Goal: Task Accomplishment & Management: Use online tool/utility

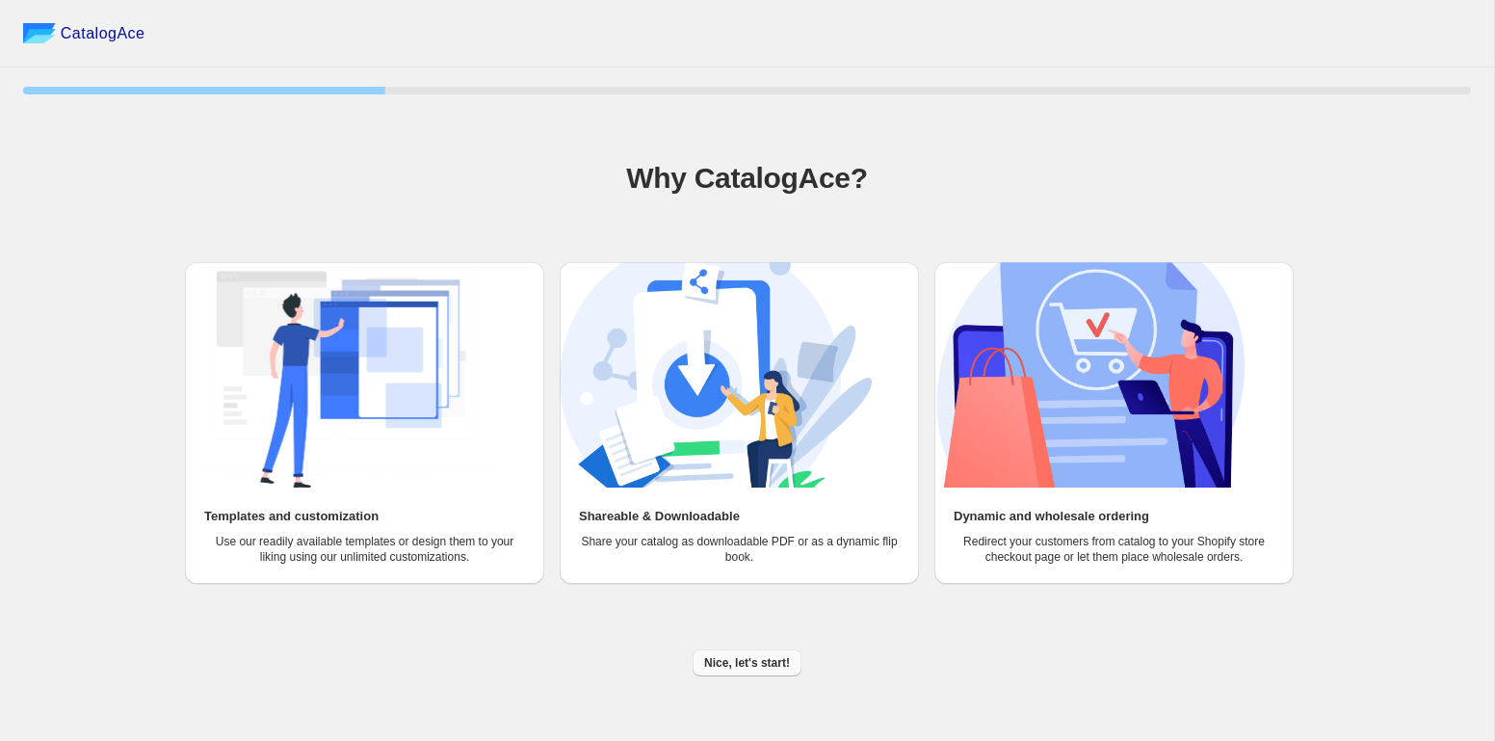
click at [732, 653] on button "Nice, let's start!" at bounding box center [747, 662] width 109 height 27
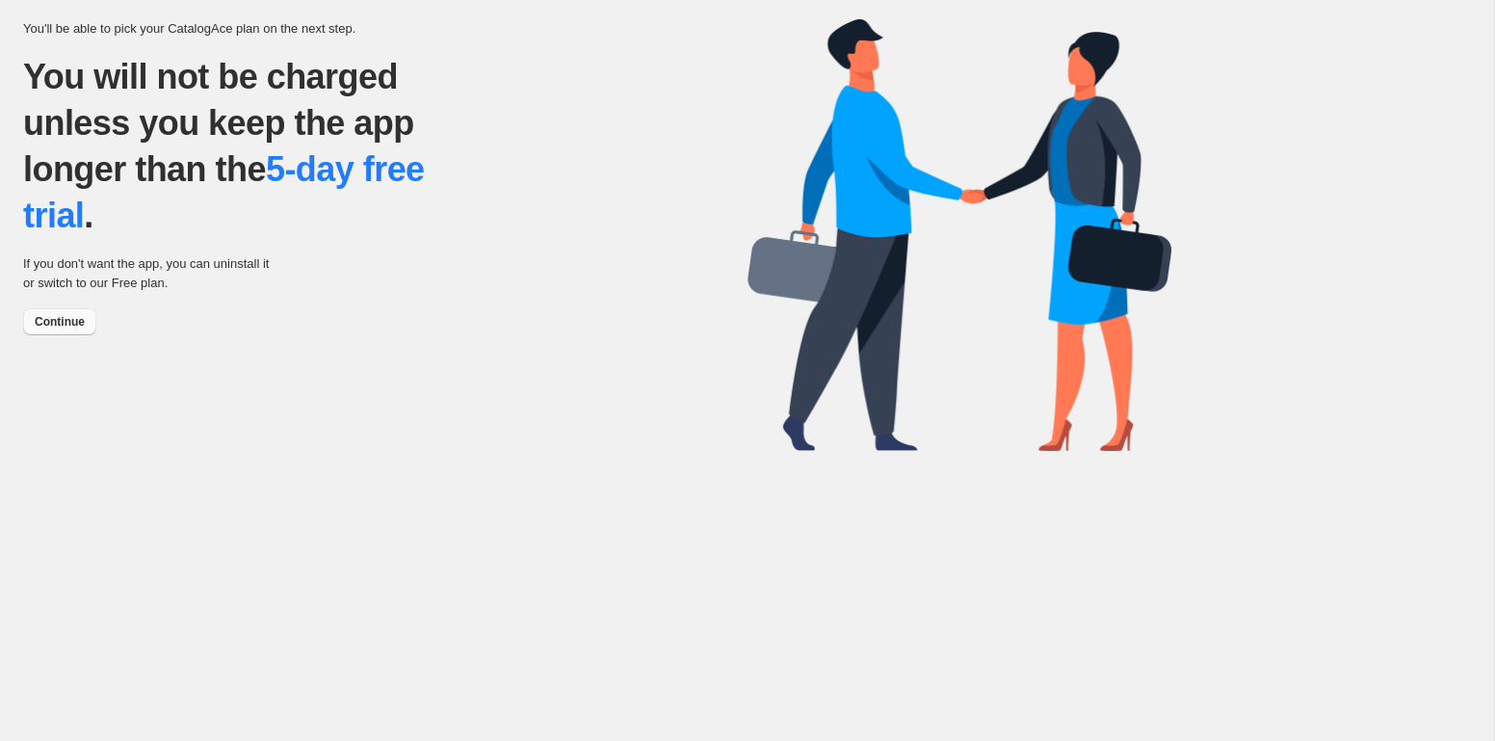
click at [79, 323] on span "Continue" at bounding box center [60, 321] width 50 height 15
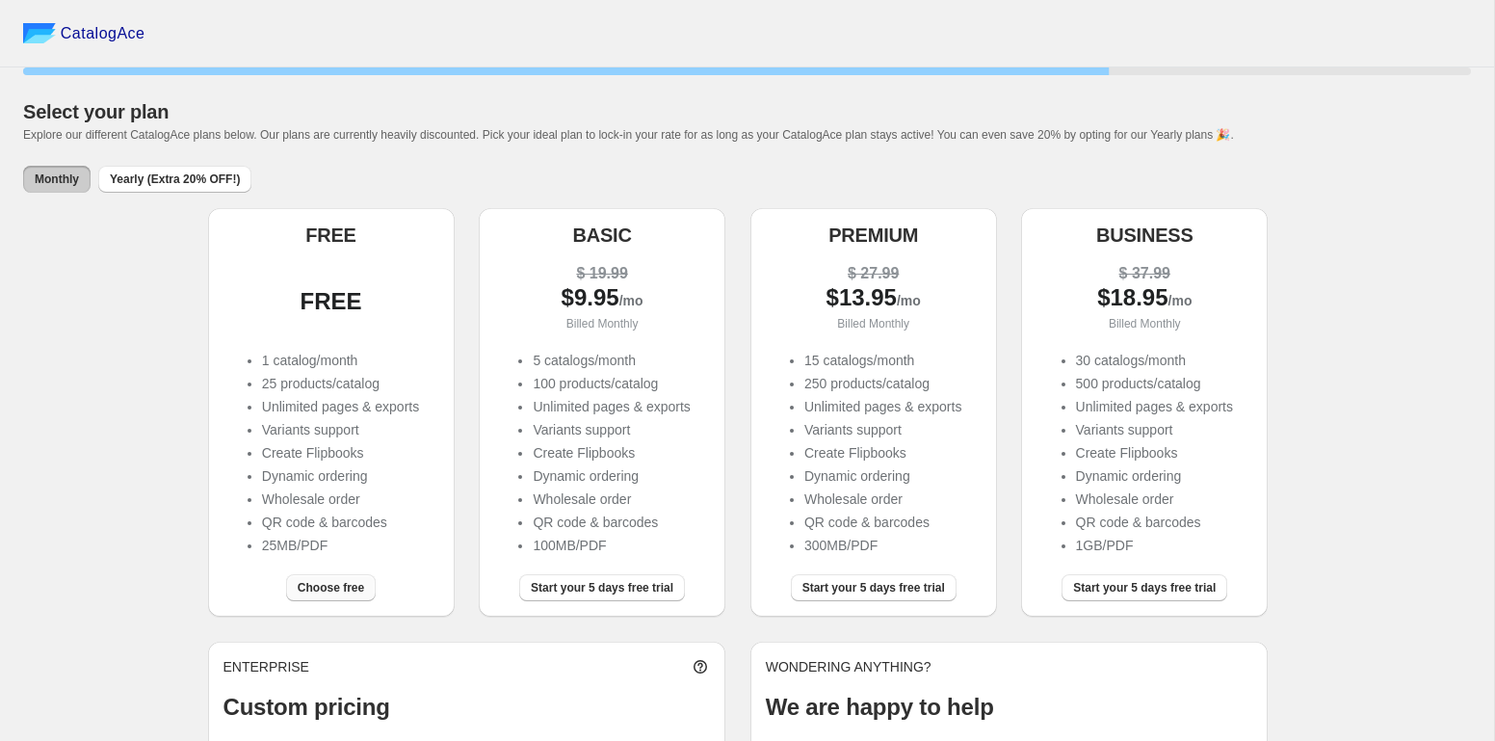
click at [315, 584] on span "Choose free" at bounding box center [331, 587] width 66 height 15
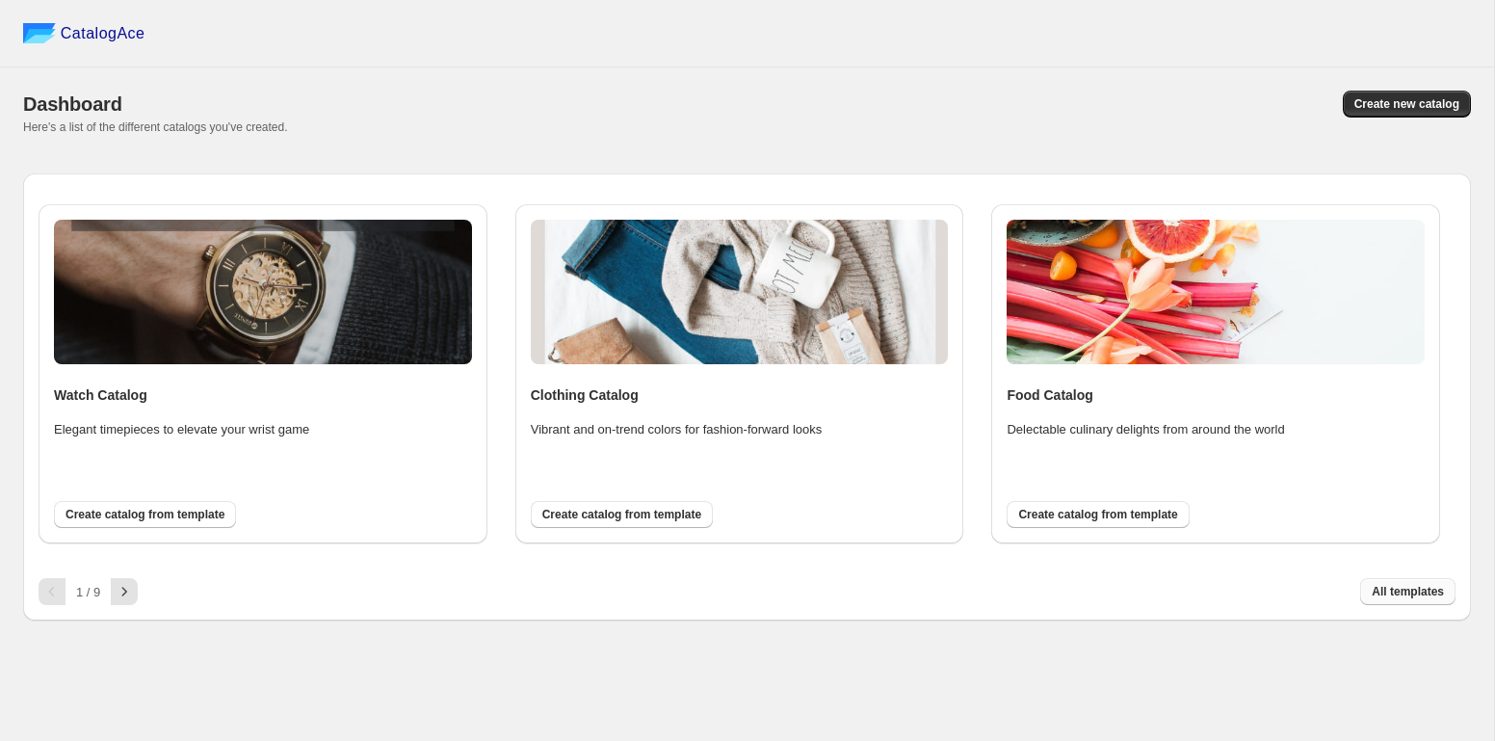
click at [1380, 587] on span "All templates" at bounding box center [1408, 591] width 72 height 15
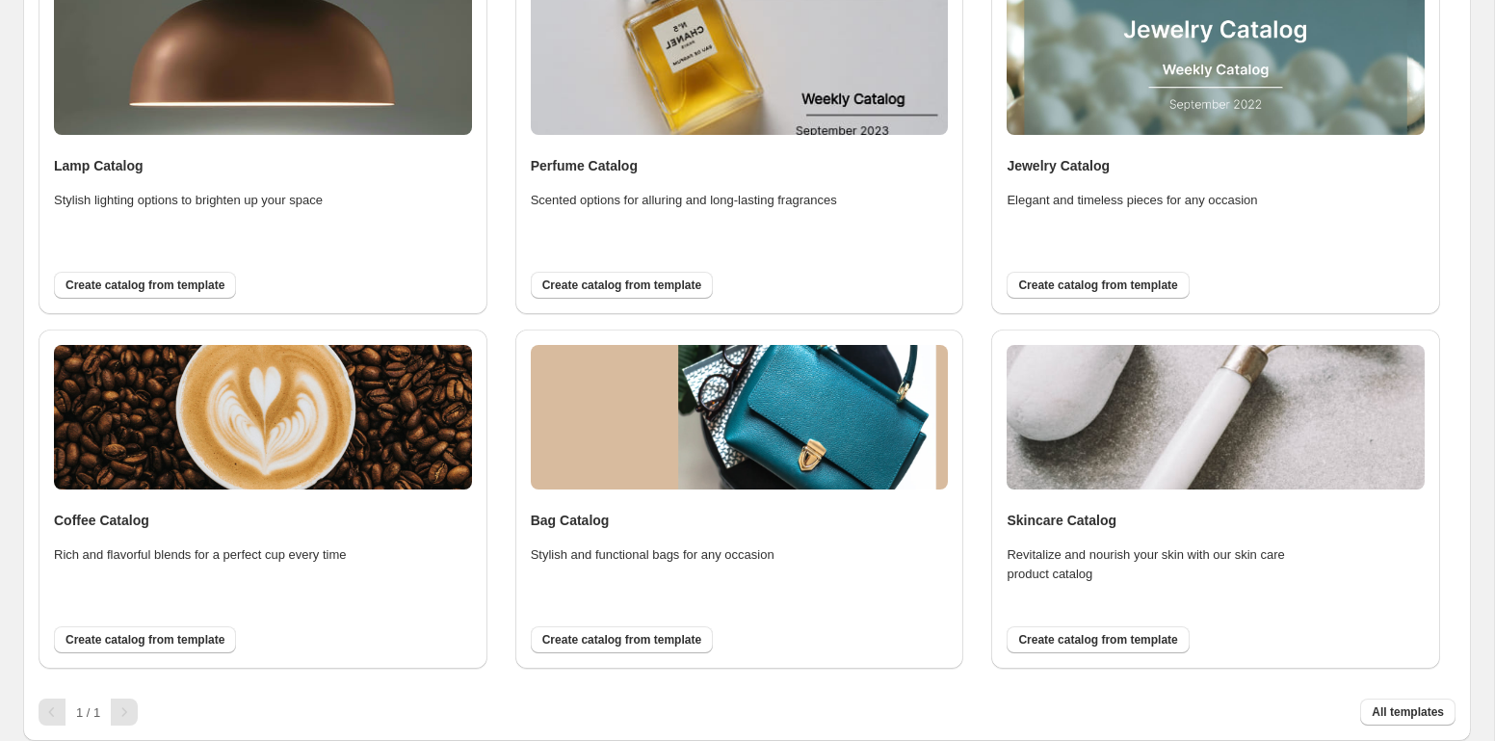
scroll to position [1027, 0]
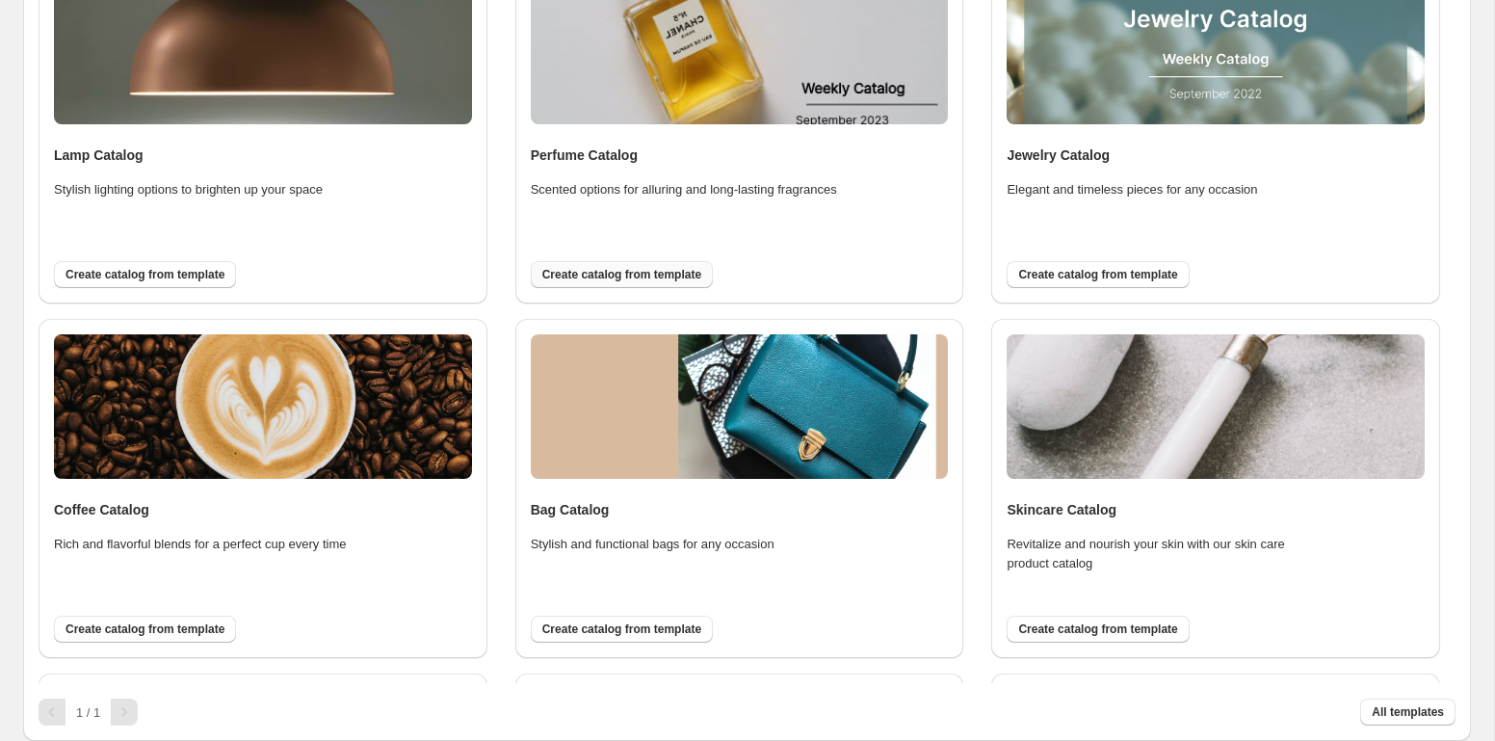
click at [622, 272] on span "Create catalog from template" at bounding box center [621, 274] width 159 height 15
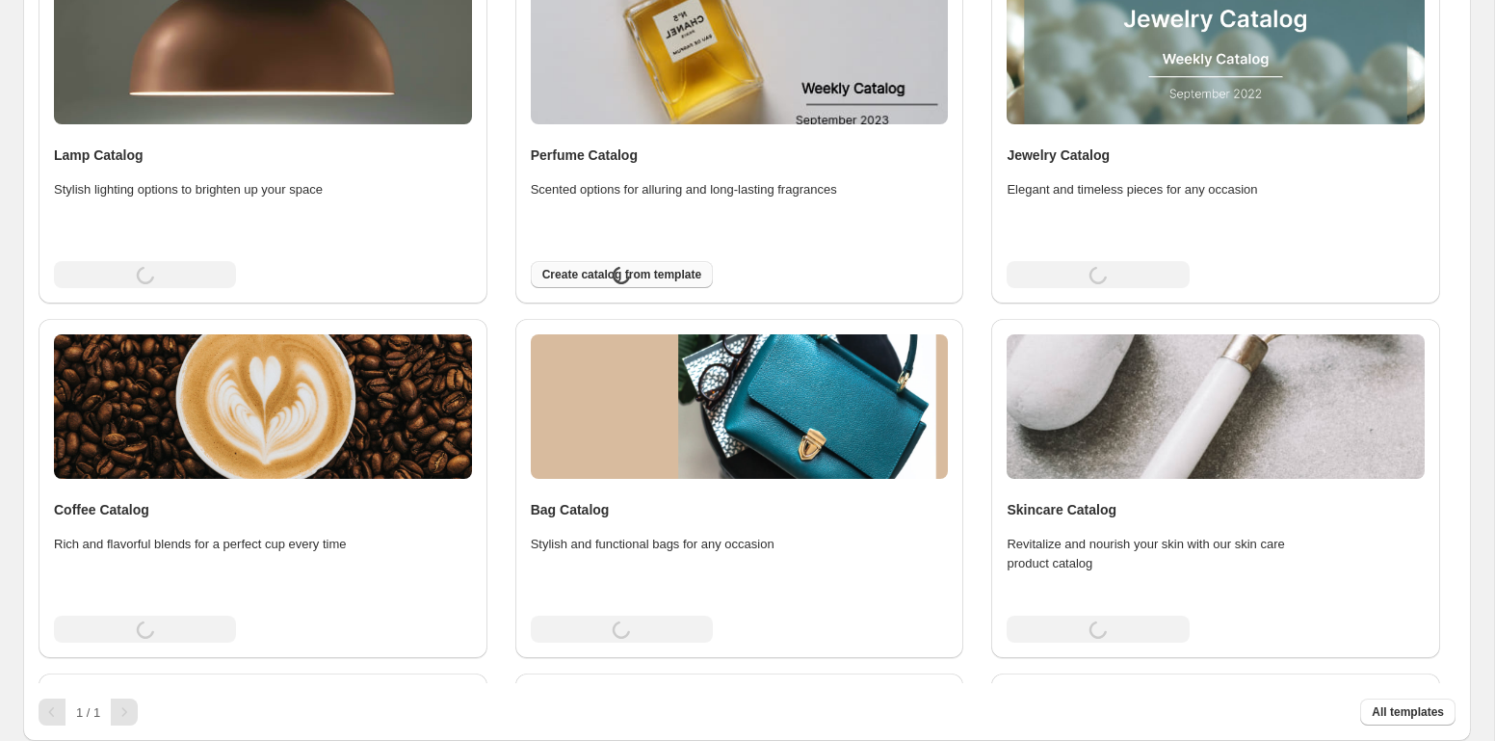
scroll to position [0, 0]
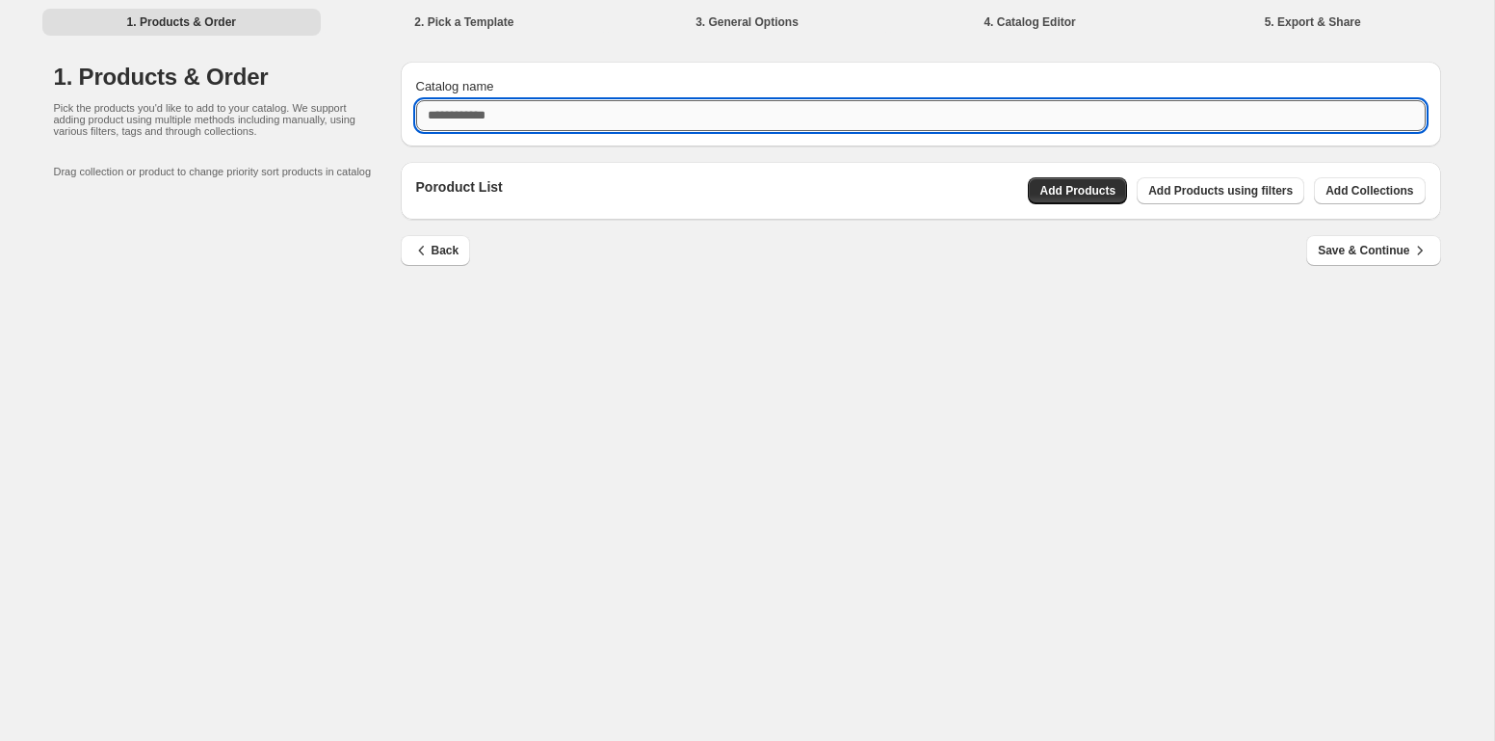
click at [500, 116] on input "Catalog name" at bounding box center [920, 115] width 1009 height 31
type input "**********"
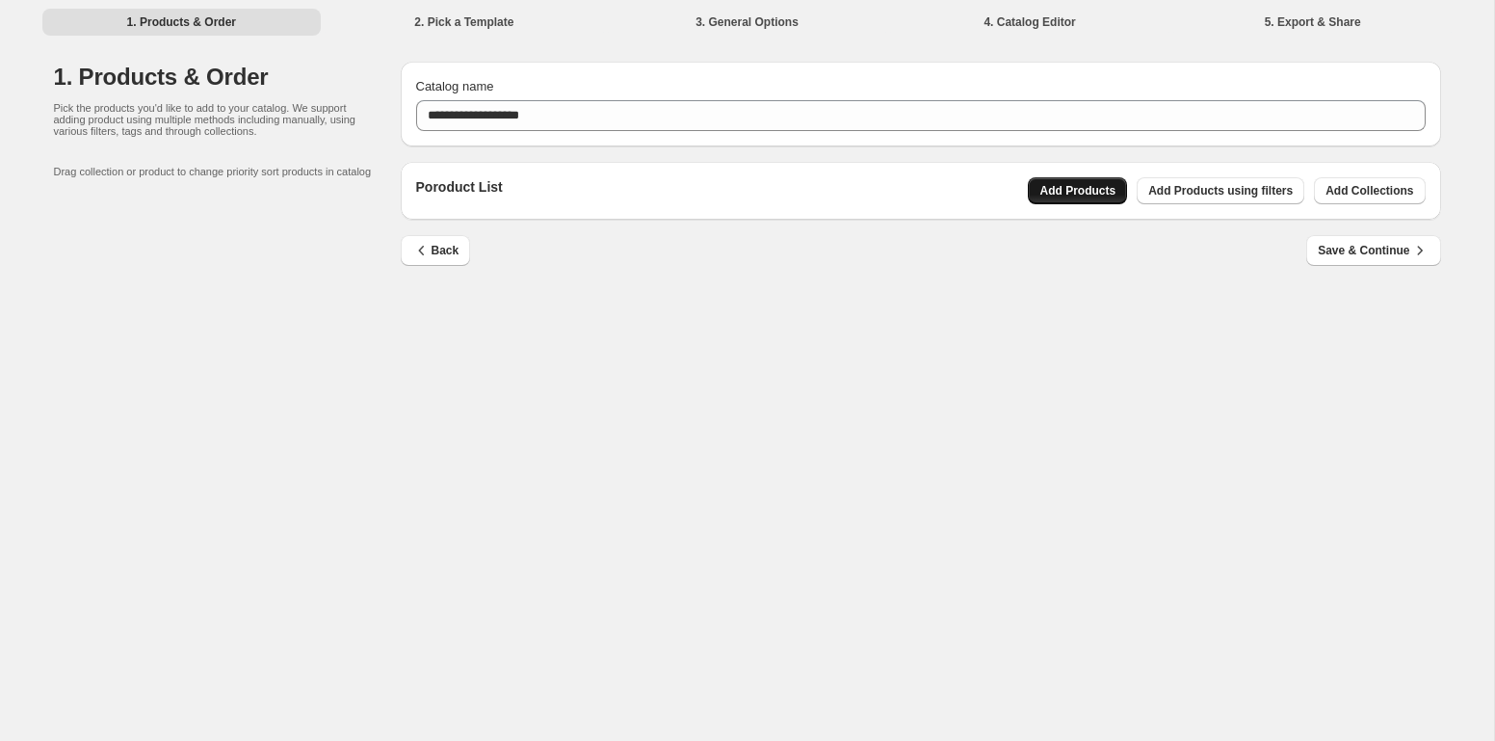
click at [1079, 195] on span "Add Products" at bounding box center [1077, 190] width 76 height 15
click at [1168, 191] on span "Add Products using filters" at bounding box center [1220, 190] width 144 height 15
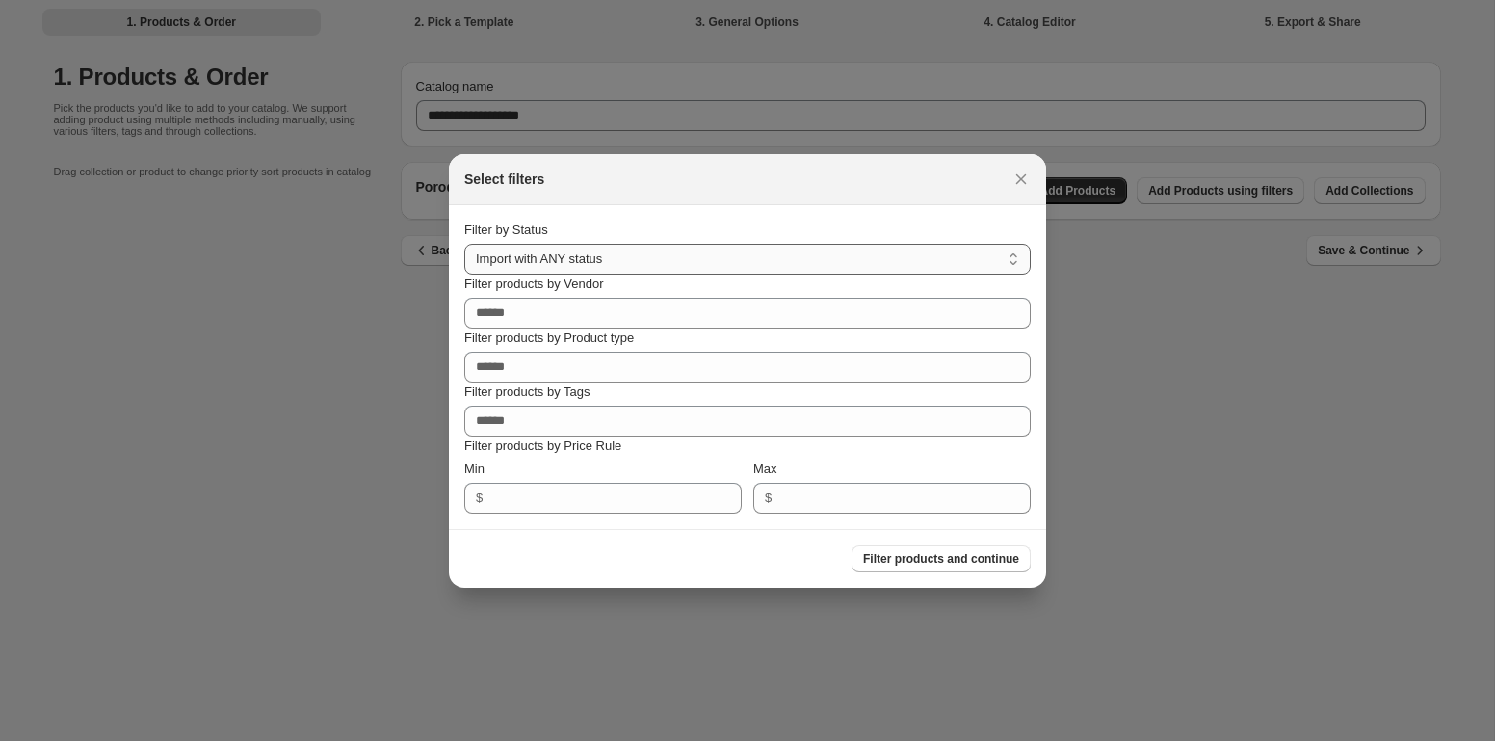
click at [687, 252] on select "**********" at bounding box center [747, 259] width 566 height 31
select select "******"
click at [464, 244] on select "**********" at bounding box center [747, 259] width 566 height 31
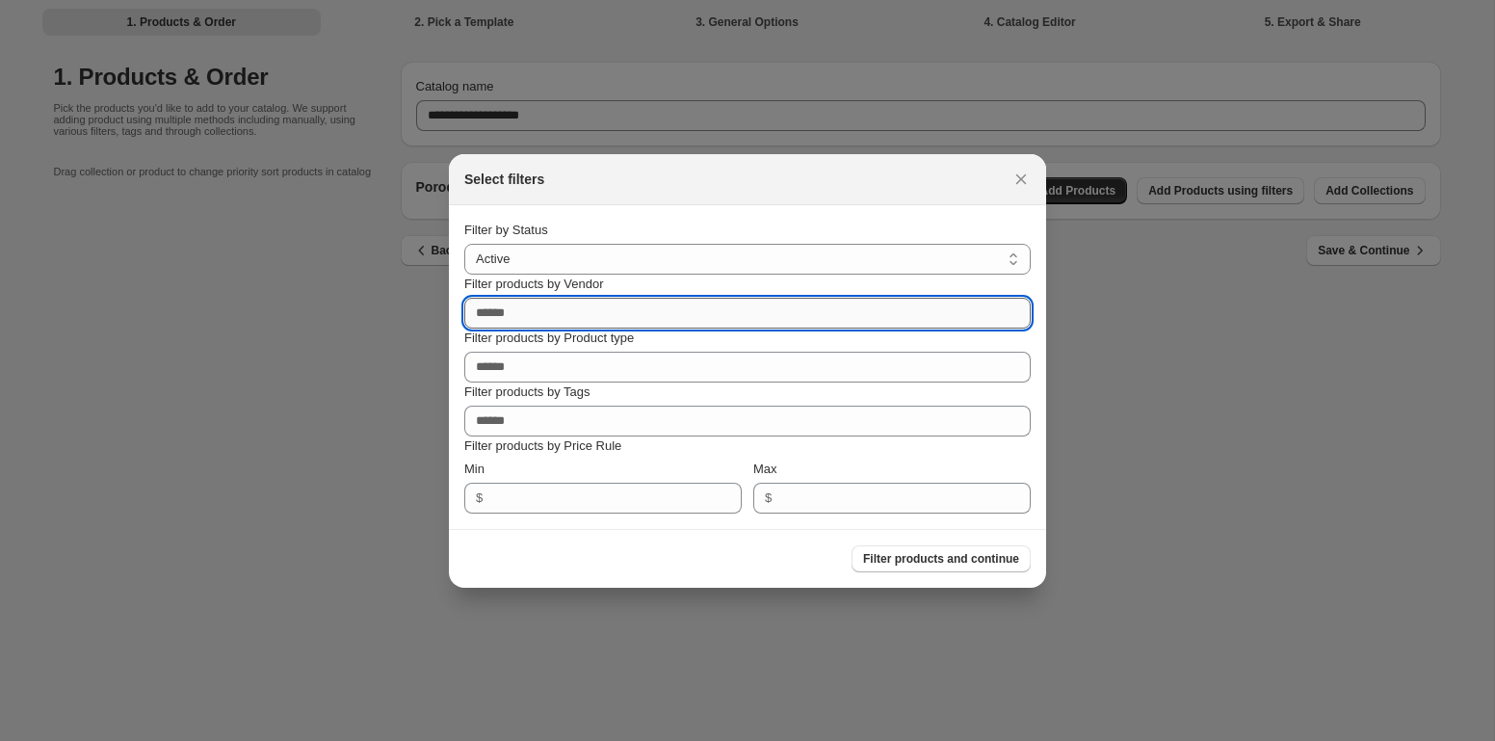
click at [635, 312] on input "Filter products by Vendor" at bounding box center [747, 313] width 566 height 31
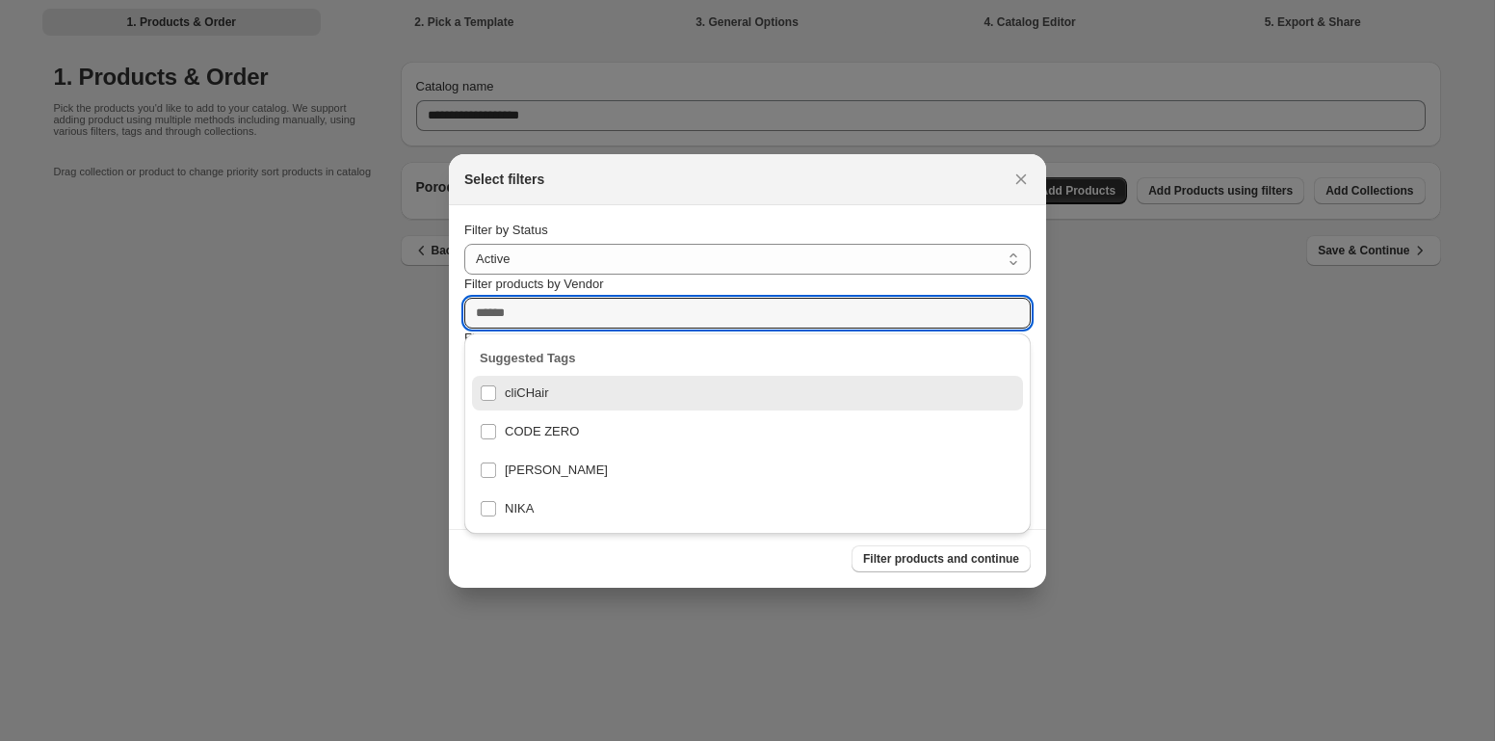
click at [695, 227] on div "Filter by Status" at bounding box center [747, 230] width 566 height 19
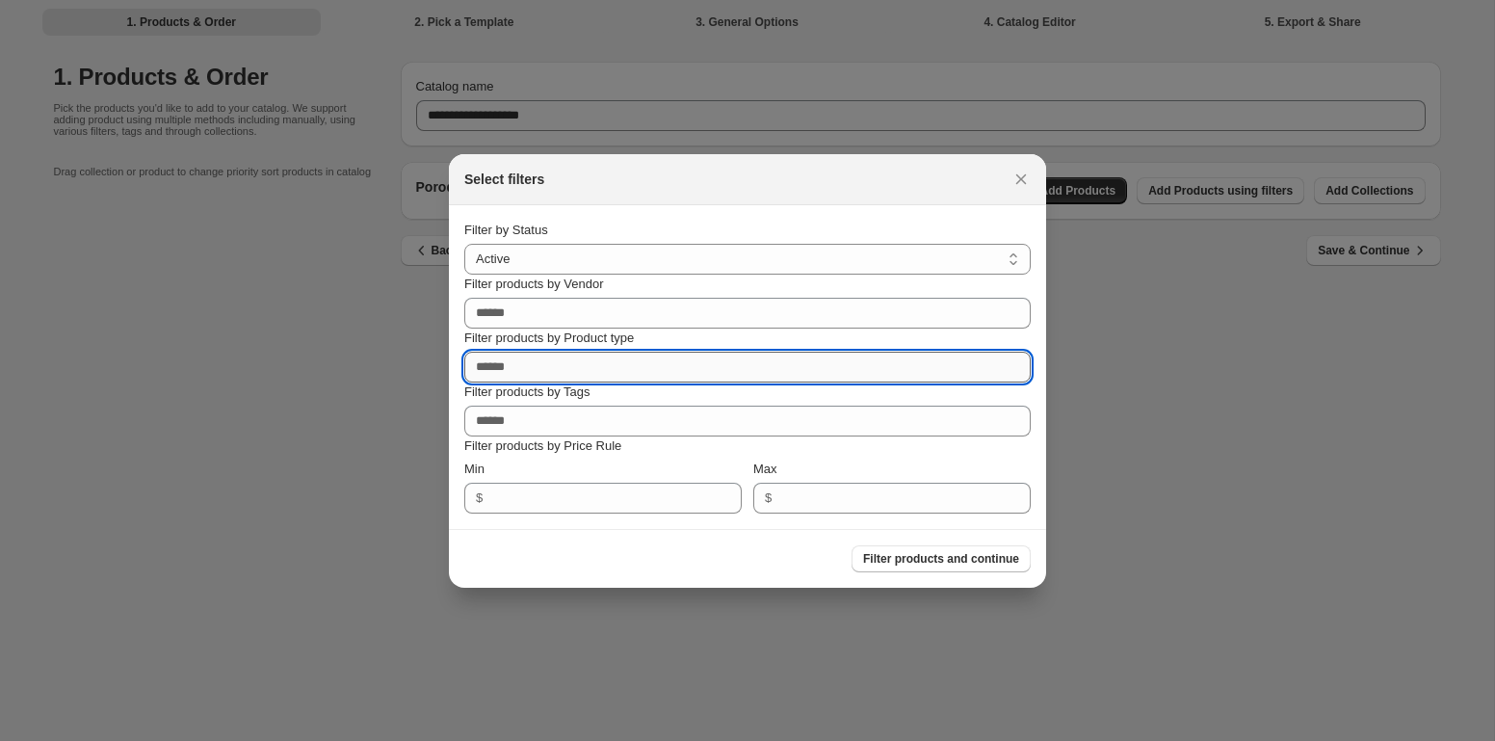
click at [635, 373] on input "Filter products by Product type" at bounding box center [747, 367] width 566 height 31
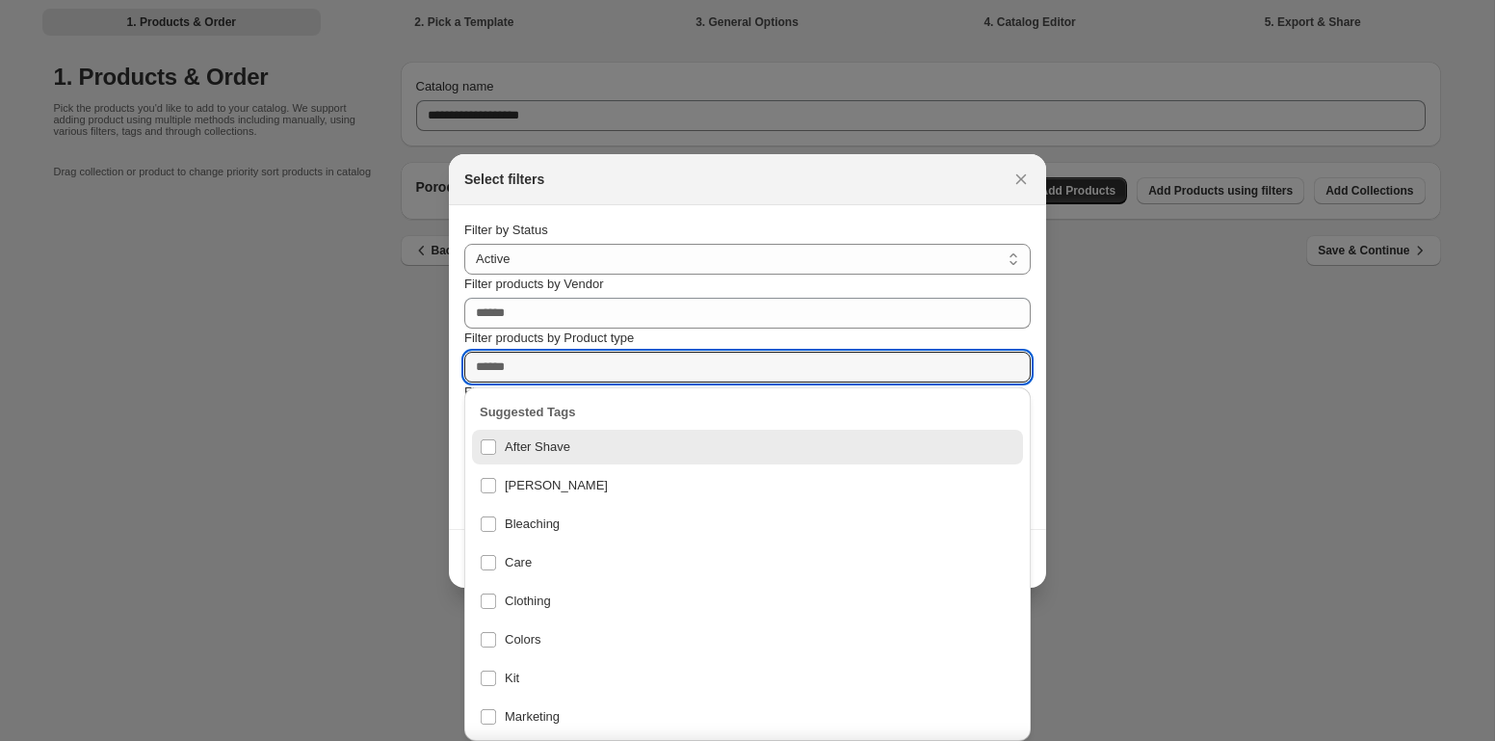
click at [663, 290] on div "Filter products by Vendor" at bounding box center [747, 284] width 566 height 19
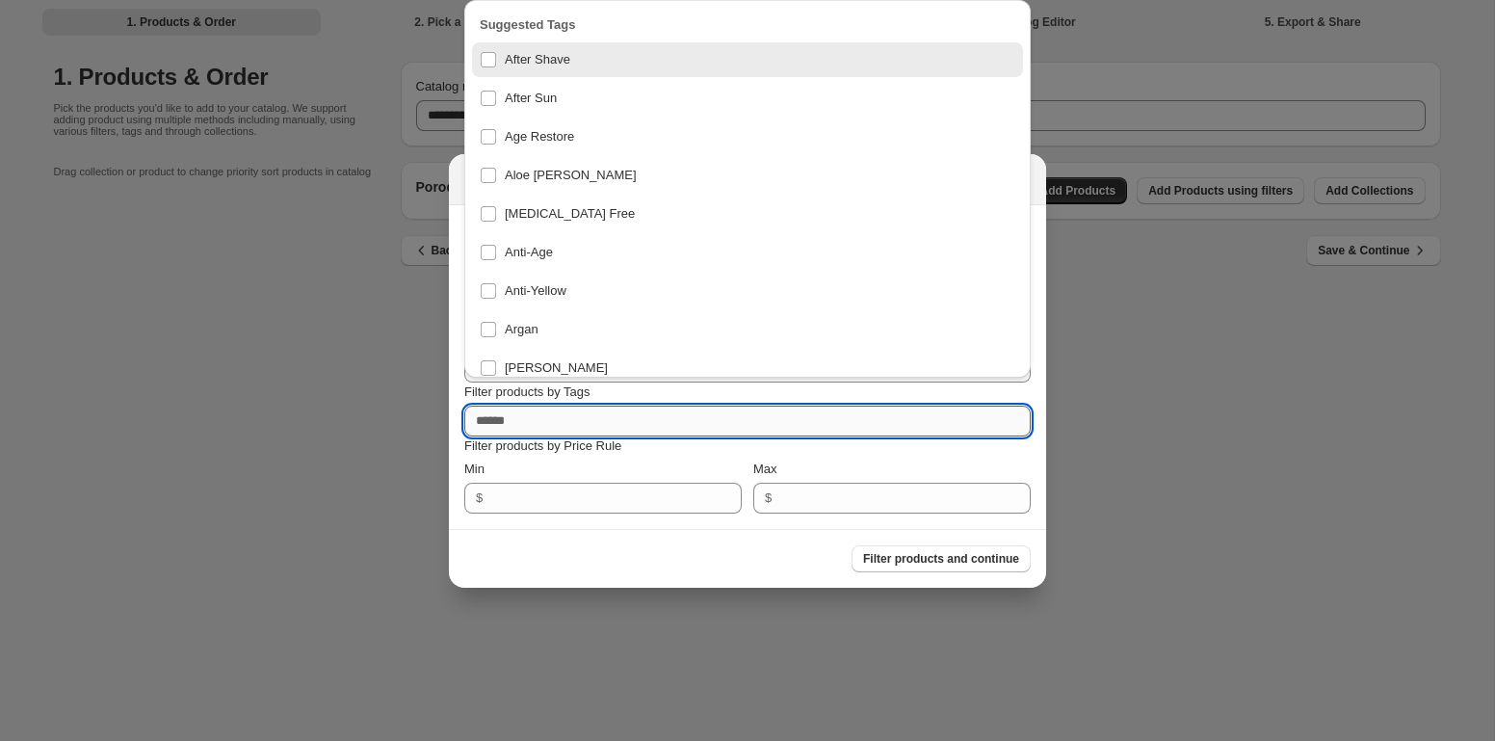
click at [612, 420] on input "Filter products by Tags" at bounding box center [747, 421] width 566 height 31
click at [532, 568] on div "Filter products and continue" at bounding box center [740, 551] width 582 height 42
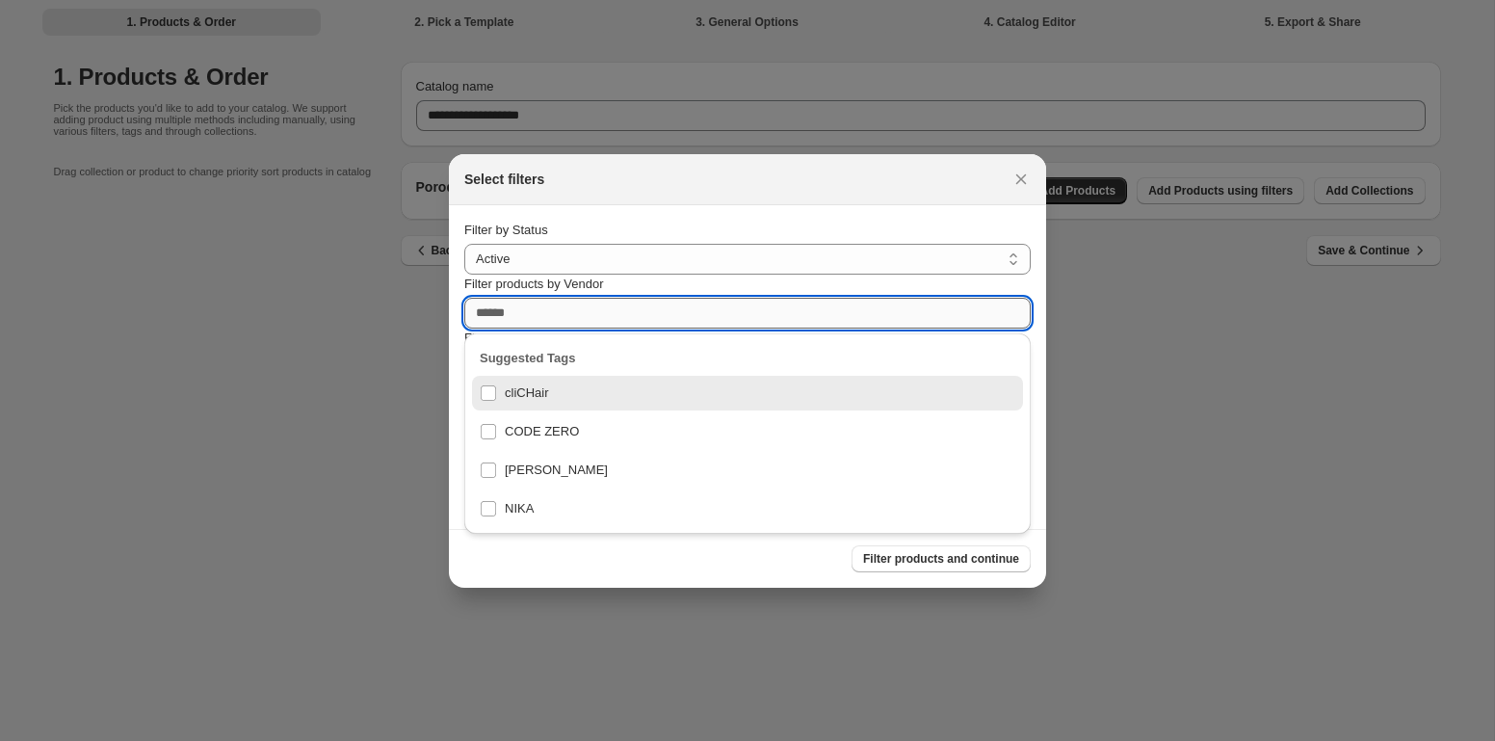
click at [551, 319] on input "Filter products by Vendor" at bounding box center [747, 313] width 566 height 31
click at [585, 399] on div "cliCHair" at bounding box center [748, 393] width 536 height 27
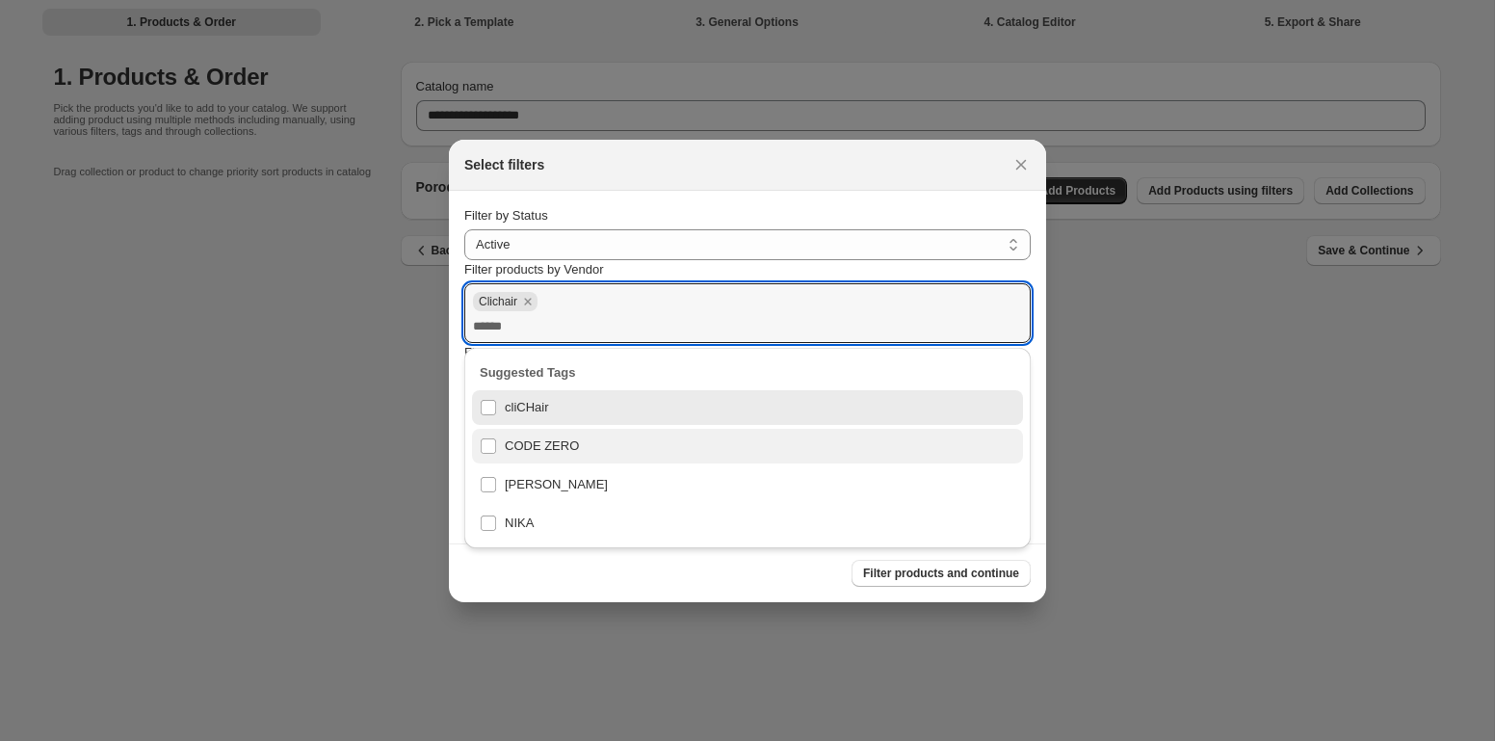
click at [570, 440] on div "CODE ZERO" at bounding box center [748, 445] width 536 height 27
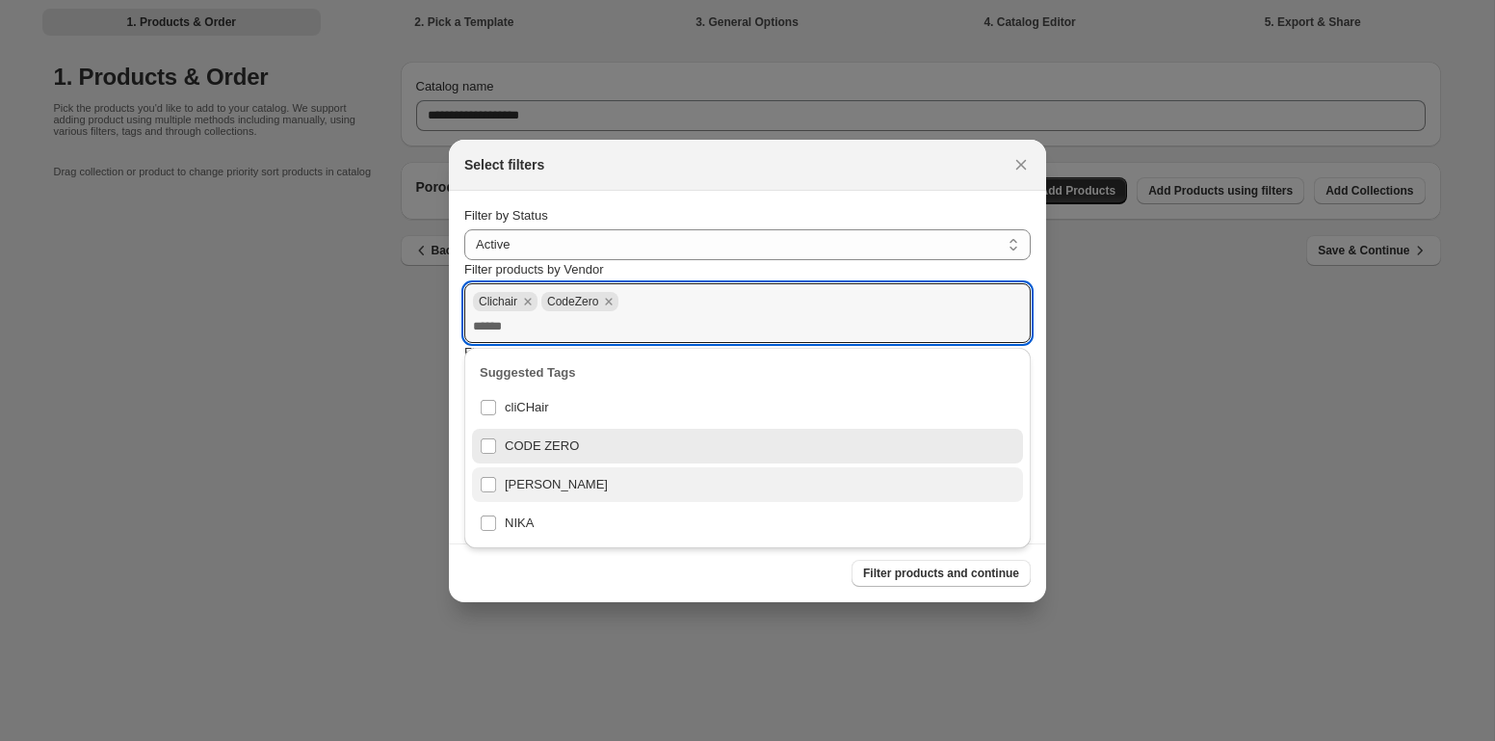
click at [553, 487] on div "[PERSON_NAME]" at bounding box center [748, 484] width 536 height 27
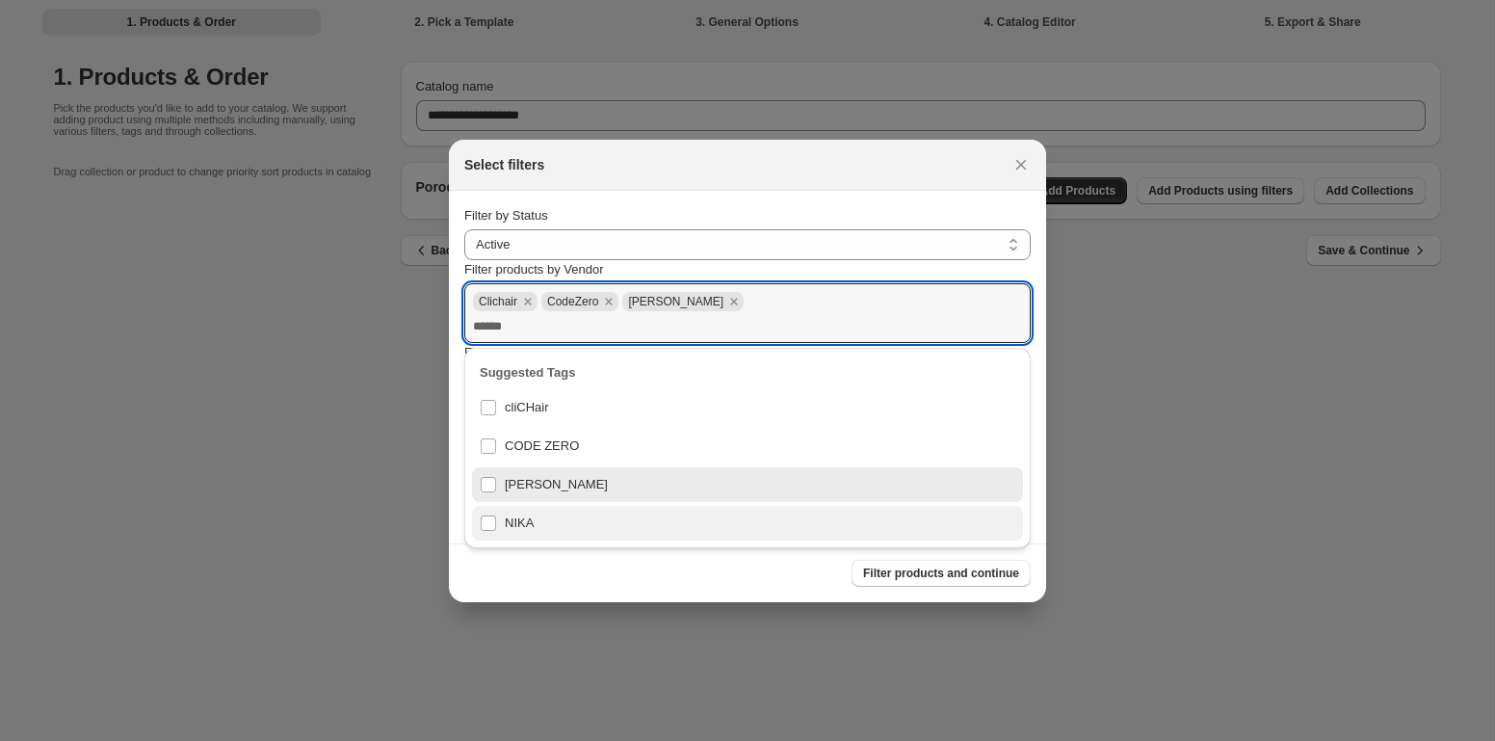
click at [537, 523] on div "NIKA" at bounding box center [748, 523] width 536 height 27
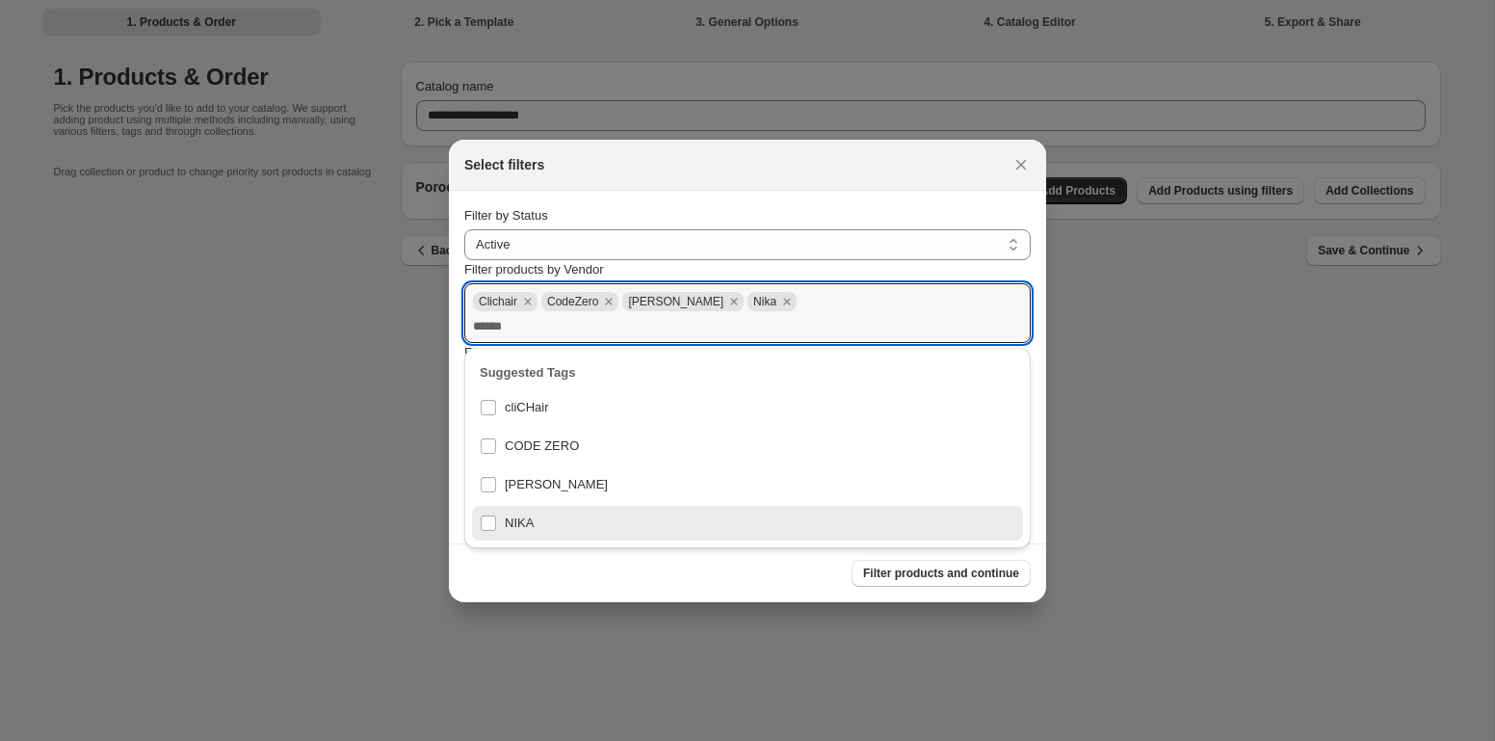
click at [788, 581] on div "Filter products and continue" at bounding box center [740, 565] width 582 height 42
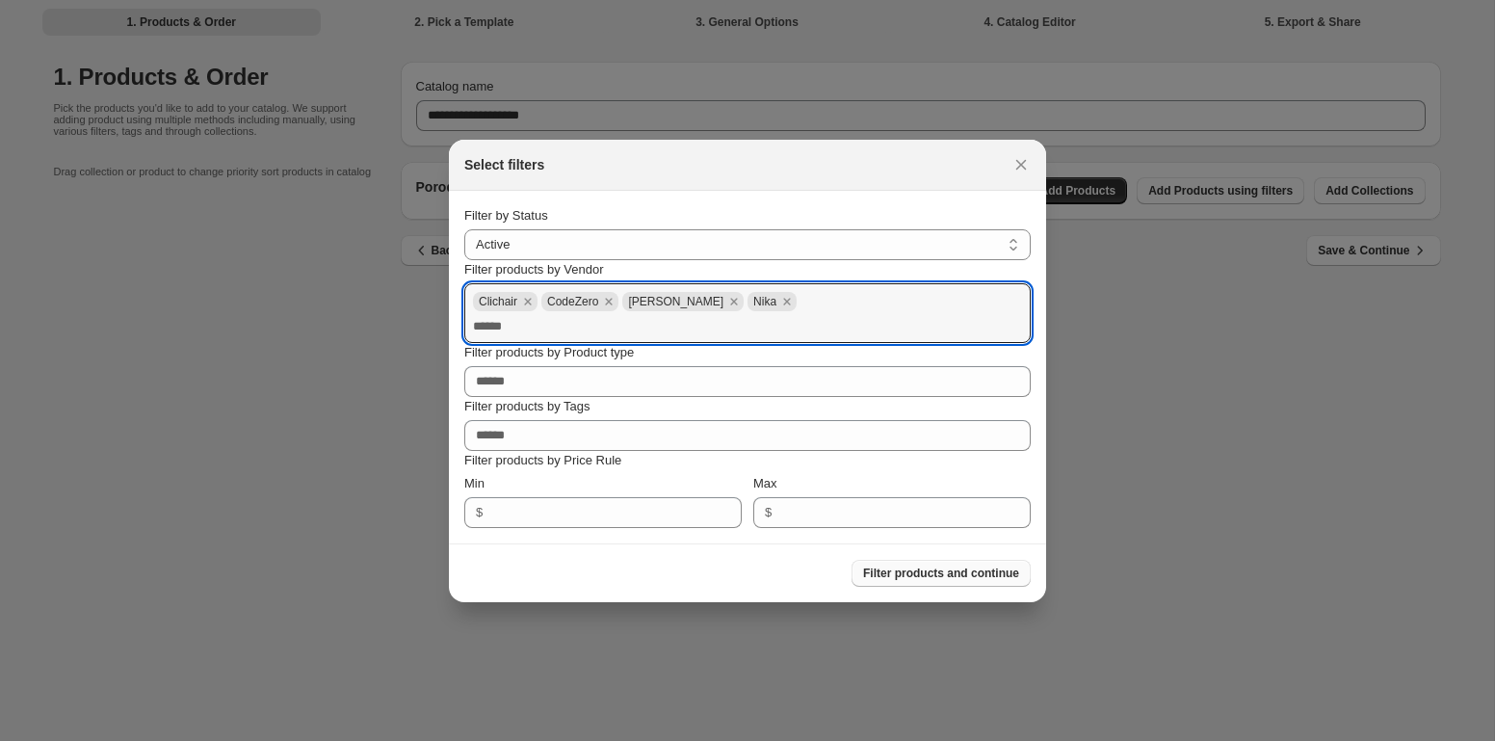
click at [877, 573] on span "Filter products and continue" at bounding box center [941, 572] width 156 height 15
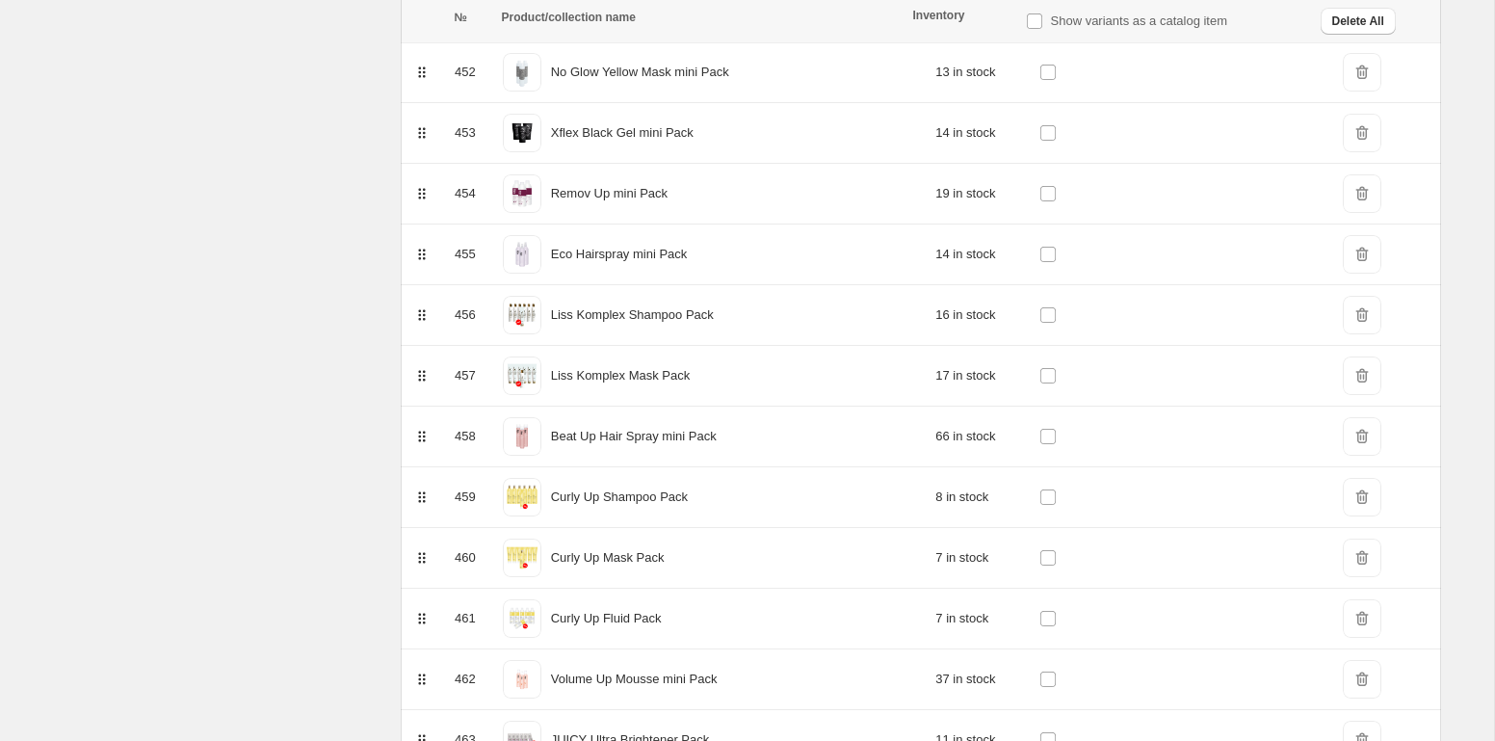
scroll to position [28820, 0]
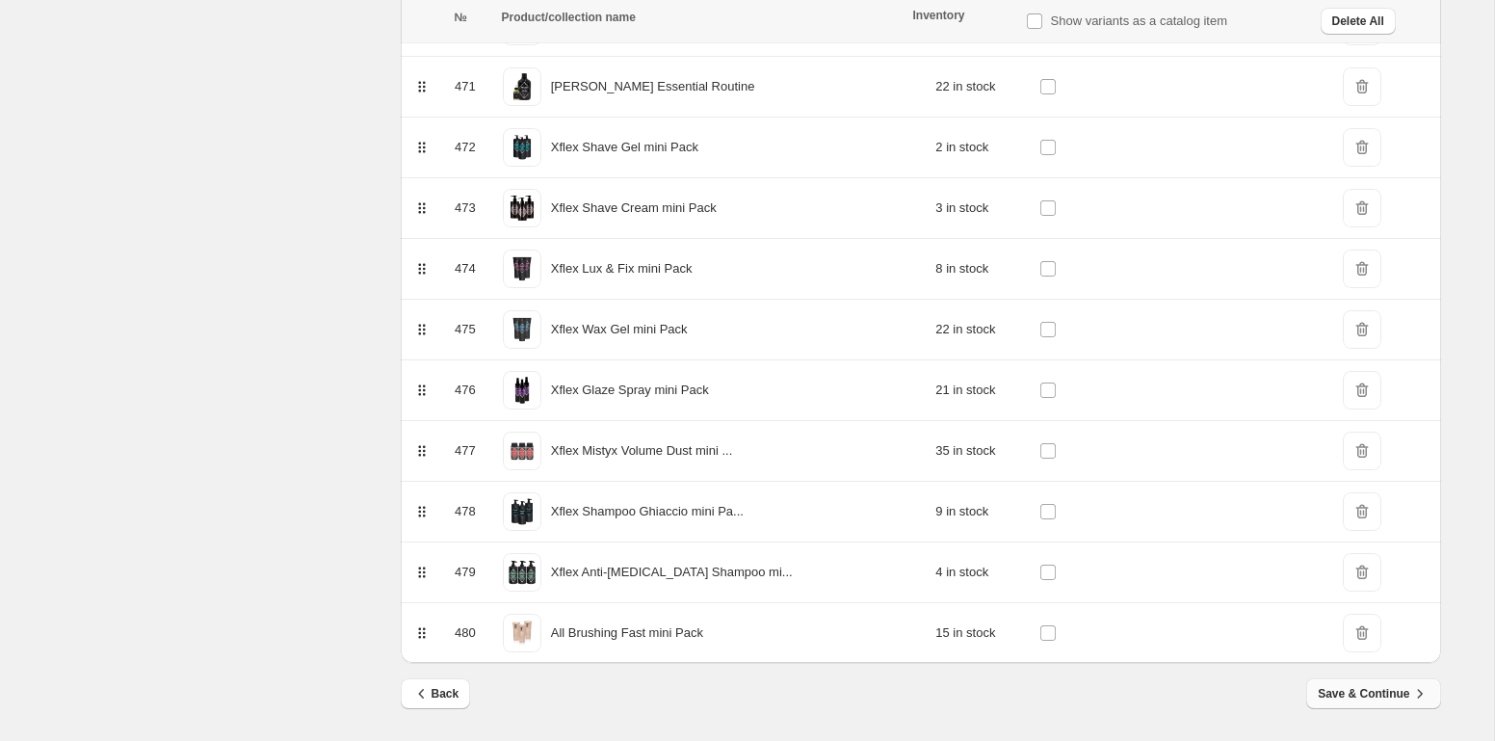
click at [1359, 696] on span "Save & Continue" at bounding box center [1373, 693] width 111 height 19
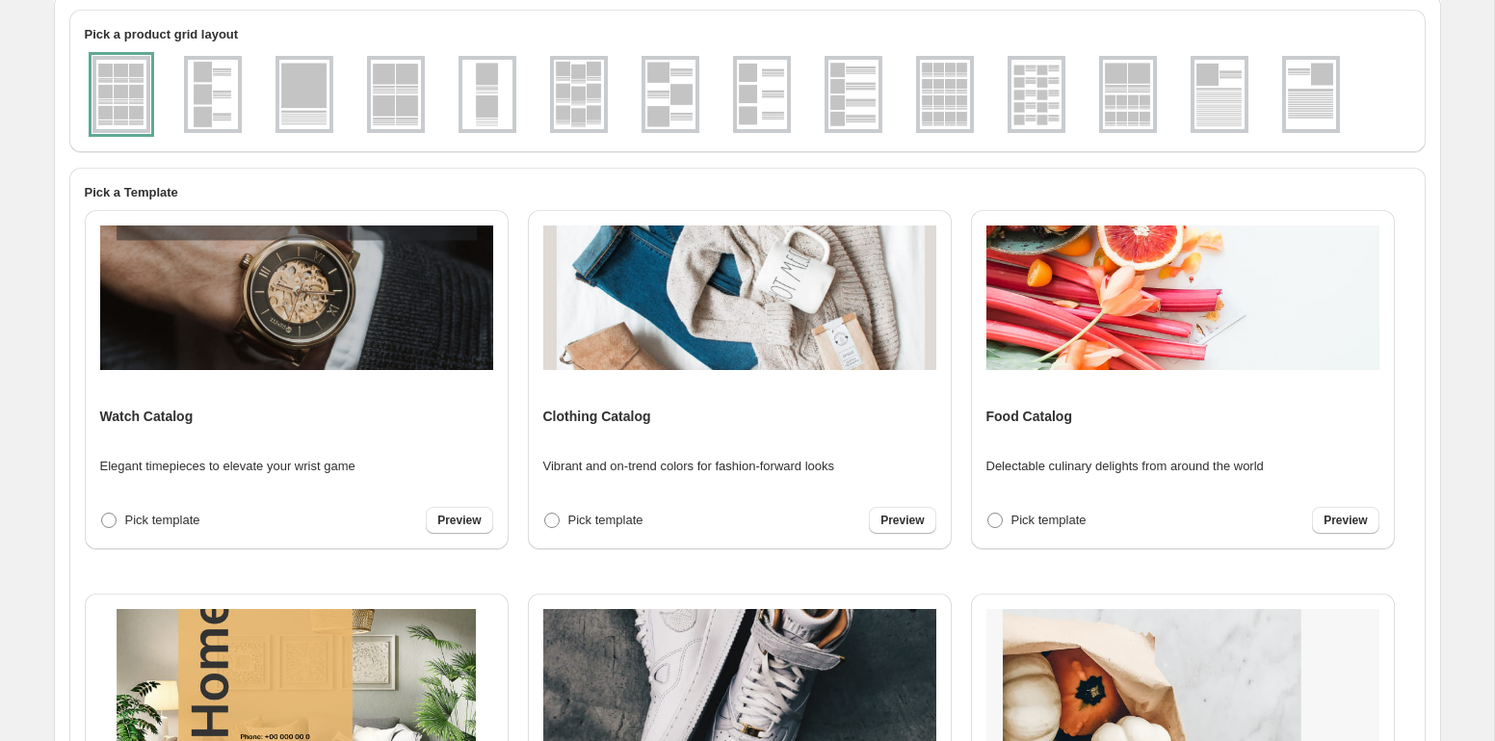
scroll to position [0, 0]
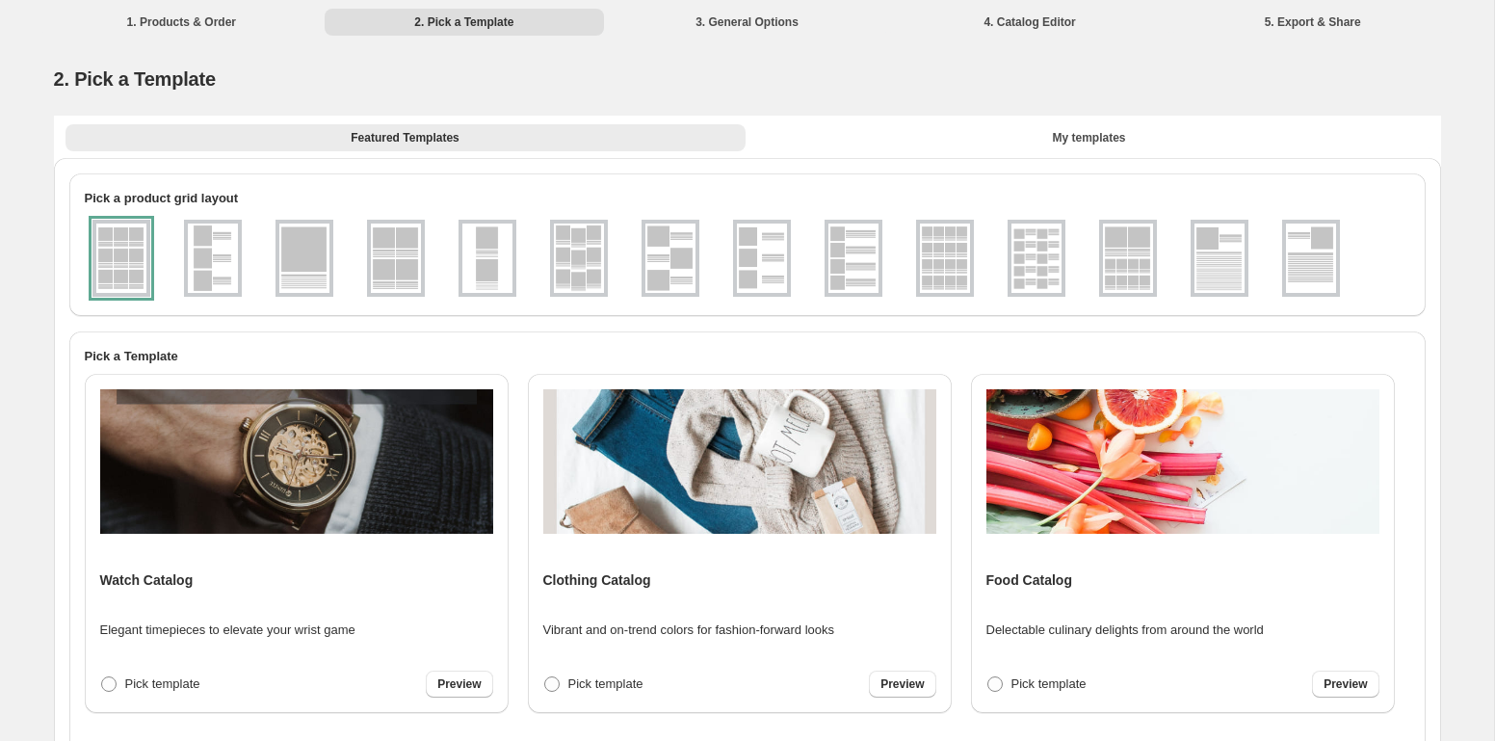
click at [856, 247] on img at bounding box center [853, 257] width 50 height 69
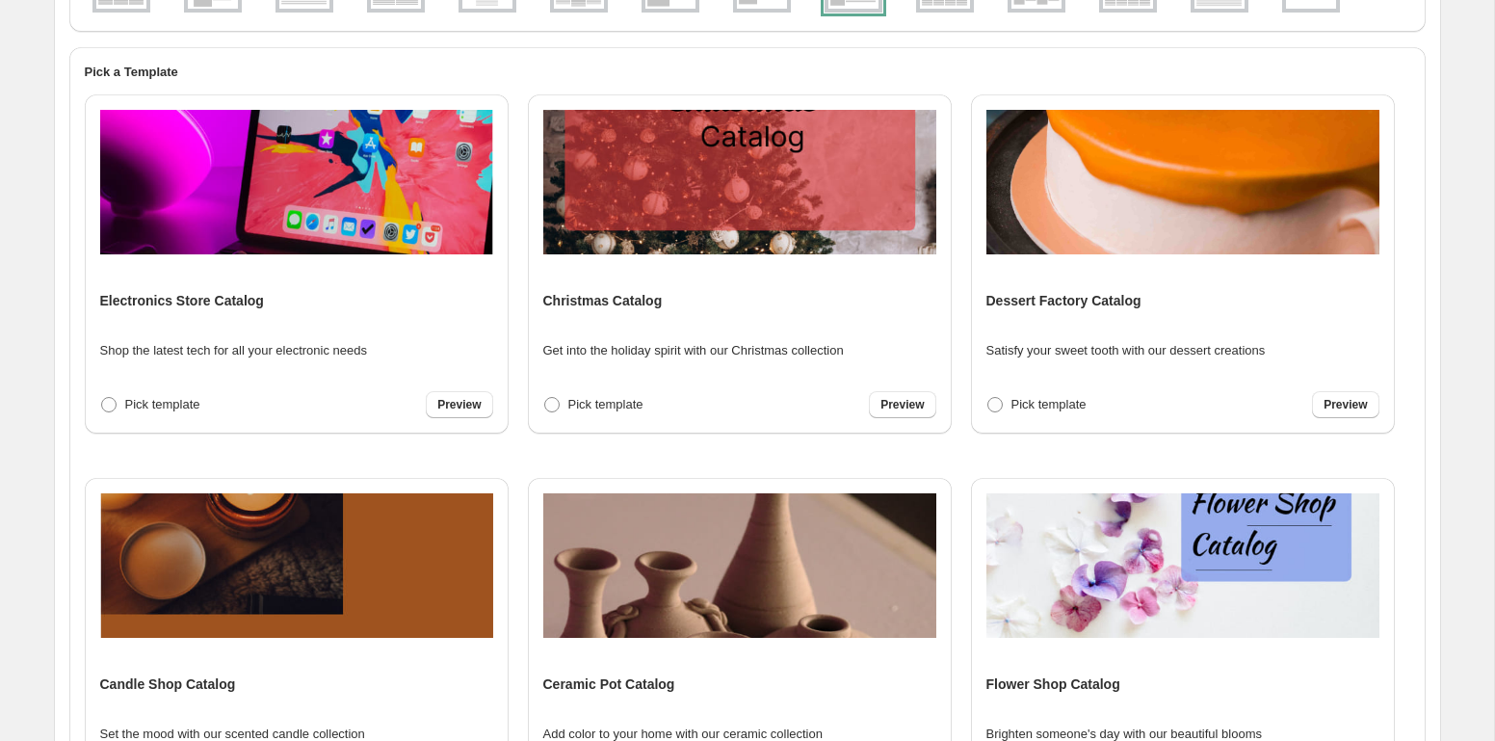
scroll to position [524, 0]
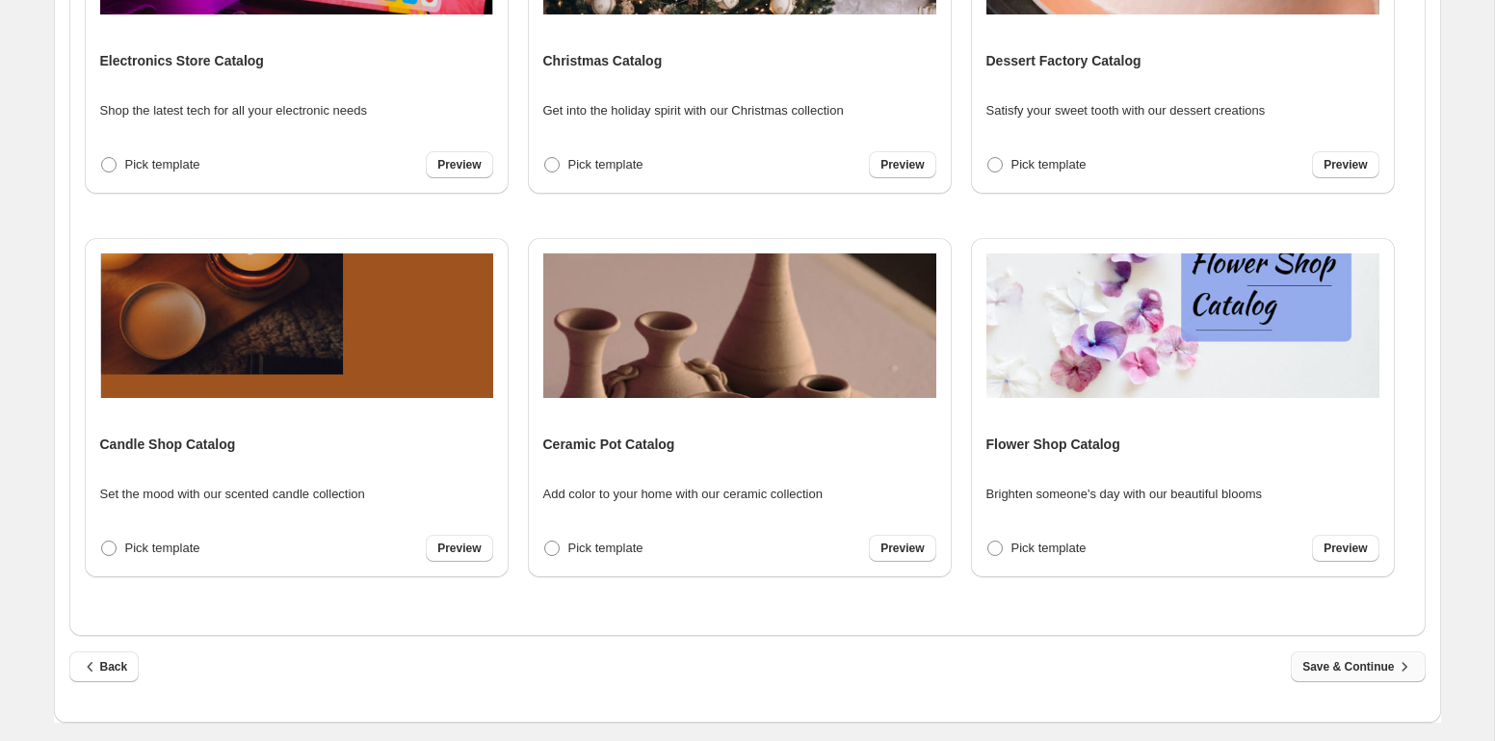
click at [1366, 663] on span "Save & Continue" at bounding box center [1357, 666] width 111 height 19
select select "**********"
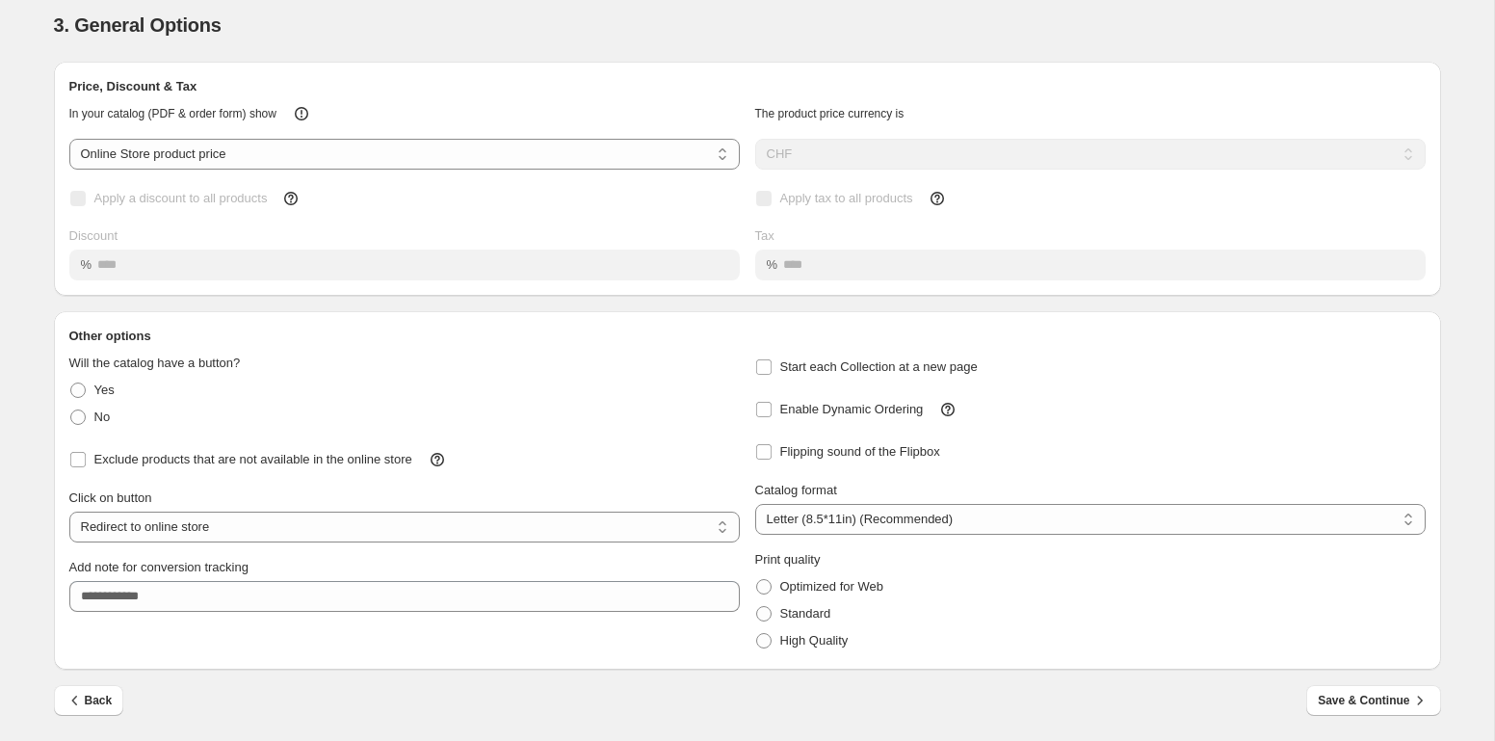
scroll to position [0, 0]
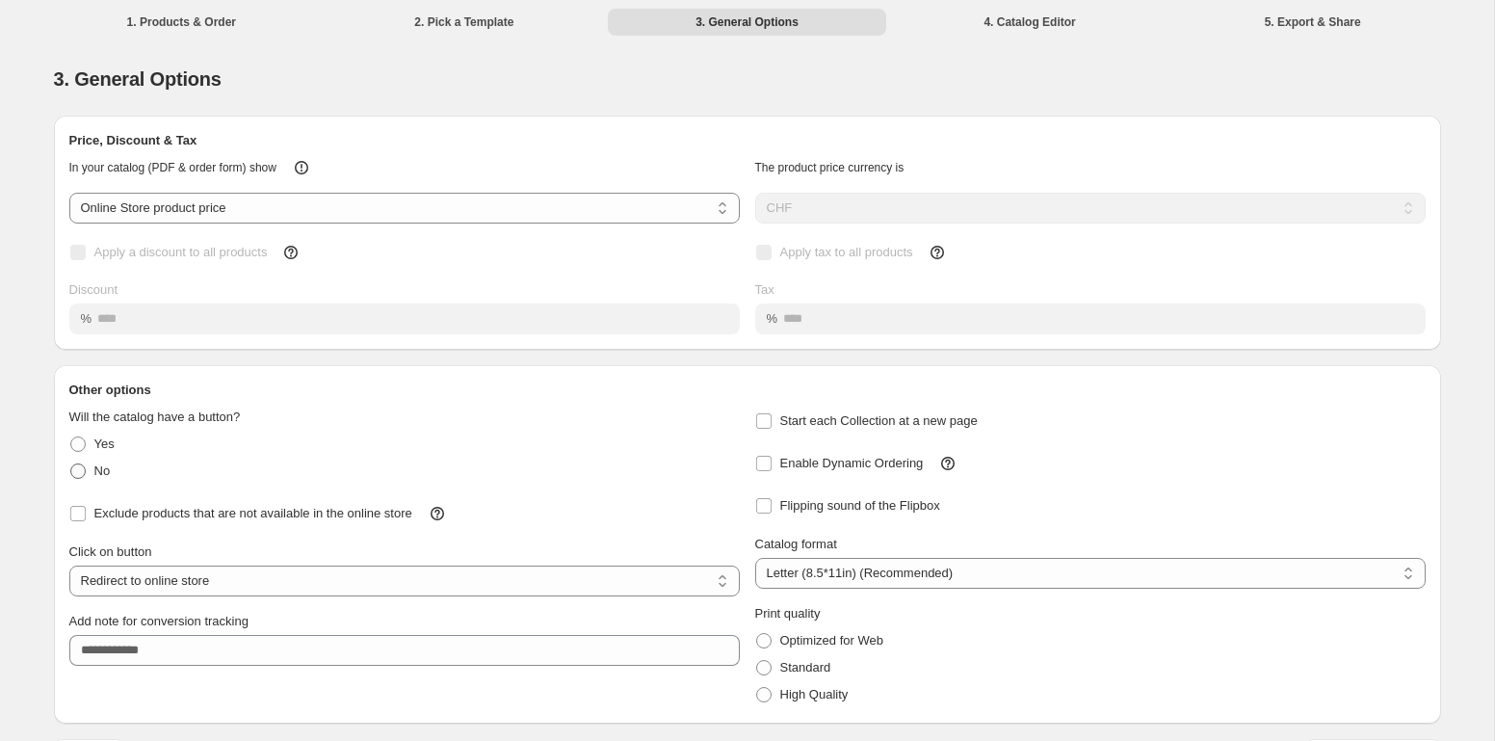
click at [73, 471] on span at bounding box center [77, 470] width 15 height 15
select select "**********"
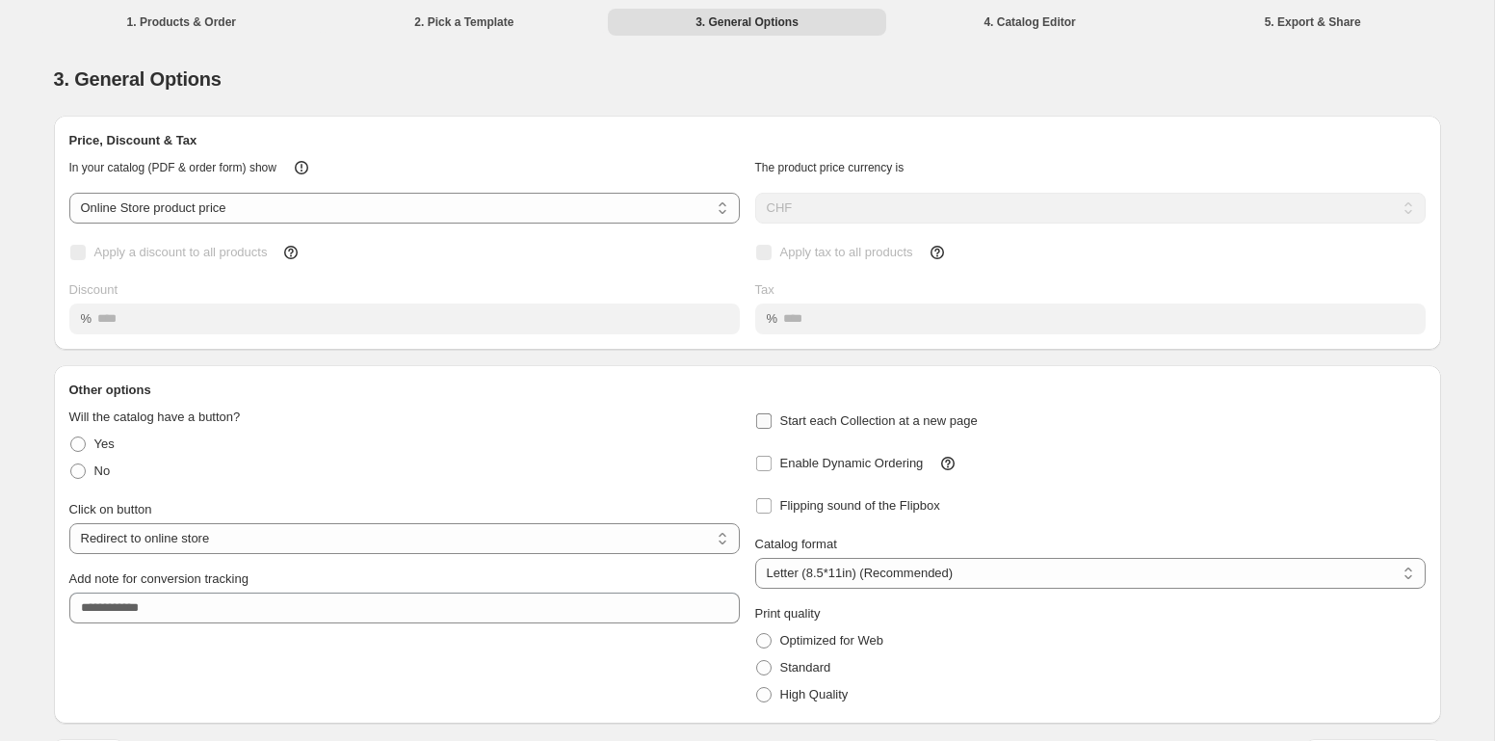
click at [806, 432] on label "Start each Collection at a new page" at bounding box center [866, 420] width 222 height 27
click at [795, 469] on span "Enable Dynamic Ordering" at bounding box center [852, 463] width 144 height 14
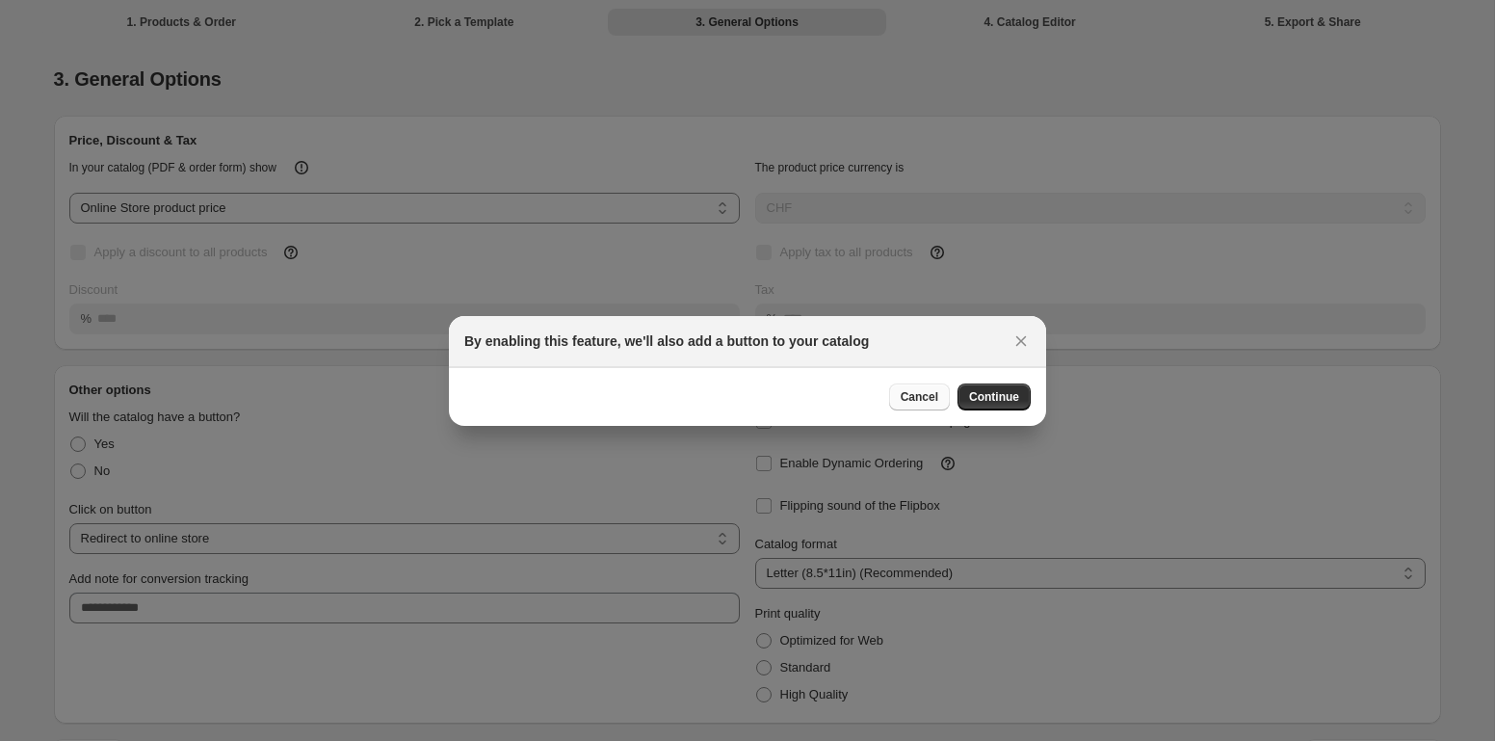
click at [898, 401] on button "Cancel" at bounding box center [919, 396] width 61 height 27
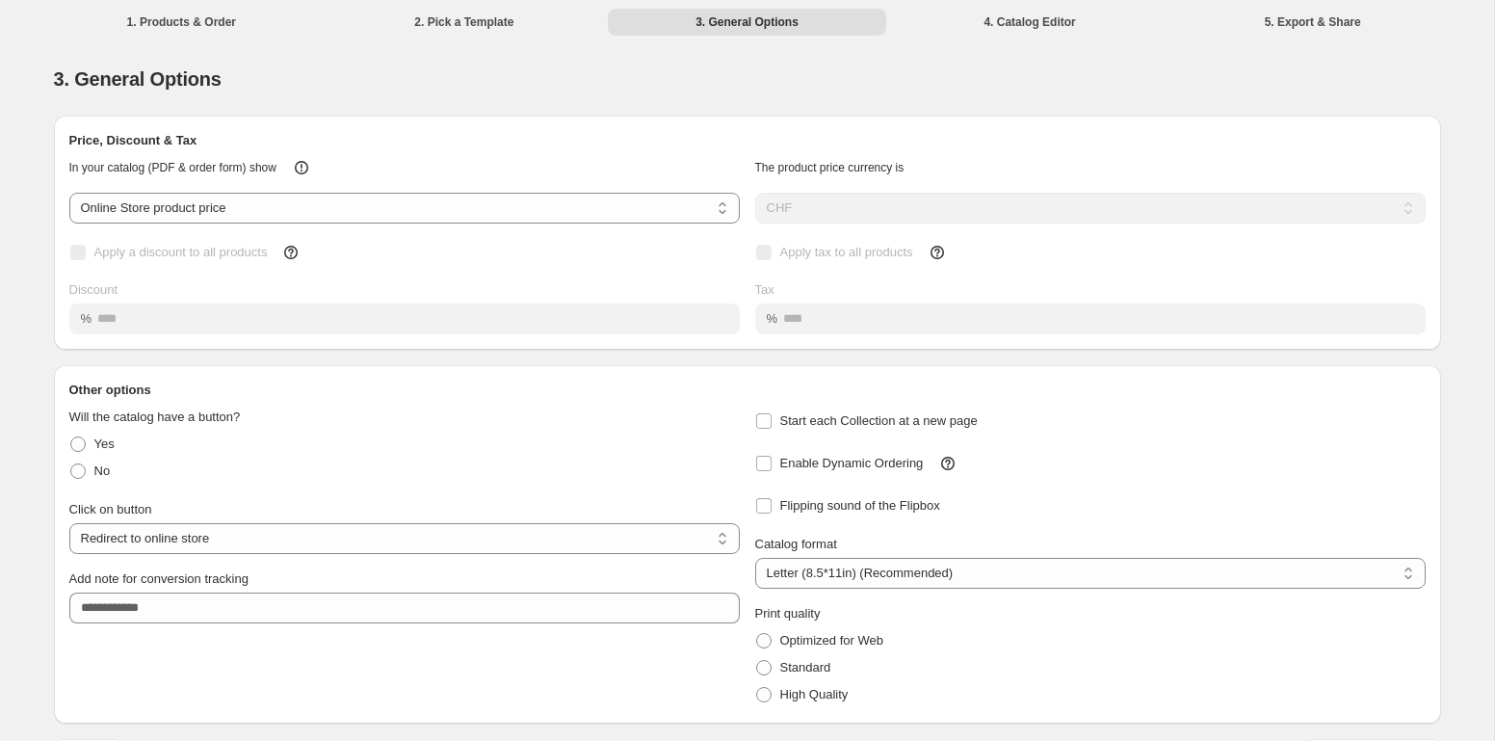
scroll to position [45, 0]
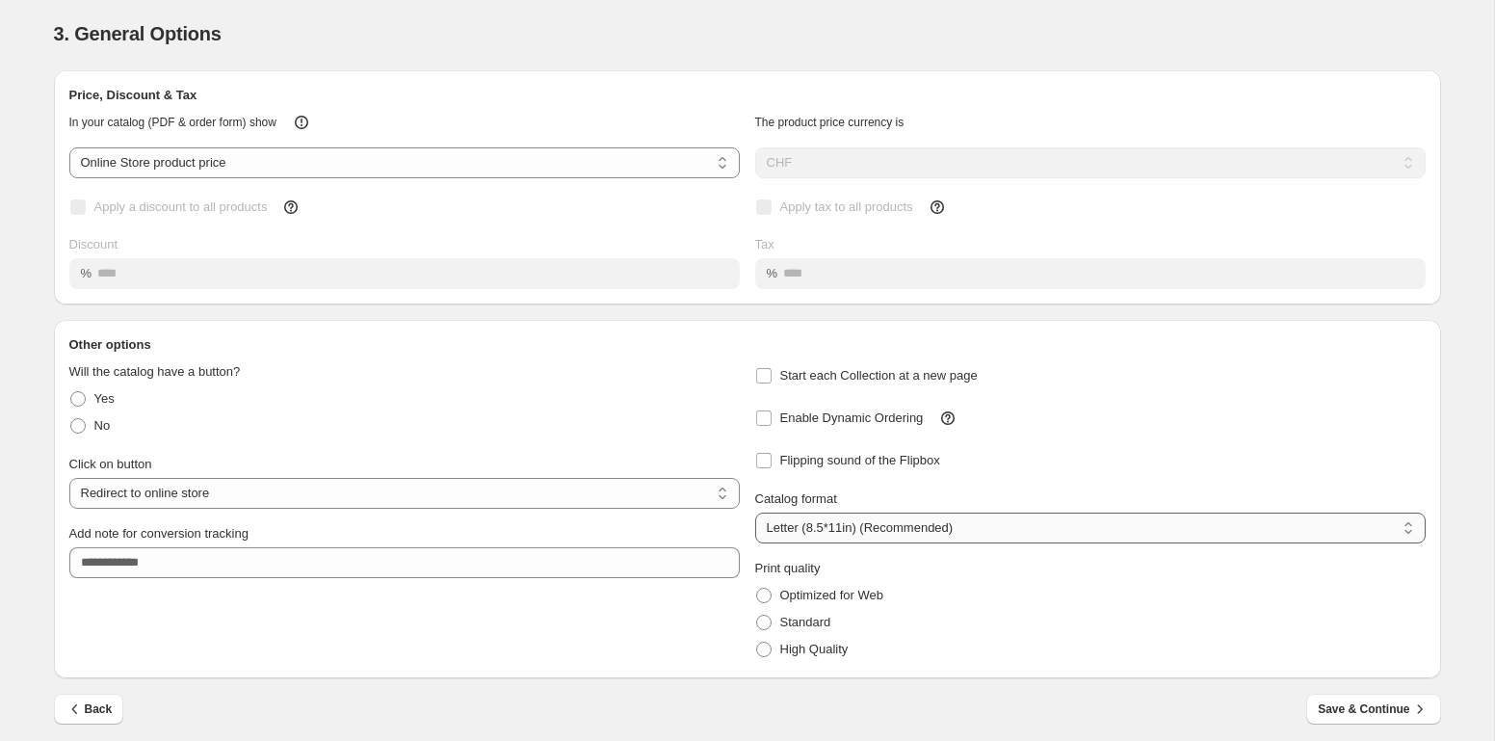
click at [910, 529] on select "**********" at bounding box center [1090, 527] width 670 height 31
select select "**"
click at [755, 512] on select "**********" at bounding box center [1090, 527] width 670 height 31
click at [821, 592] on span "Optimized for Web" at bounding box center [831, 595] width 103 height 14
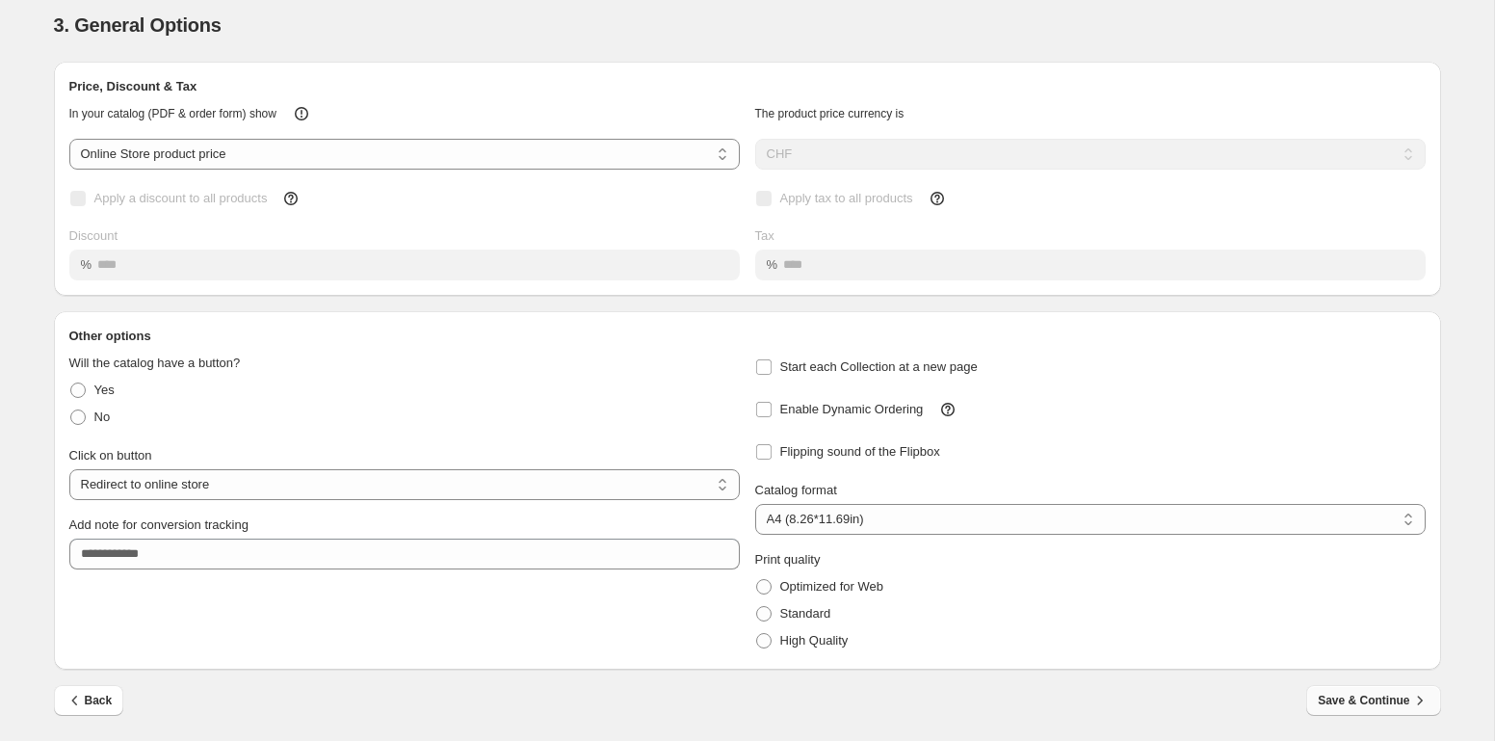
click at [1352, 705] on span "Save & Continue" at bounding box center [1373, 700] width 111 height 19
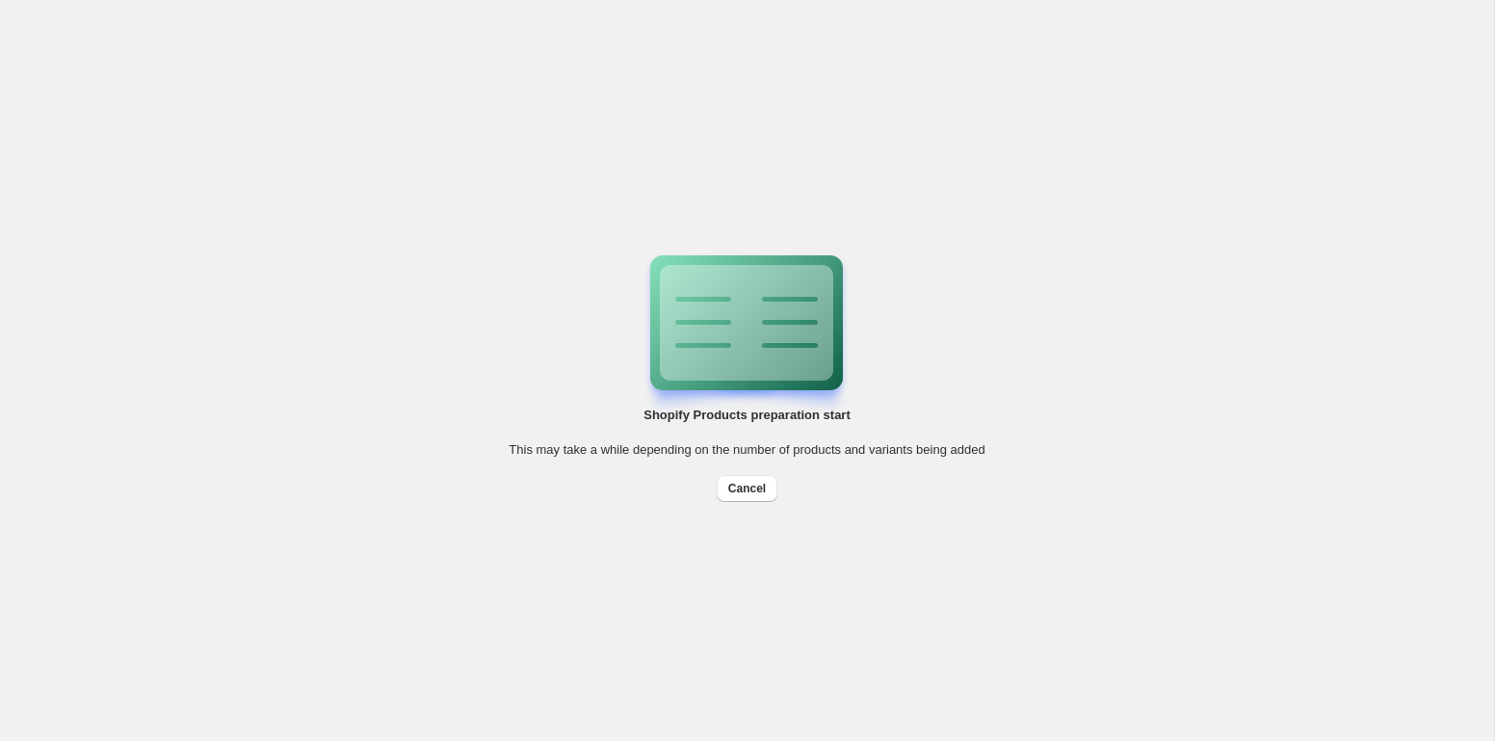
scroll to position [0, 0]
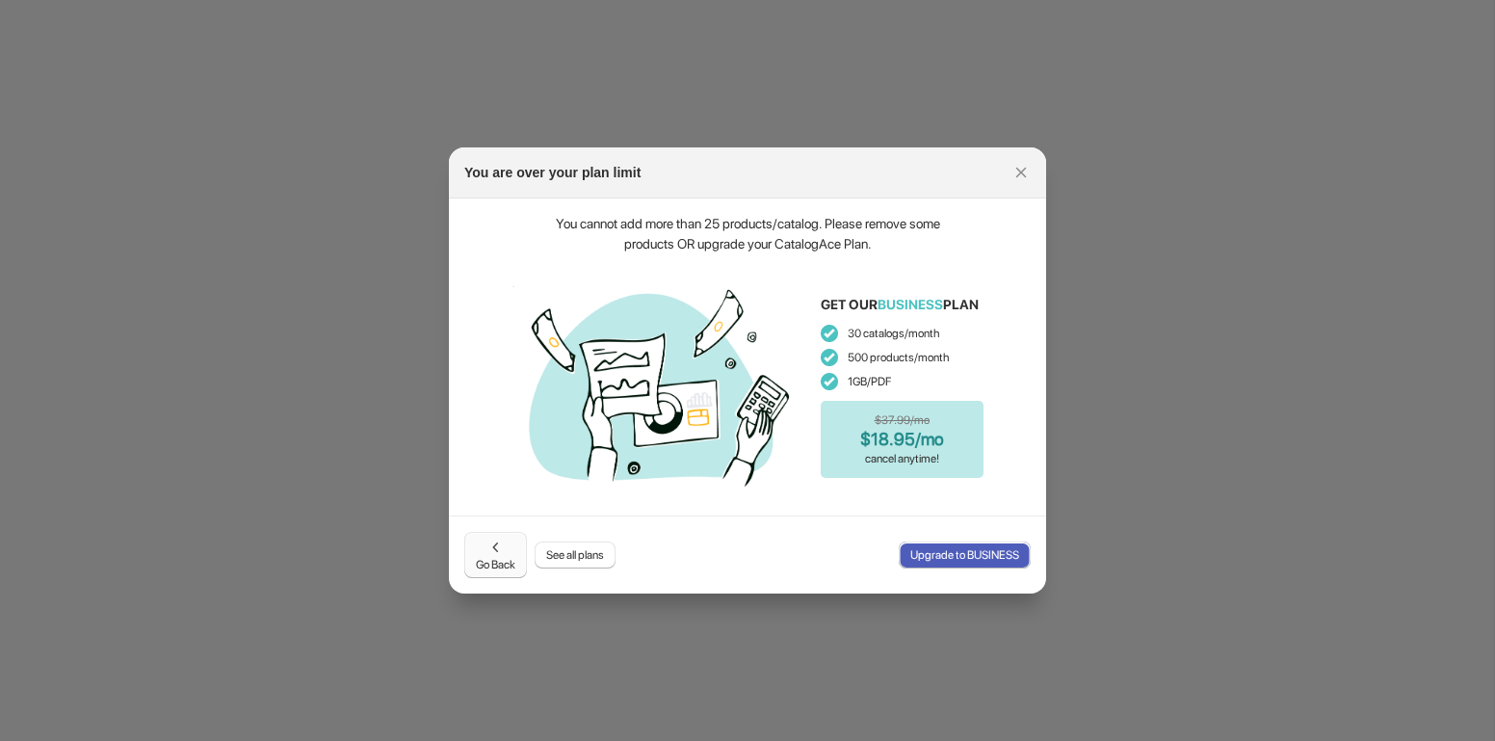
click at [499, 560] on span "Go Back" at bounding box center [495, 554] width 39 height 35
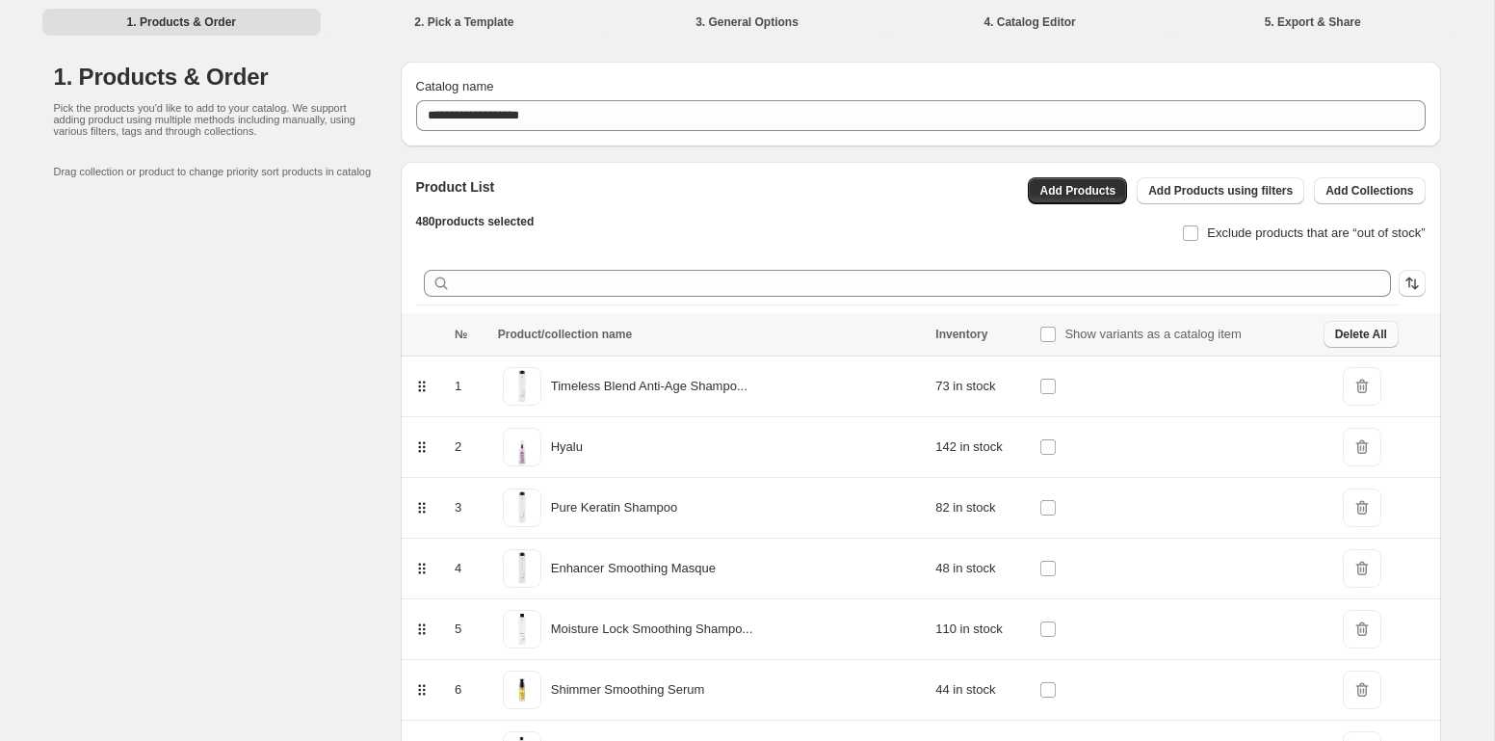
click at [1367, 336] on span "Delete All" at bounding box center [1361, 334] width 52 height 15
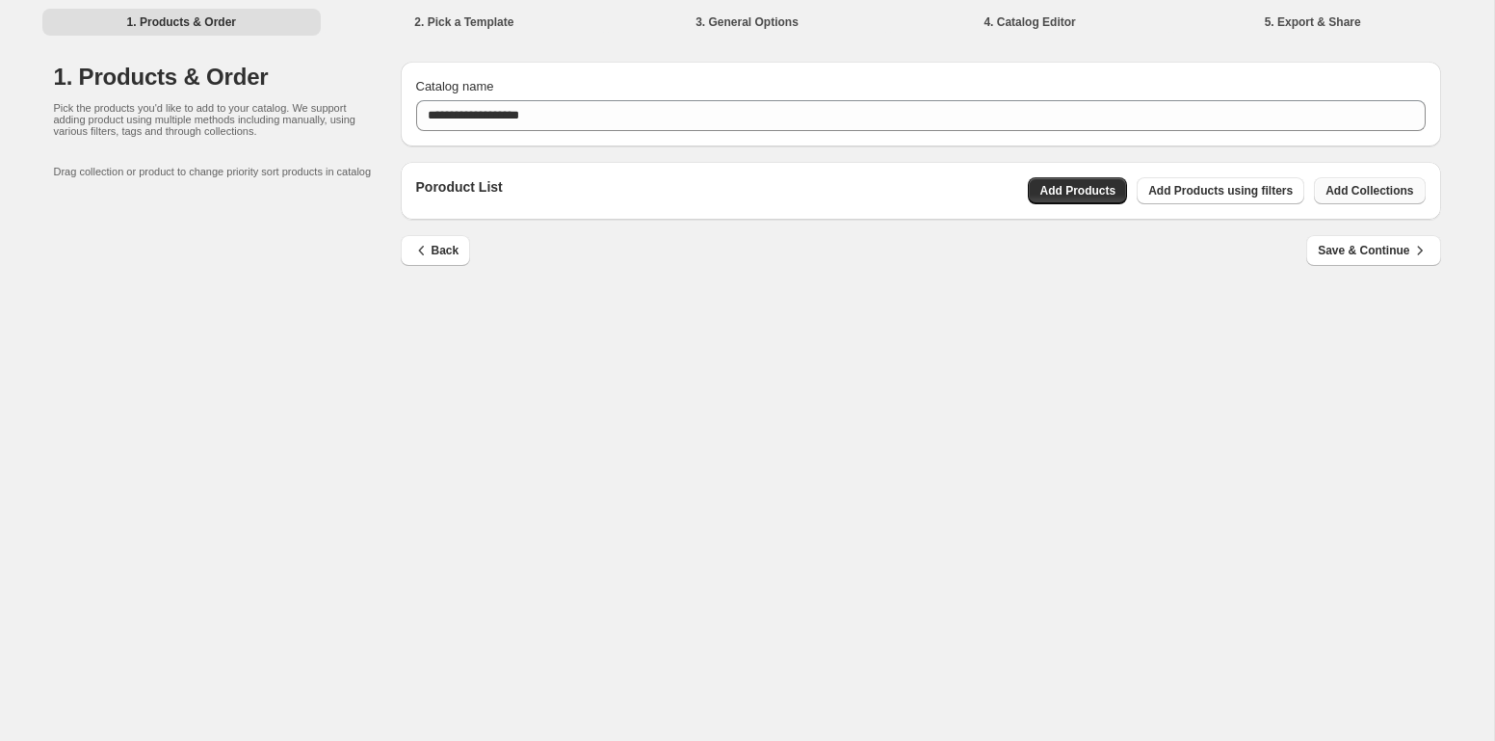
click at [1362, 195] on span "Add Collections" at bounding box center [1369, 190] width 88 height 15
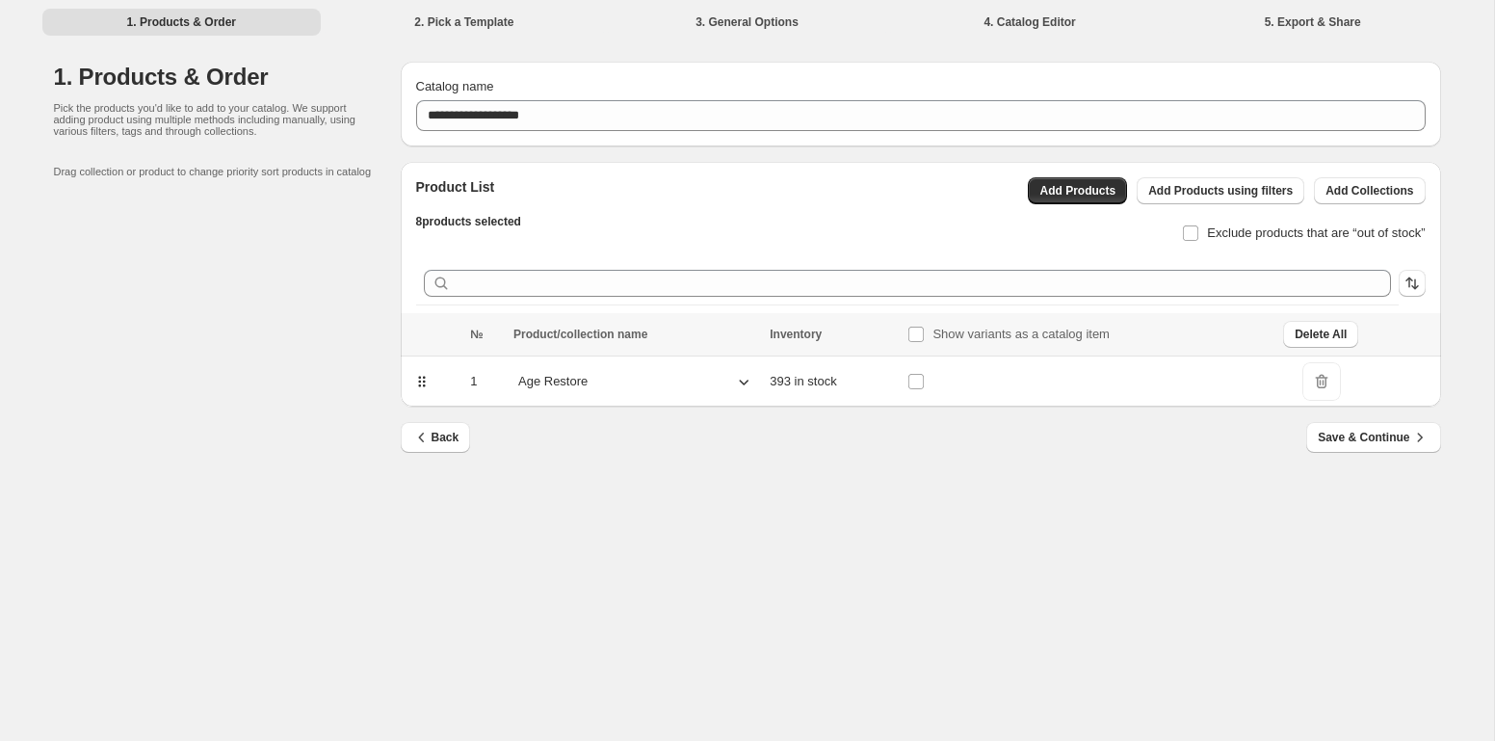
click at [734, 382] on icon at bounding box center [743, 381] width 19 height 19
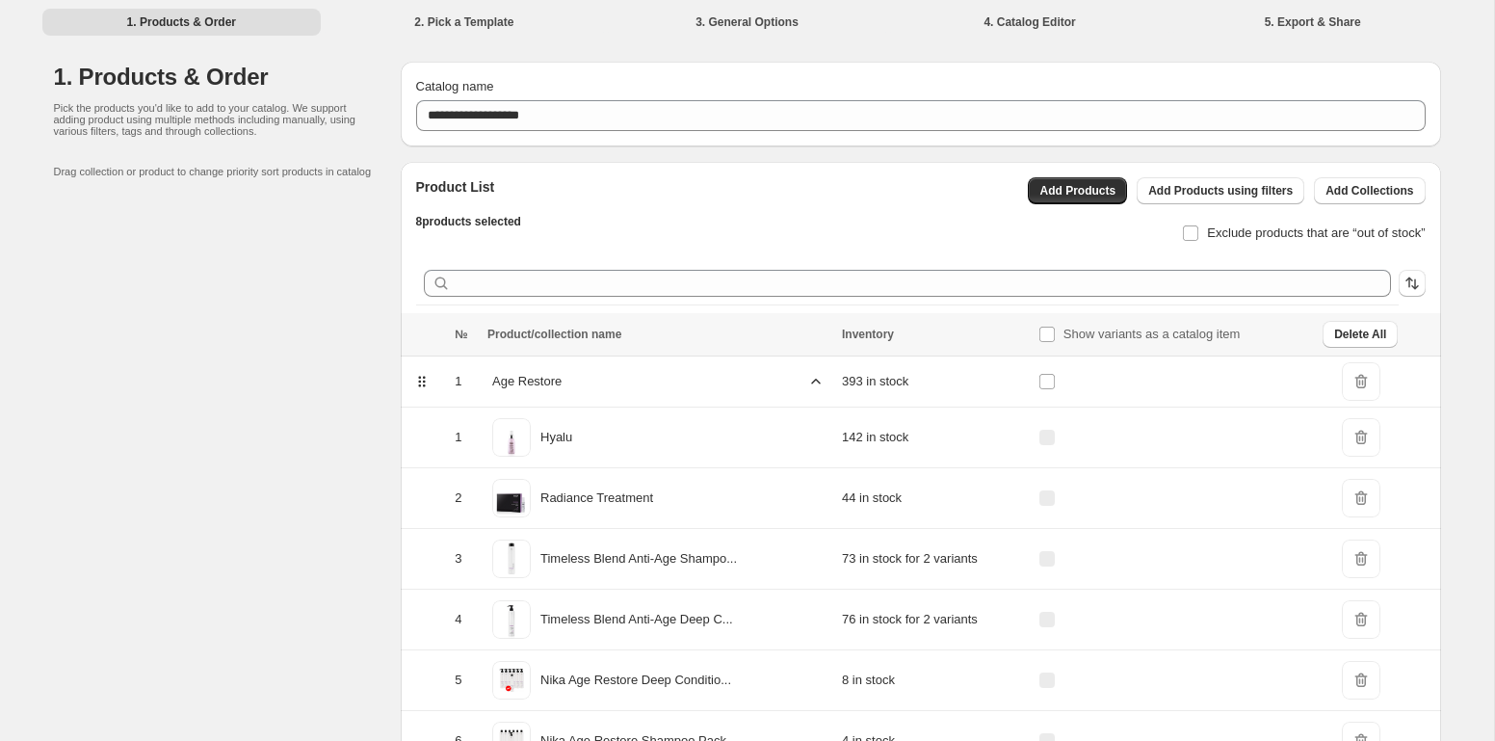
scroll to position [229, 0]
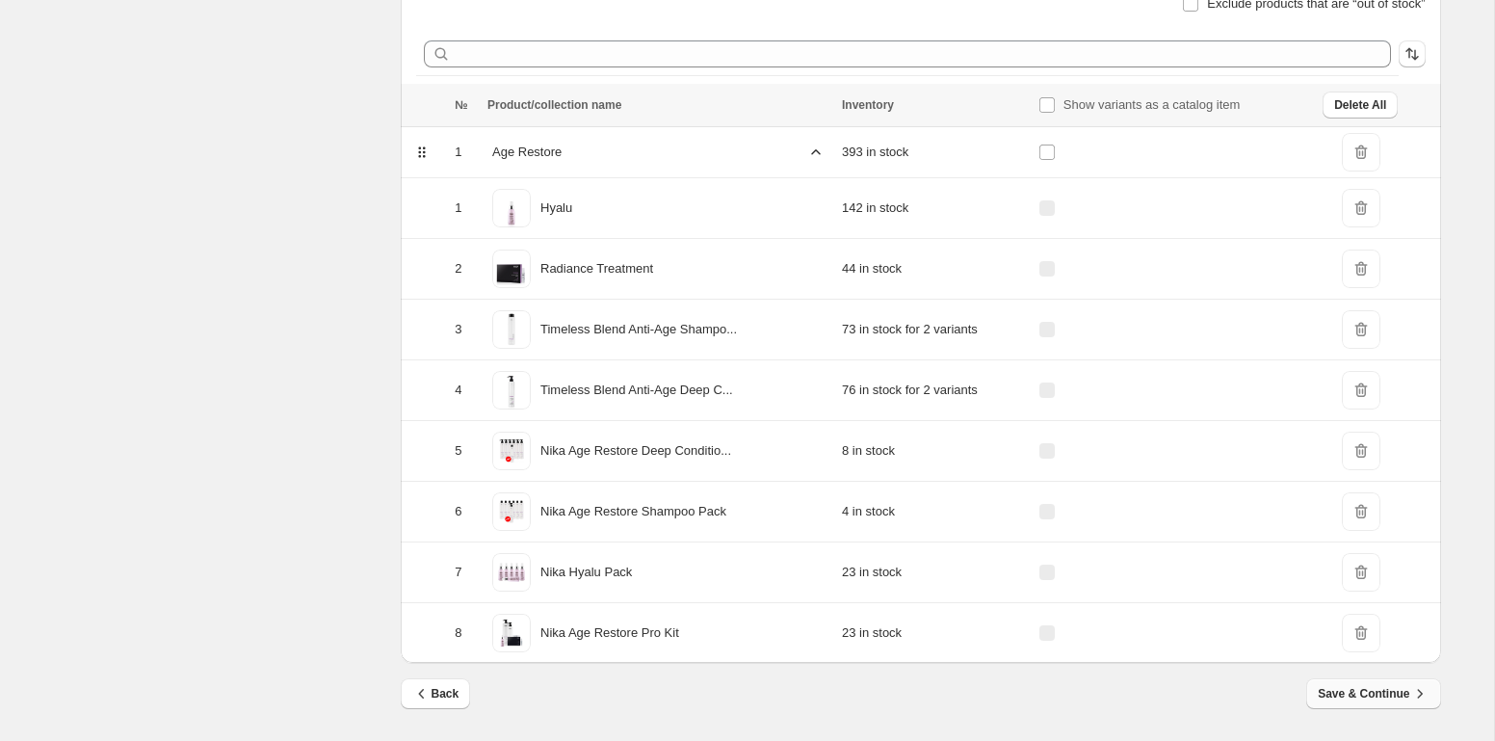
click at [1324, 691] on span "Save & Continue" at bounding box center [1373, 693] width 111 height 19
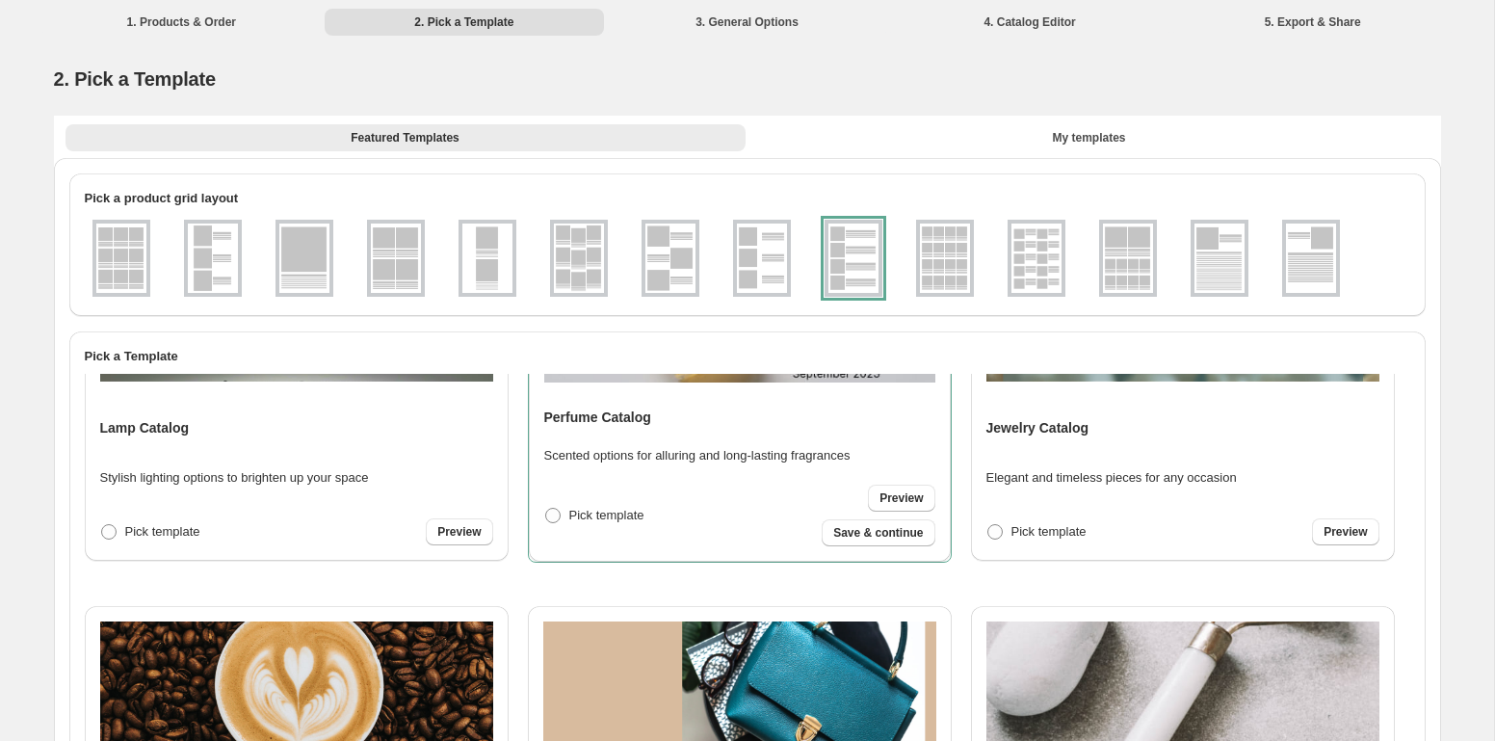
scroll to position [1295, 0]
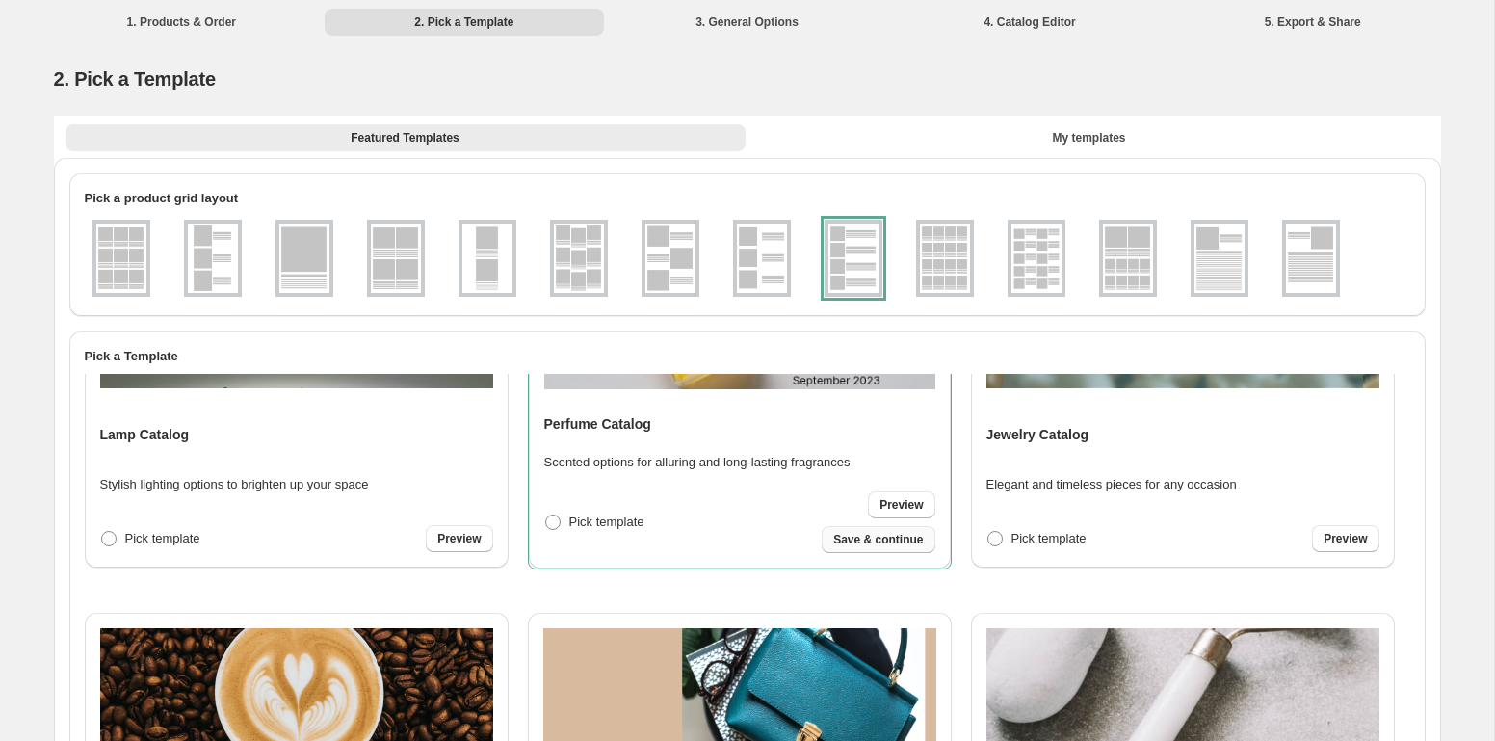
click at [911, 537] on span "Save & continue" at bounding box center [878, 539] width 90 height 15
select select "**********"
select select "**"
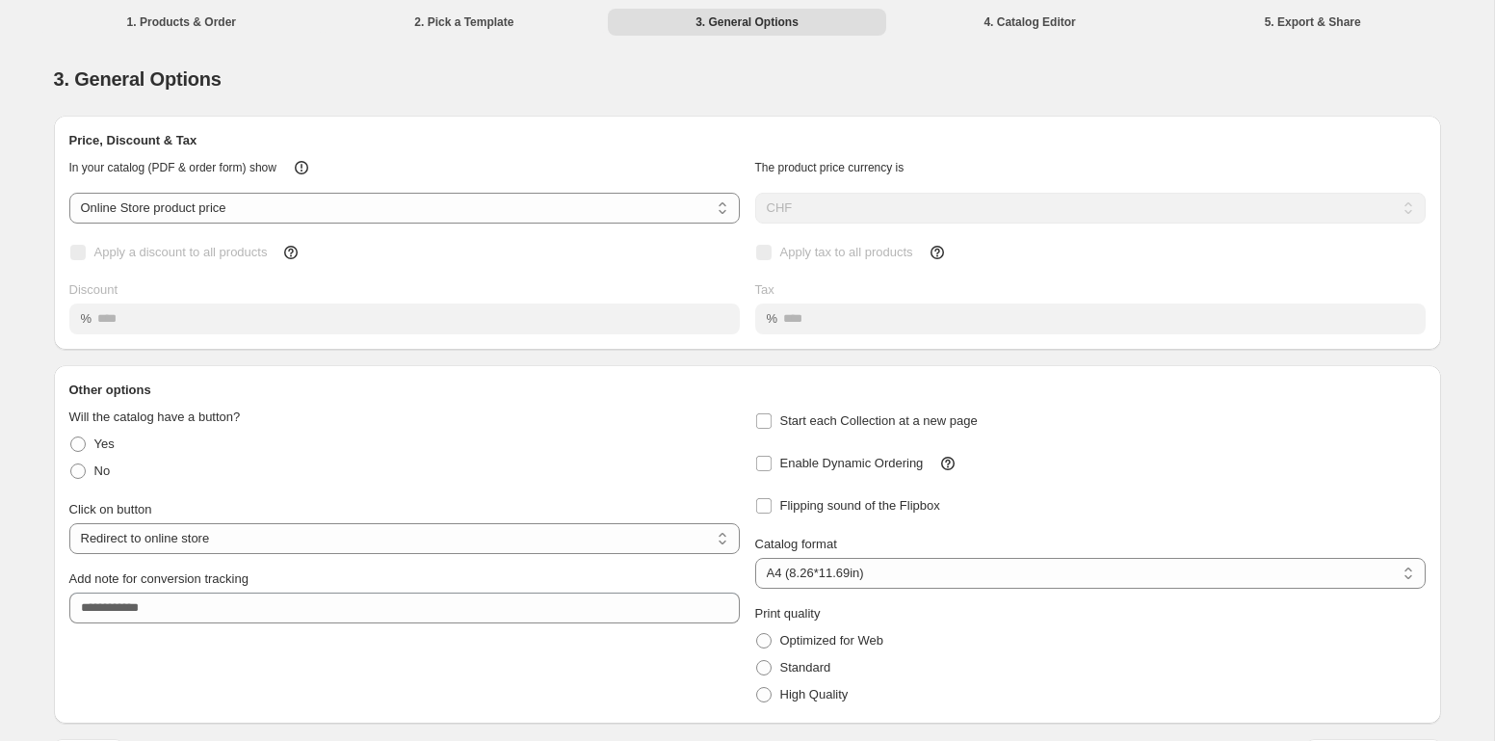
scroll to position [54, 0]
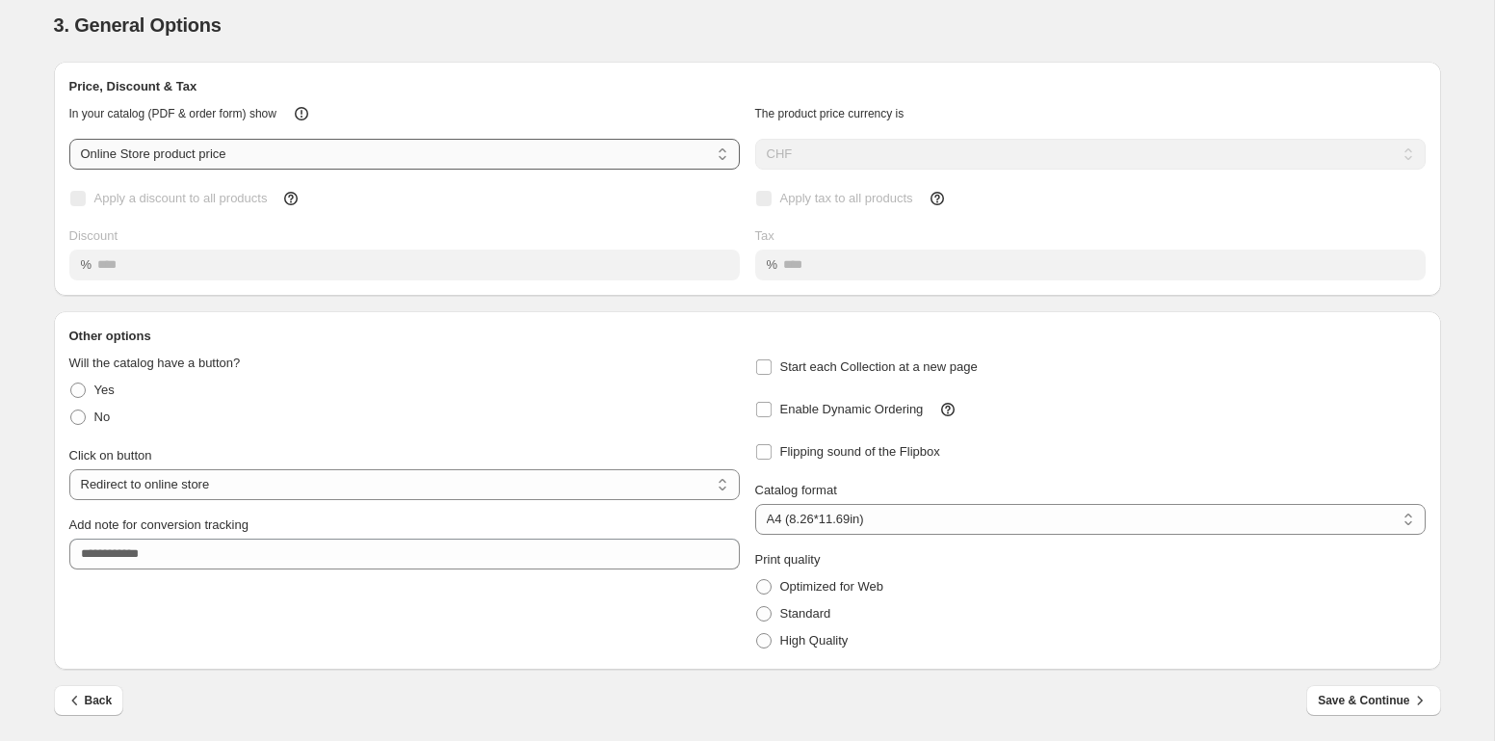
click at [421, 154] on select "**********" at bounding box center [404, 154] width 670 height 31
select select "****"
click at [69, 139] on select "**********" at bounding box center [404, 154] width 670 height 31
click at [174, 197] on span "Apply a discount to all products" at bounding box center [180, 198] width 173 height 14
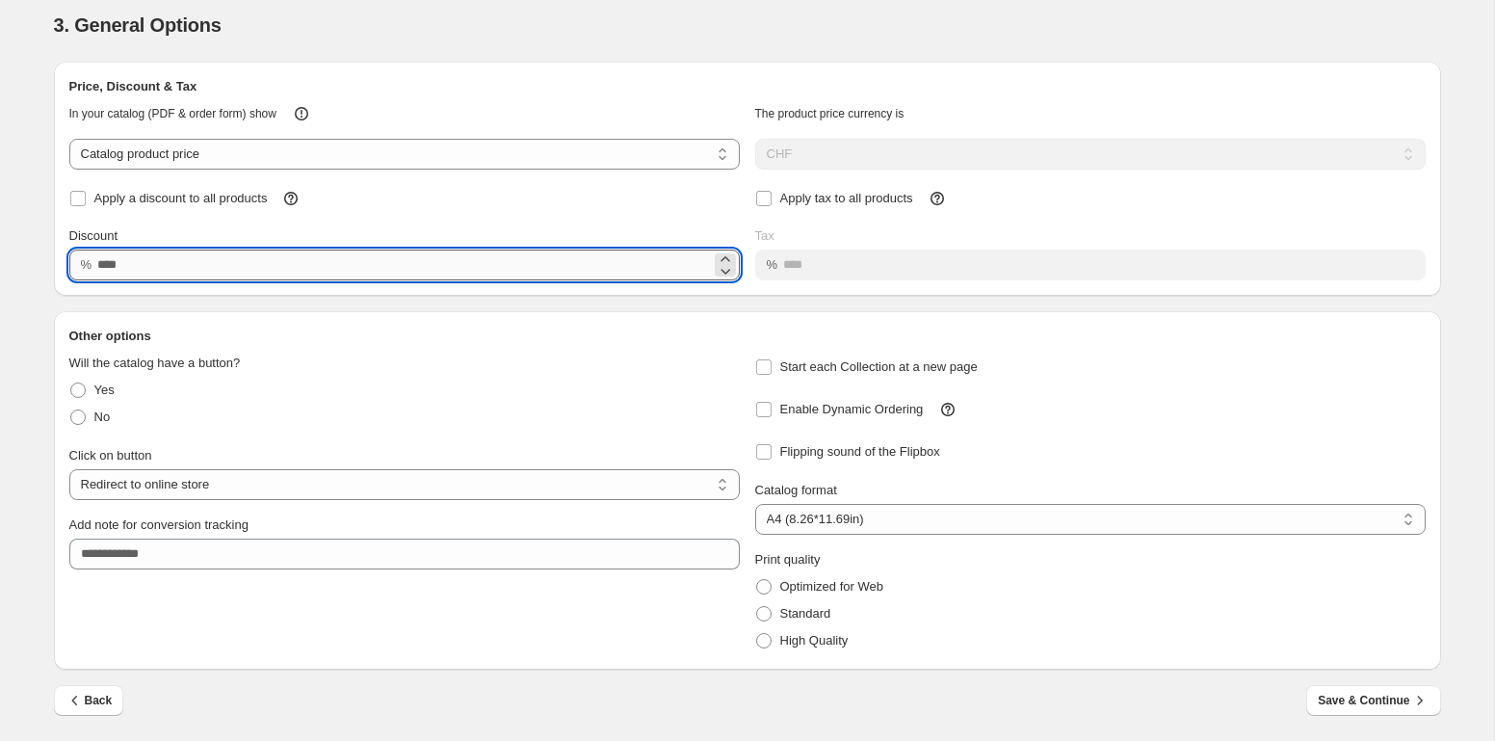
click at [159, 265] on input "Discount" at bounding box center [403, 264] width 613 height 31
type input "**"
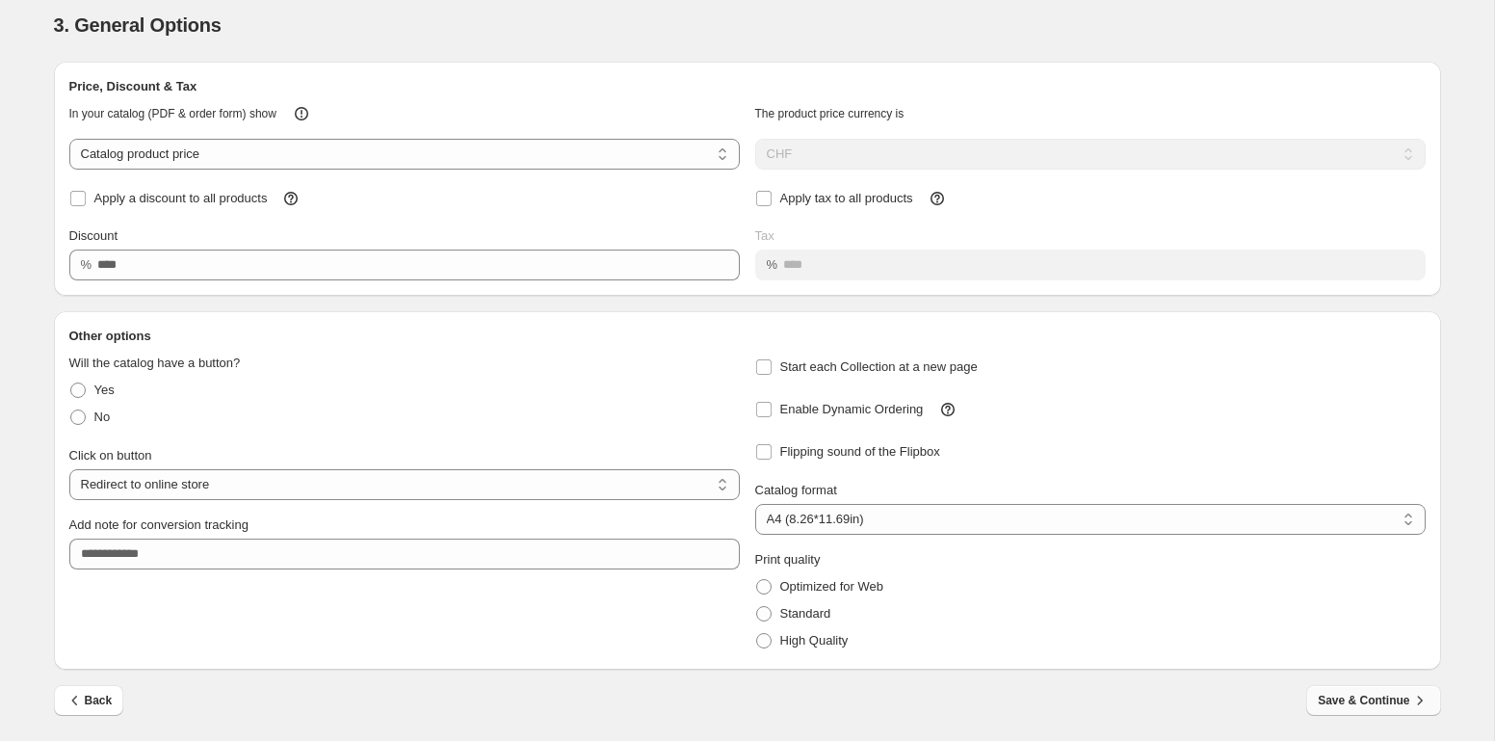
click at [1351, 703] on span "Save & Continue" at bounding box center [1373, 700] width 111 height 19
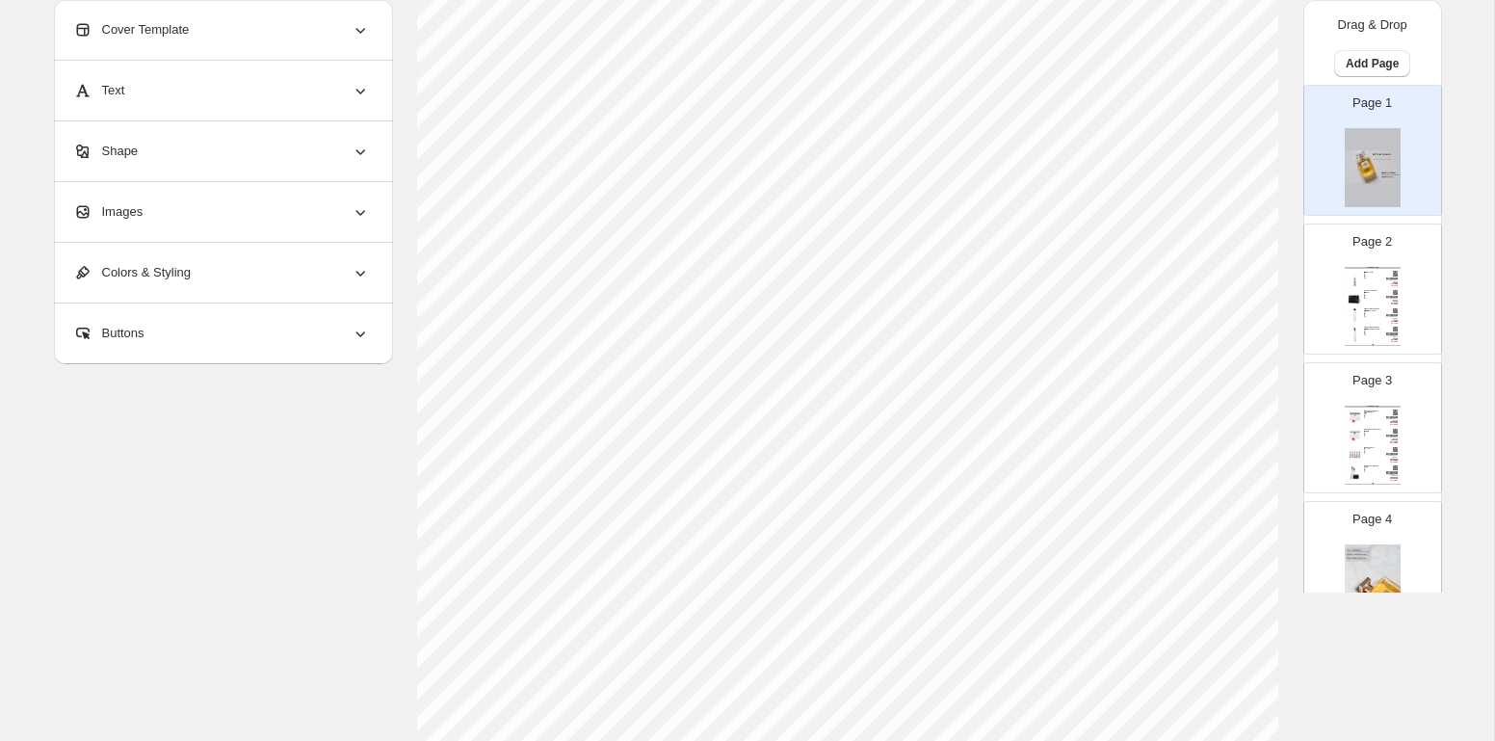
scroll to position [727, 0]
click at [1377, 273] on div "Rediscover the natural beauty of your hair with Nika Age Restore Hyalu Leave-In…" at bounding box center [1373, 273] width 18 height 1
type input "*"
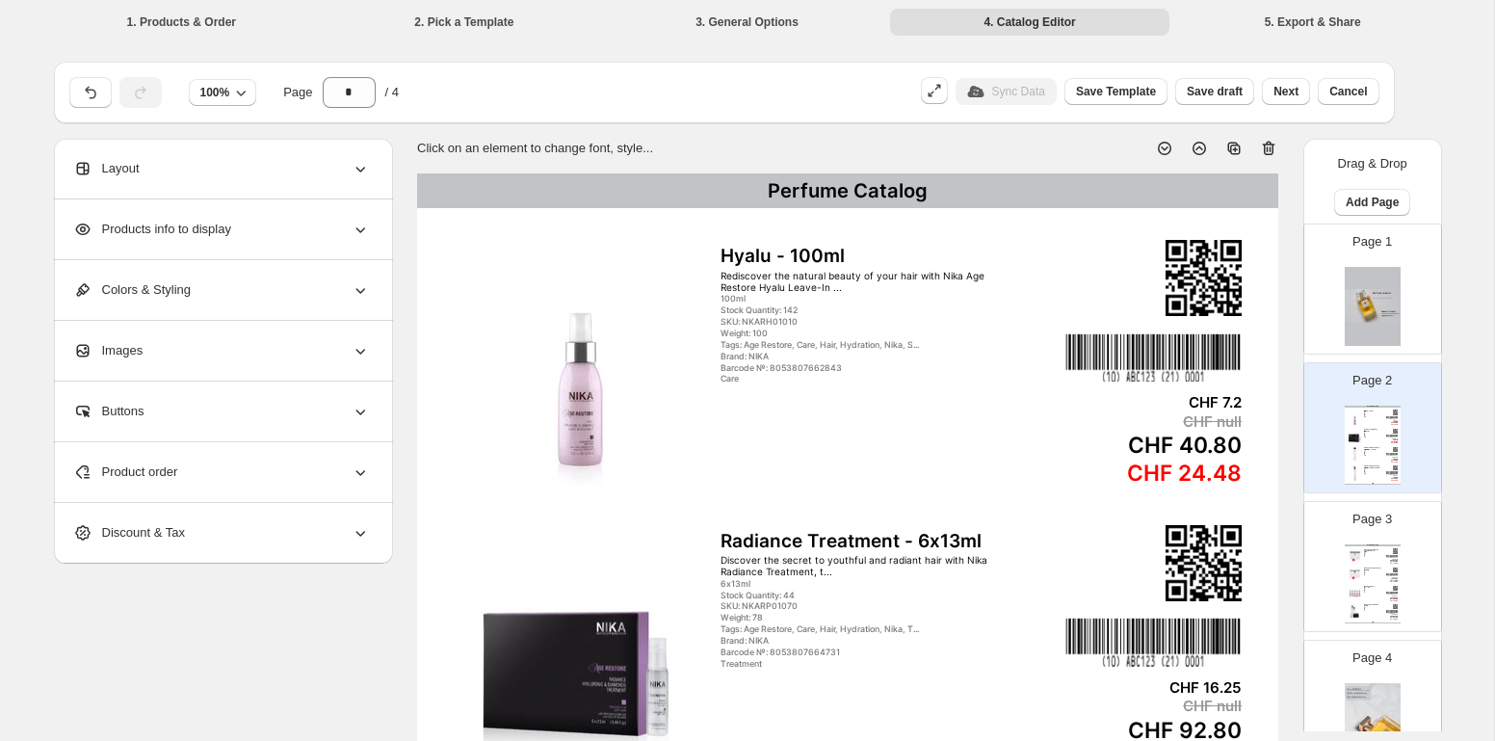
scroll to position [72, 0]
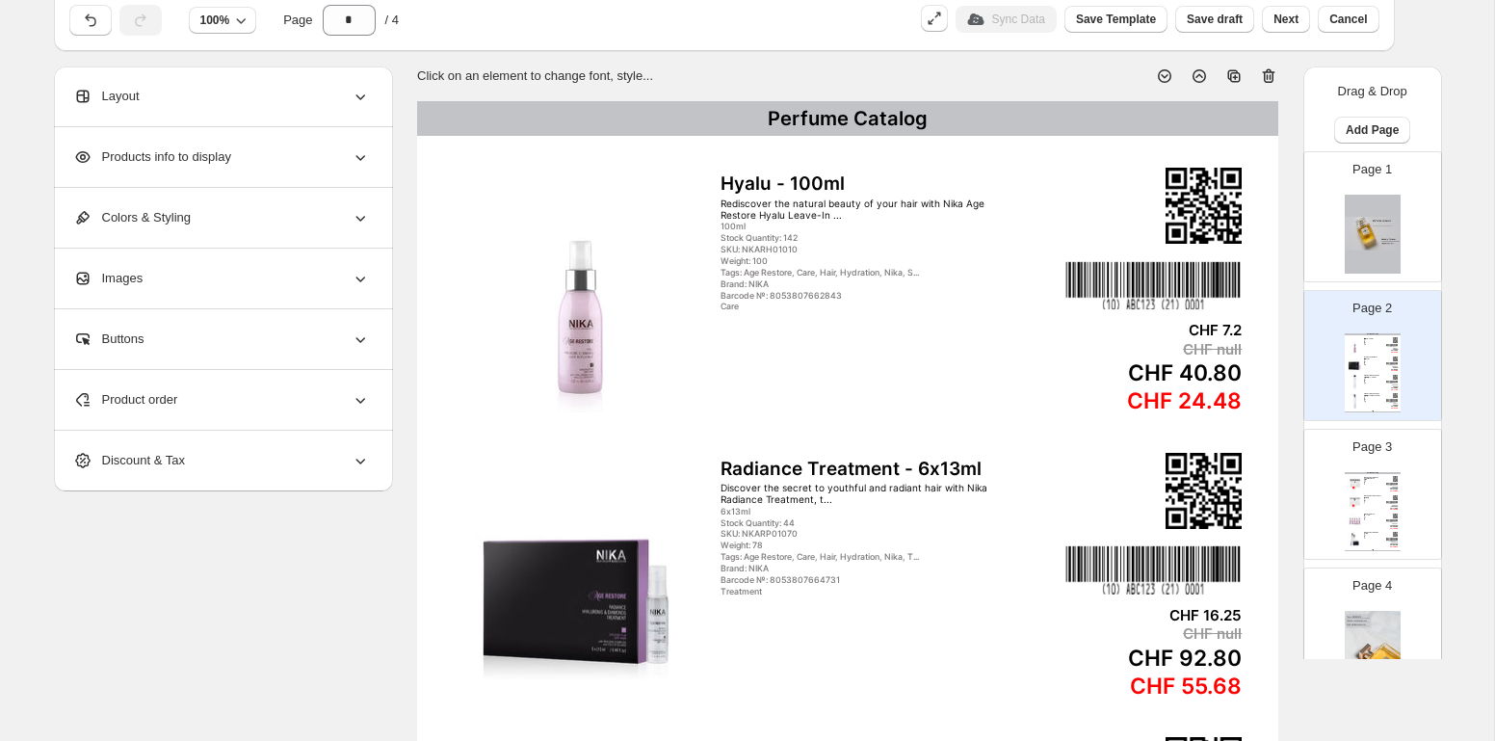
click at [198, 105] on div "Layout" at bounding box center [221, 96] width 297 height 60
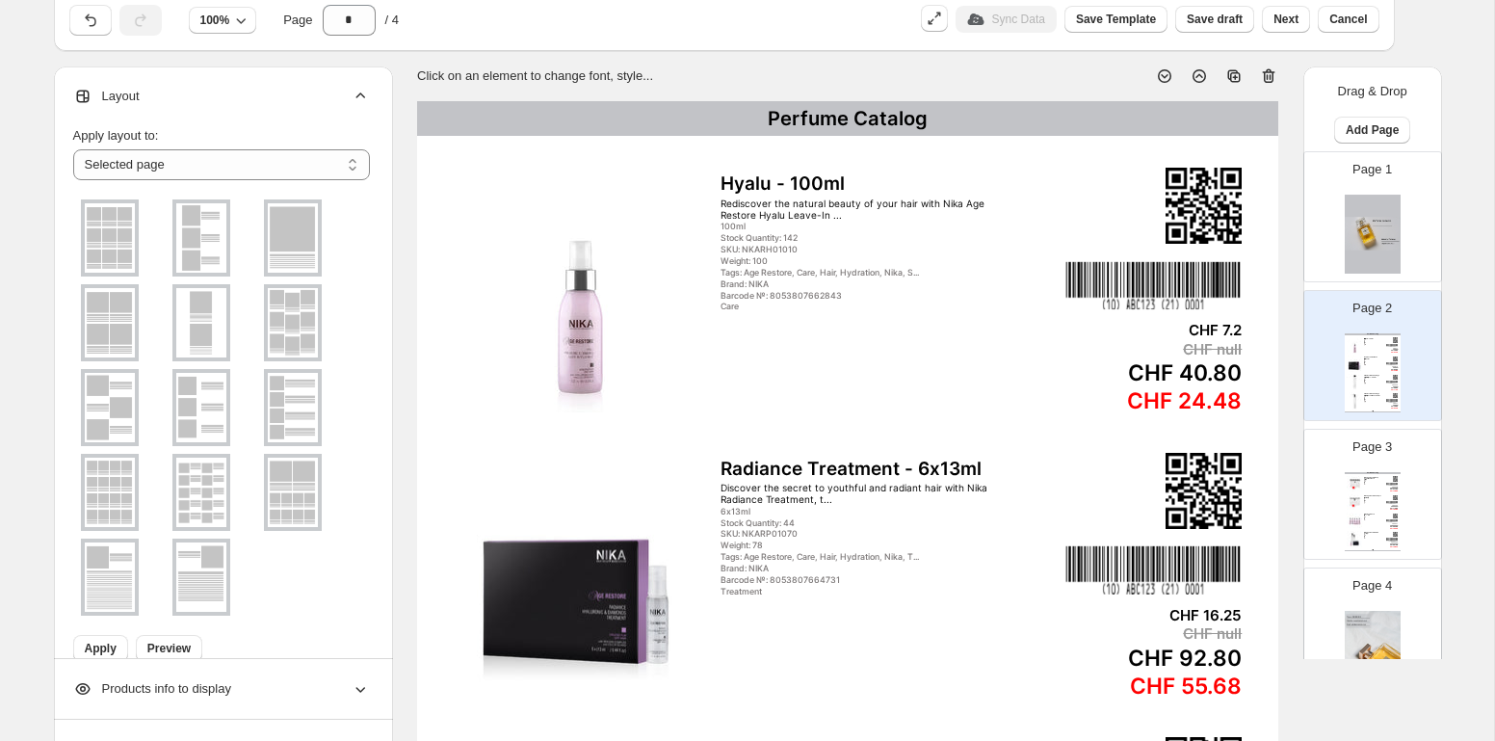
click at [302, 327] on img at bounding box center [293, 322] width 50 height 69
click at [106, 646] on span "Apply" at bounding box center [101, 648] width 32 height 15
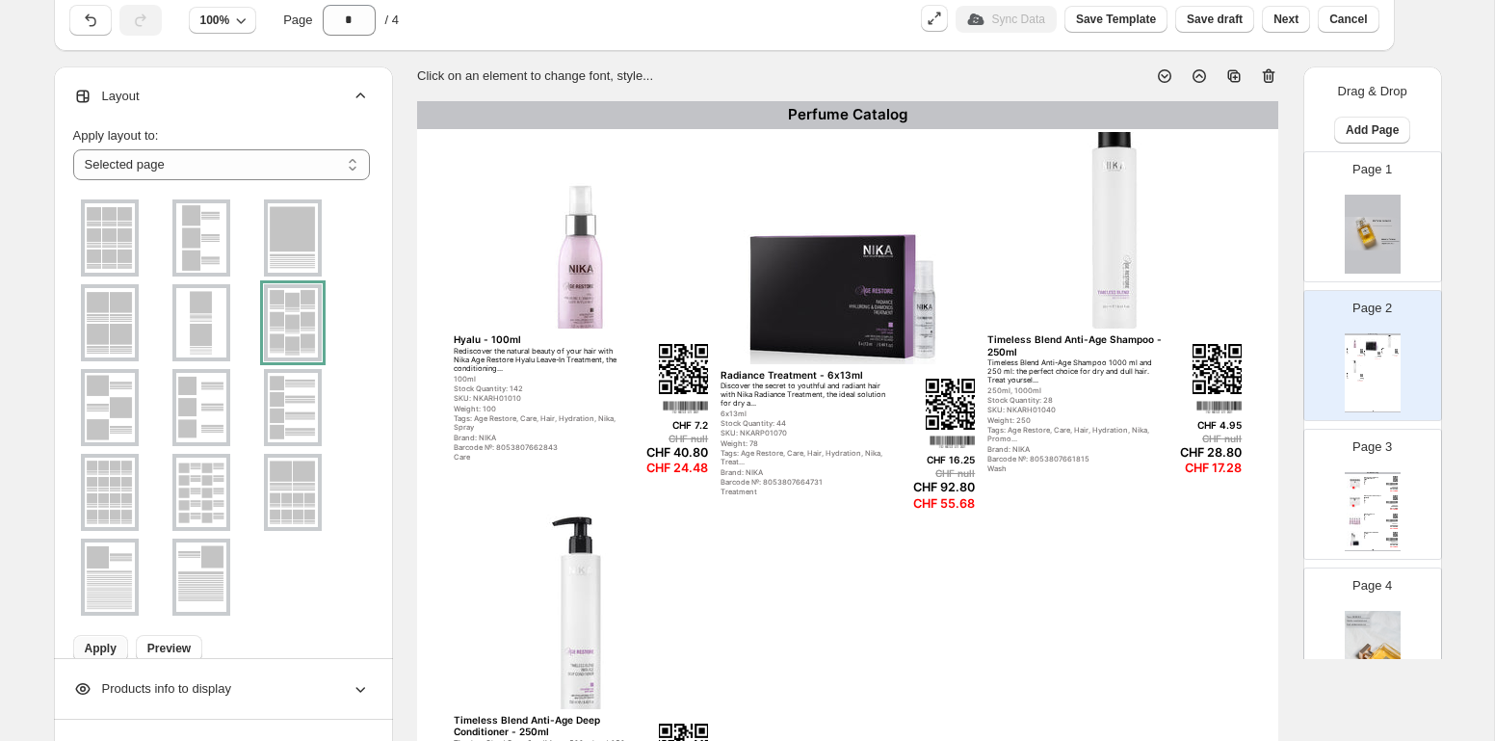
click at [112, 579] on img at bounding box center [110, 576] width 50 height 69
click at [118, 312] on img at bounding box center [110, 322] width 50 height 69
click at [145, 642] on button "Preview" at bounding box center [169, 648] width 66 height 27
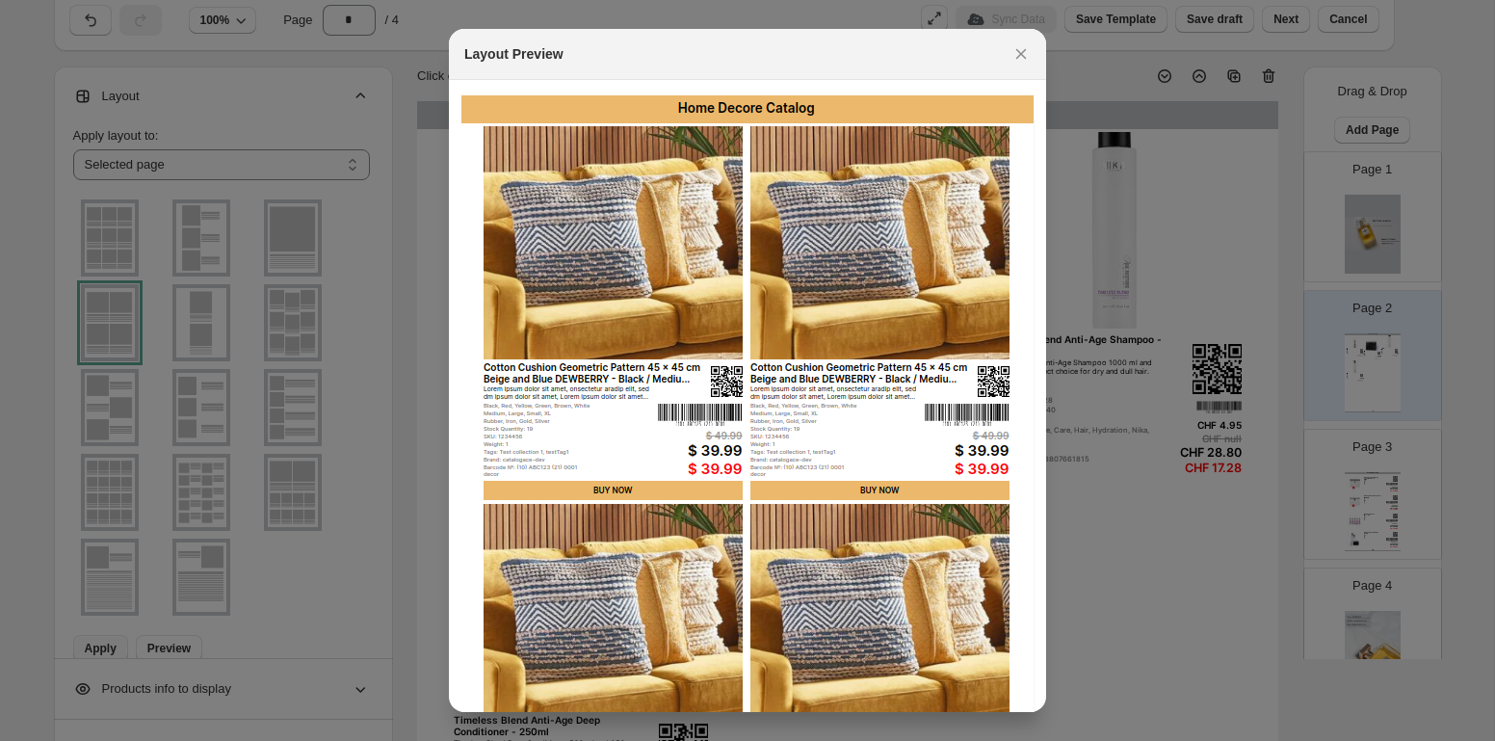
click at [304, 559] on div at bounding box center [747, 370] width 1495 height 741
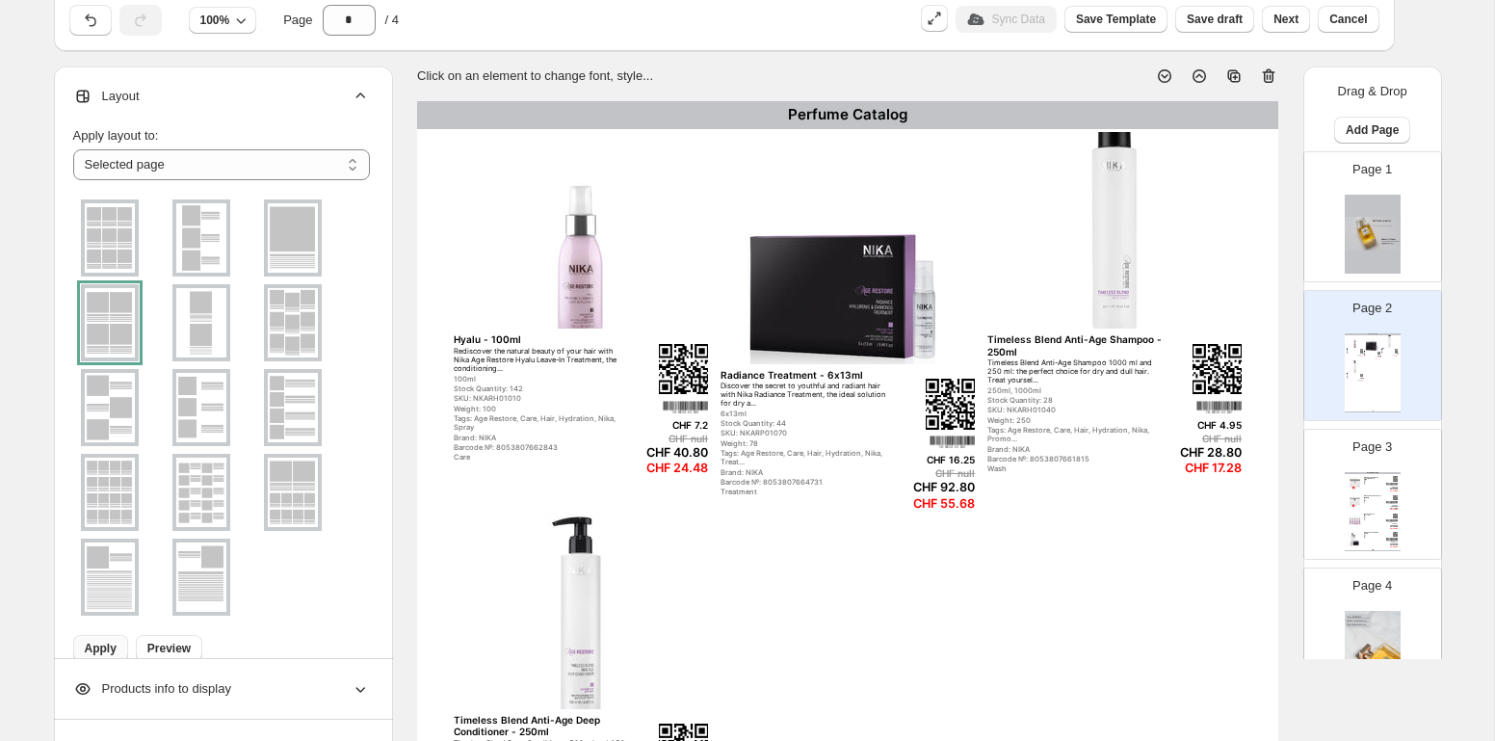
click at [98, 642] on span "Apply" at bounding box center [101, 648] width 32 height 15
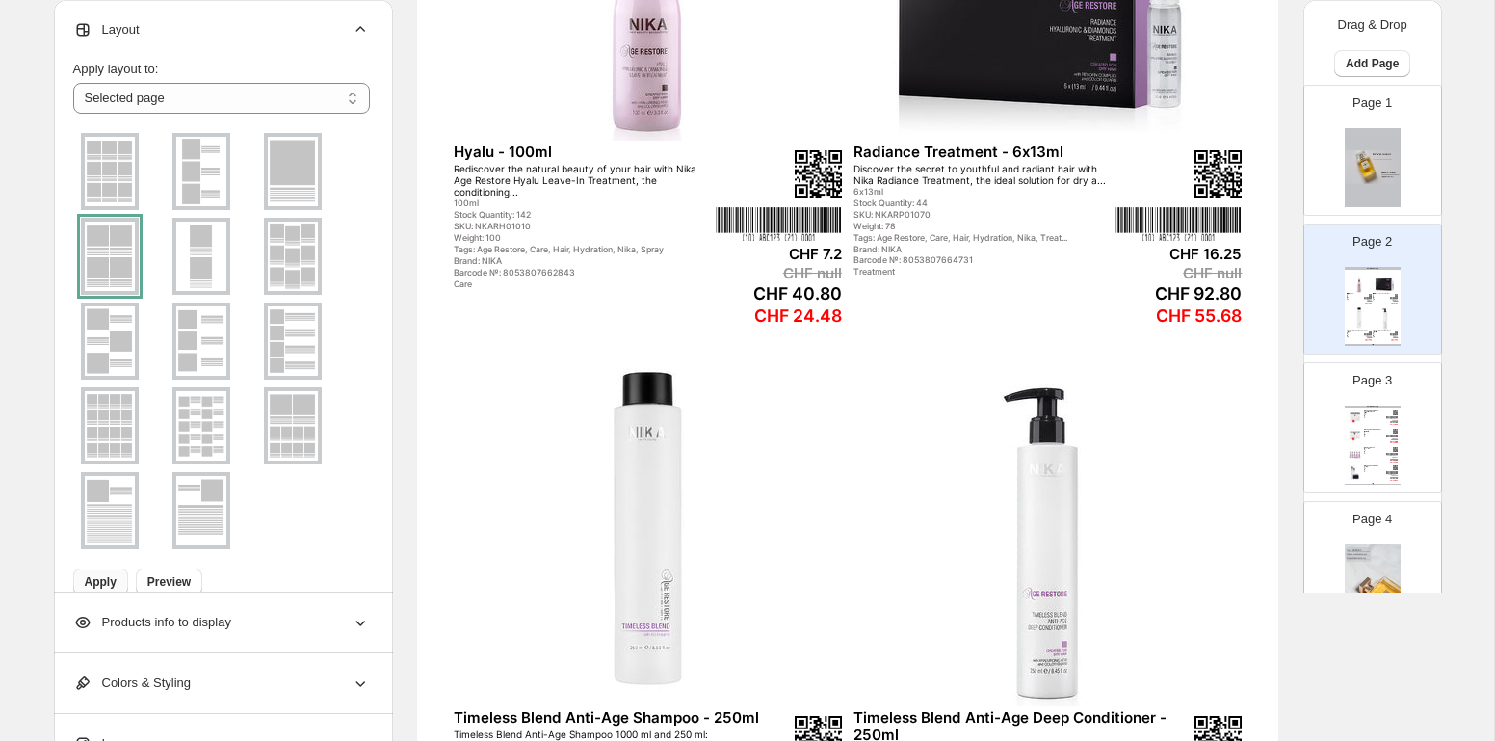
scroll to position [434, 0]
click at [273, 620] on div "Products info to display" at bounding box center [221, 621] width 297 height 60
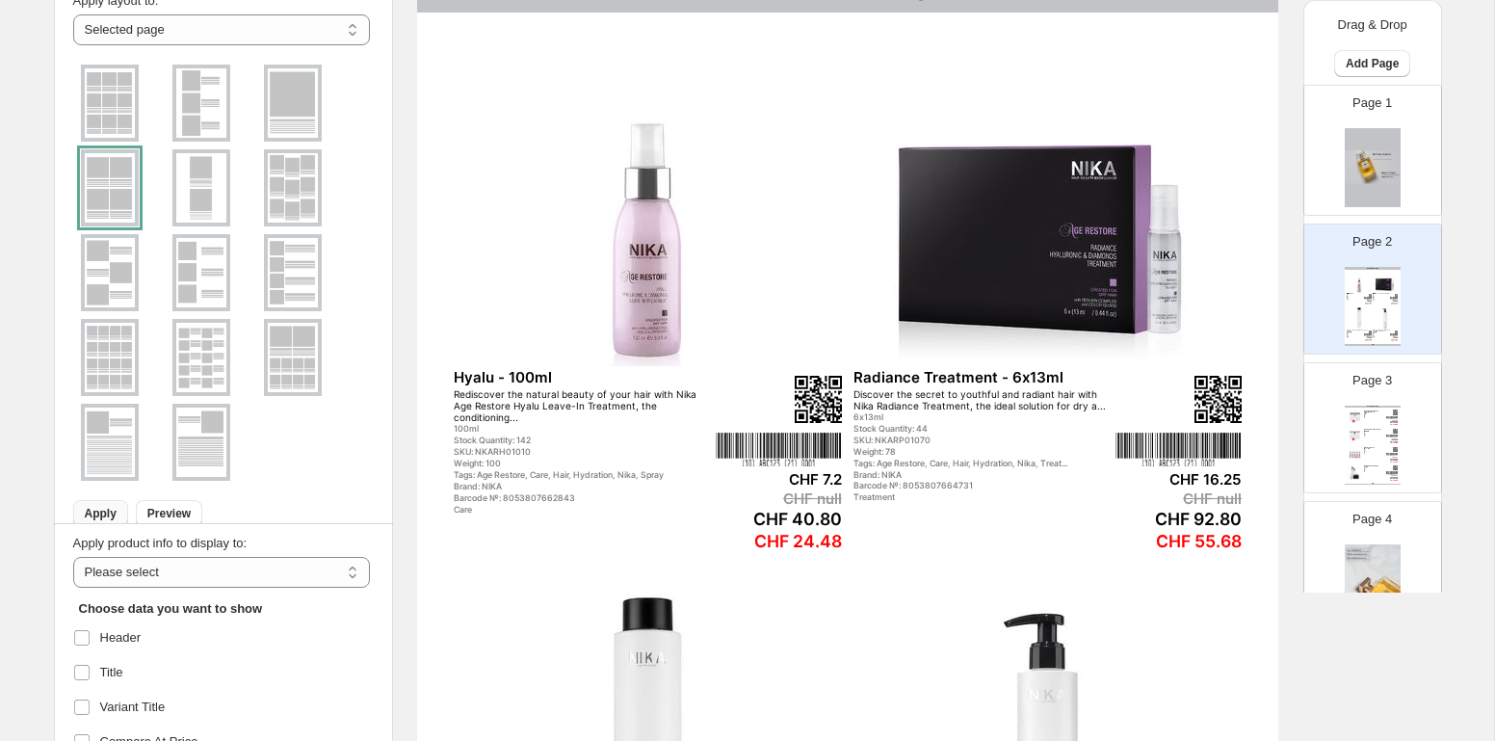
scroll to position [204, 0]
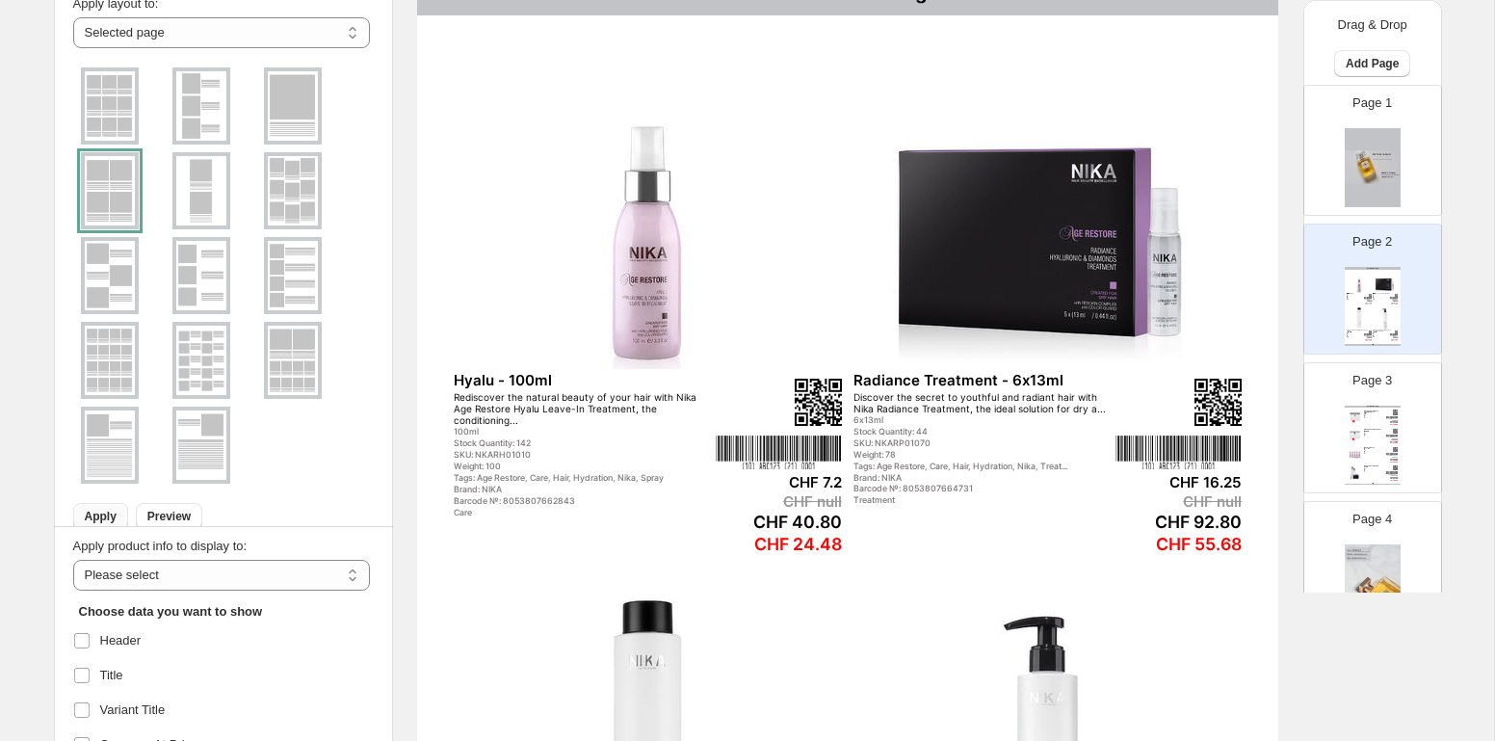
click at [296, 370] on img at bounding box center [293, 360] width 50 height 69
click at [91, 512] on span "Apply" at bounding box center [101, 516] width 32 height 15
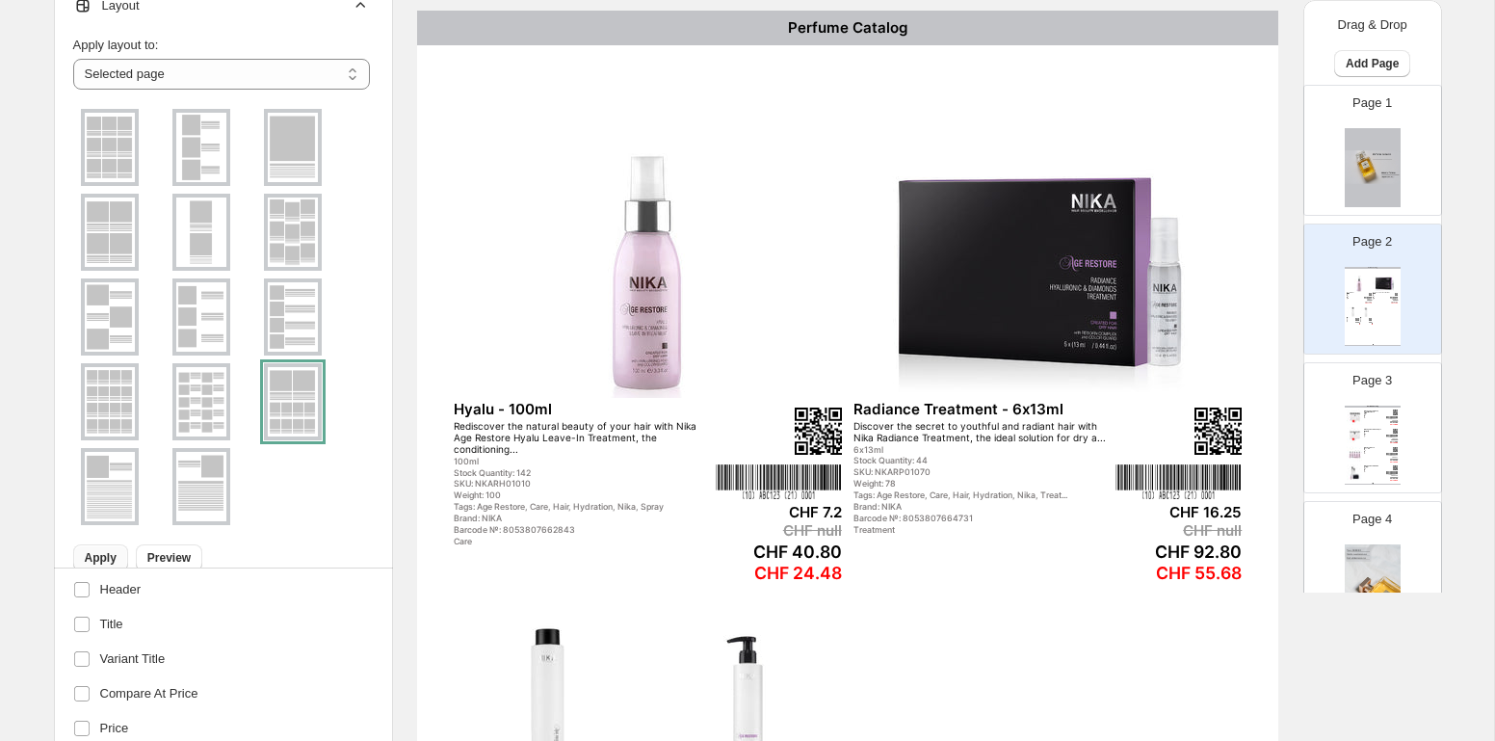
scroll to position [158, 0]
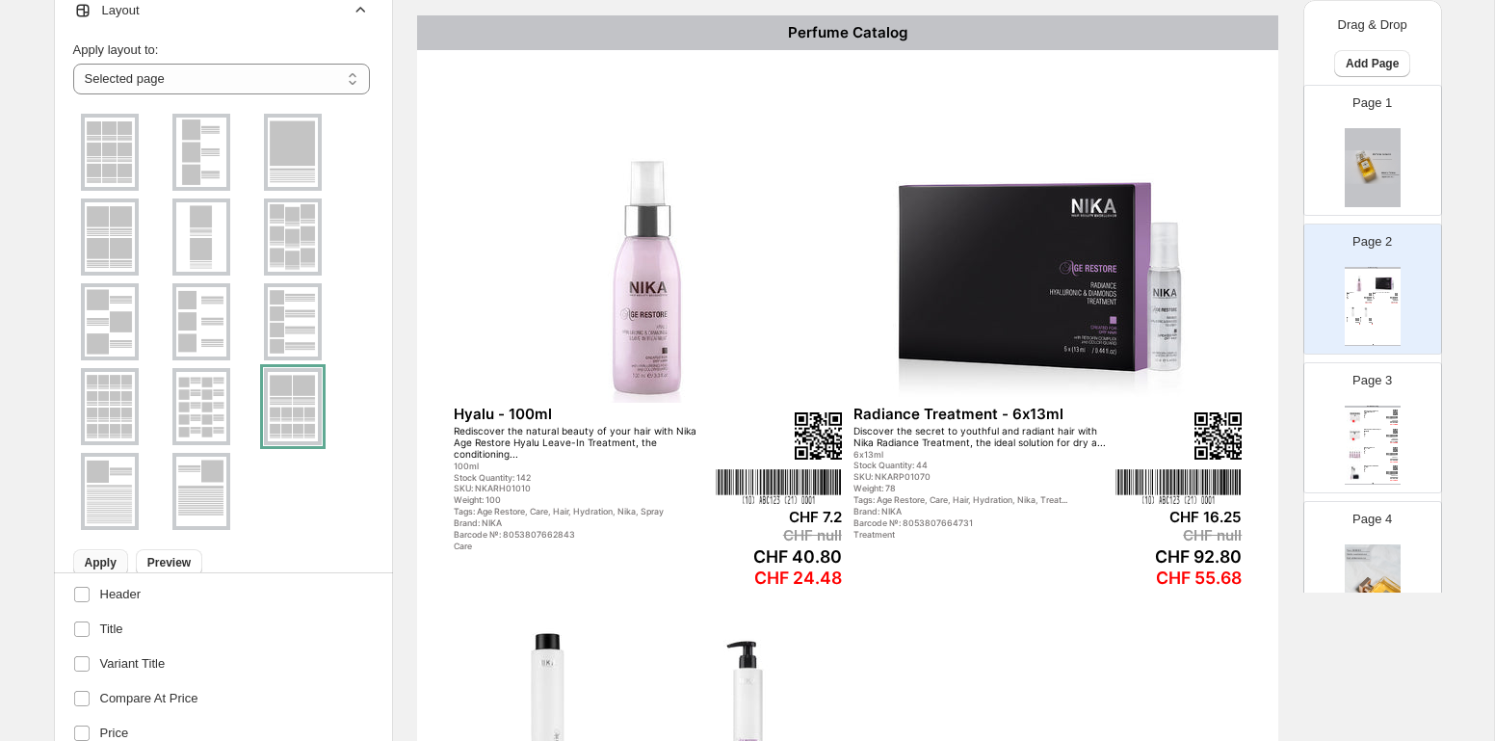
click at [121, 244] on img at bounding box center [110, 236] width 50 height 69
click at [98, 556] on span "Apply" at bounding box center [101, 562] width 32 height 15
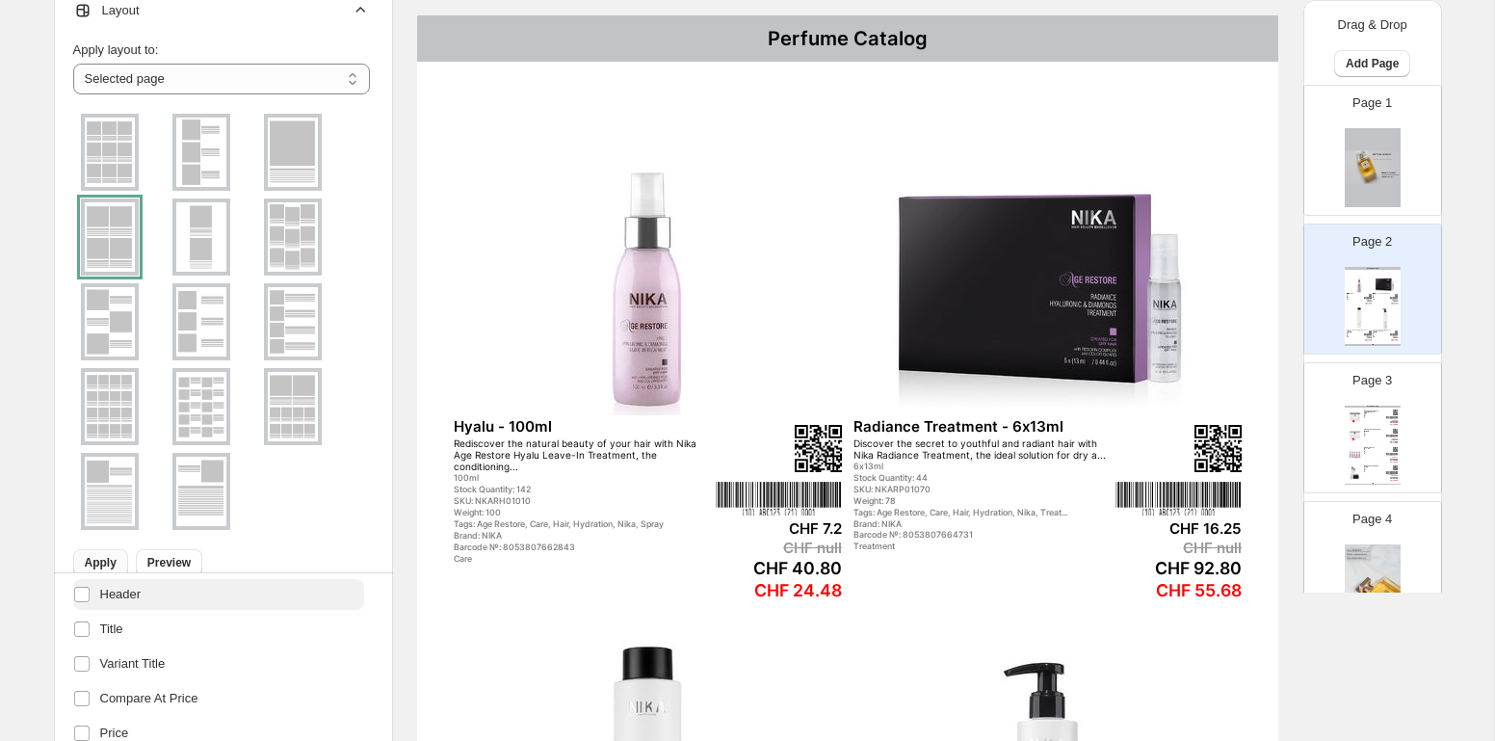
scroll to position [0, 0]
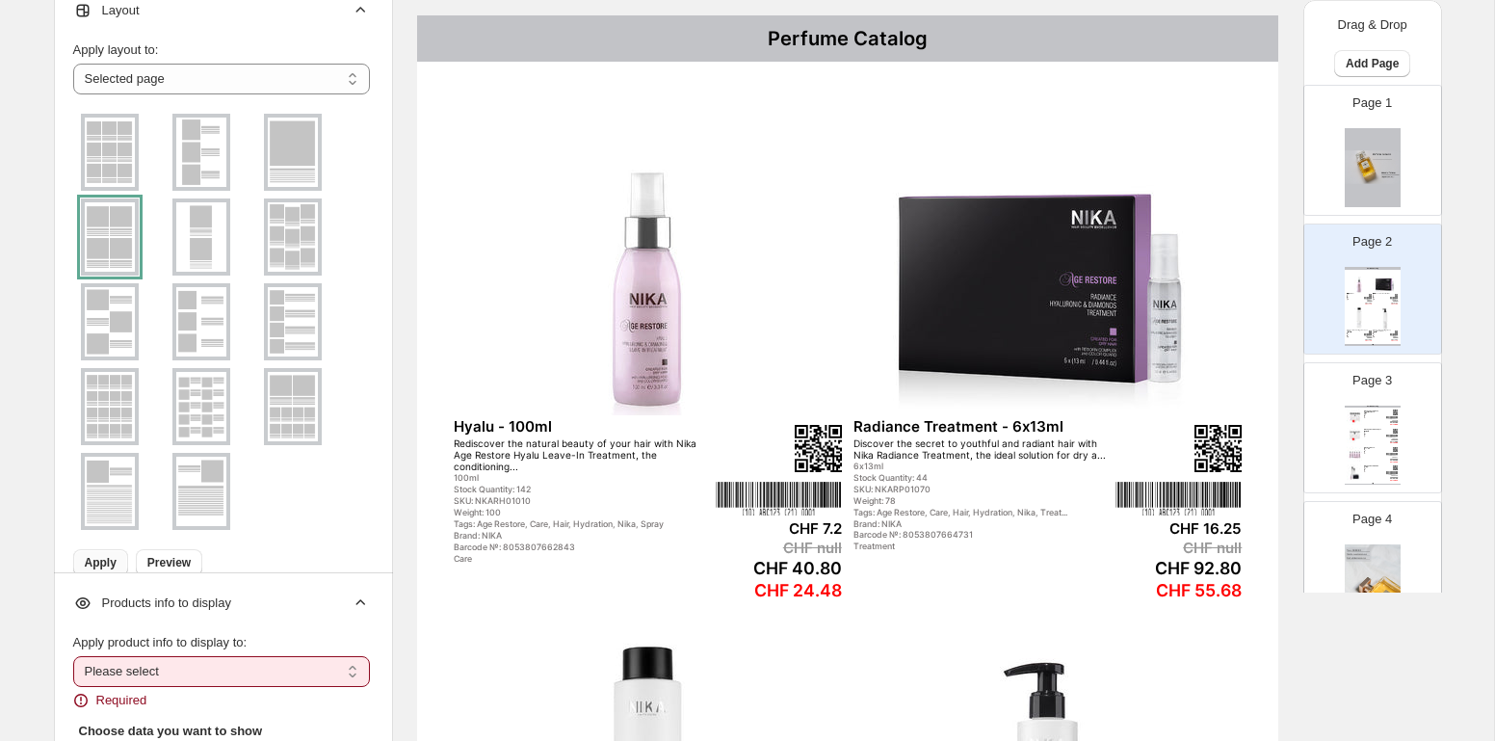
drag, startPoint x: 541, startPoint y: 245, endPoint x: 1048, endPoint y: 274, distance: 507.5
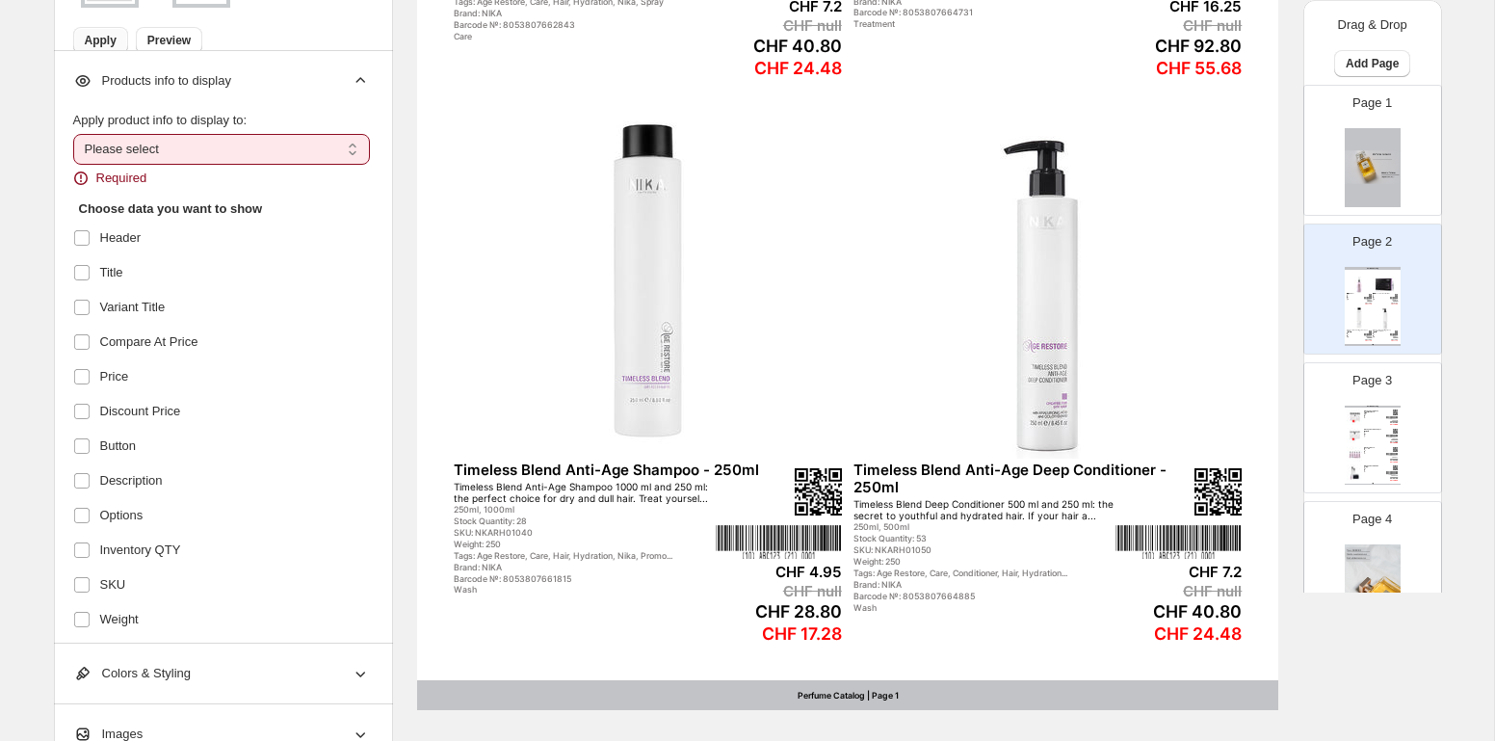
scroll to position [702, 0]
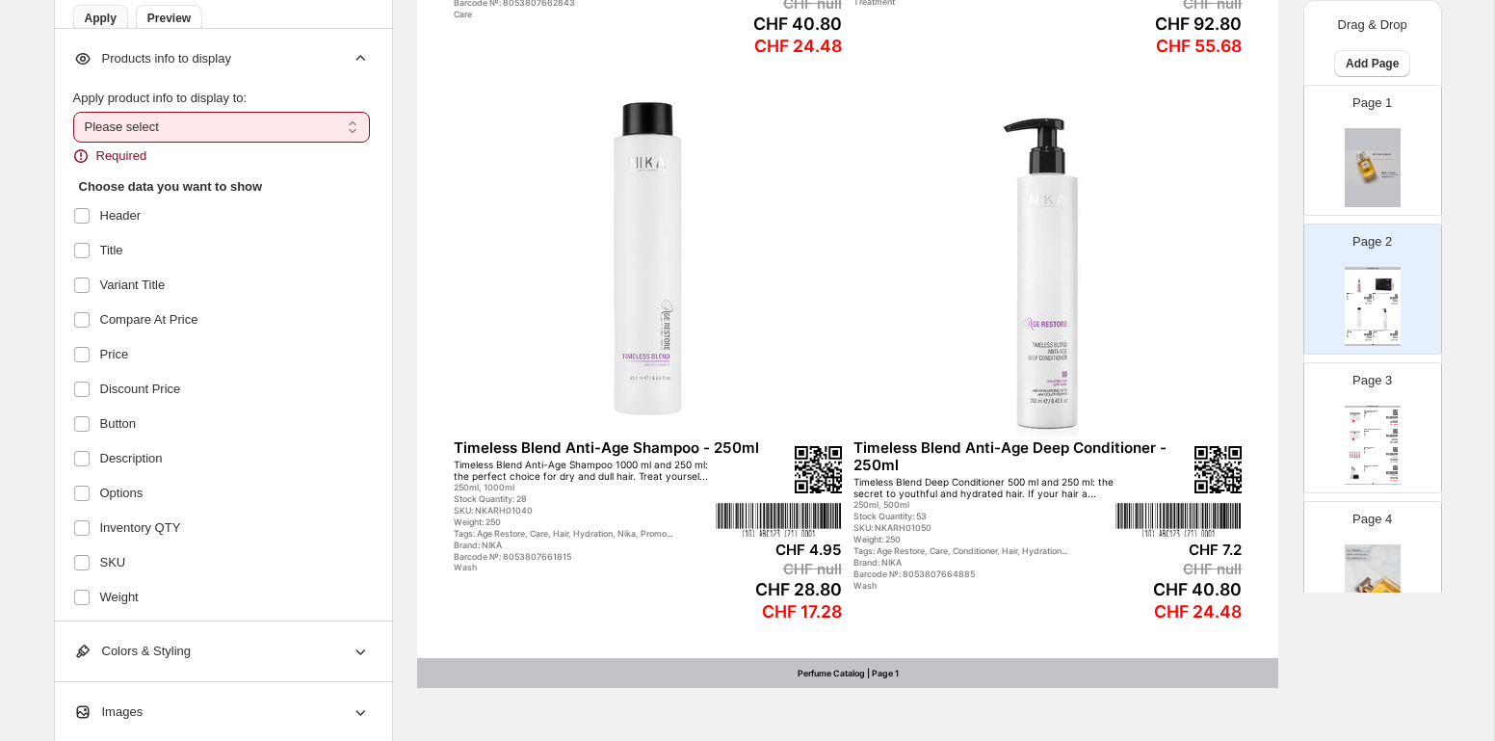
click at [306, 123] on select "**********" at bounding box center [221, 127] width 297 height 31
click at [198, 526] on label "Inventory QTY" at bounding box center [218, 527] width 291 height 31
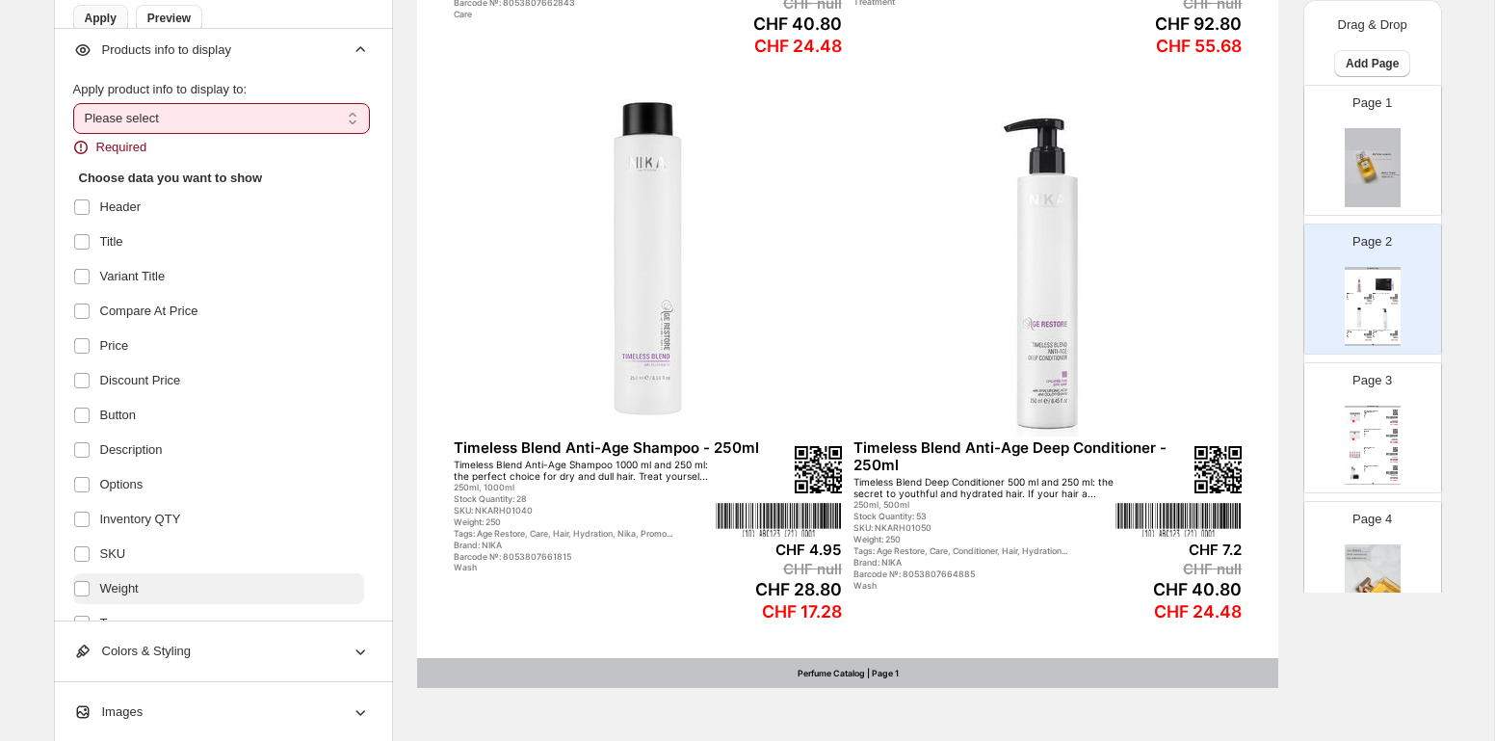
scroll to position [0, 0]
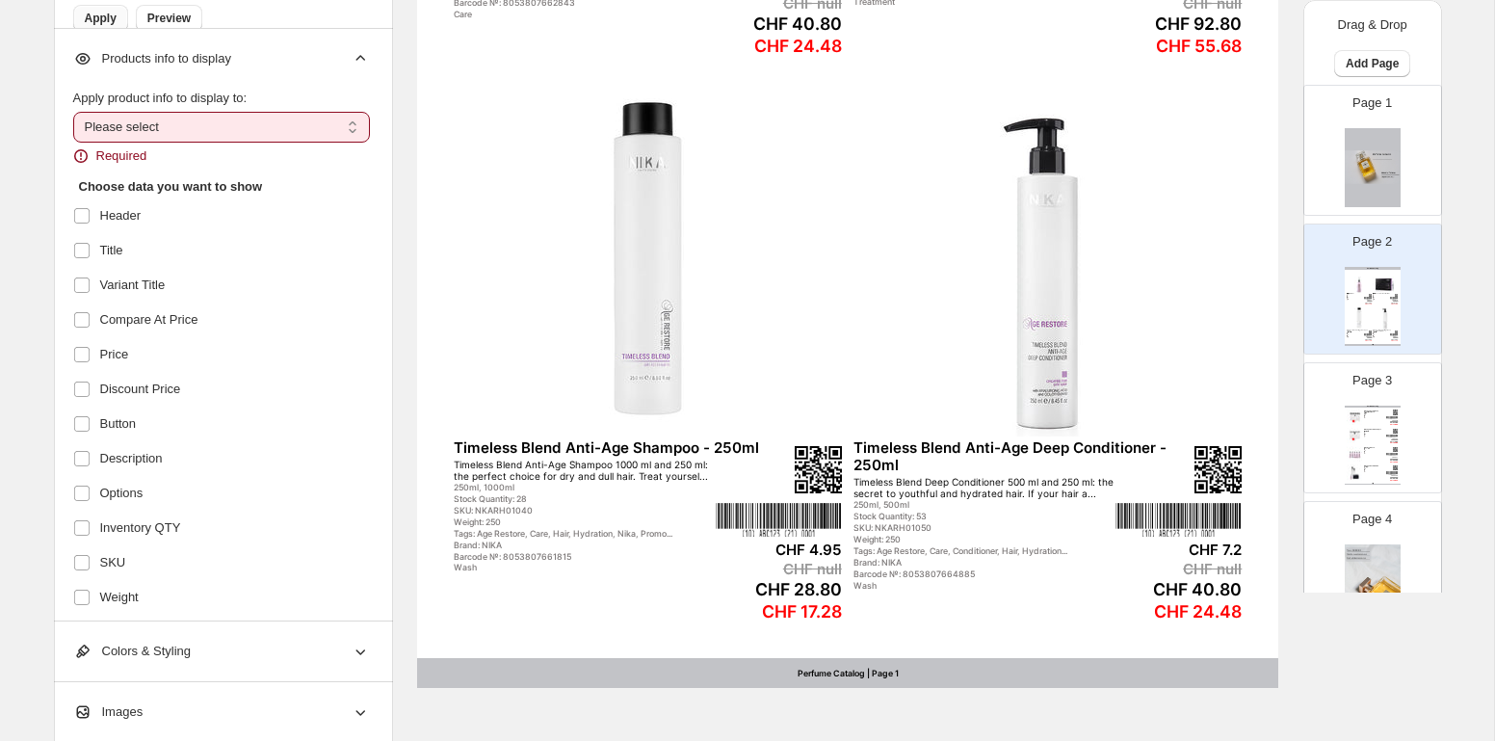
click at [197, 132] on select "**********" at bounding box center [221, 127] width 297 height 31
select select "*********"
click at [73, 112] on select "**********" at bounding box center [221, 127] width 297 height 31
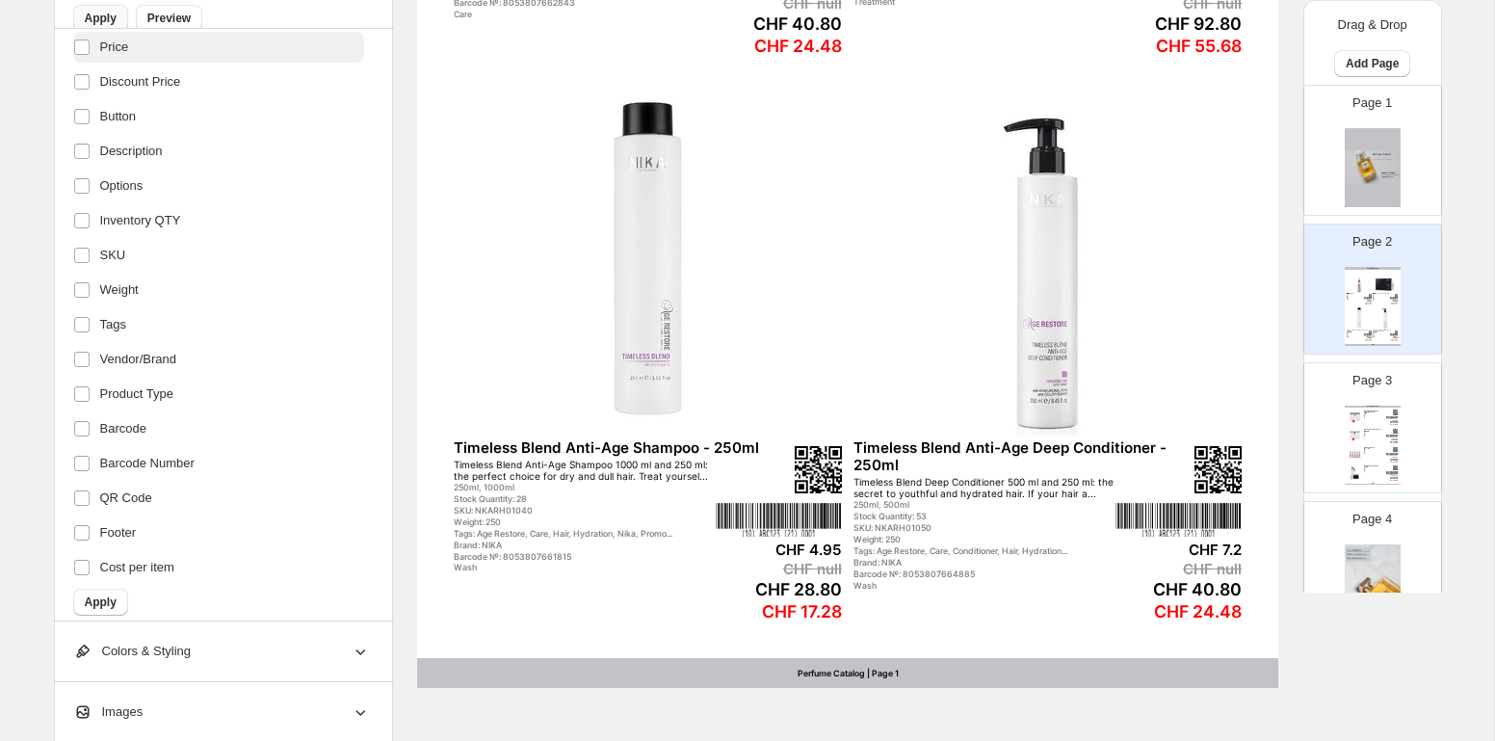
scroll to position [298, 0]
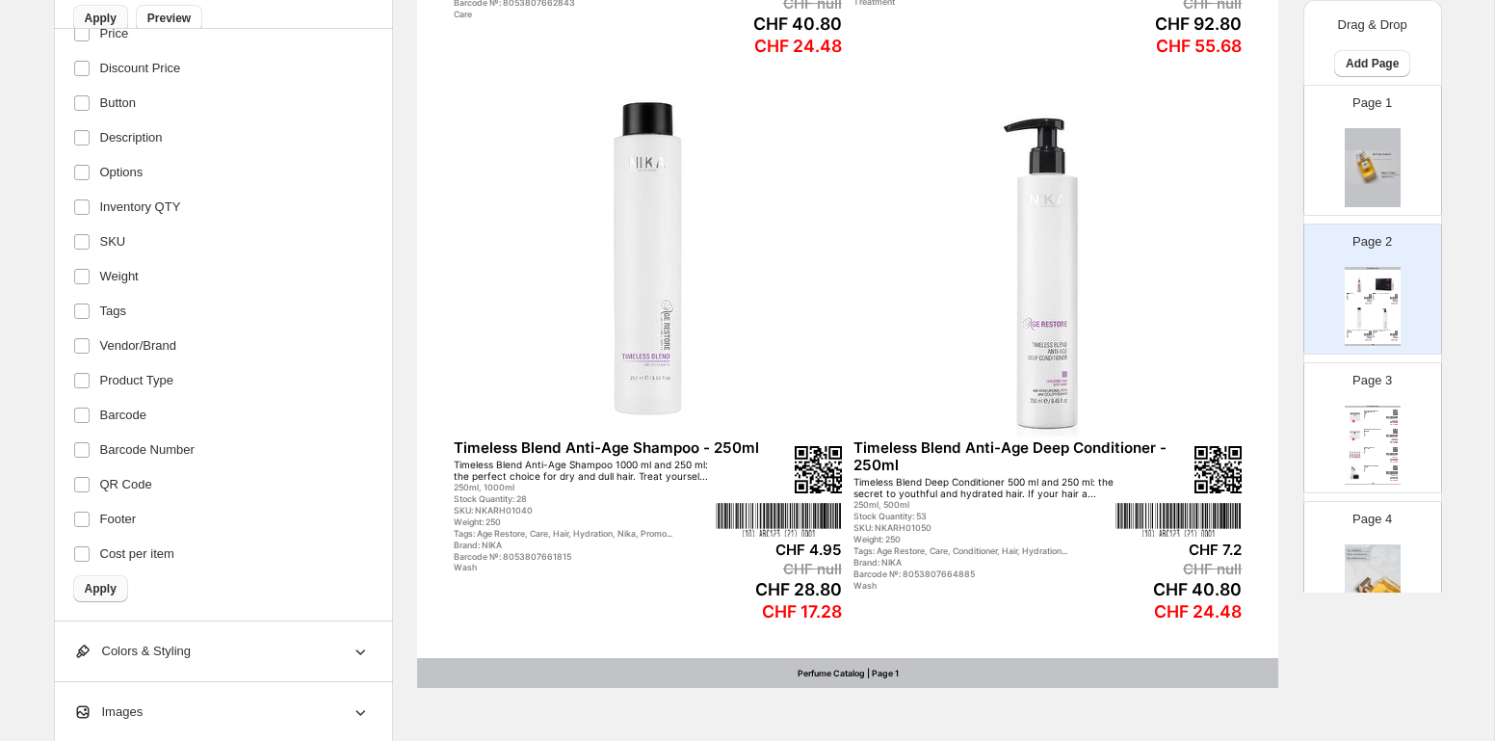
click at [105, 595] on span "Apply" at bounding box center [101, 588] width 32 height 15
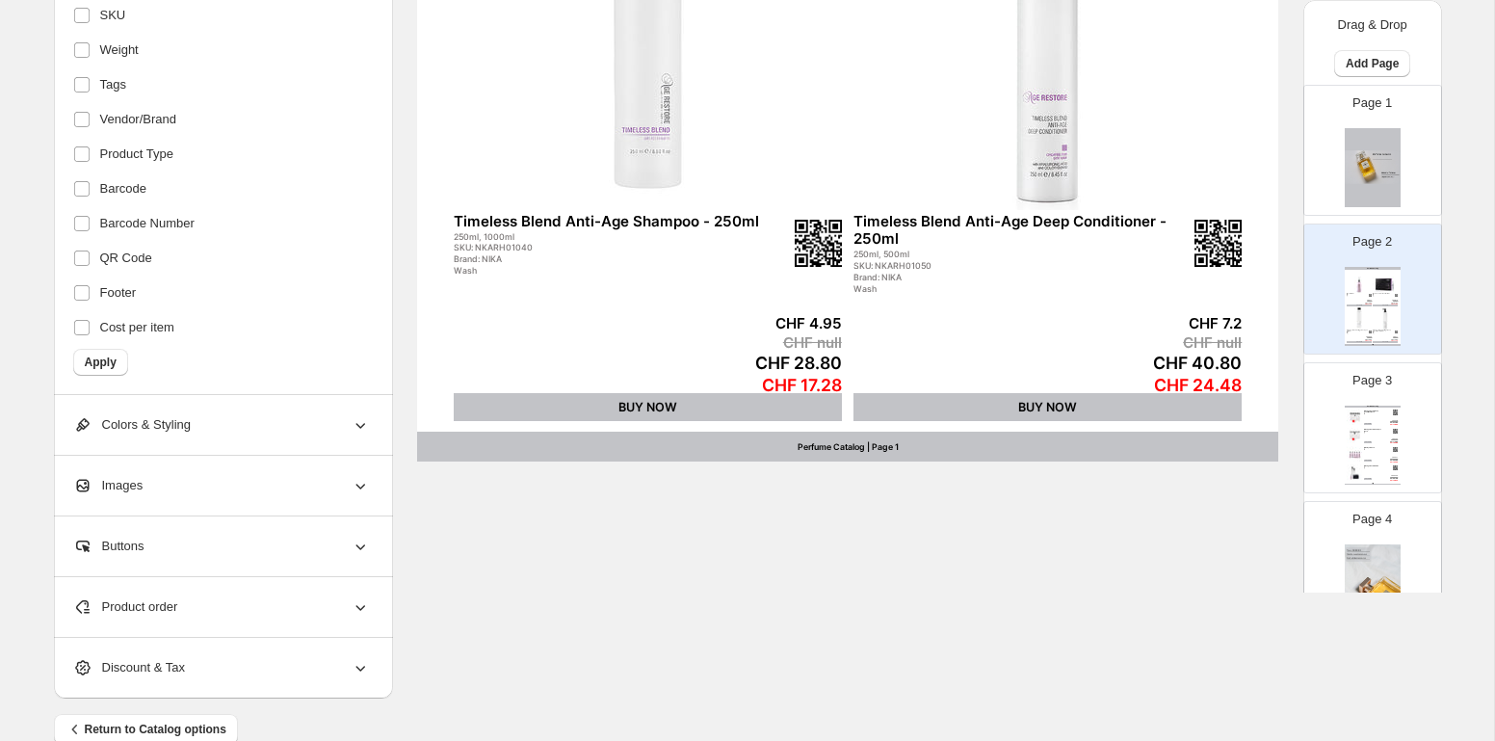
scroll to position [965, 0]
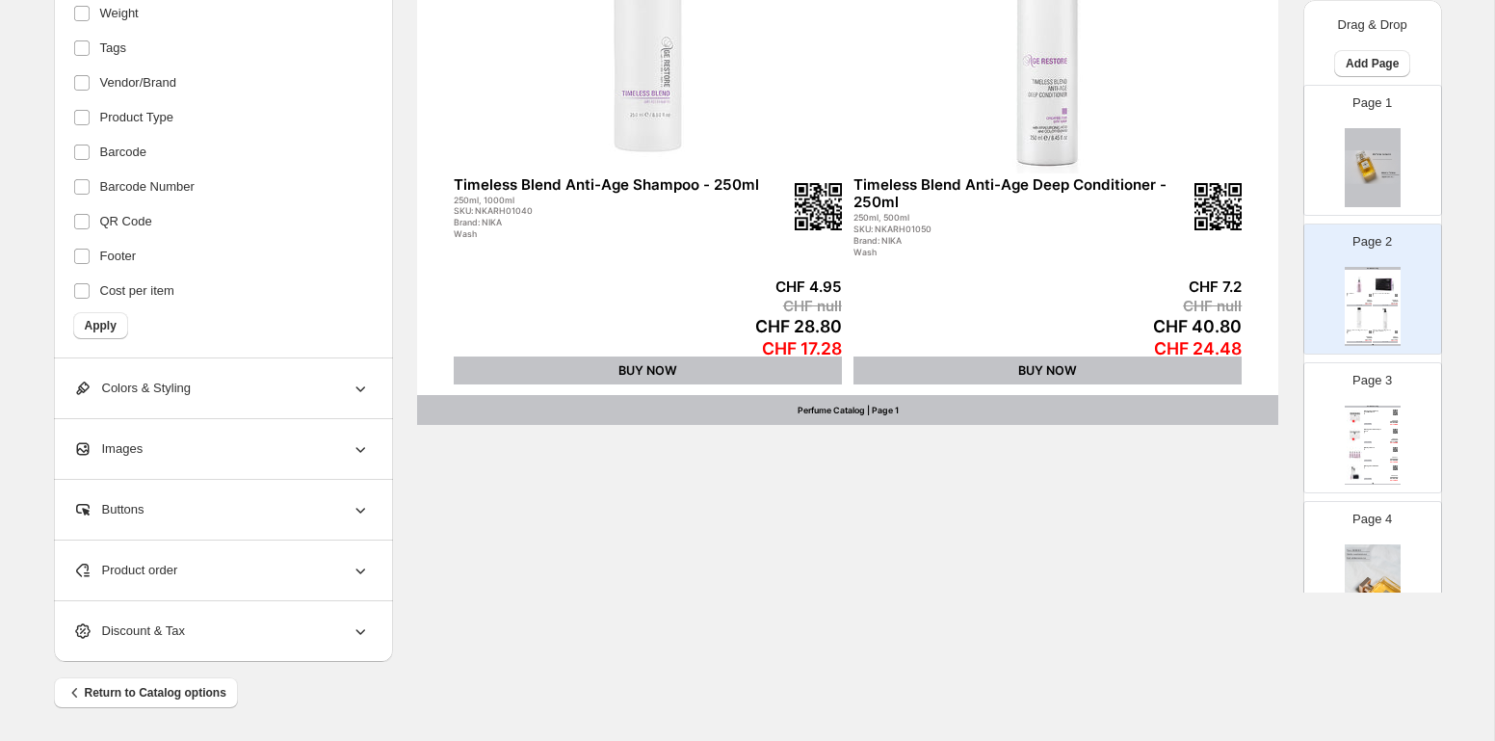
click at [249, 388] on div "Colors & Styling" at bounding box center [221, 388] width 297 height 60
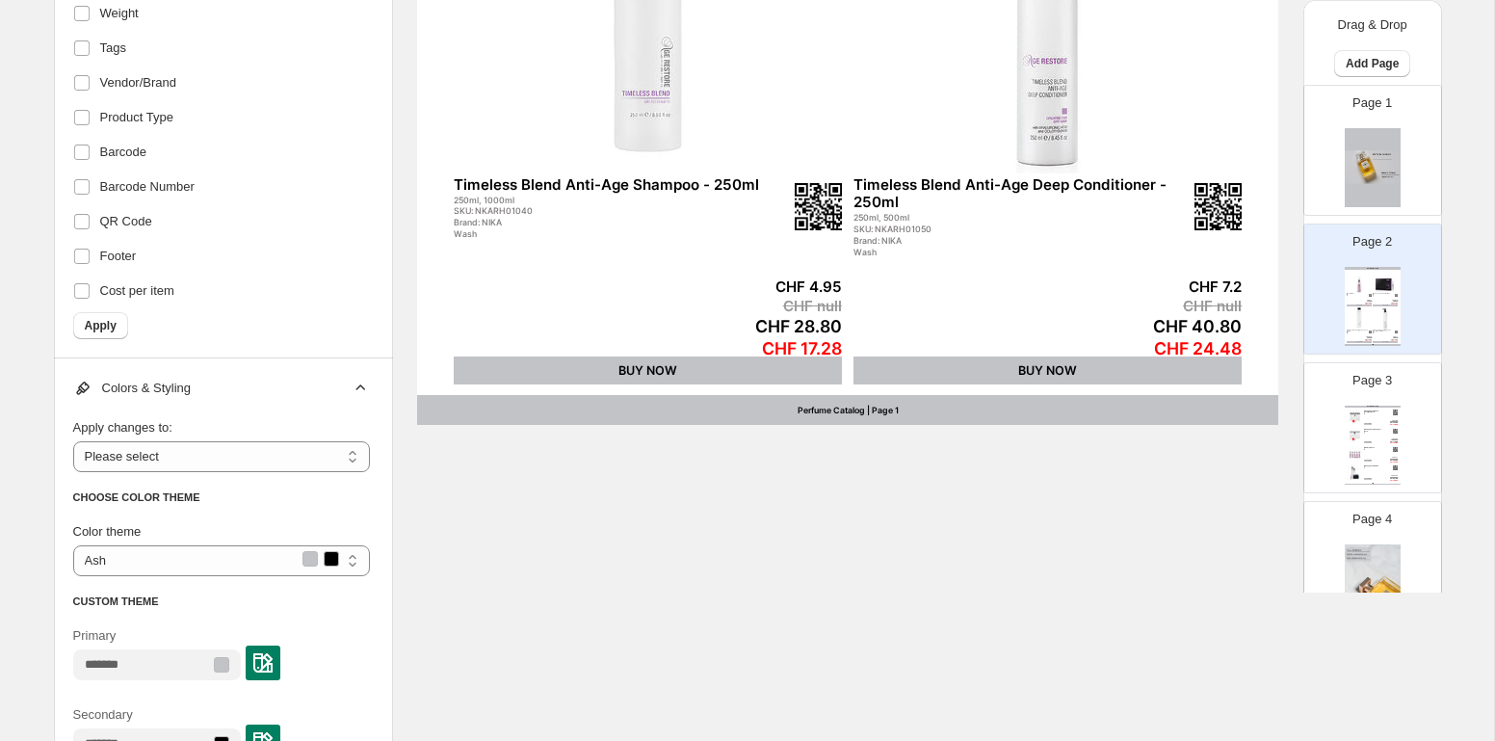
scroll to position [1377, 0]
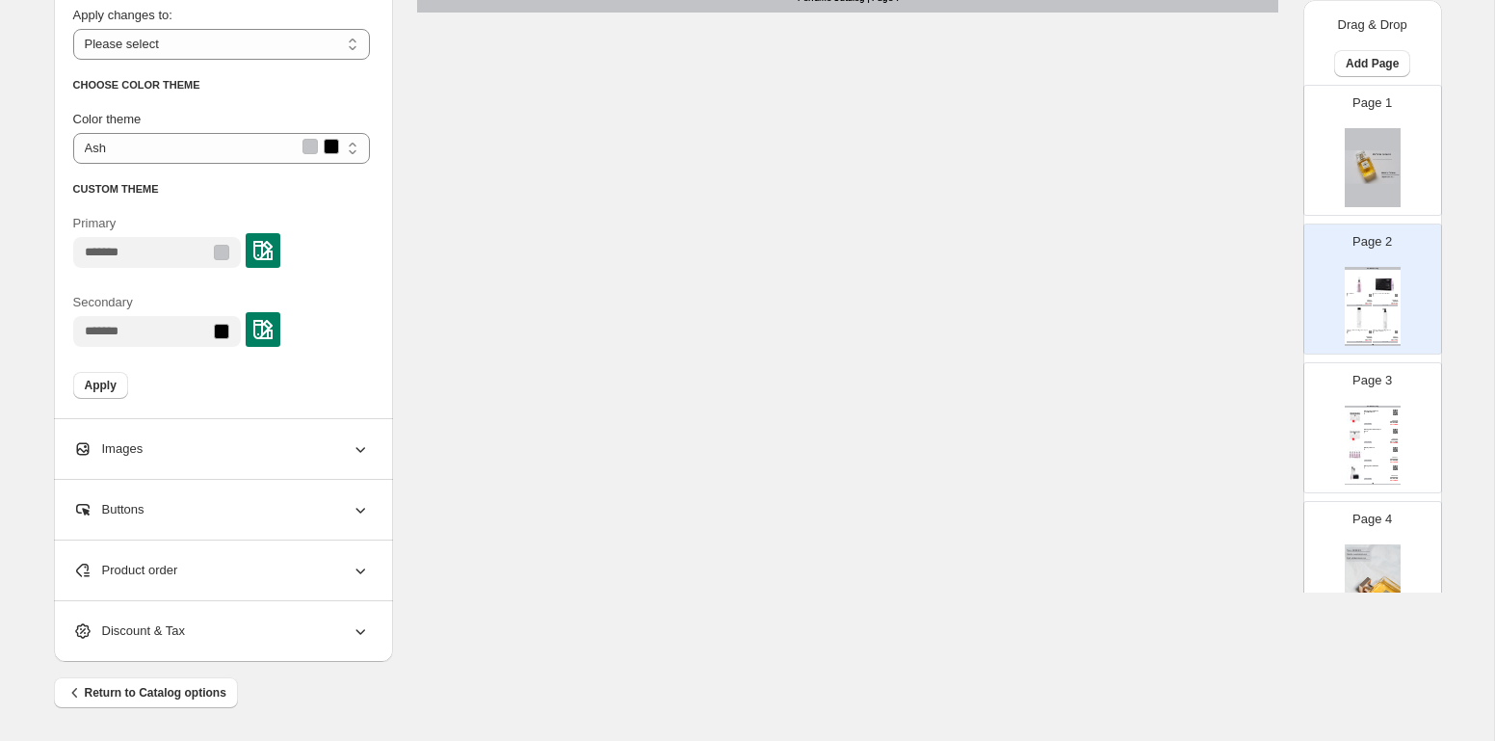
click at [196, 458] on div "Images" at bounding box center [221, 449] width 297 height 60
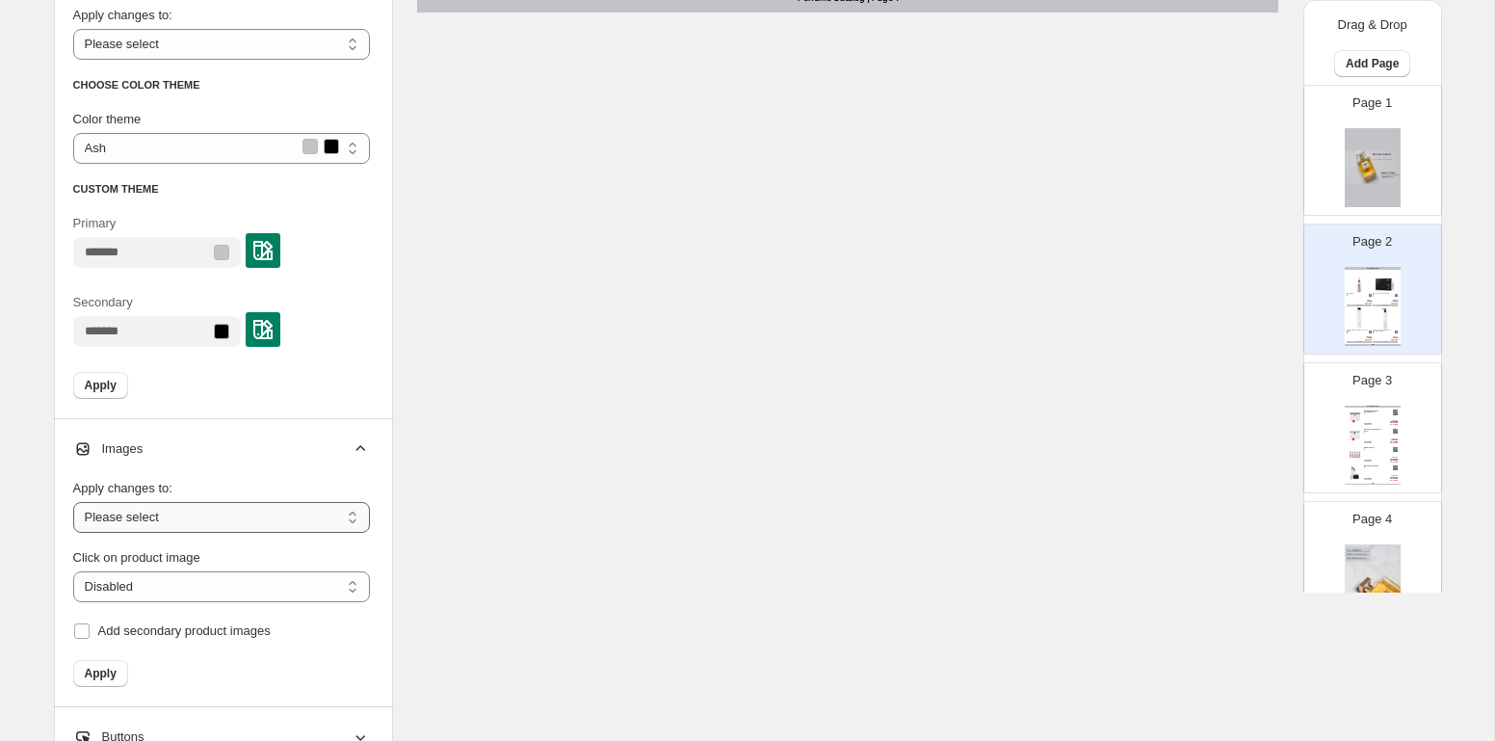
click at [216, 518] on select "**********" at bounding box center [221, 517] width 297 height 31
select select "**********"
click at [73, 502] on select "**********" at bounding box center [221, 517] width 297 height 31
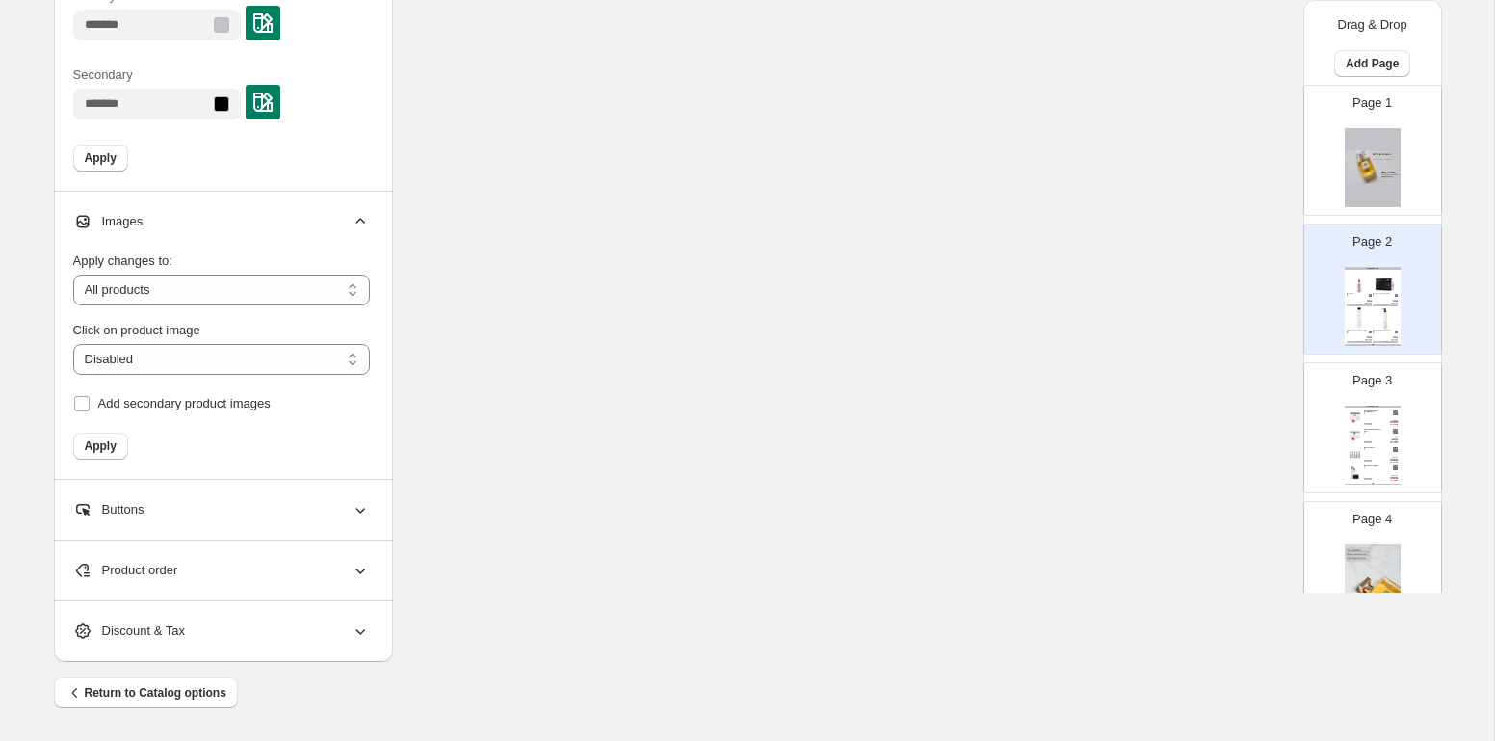
click at [224, 505] on div "Buttons" at bounding box center [221, 510] width 297 height 60
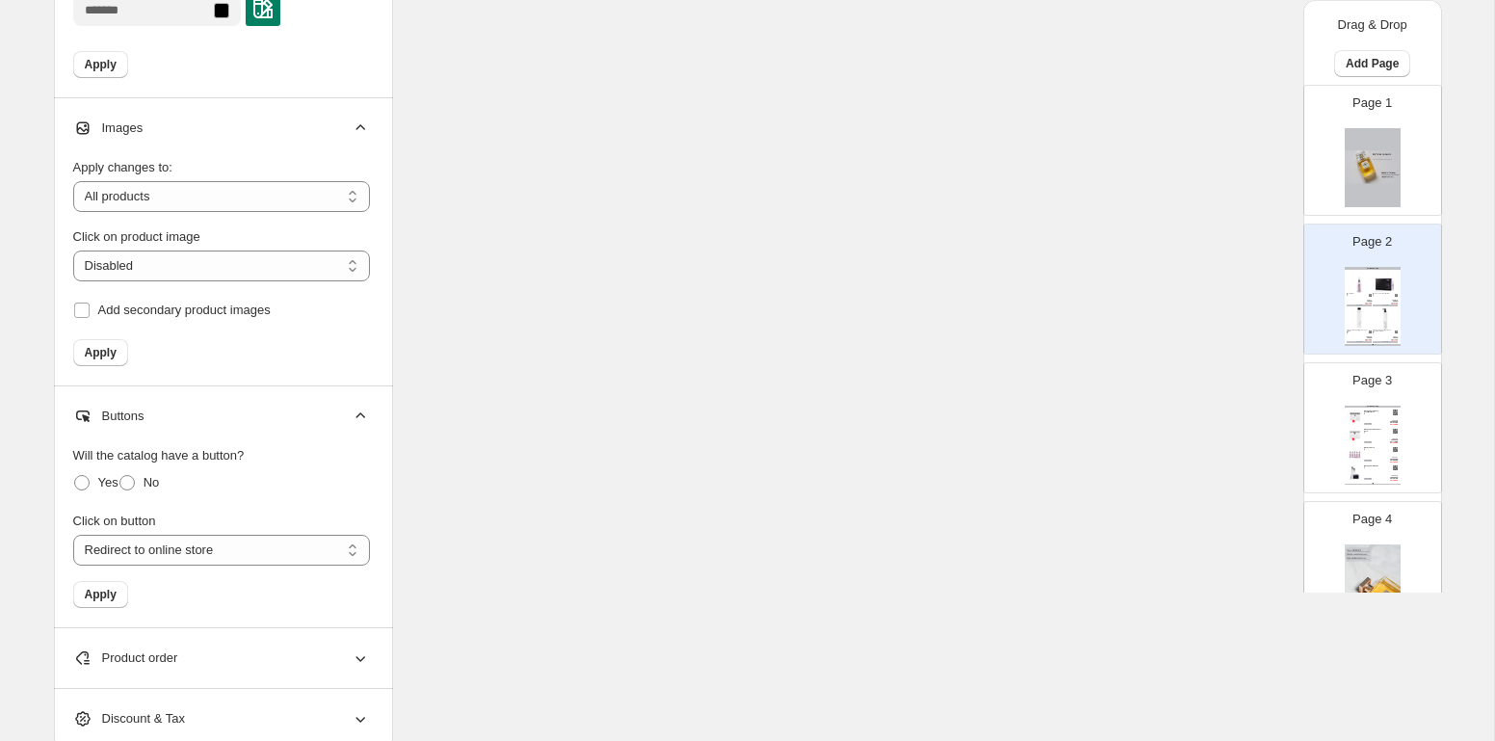
scroll to position [1786, 0]
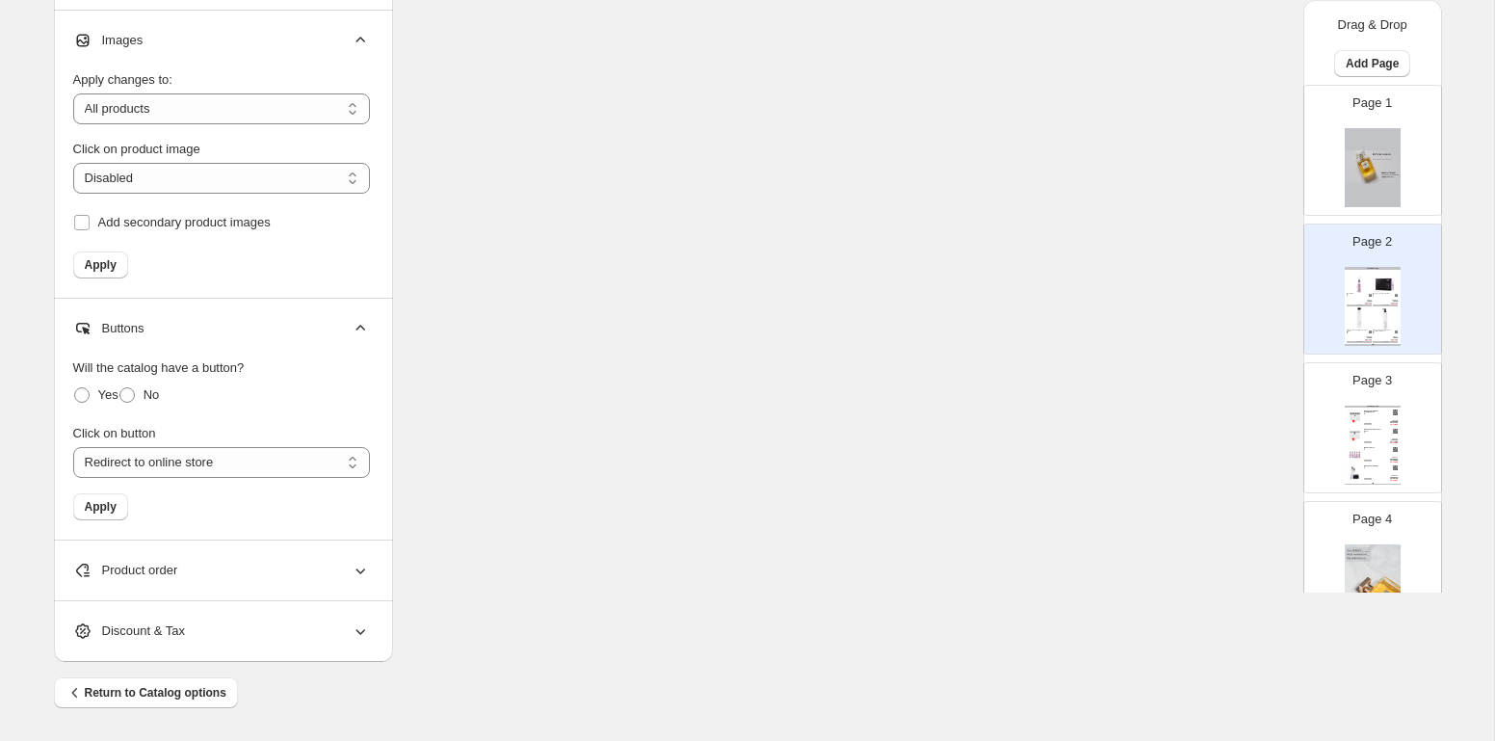
click at [238, 563] on div "Product order" at bounding box center [221, 570] width 297 height 60
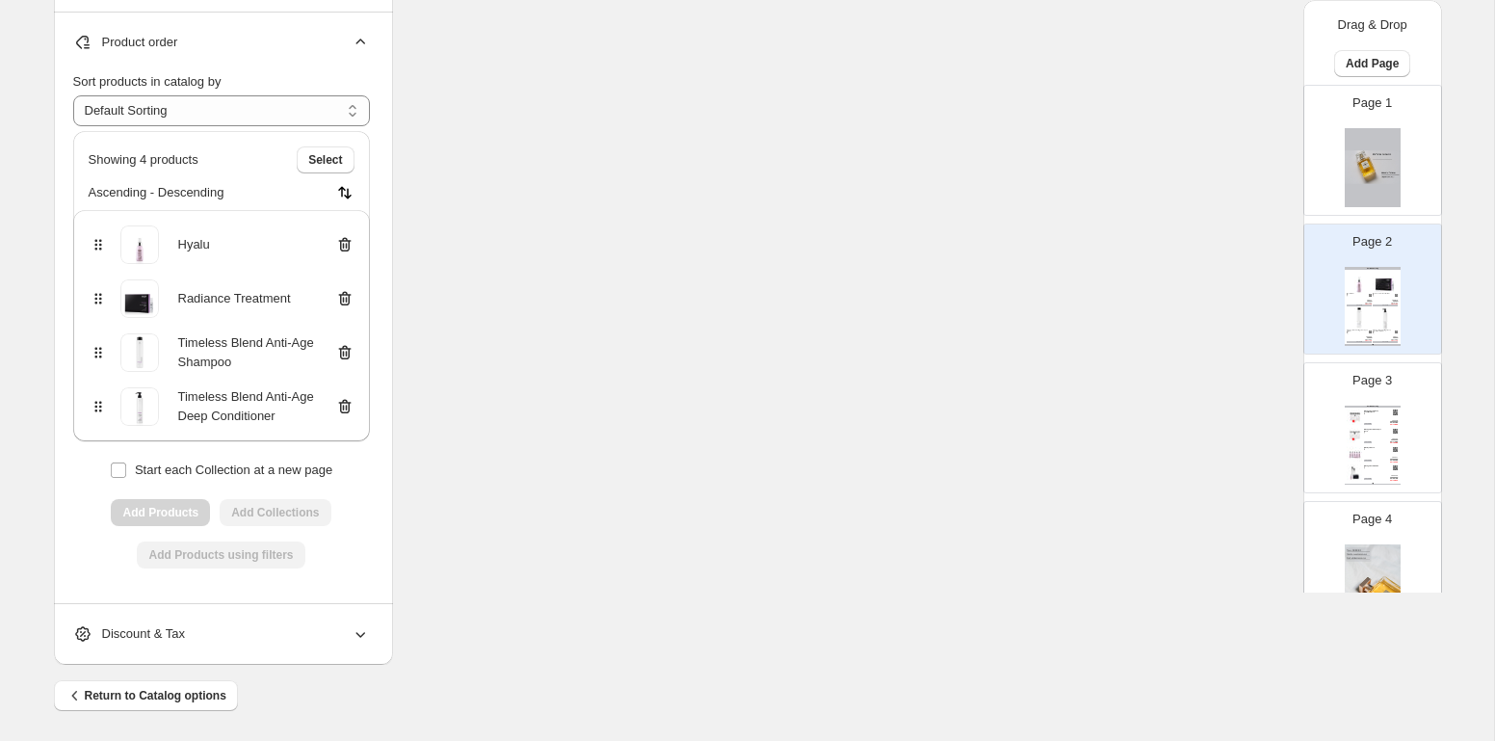
scroll to position [2316, 0]
drag, startPoint x: 93, startPoint y: 297, endPoint x: 93, endPoint y: 241, distance: 55.9
click at [93, 241] on div "Hyalu Radiance Treatment Timeless Blend Anti-Age Shampoo Timeless Blend Anti-Ag…" at bounding box center [221, 322] width 297 height 231
click at [221, 628] on div "Discount & Tax" at bounding box center [221, 631] width 297 height 60
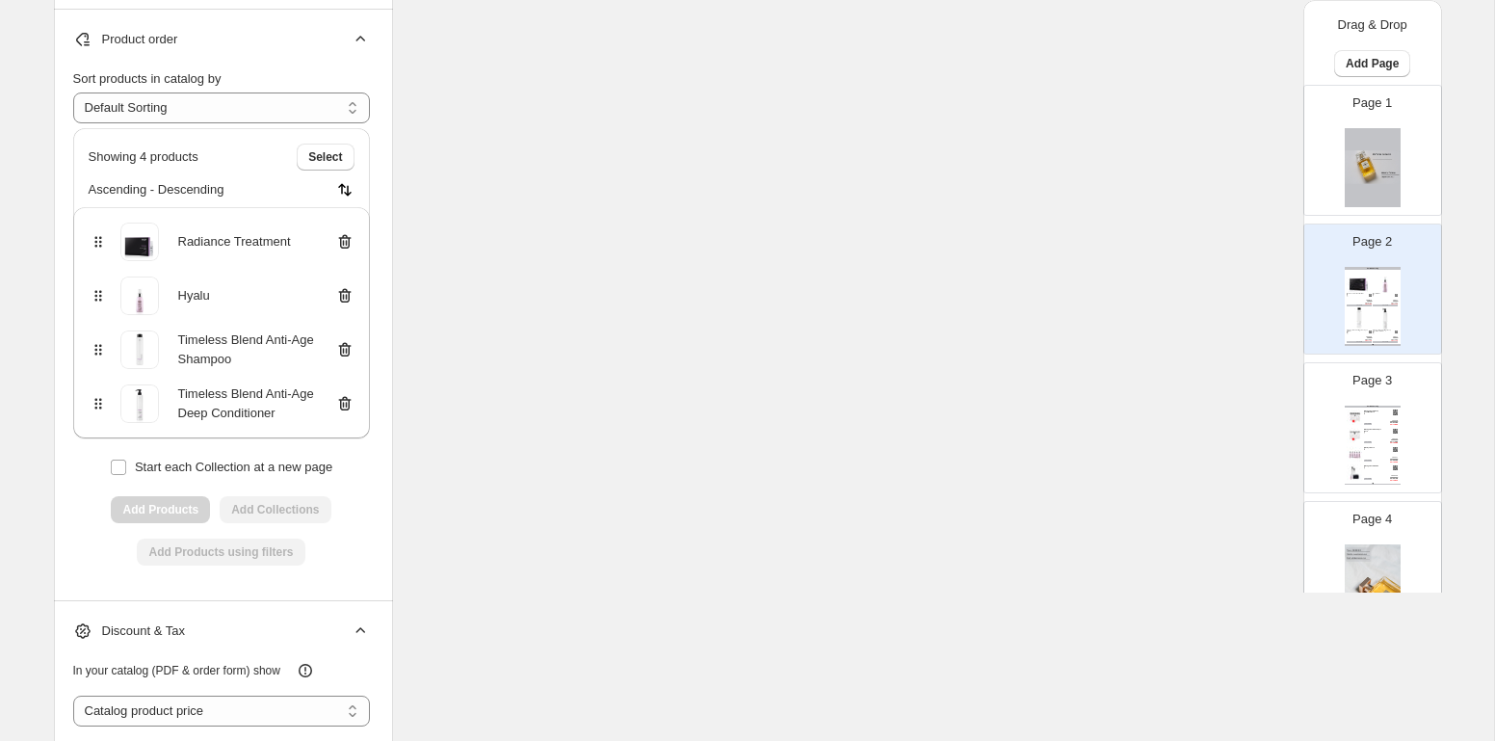
scroll to position [2625, 0]
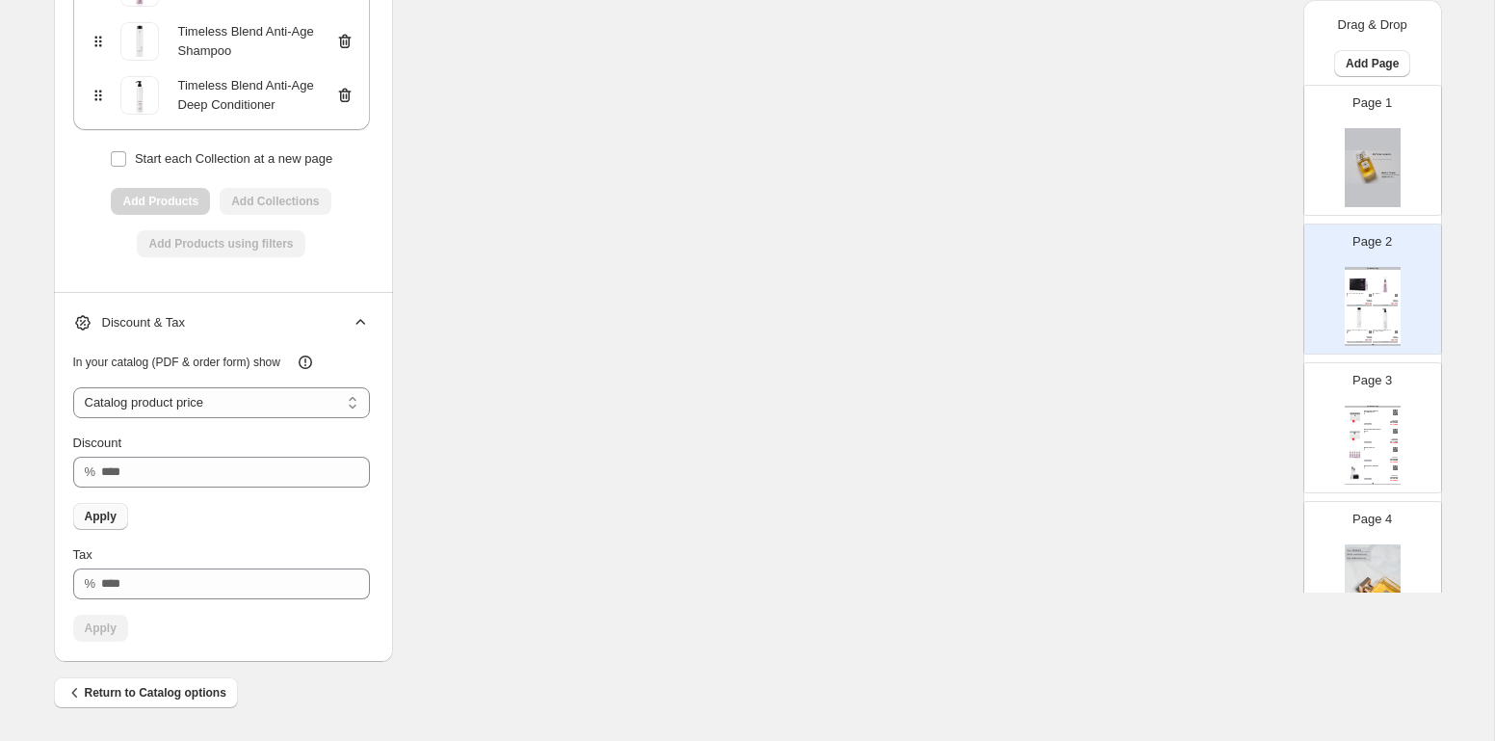
click at [106, 524] on span "Apply" at bounding box center [101, 516] width 32 height 15
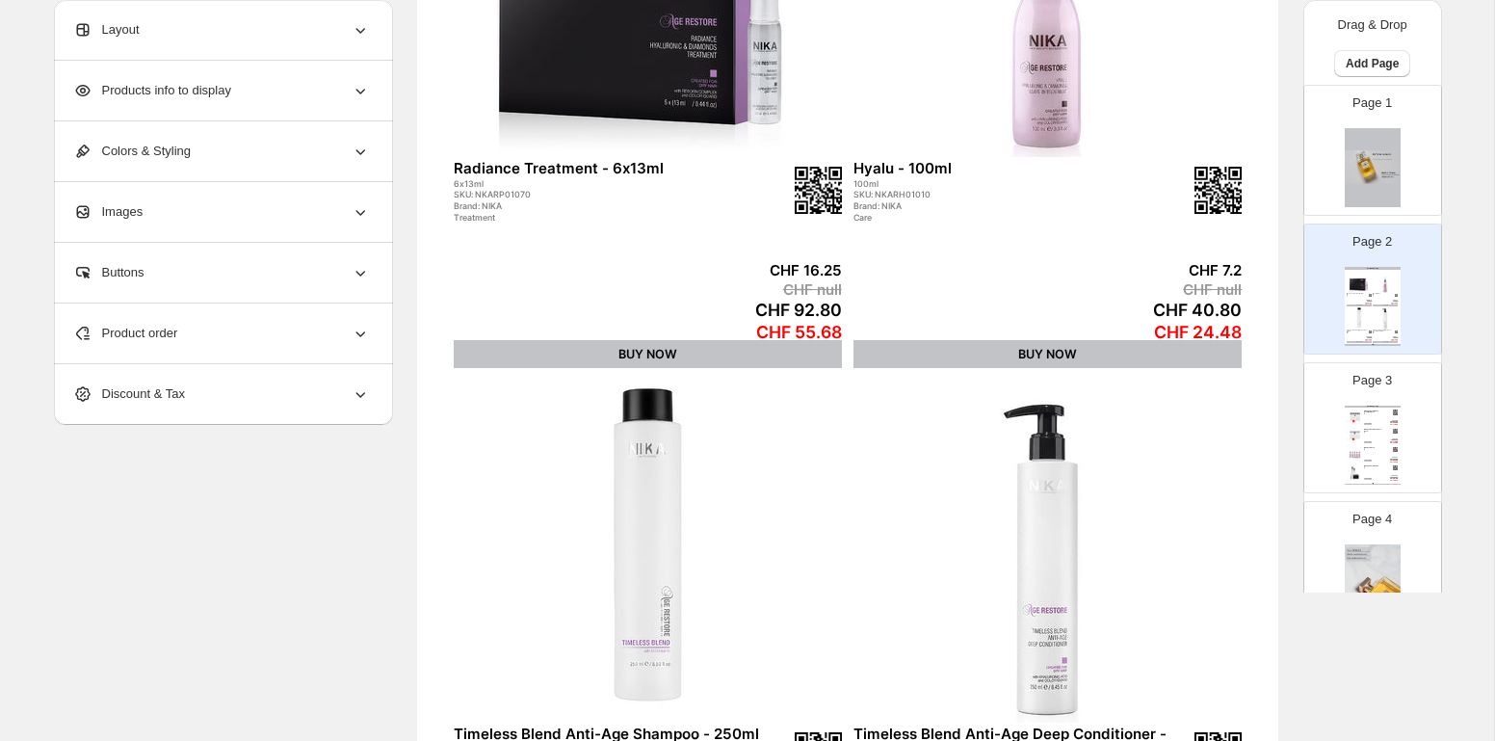
scroll to position [423, 0]
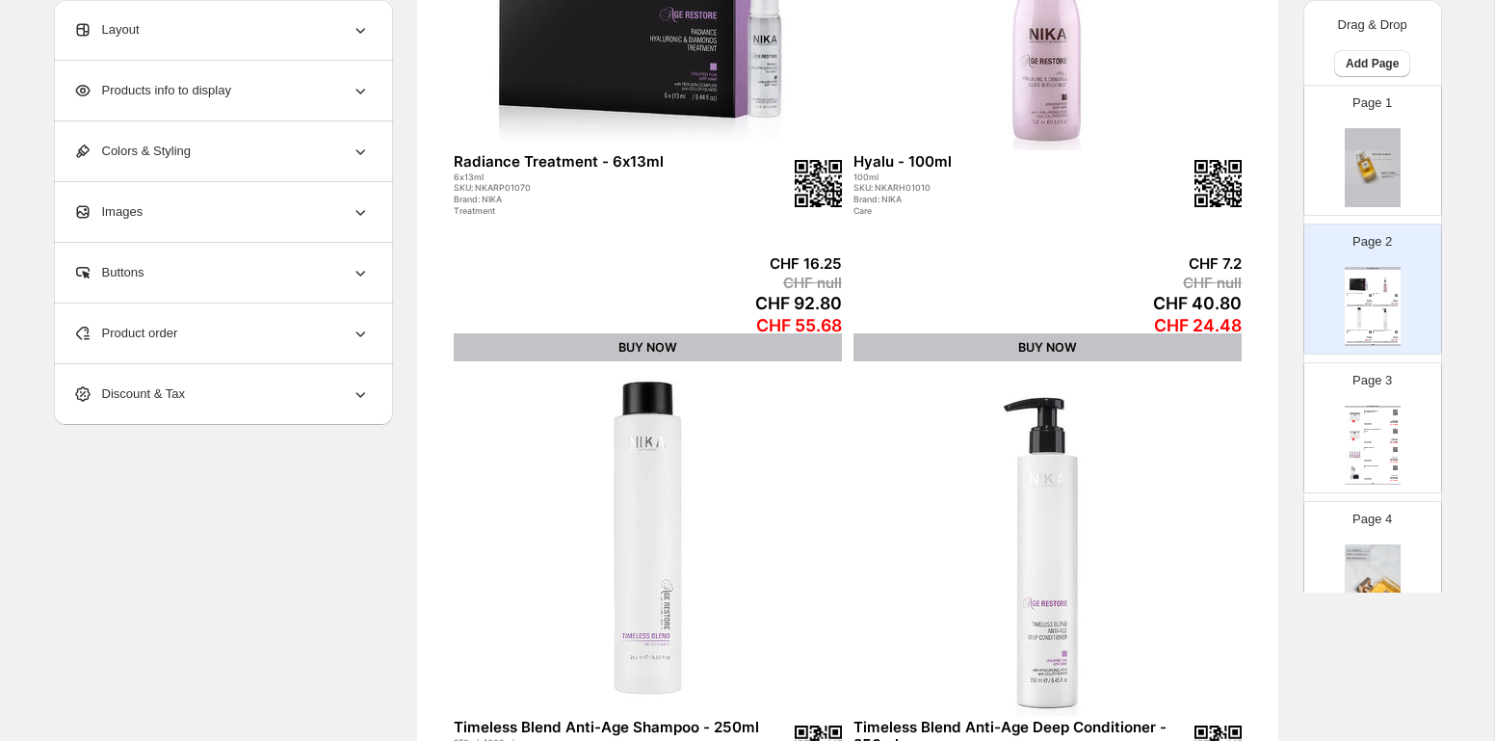
click at [264, 270] on div "Buttons" at bounding box center [221, 273] width 297 height 60
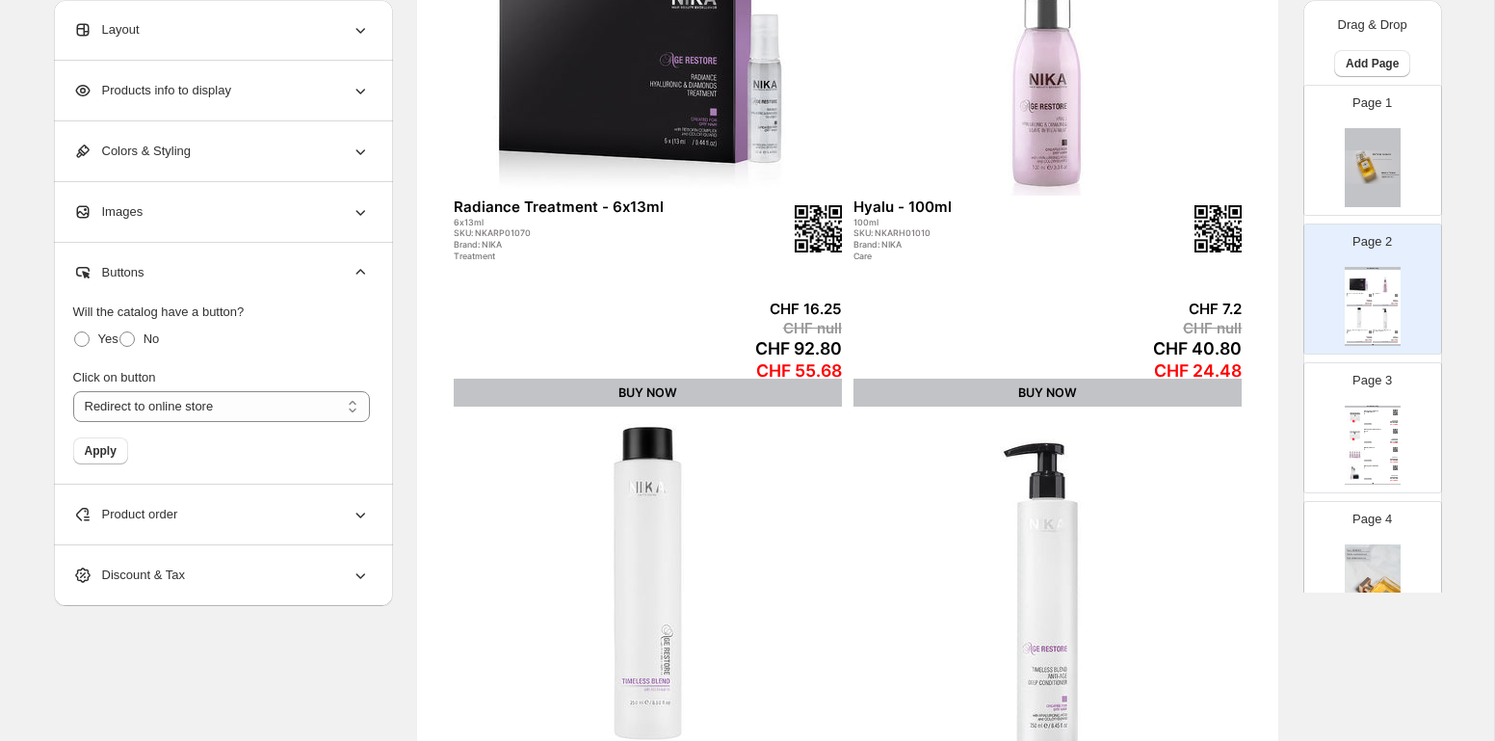
scroll to position [368, 0]
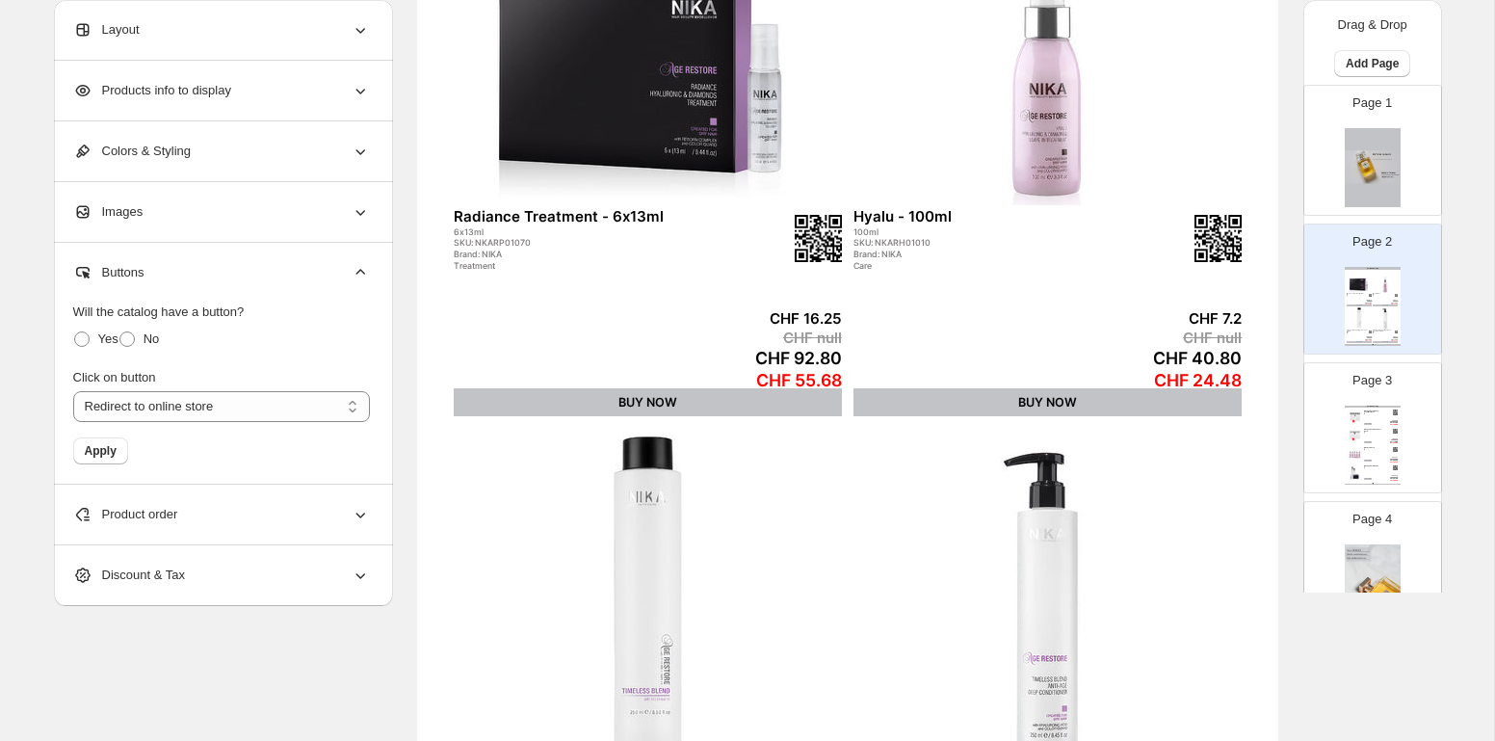
click at [276, 90] on div "Products info to display" at bounding box center [221, 91] width 297 height 60
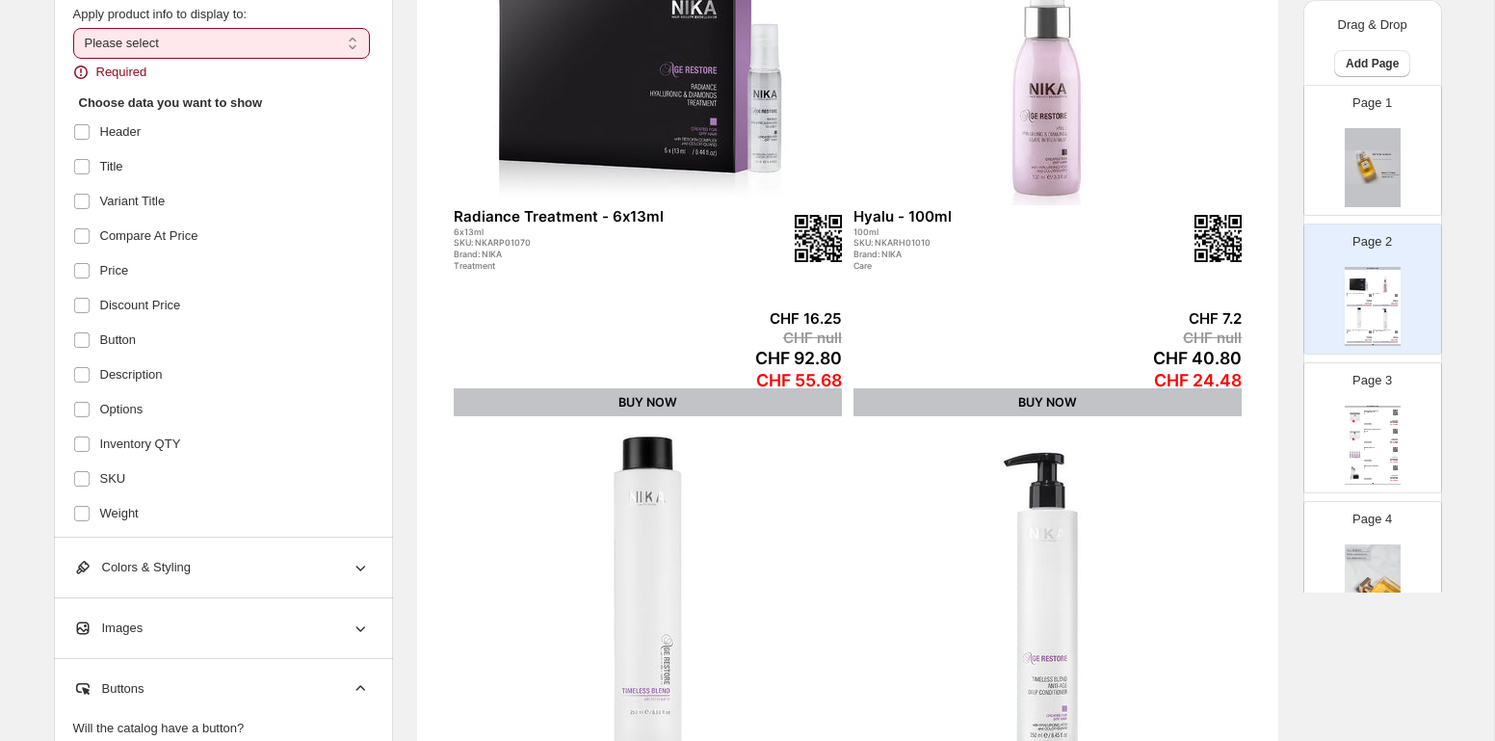
click at [239, 54] on select "**********" at bounding box center [221, 43] width 297 height 31
select select "*********"
click at [73, 28] on select "**********" at bounding box center [221, 43] width 297 height 31
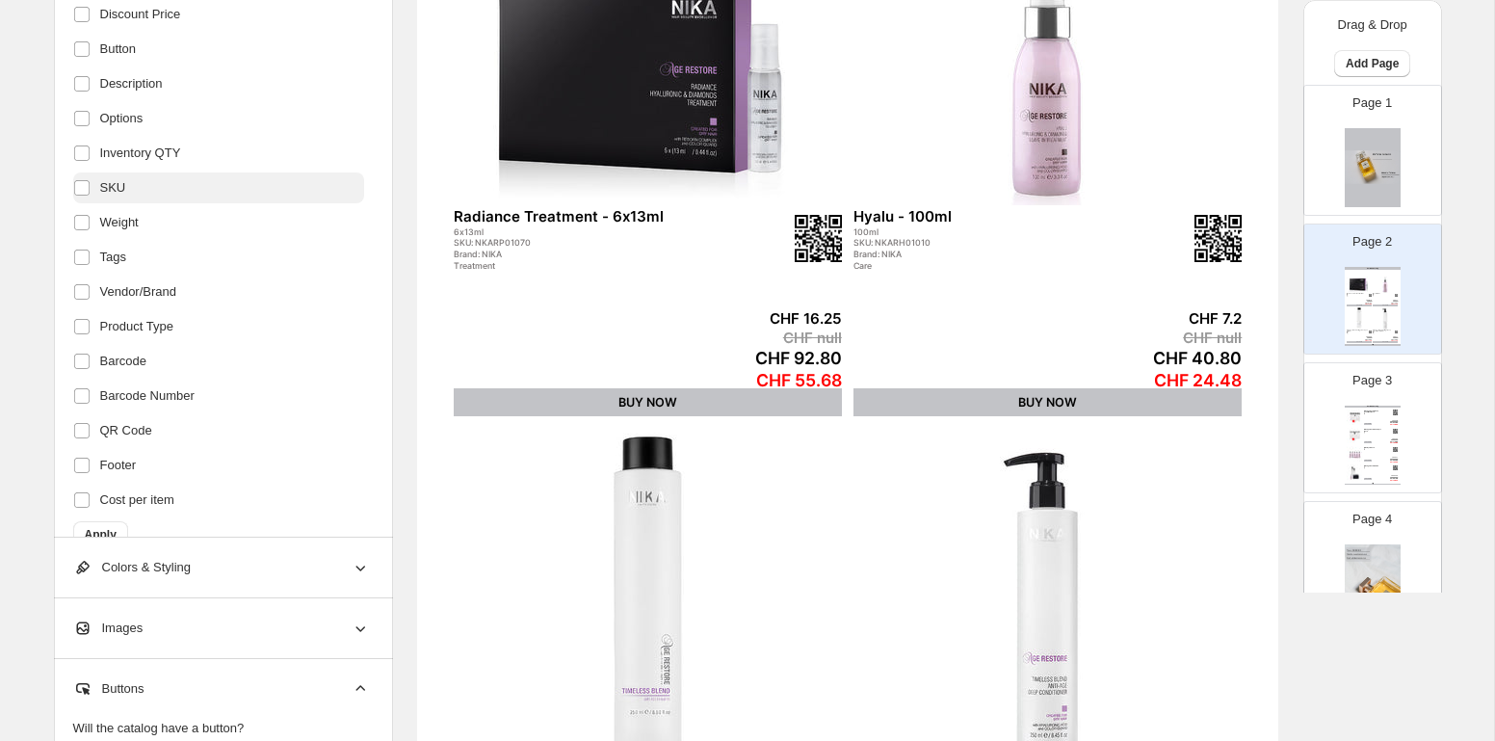
scroll to position [279, 0]
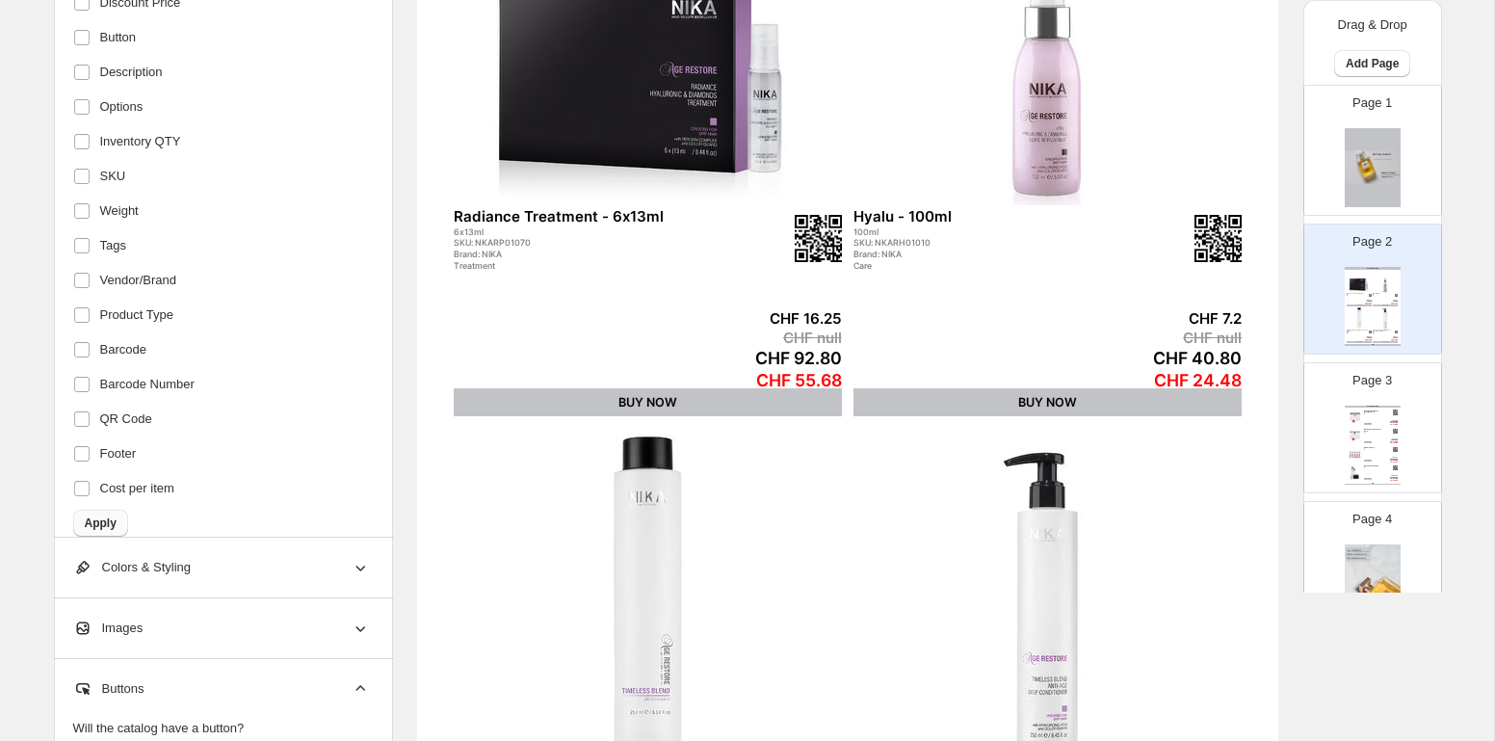
click at [105, 518] on span "Apply" at bounding box center [101, 522] width 32 height 15
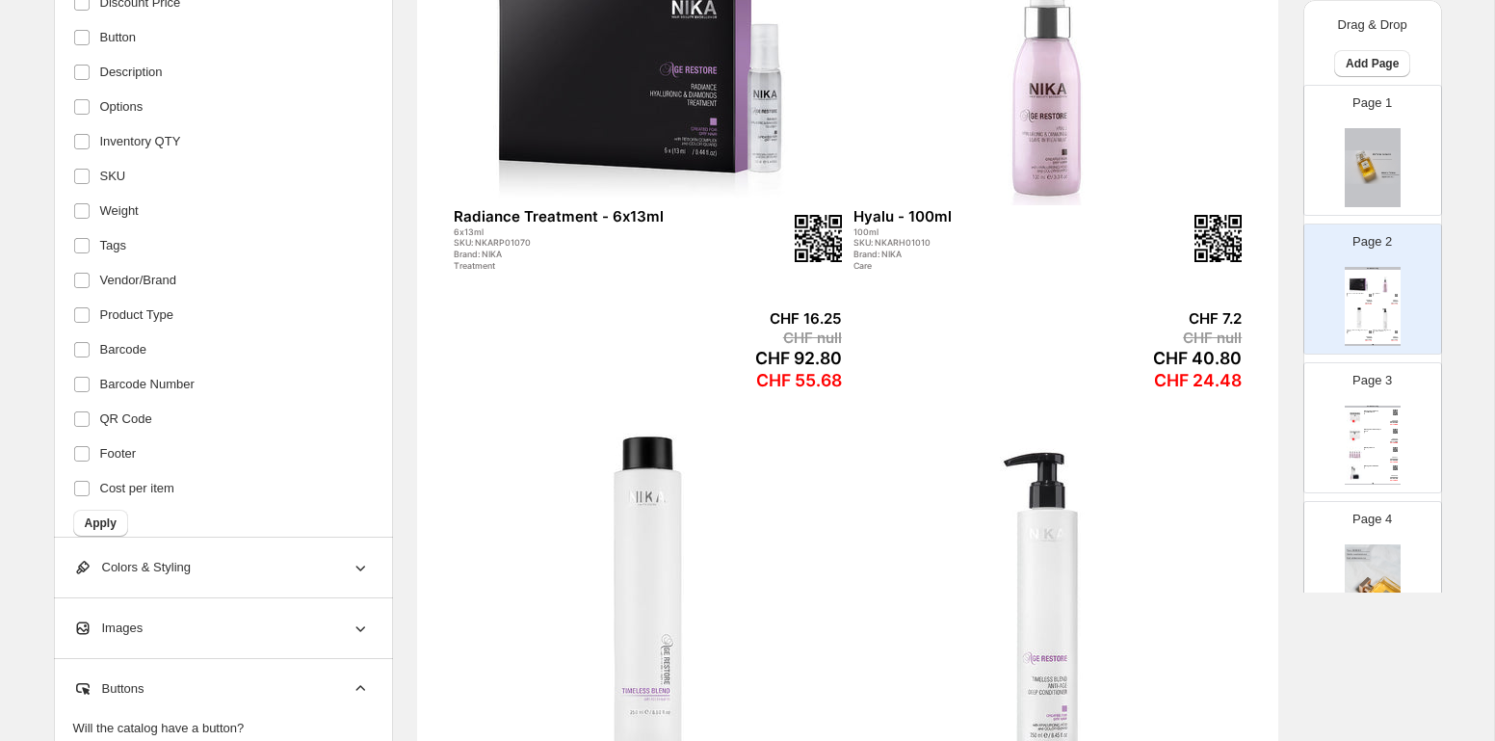
scroll to position [727, 0]
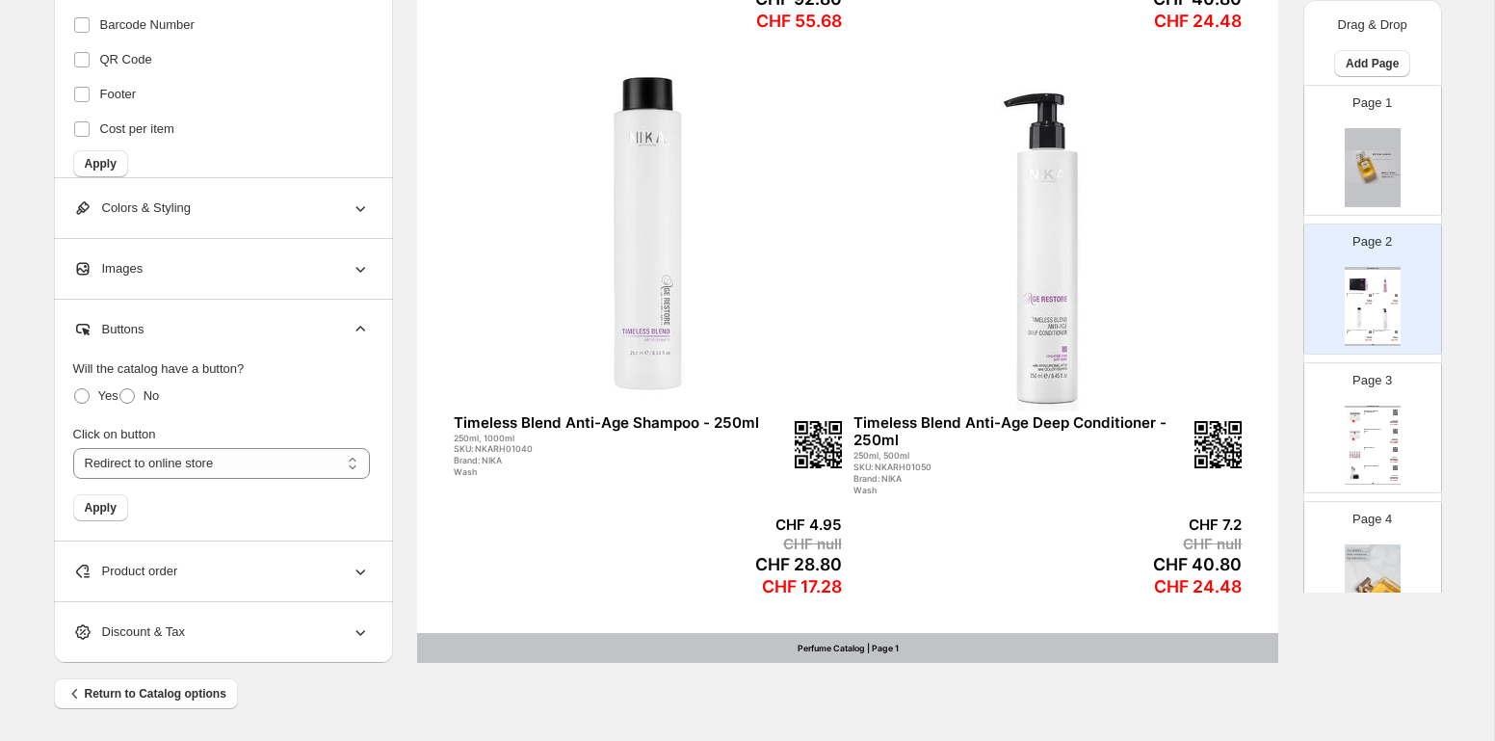
click at [1379, 431] on div "Nika Age Restore Shampoo Pack" at bounding box center [1373, 430] width 18 height 3
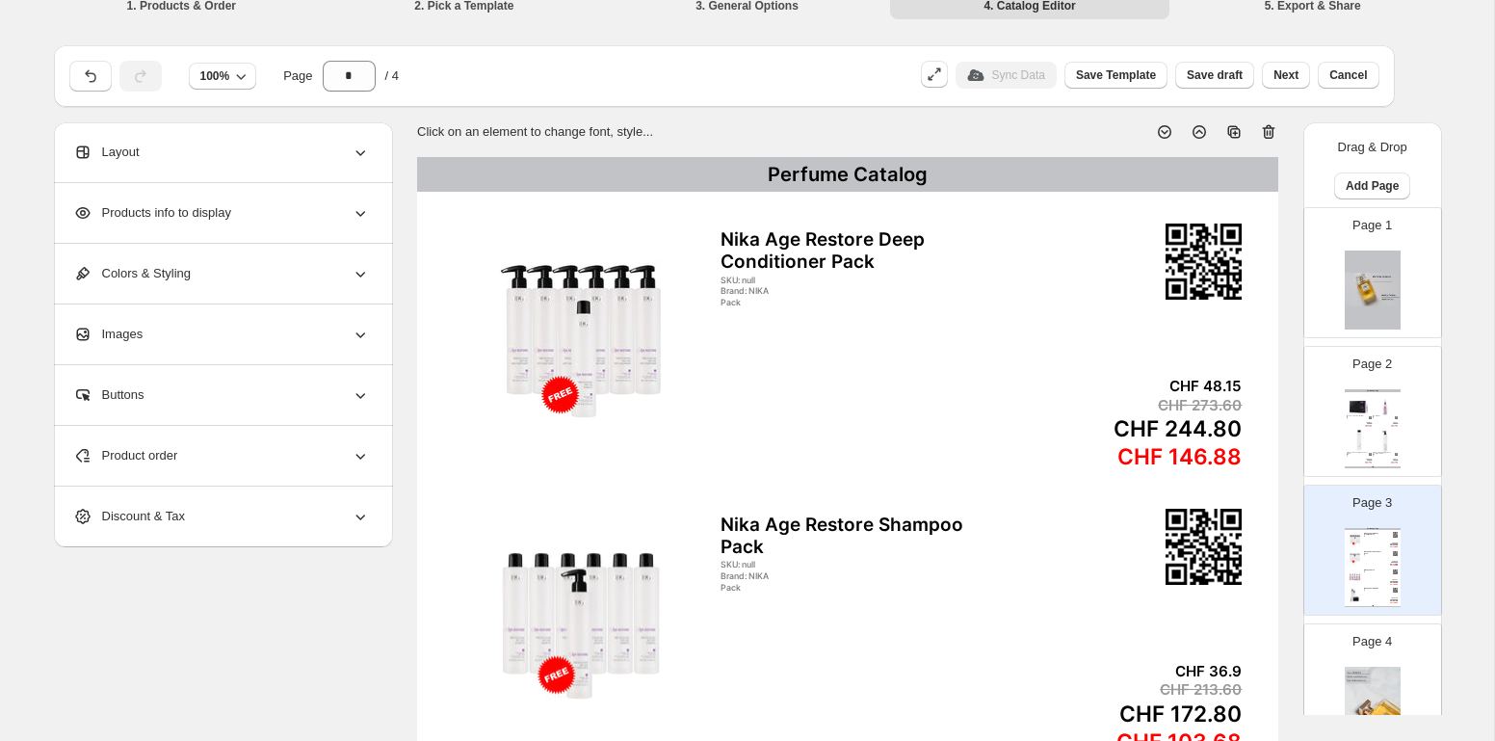
scroll to position [0, 0]
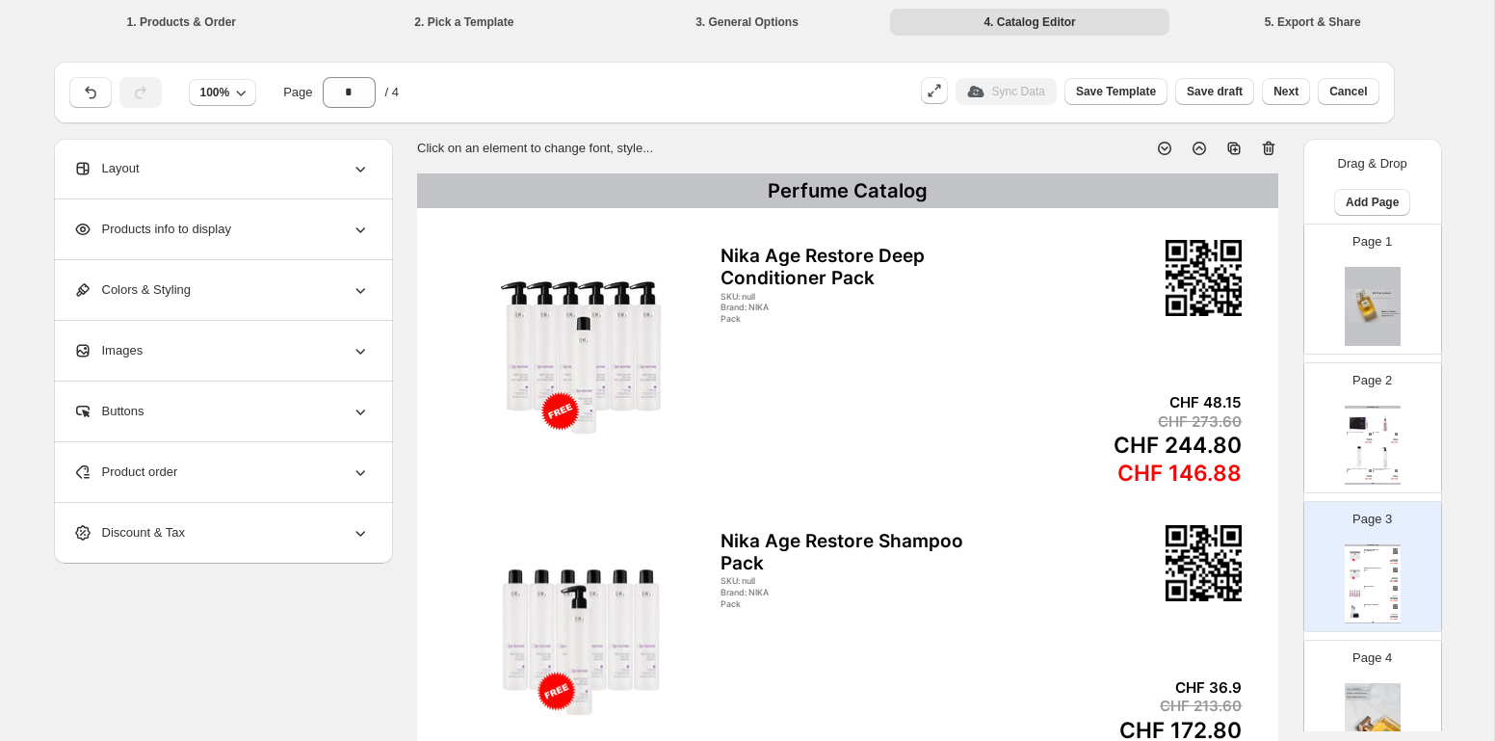
click at [1318, 299] on div "Page 1" at bounding box center [1364, 281] width 121 height 129
type input "*"
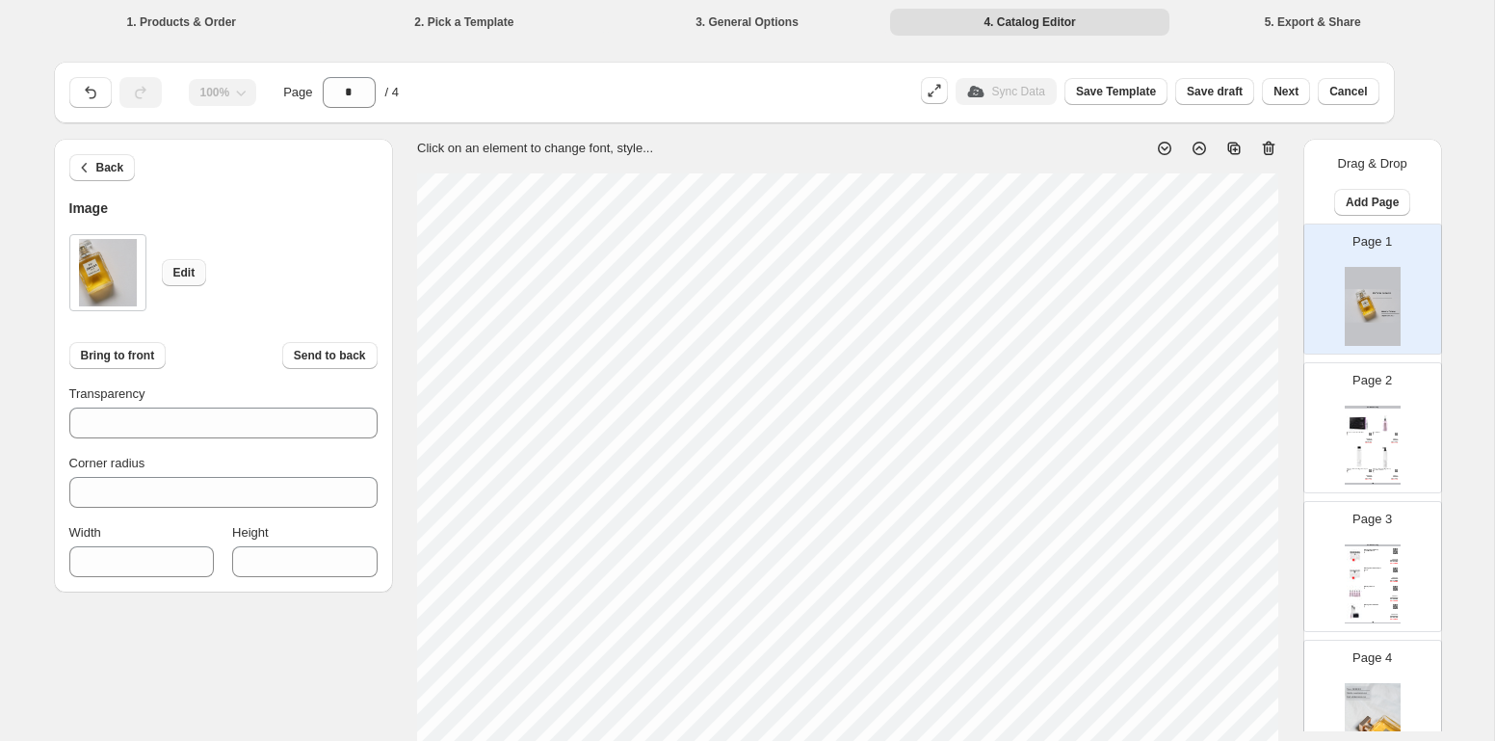
click at [176, 272] on span "Edit" at bounding box center [184, 272] width 22 height 15
type input "***"
type input "****"
click at [301, 353] on span "Send to back" at bounding box center [330, 355] width 72 height 15
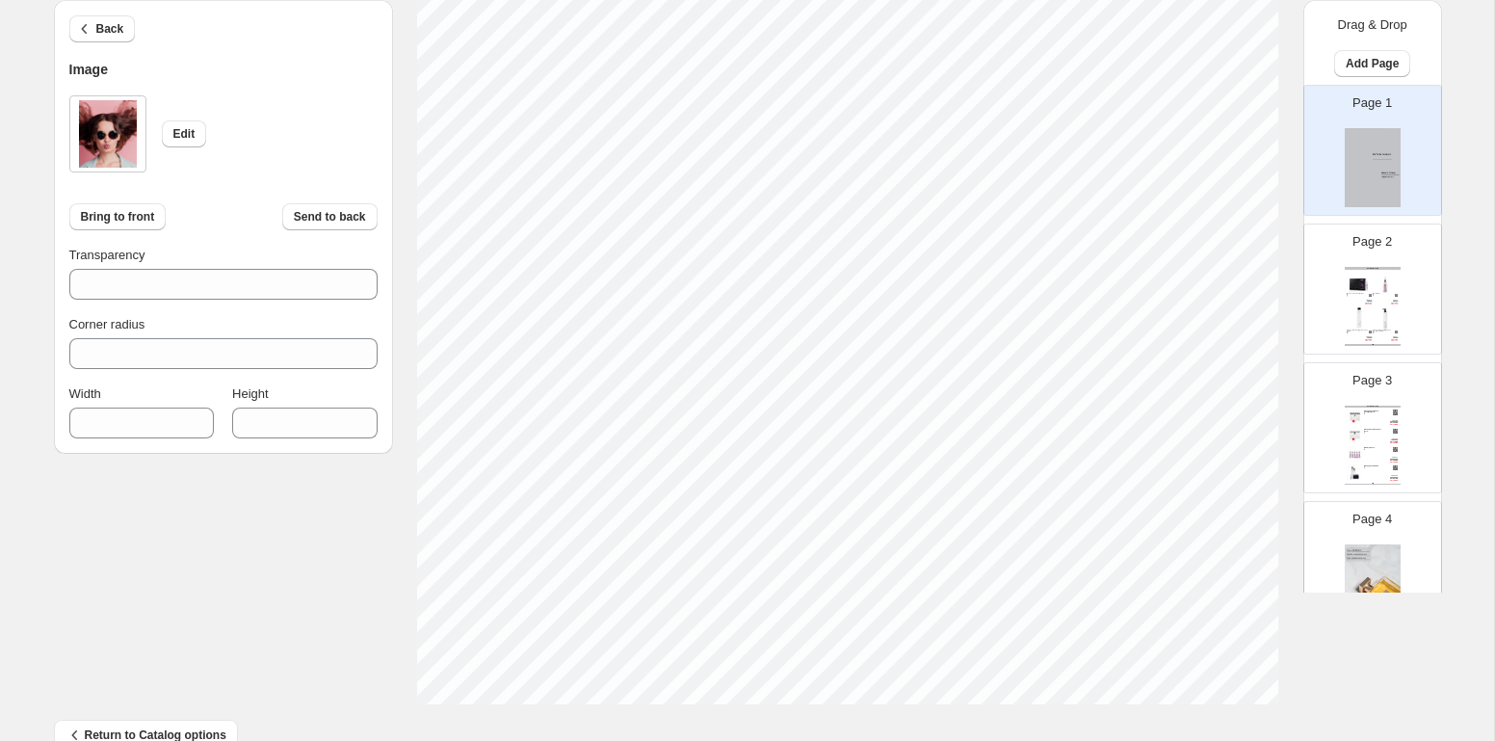
scroll to position [727, 0]
click at [1241, 715] on div "100% Page * / 4 Sync Data Save Template Save draft Next Cancel Back Image Edit …" at bounding box center [740, 26] width 1402 height 1415
type input "***"
type input "****"
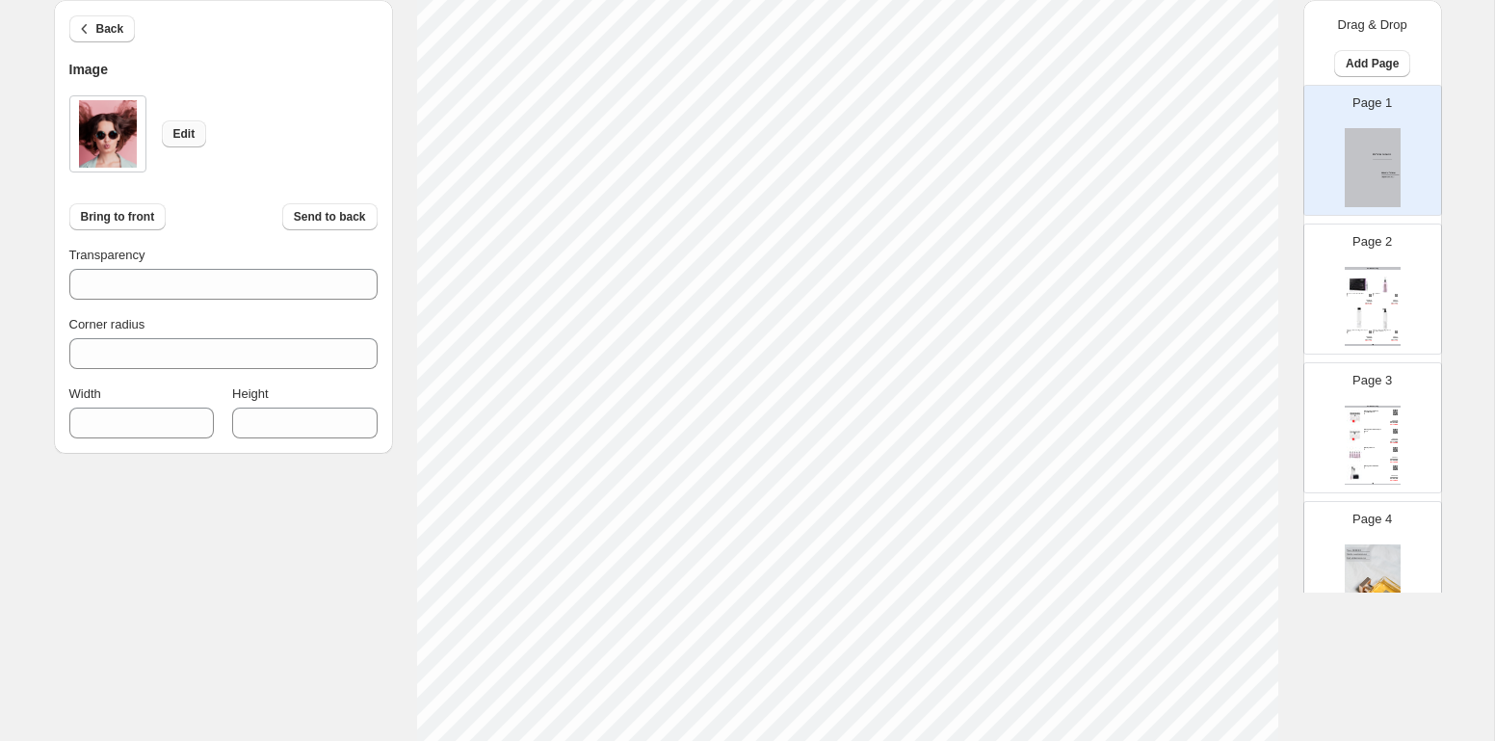
click at [185, 139] on span "Edit" at bounding box center [184, 133] width 22 height 15
click at [1286, 590] on section "Click on an element to change font, style..." at bounding box center [848, 557] width 910 height 1251
type input "***"
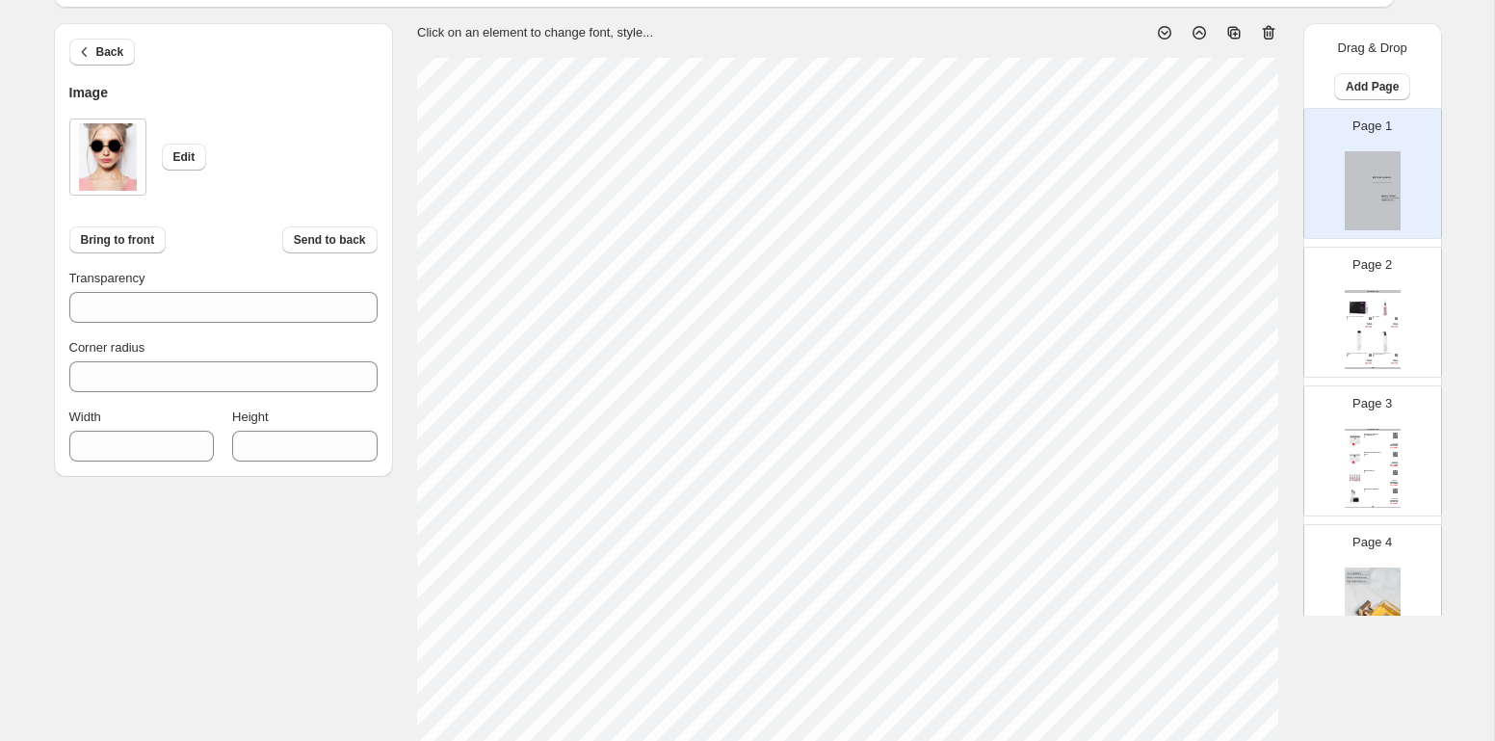
scroll to position [0, 0]
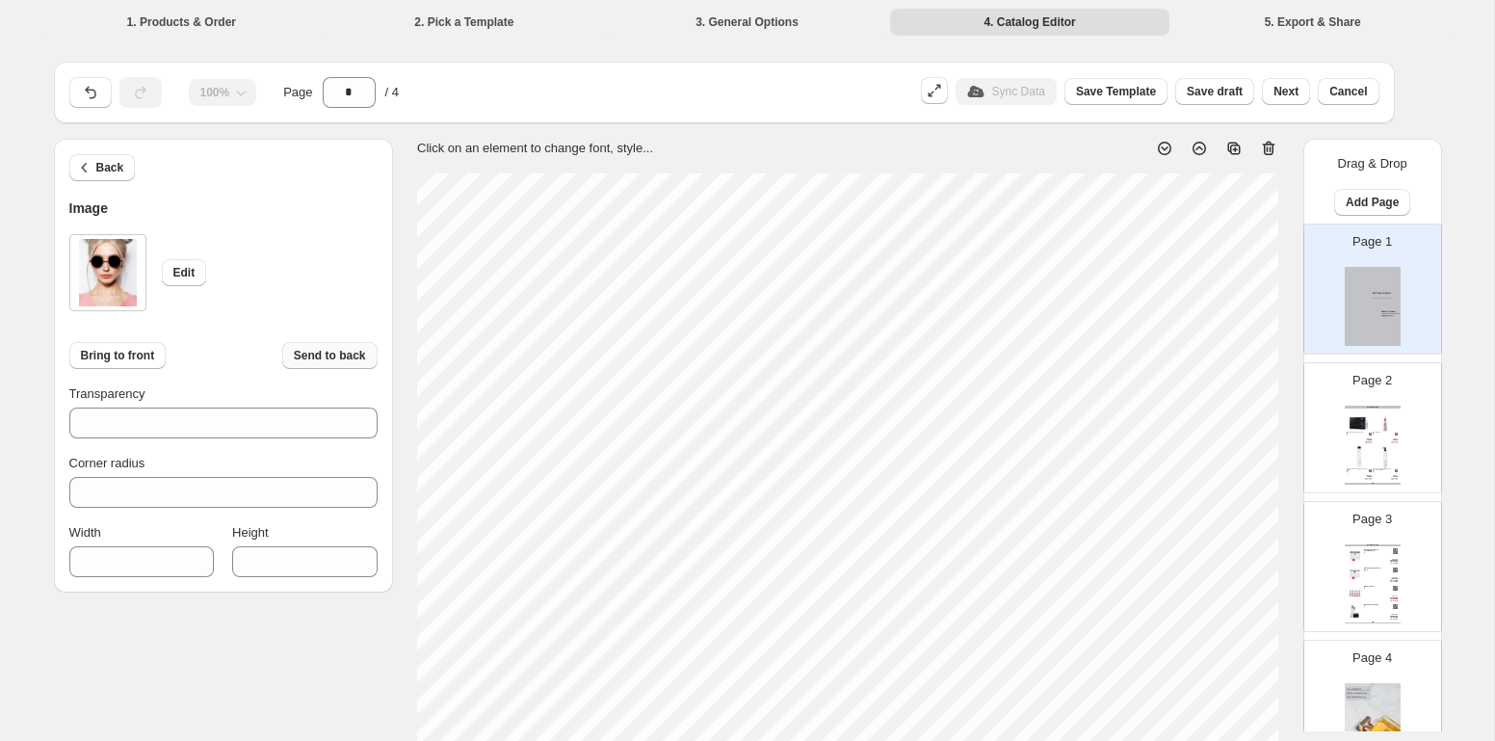
click at [310, 353] on span "Send to back" at bounding box center [330, 355] width 72 height 15
click at [329, 353] on span "Send to back" at bounding box center [330, 355] width 72 height 15
click at [1365, 312] on img at bounding box center [1373, 306] width 56 height 79
click at [192, 427] on input "***" at bounding box center [208, 422] width 279 height 31
click at [365, 424] on icon at bounding box center [362, 428] width 19 height 19
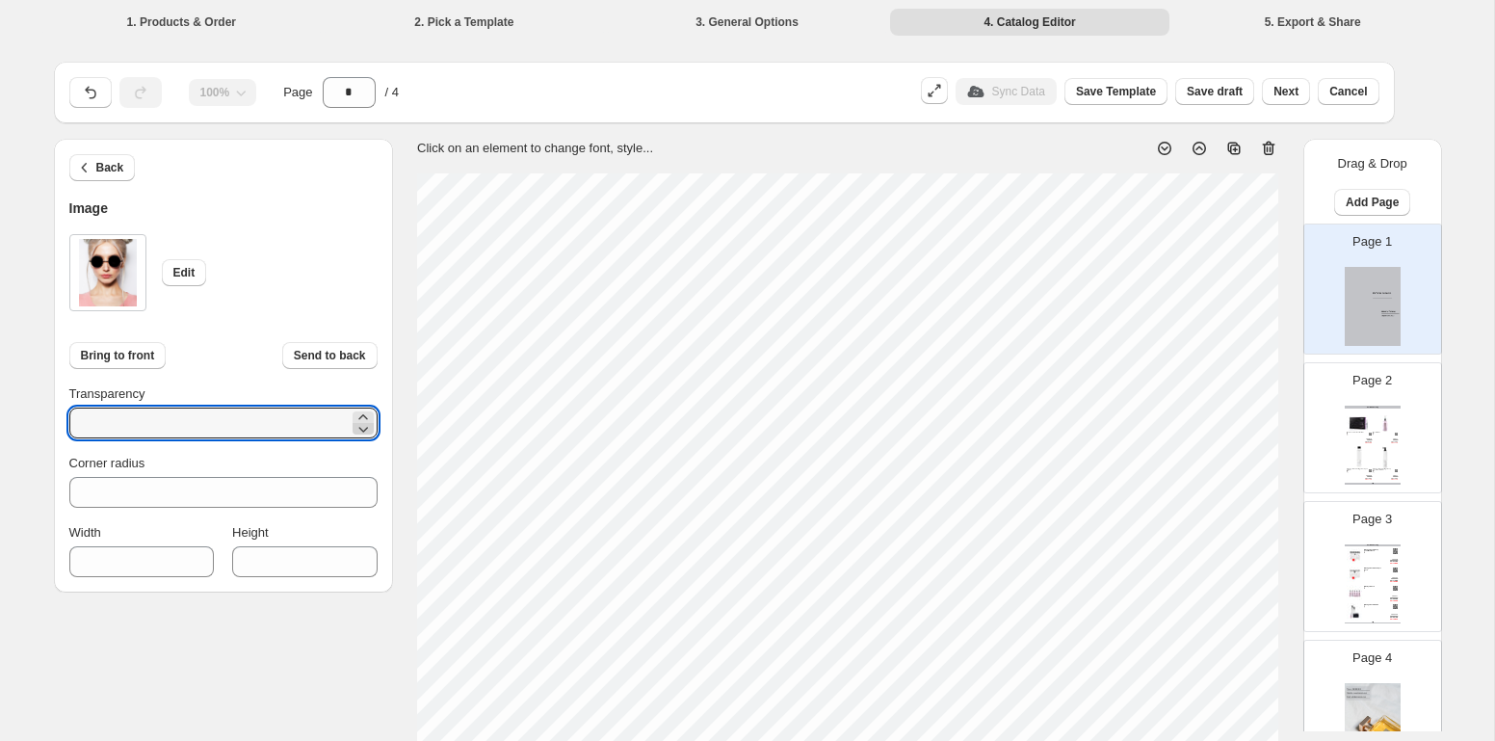
click at [365, 424] on icon at bounding box center [362, 428] width 19 height 19
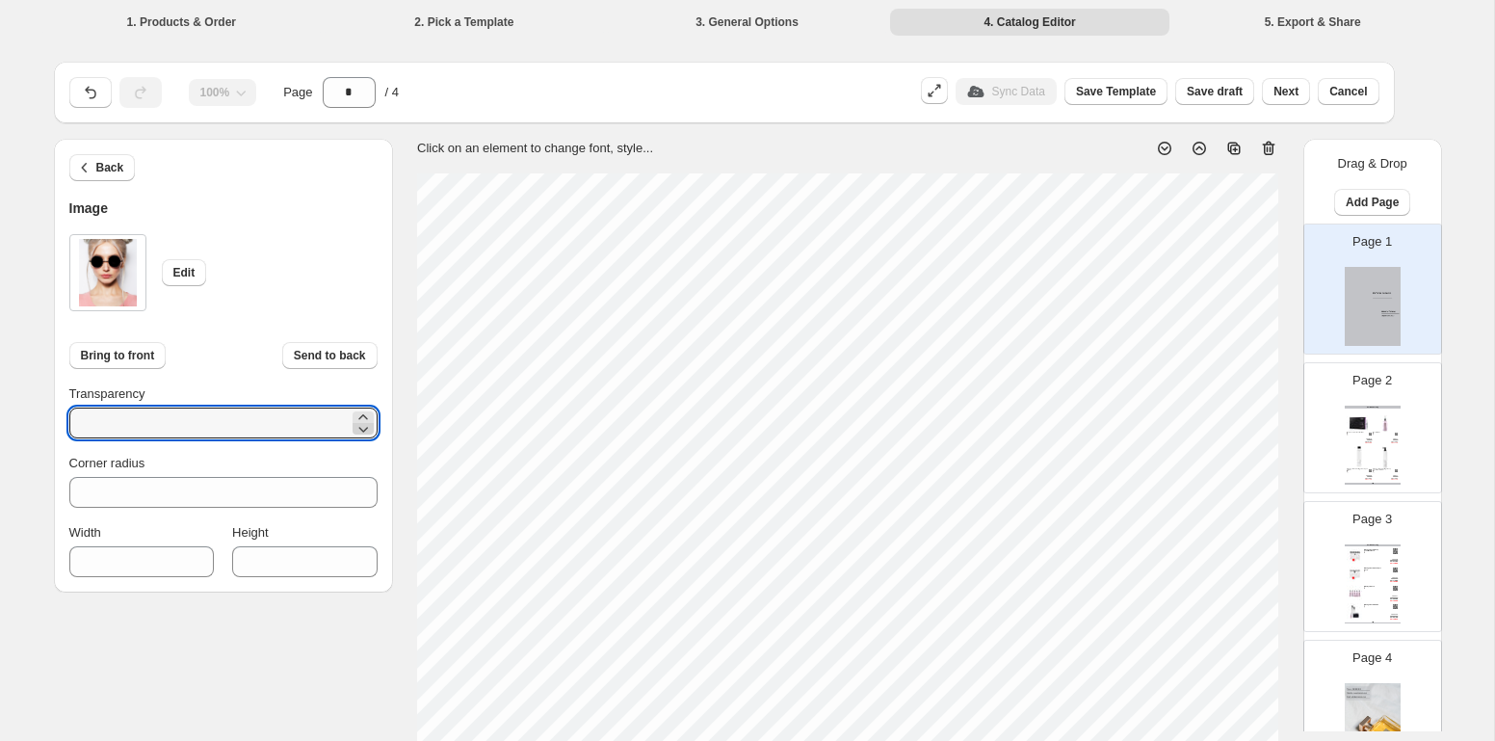
click at [365, 424] on icon at bounding box center [362, 428] width 19 height 19
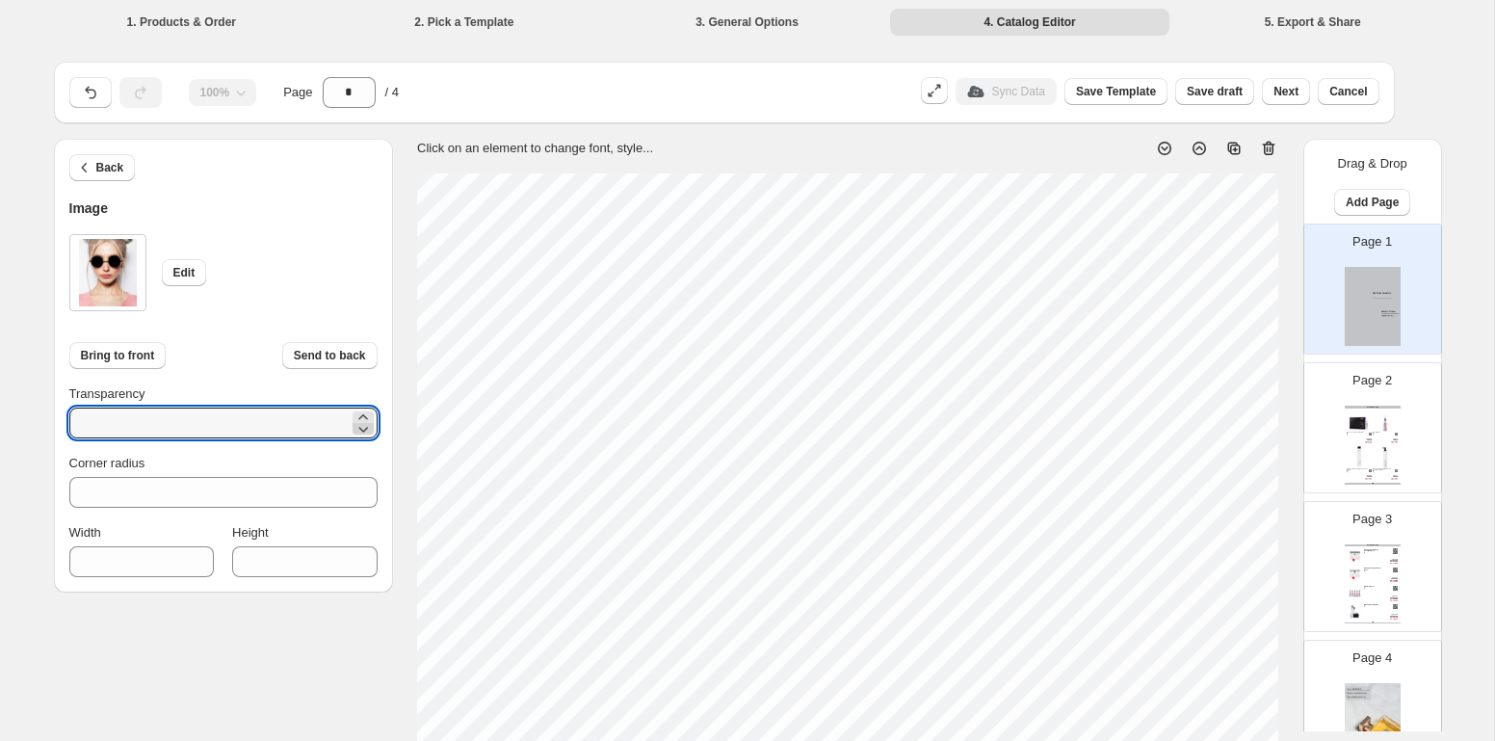
click at [365, 424] on icon at bounding box center [362, 428] width 19 height 19
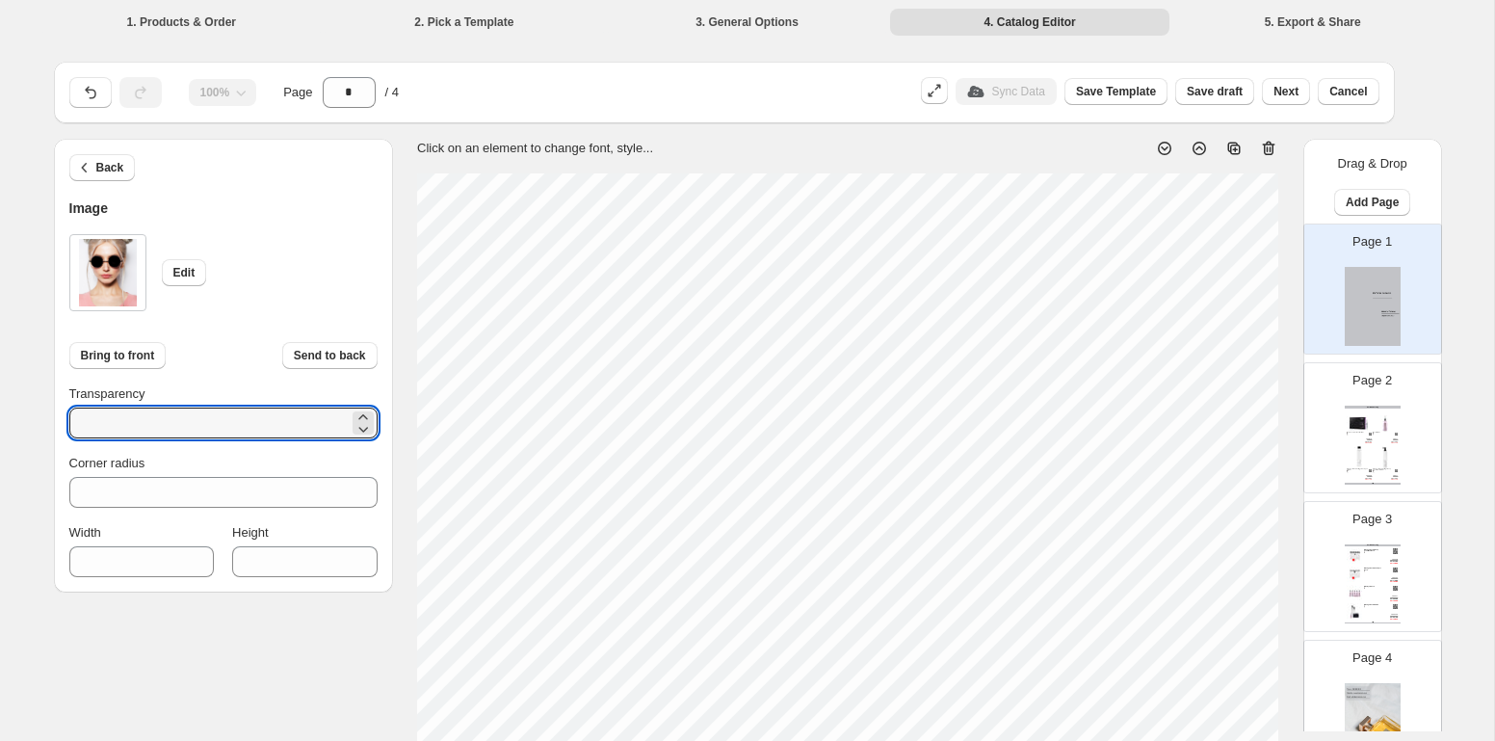
drag, startPoint x: 140, startPoint y: 424, endPoint x: -62, endPoint y: 428, distance: 201.3
click at [0, 428] on html "1. Products & Order 2. Pick a Template 3. General Options 4. Catalog Editor 5. …" at bounding box center [747, 370] width 1495 height 741
click at [112, 415] on input "*" at bounding box center [208, 422] width 279 height 31
type input "*"
type input "***"
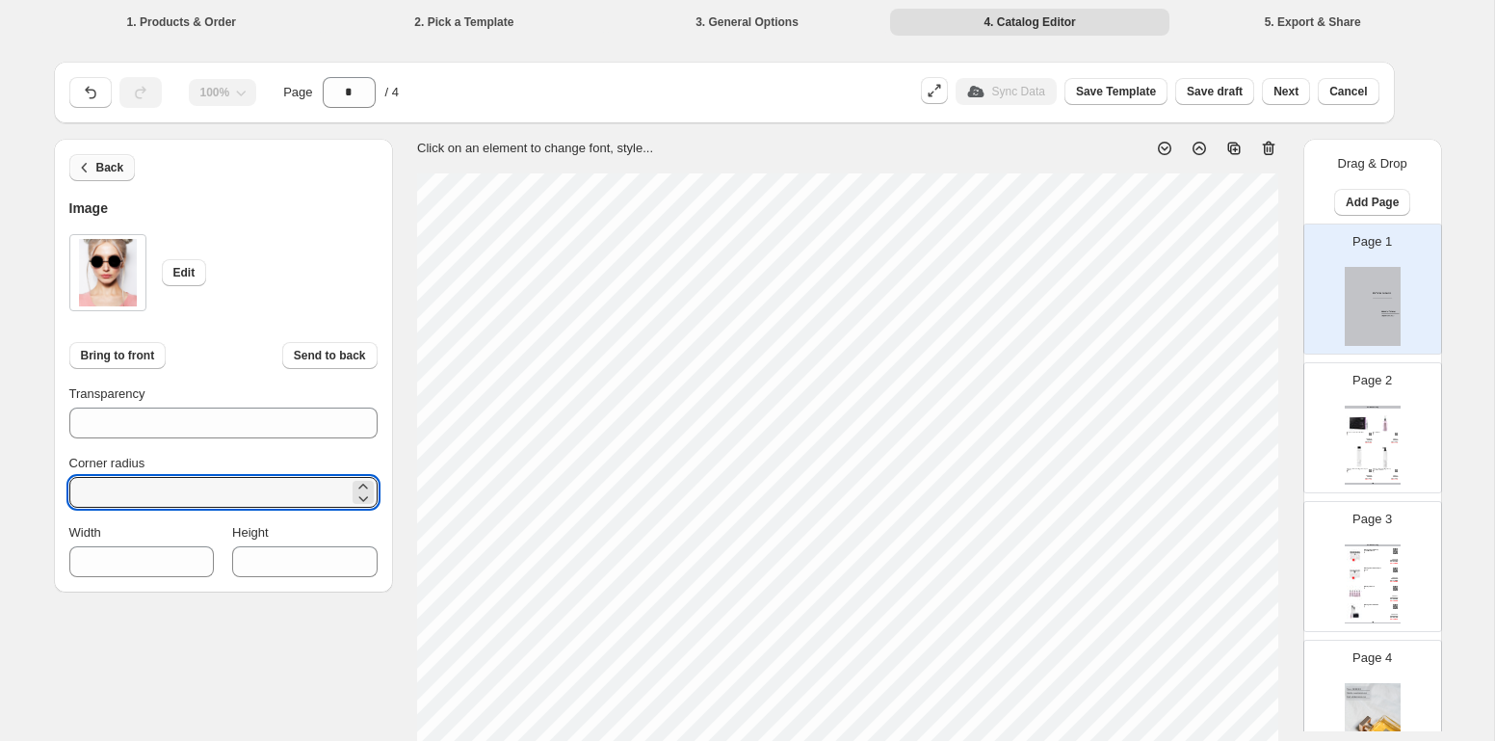
click at [106, 162] on span "Back" at bounding box center [110, 167] width 28 height 15
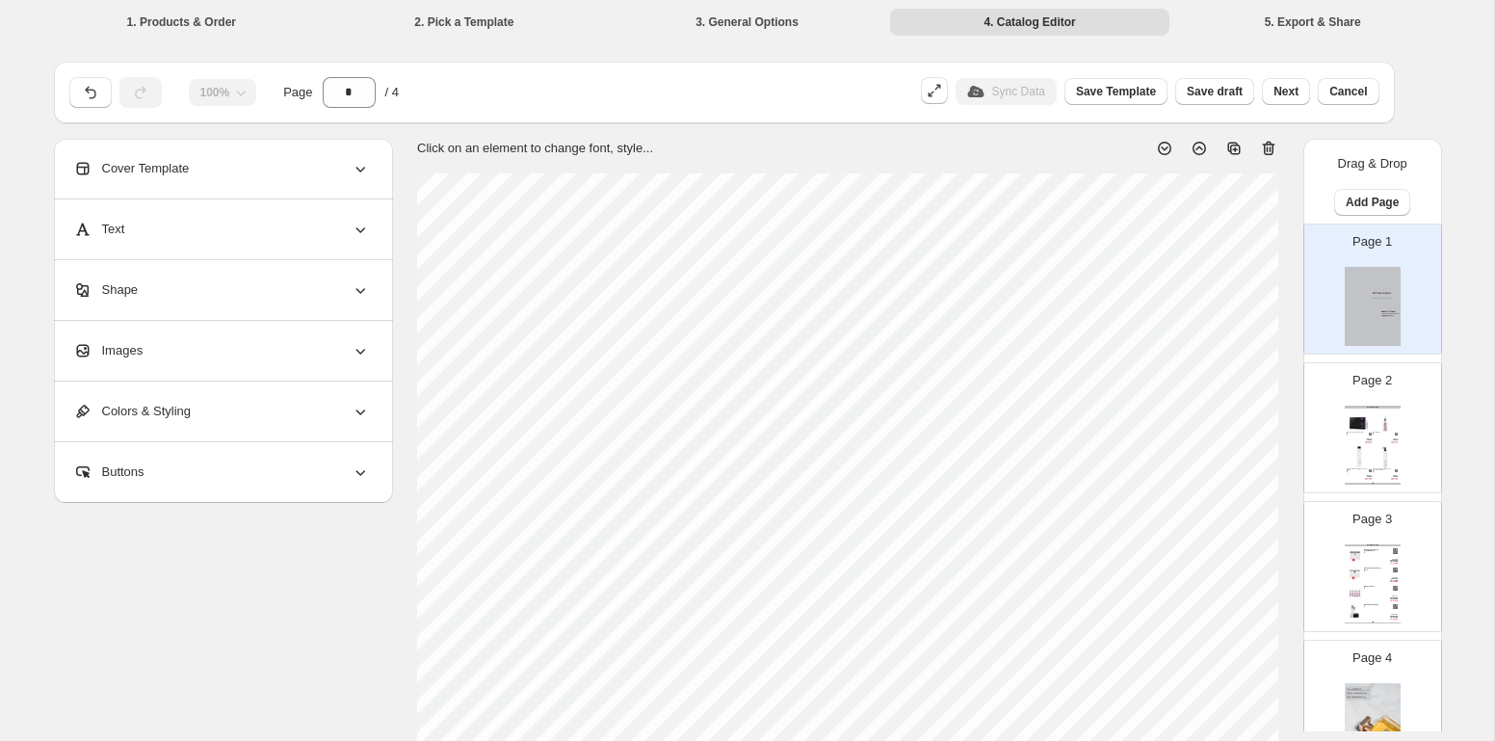
click at [201, 215] on div "Text" at bounding box center [221, 229] width 297 height 60
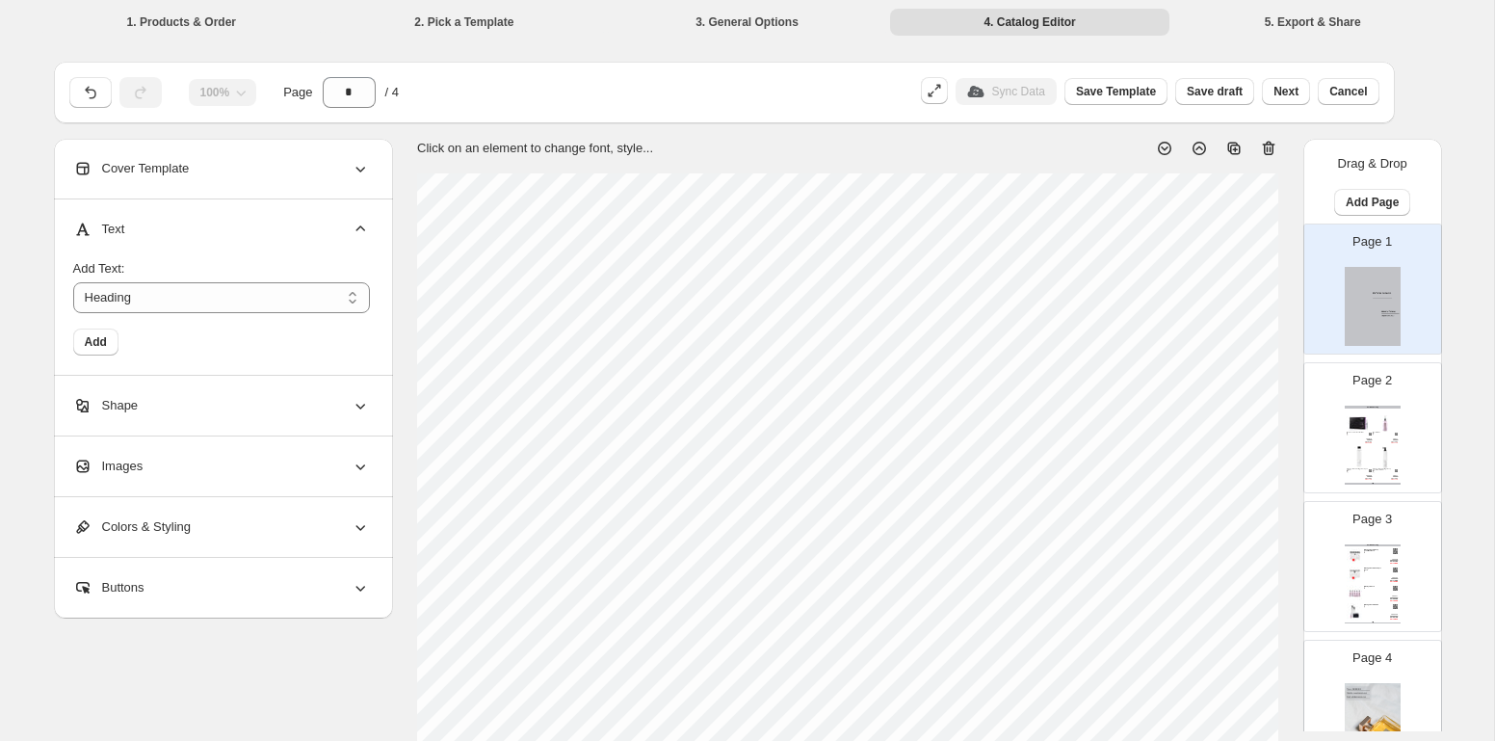
click at [155, 403] on div "Shape" at bounding box center [221, 406] width 297 height 60
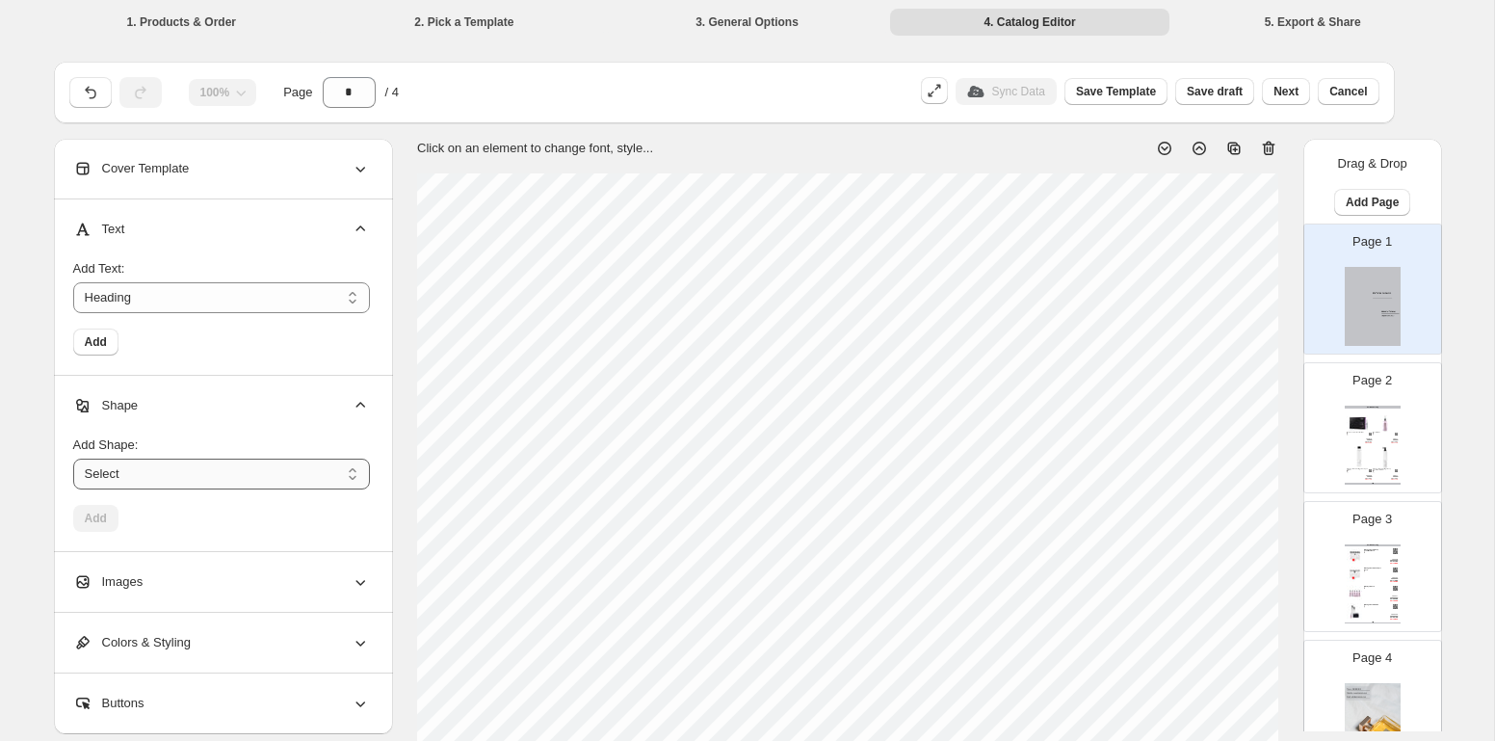
click at [241, 475] on select "****** ********* **** **** *******" at bounding box center [221, 473] width 297 height 31
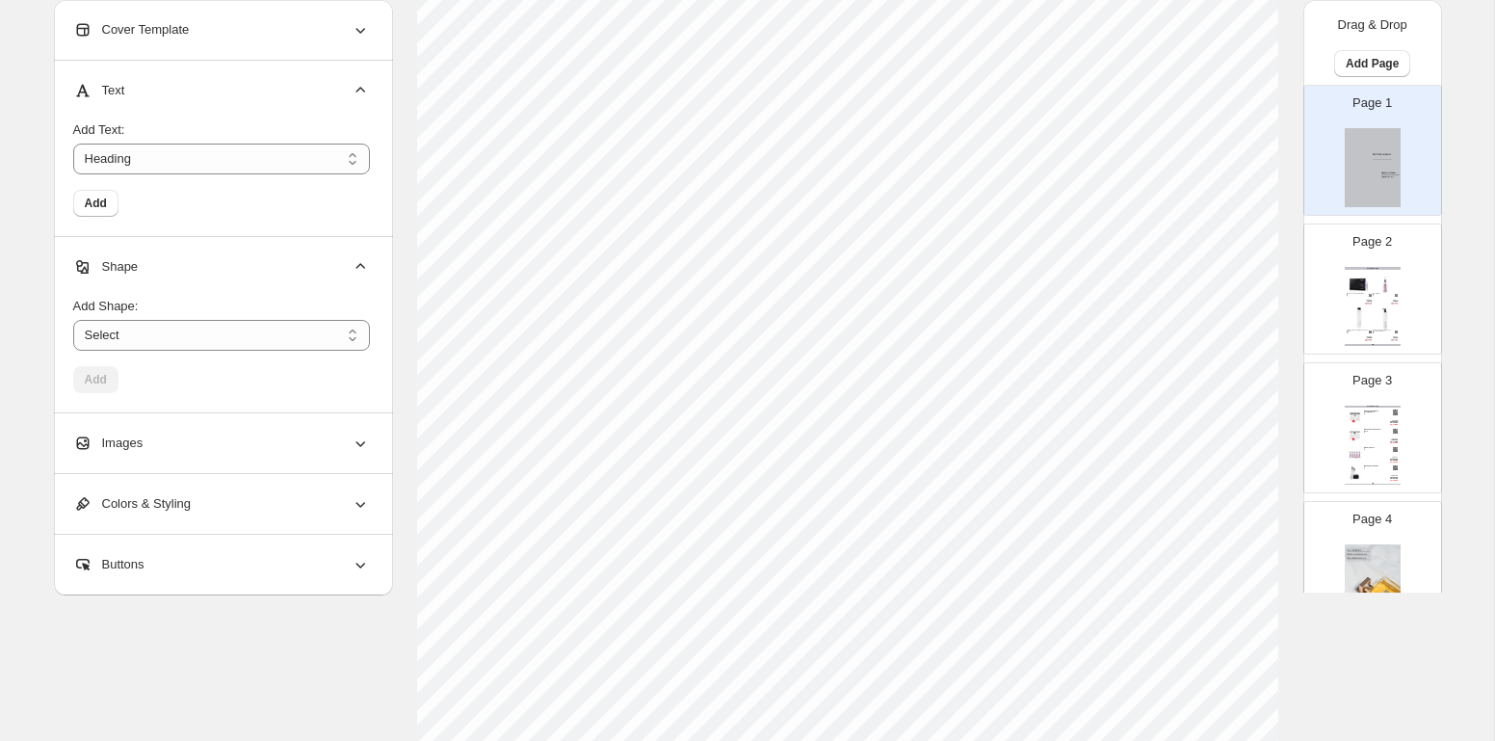
scroll to position [472, 0]
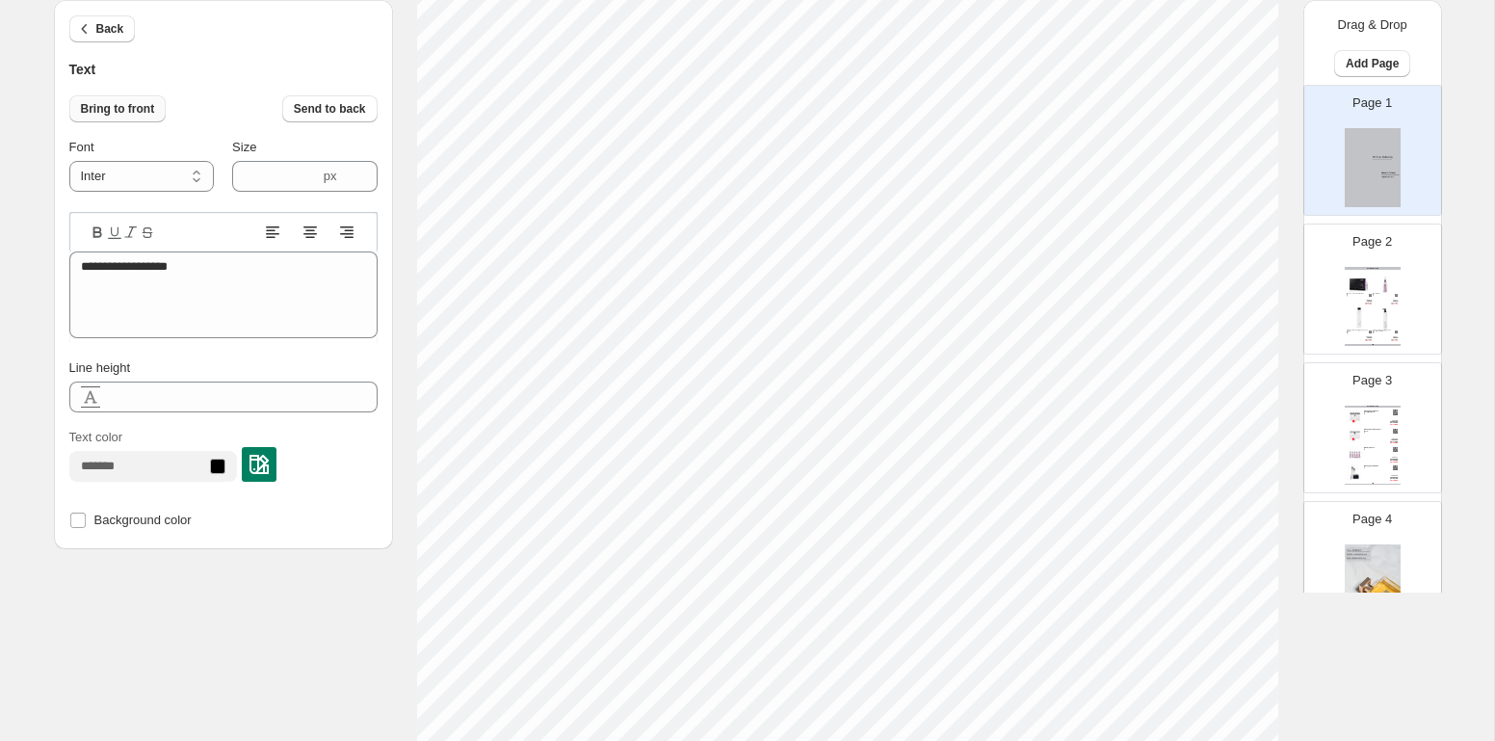
click at [129, 106] on span "Bring to front" at bounding box center [118, 108] width 74 height 15
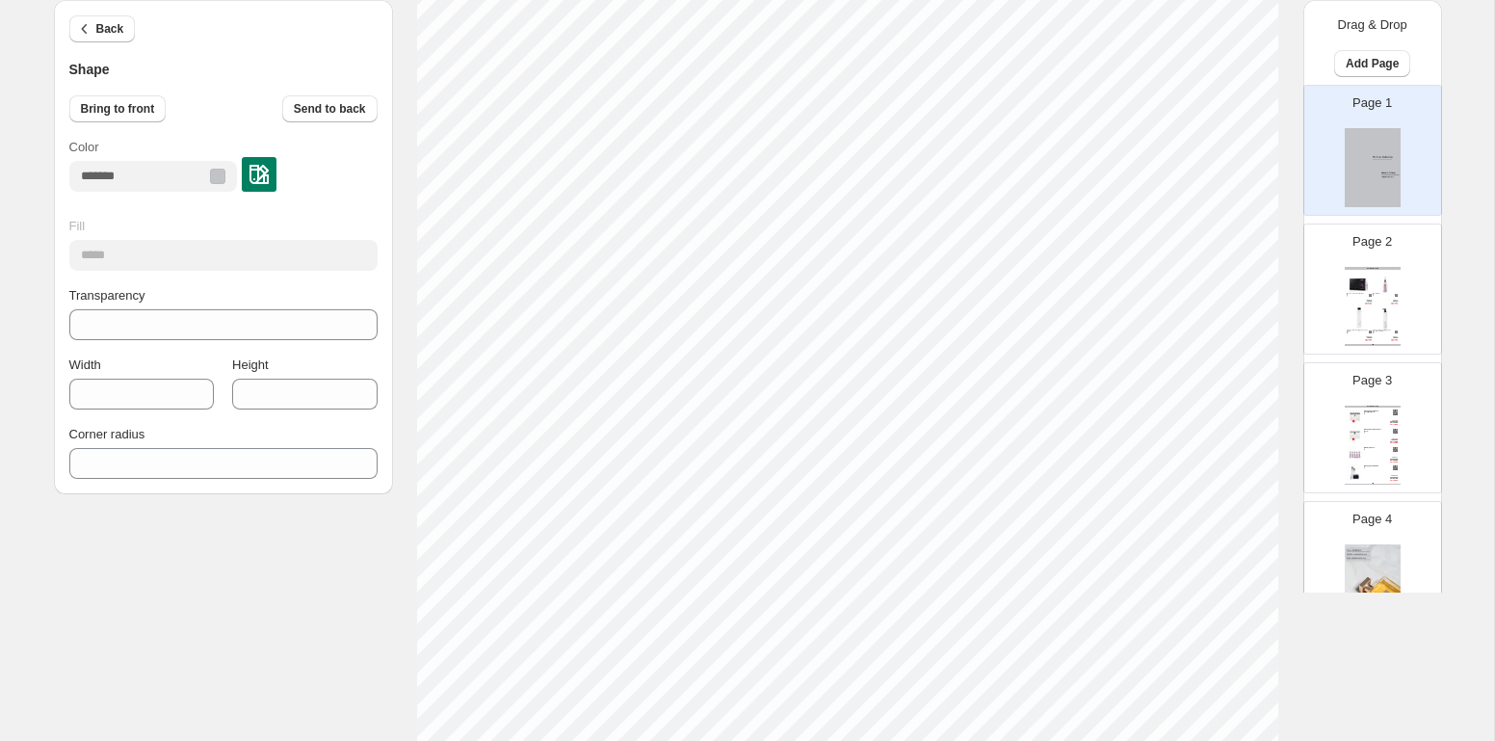
click at [1350, 163] on img at bounding box center [1373, 167] width 56 height 79
click at [96, 35] on span "Back" at bounding box center [110, 28] width 28 height 15
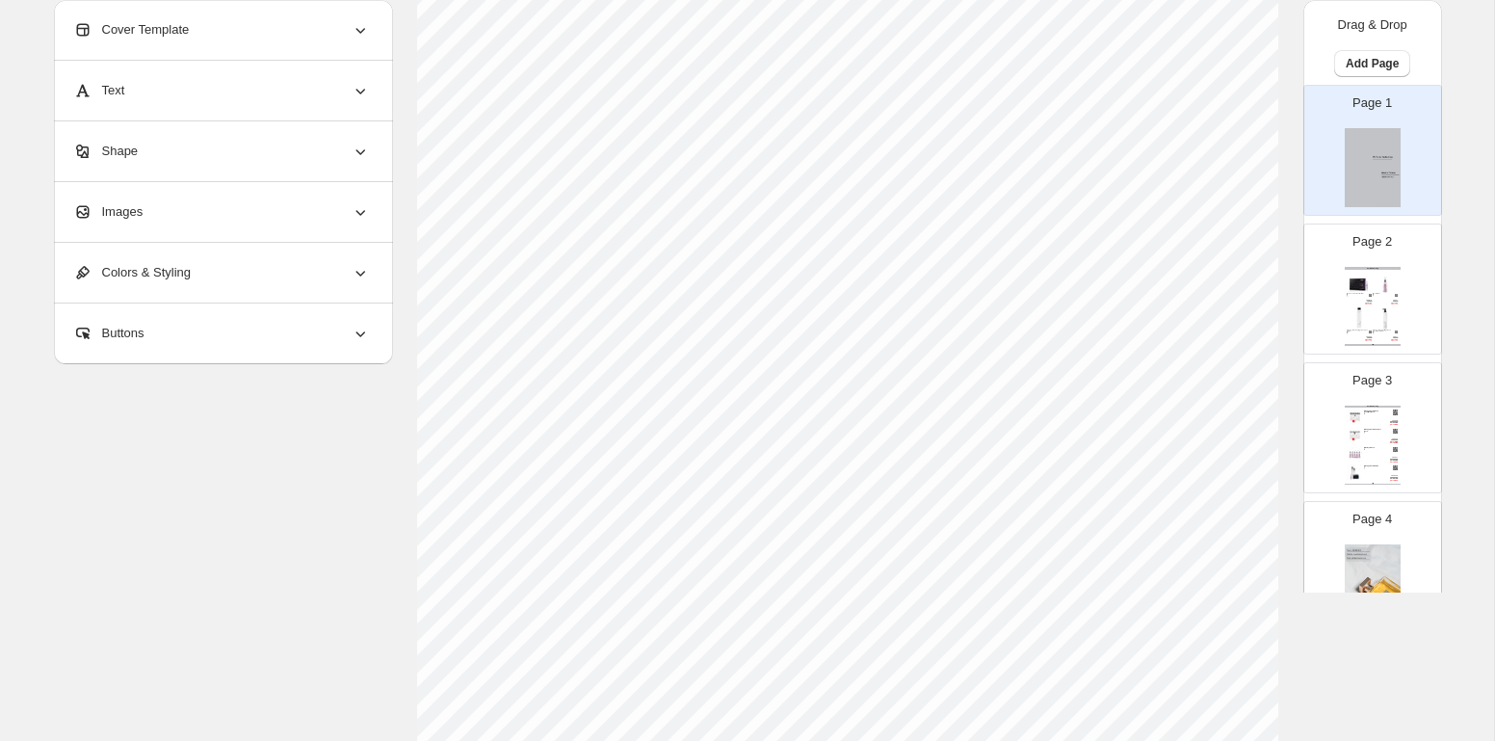
drag, startPoint x: 405, startPoint y: 123, endPoint x: 1295, endPoint y: 434, distance: 942.8
click at [1296, 437] on section "Click on an element to change font, style..." at bounding box center [848, 292] width 910 height 1251
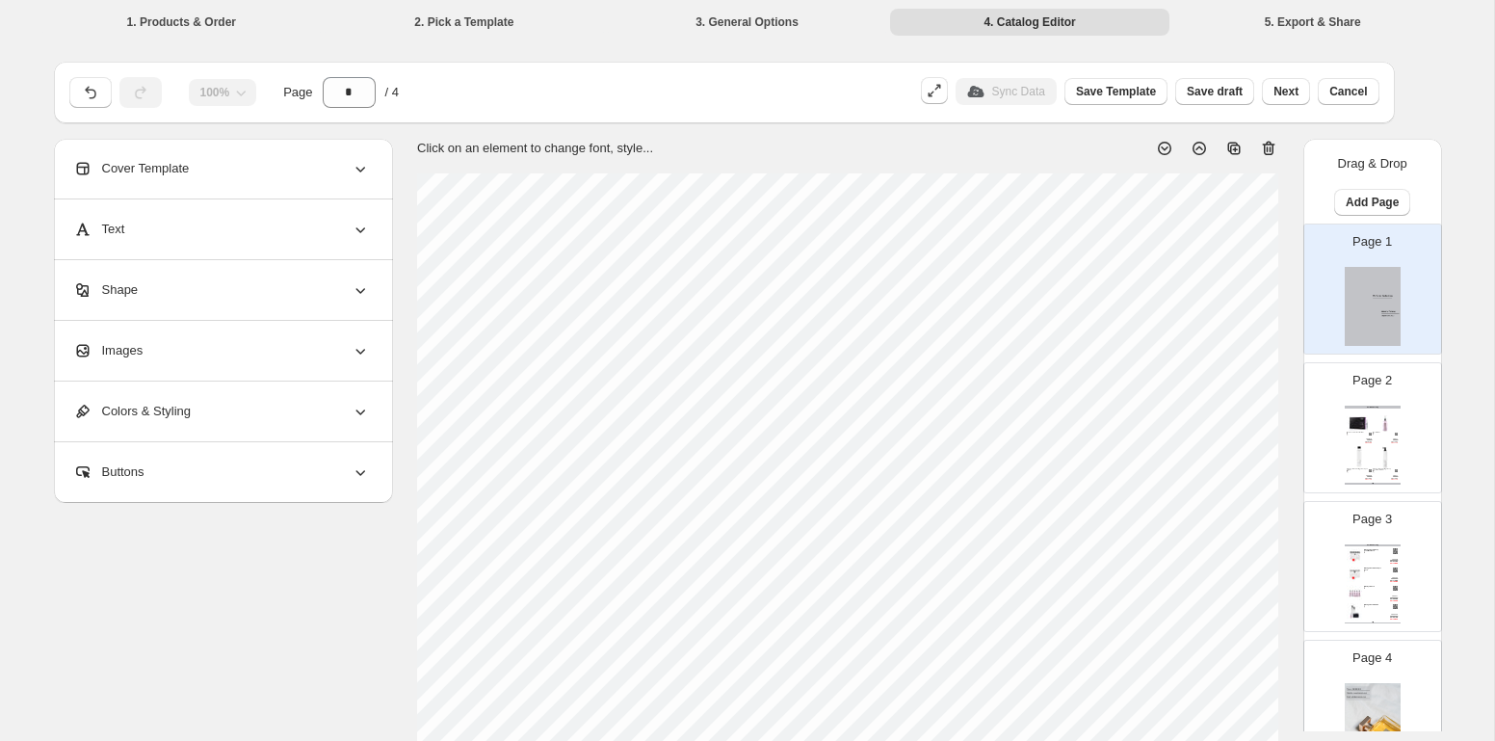
scroll to position [727, 0]
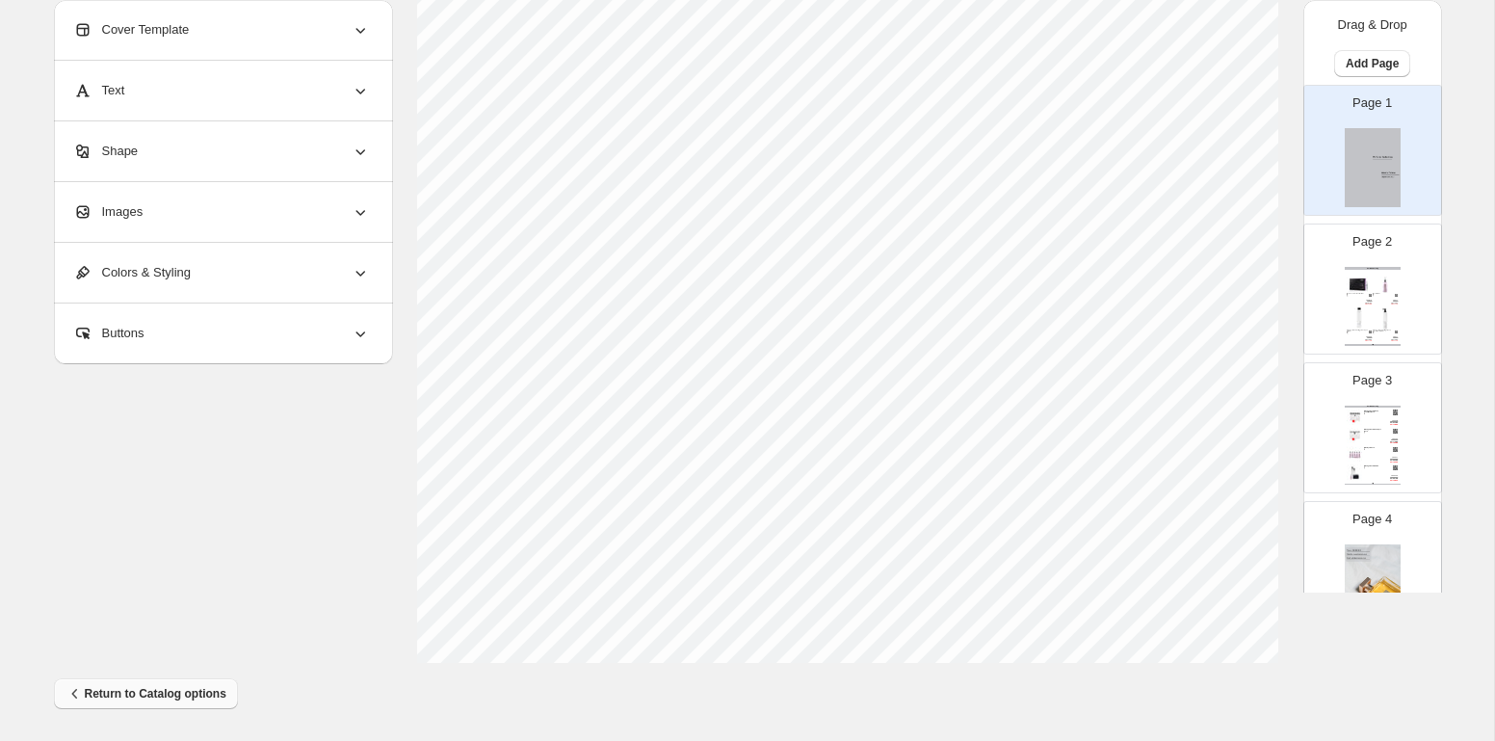
click at [132, 694] on span "Return to Catalog options" at bounding box center [145, 693] width 161 height 19
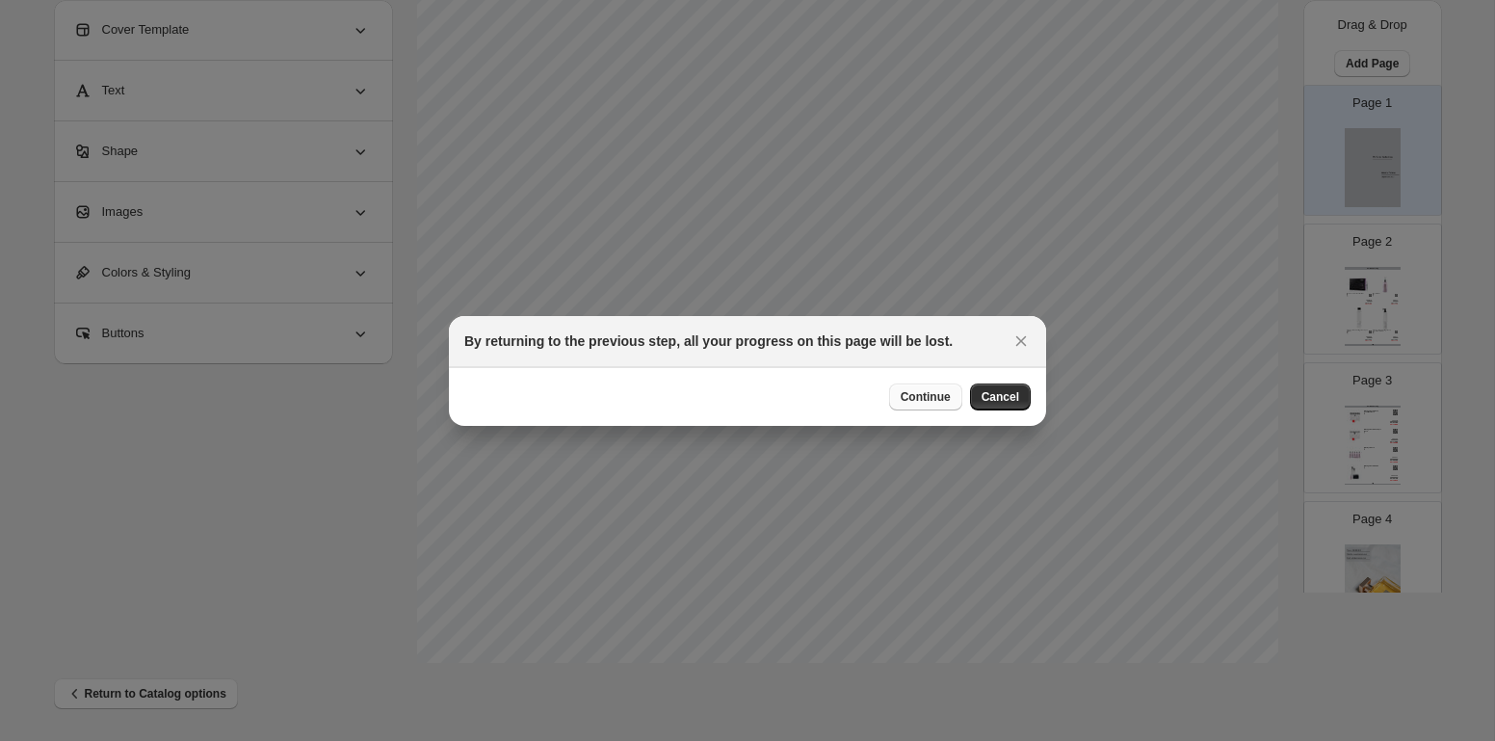
click at [927, 396] on span "Continue" at bounding box center [926, 396] width 50 height 15
select select "****"
select select "**********"
select select "**"
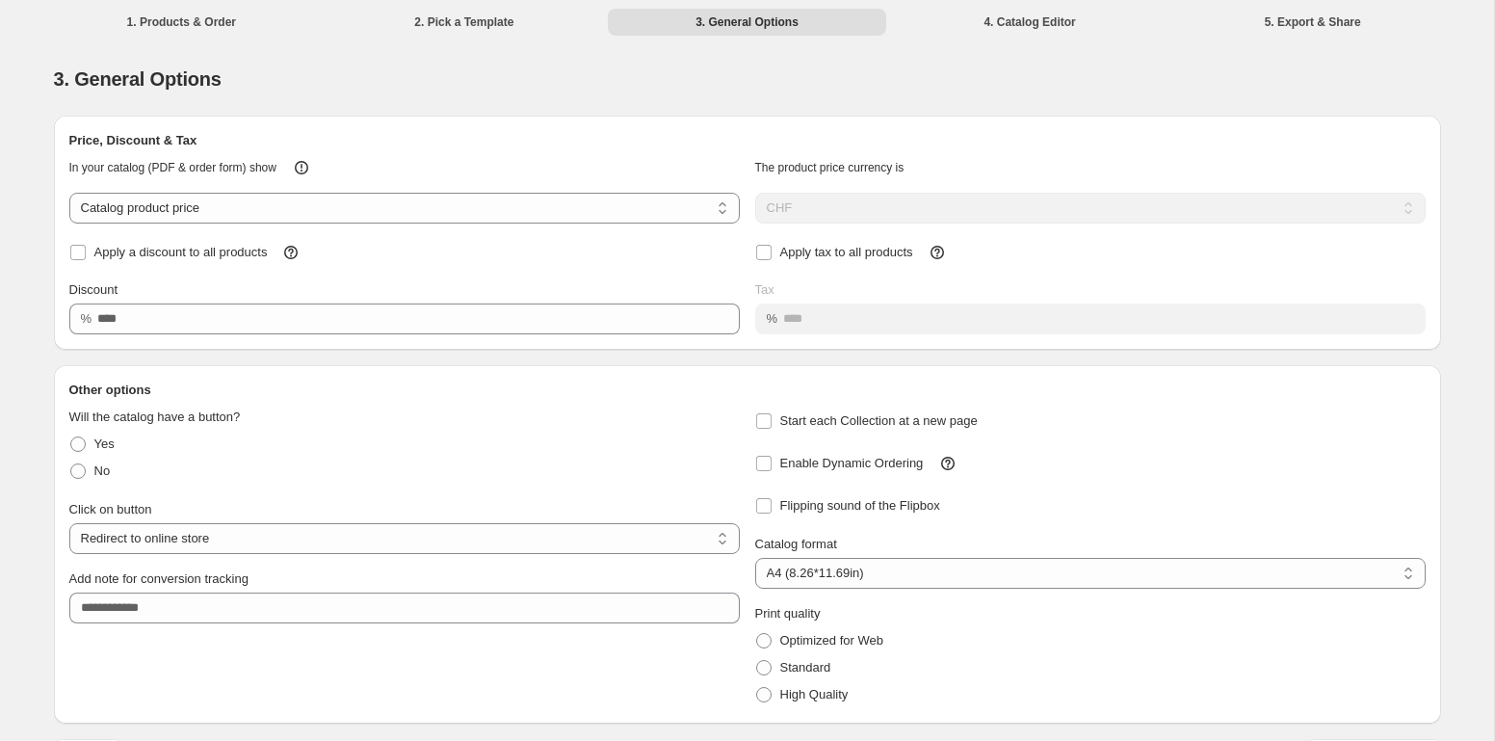
scroll to position [54, 0]
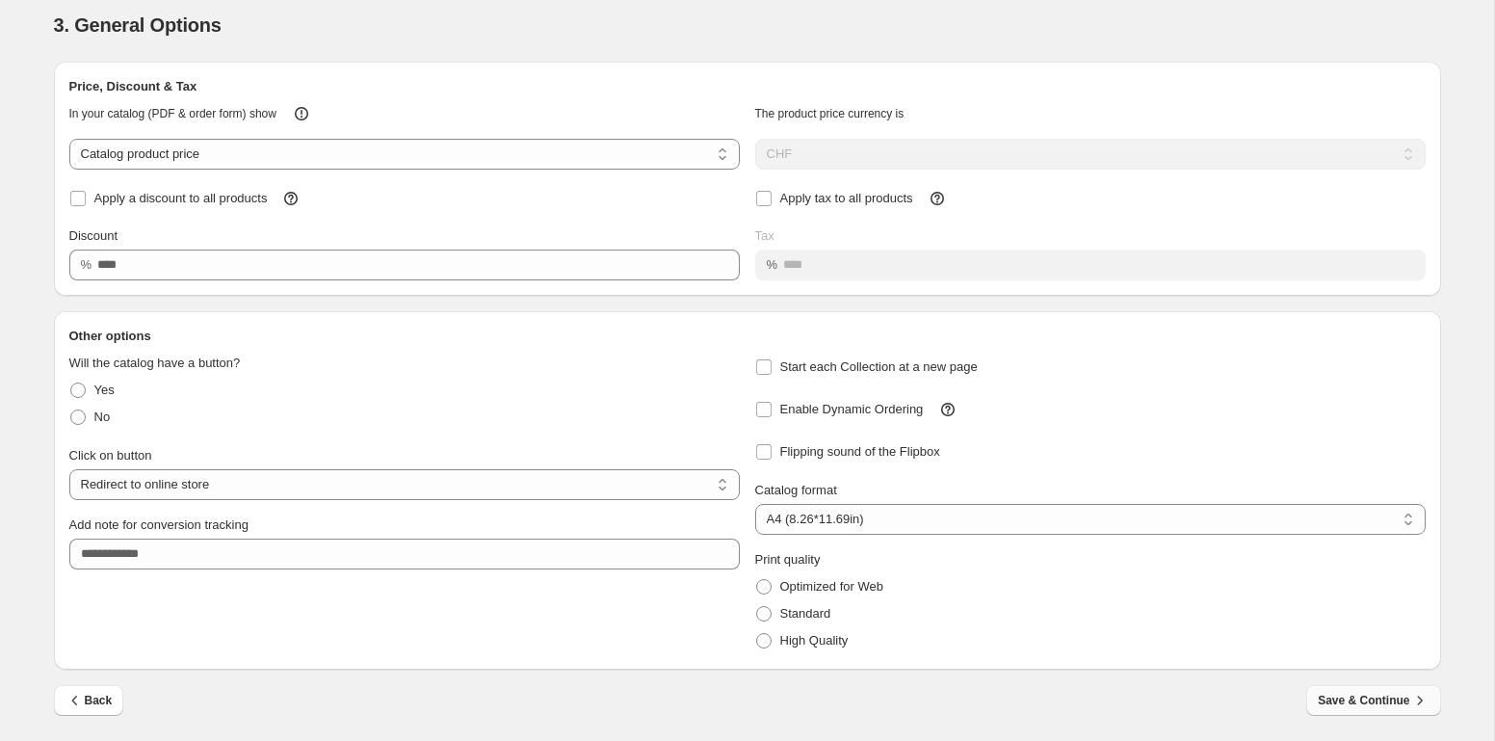
click at [1361, 705] on span "Save & Continue" at bounding box center [1373, 700] width 111 height 19
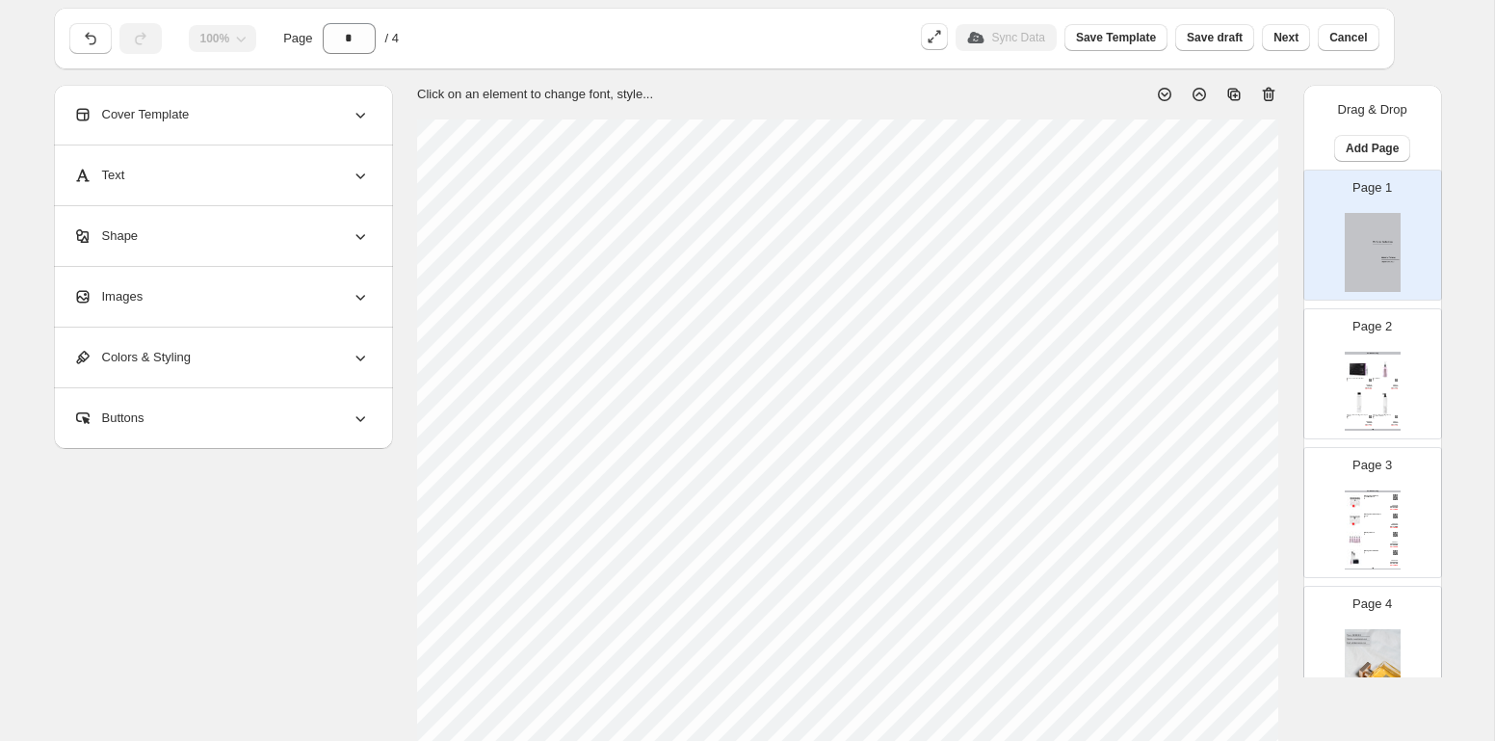
scroll to position [0, 0]
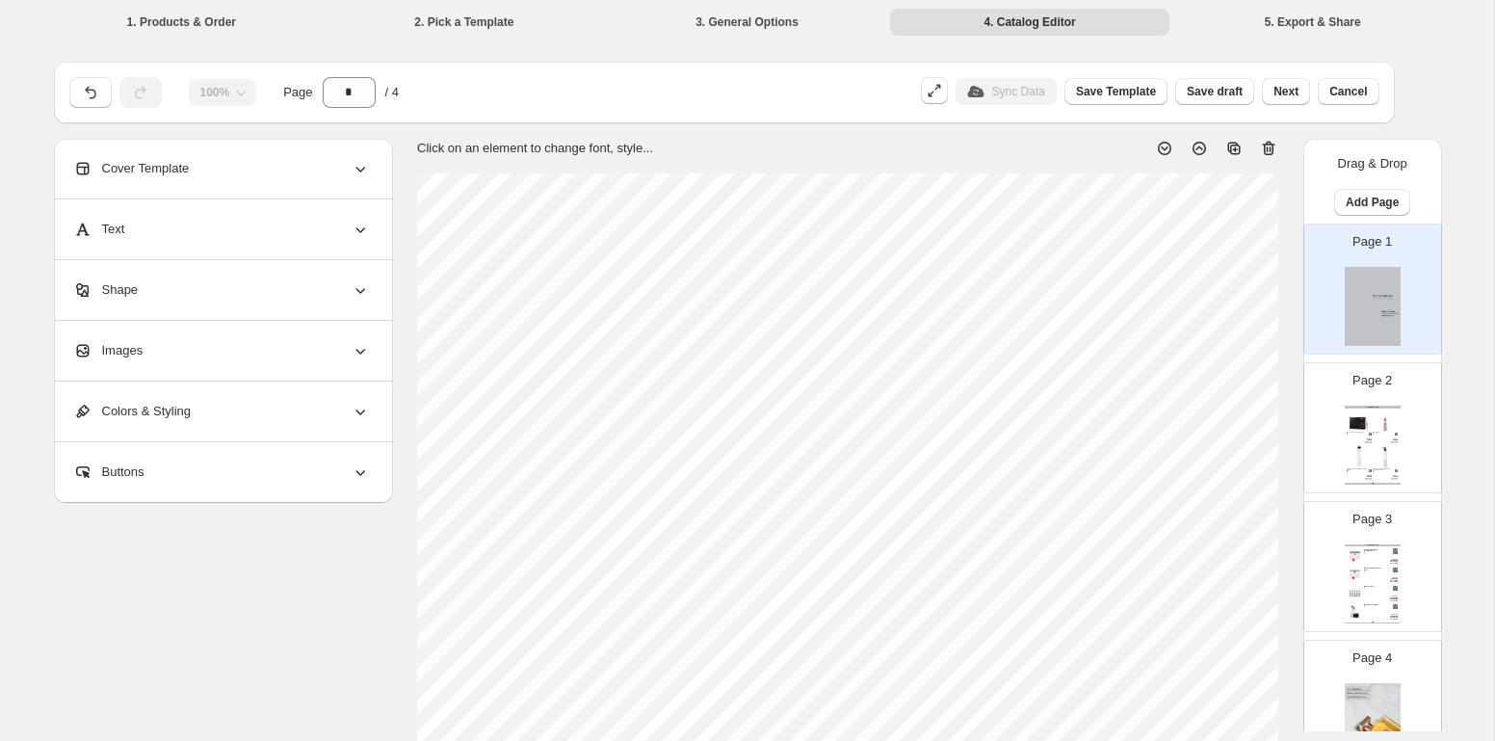
click at [263, 160] on div "Cover Template" at bounding box center [221, 169] width 297 height 60
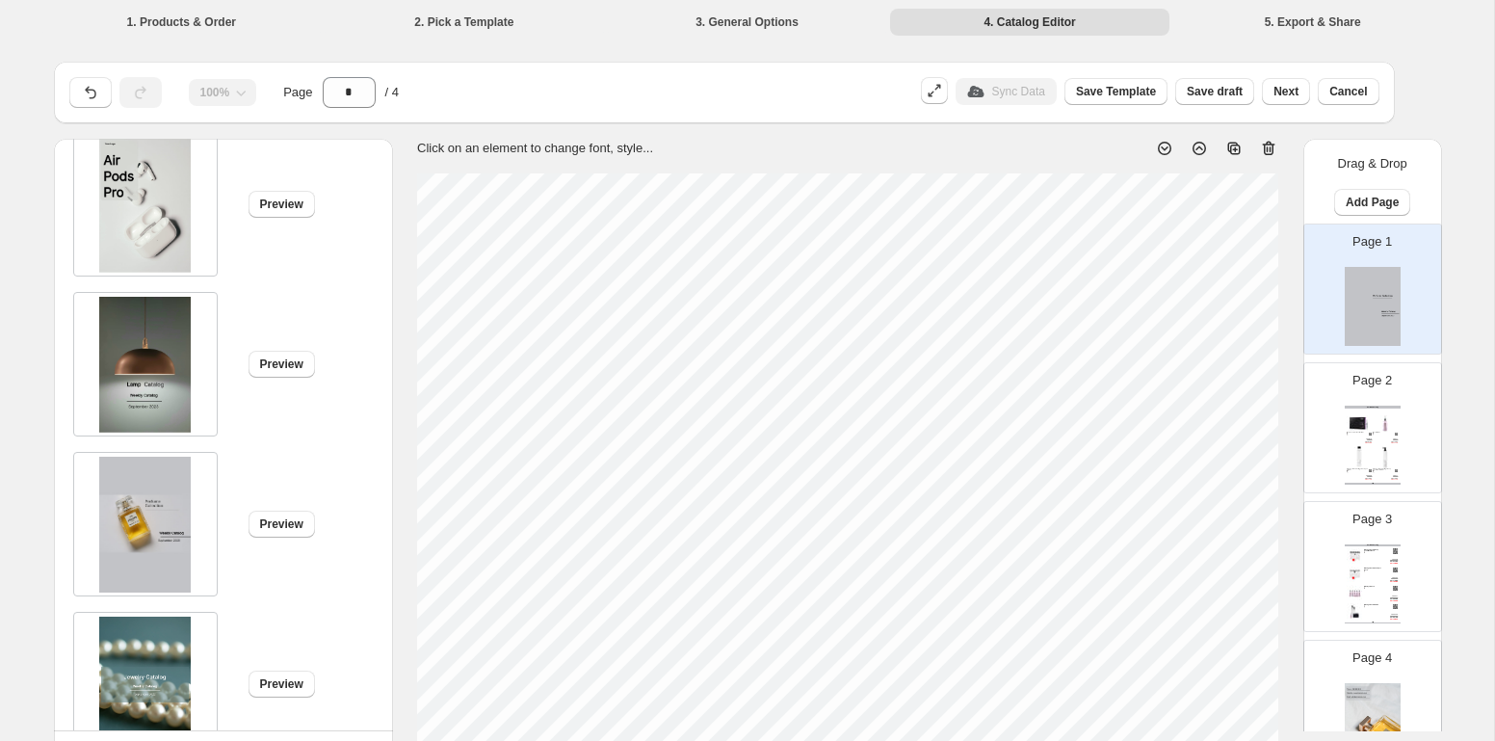
scroll to position [1348, 0]
click at [191, 359] on div at bounding box center [145, 361] width 144 height 144
click at [178, 338] on img at bounding box center [145, 362] width 92 height 136
click at [284, 368] on span "Preview" at bounding box center [281, 360] width 43 height 15
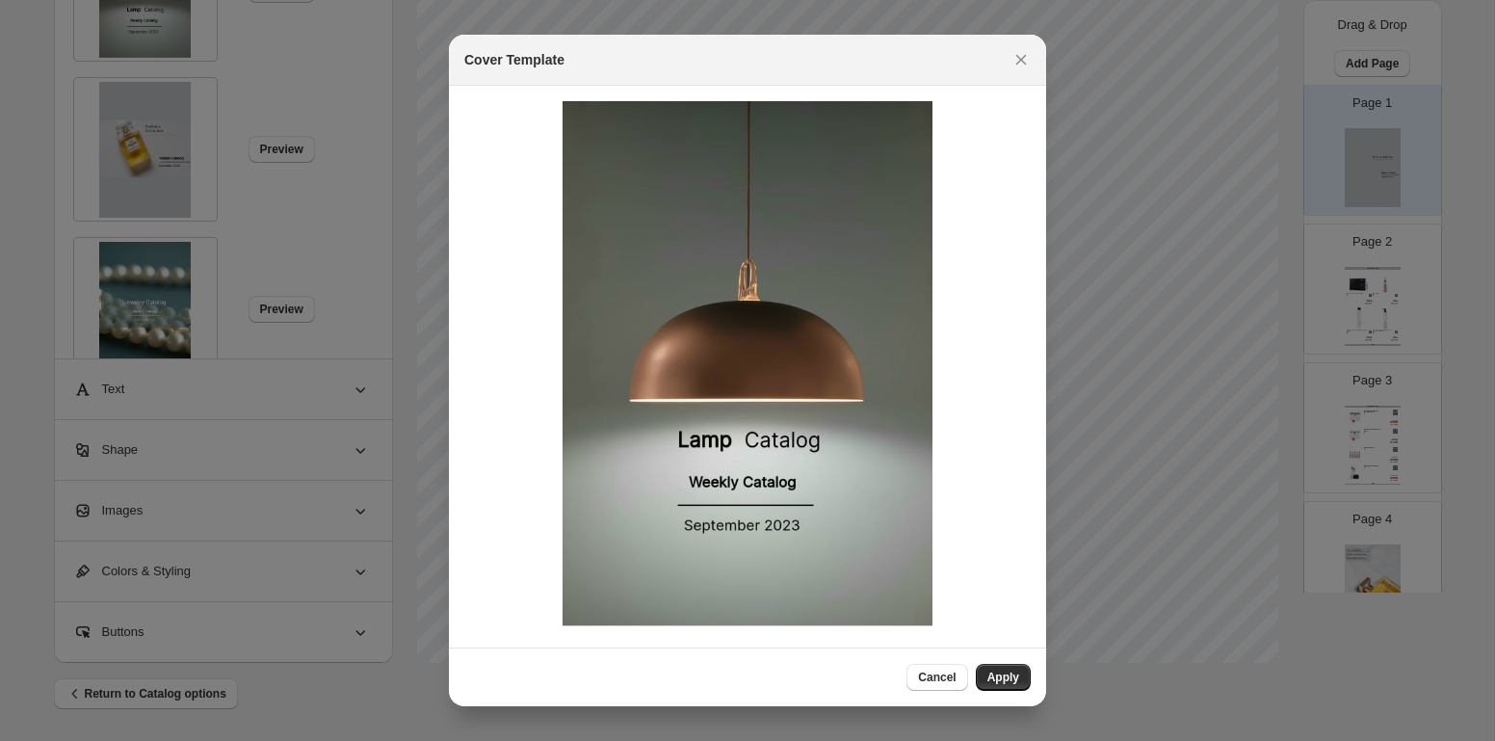
scroll to position [0, 0]
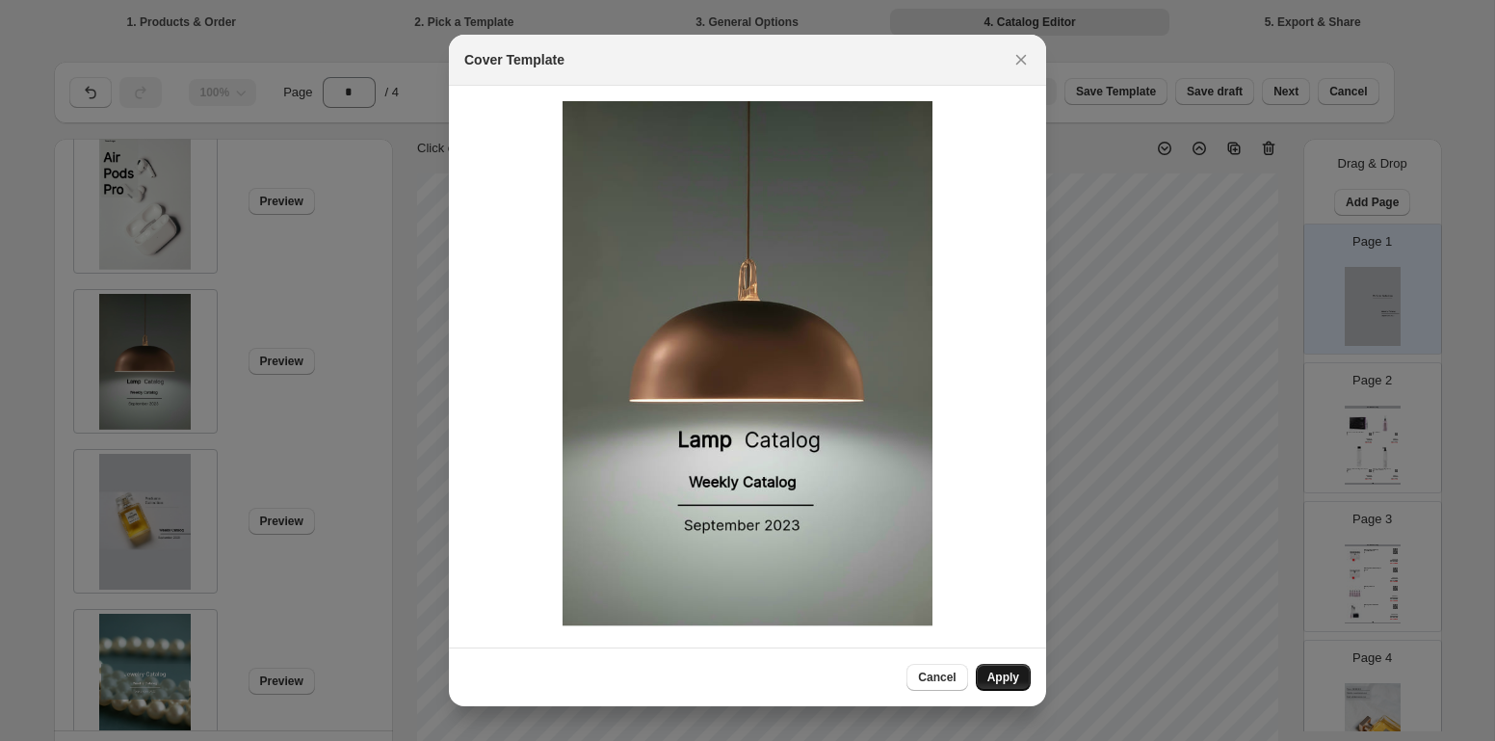
click at [1008, 679] on span "Apply" at bounding box center [1003, 676] width 32 height 15
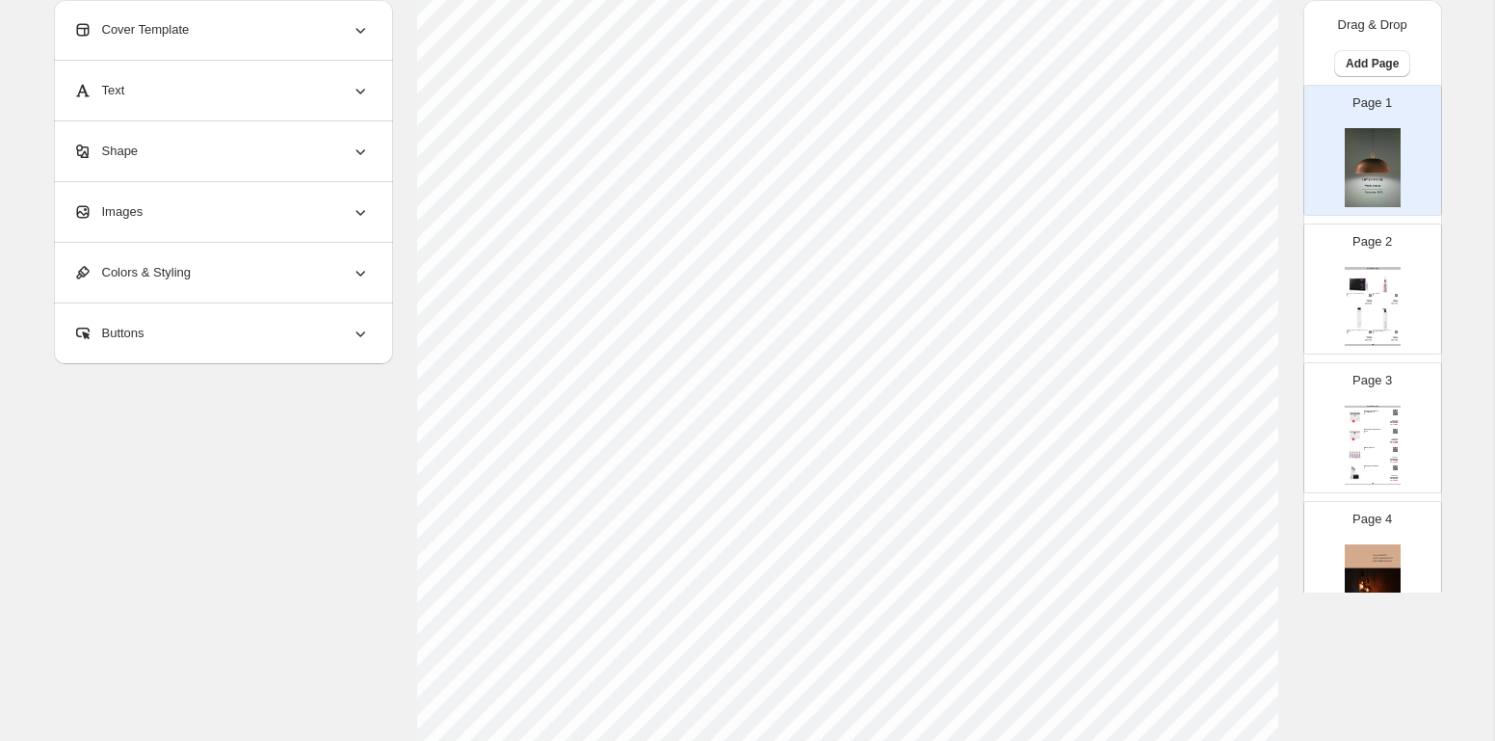
scroll to position [560, 0]
click at [276, 38] on div "Cover Template" at bounding box center [221, 30] width 297 height 60
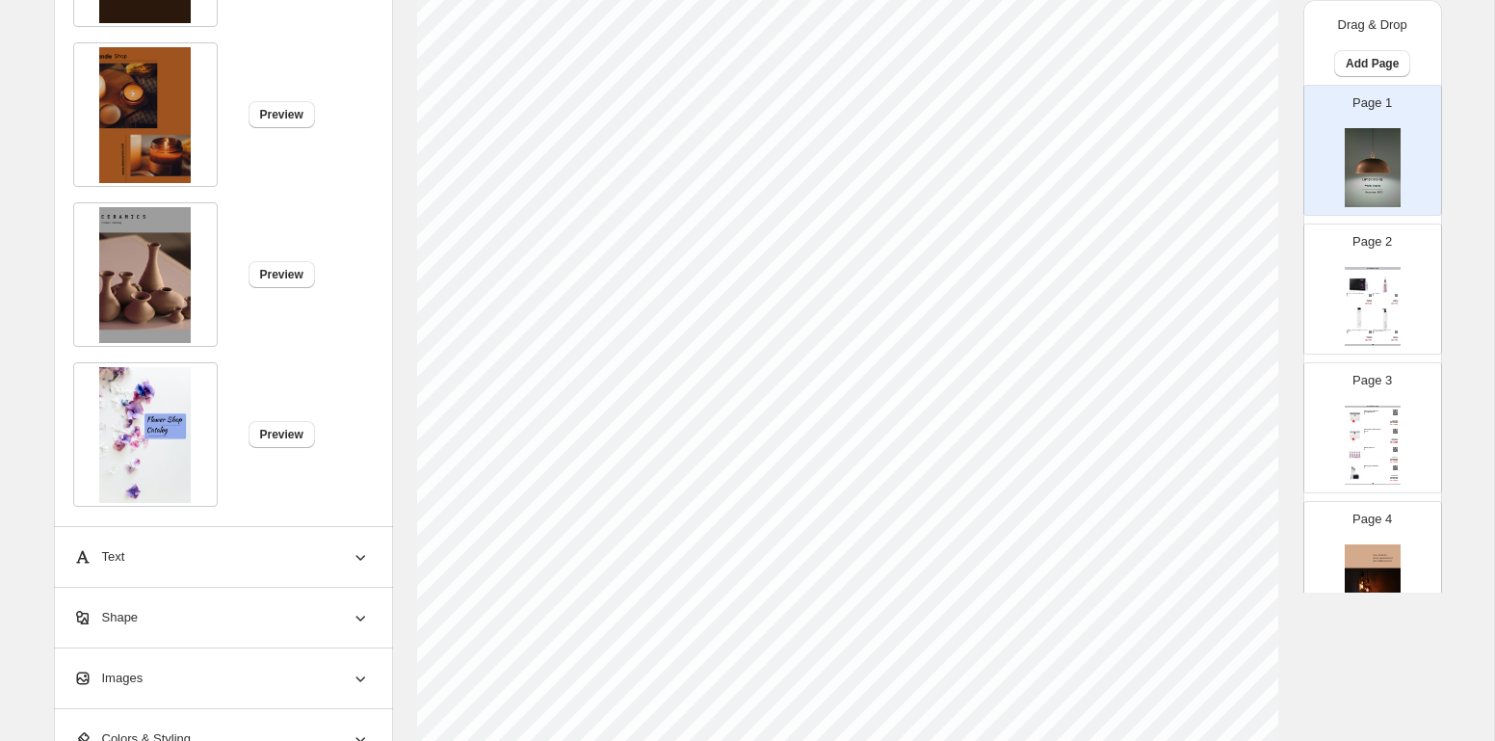
scroll to position [555, 0]
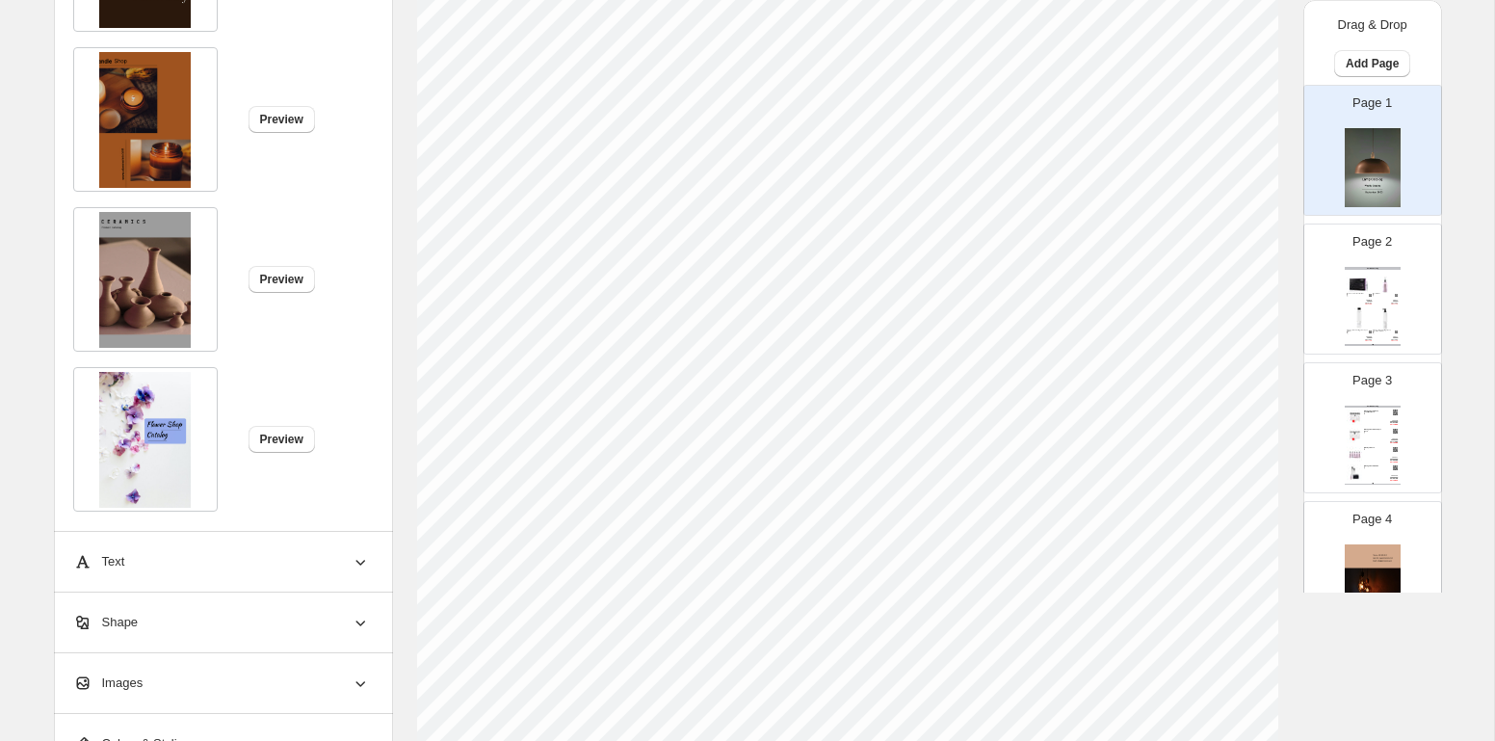
click at [1322, 525] on div "Page 4" at bounding box center [1364, 558] width 121 height 129
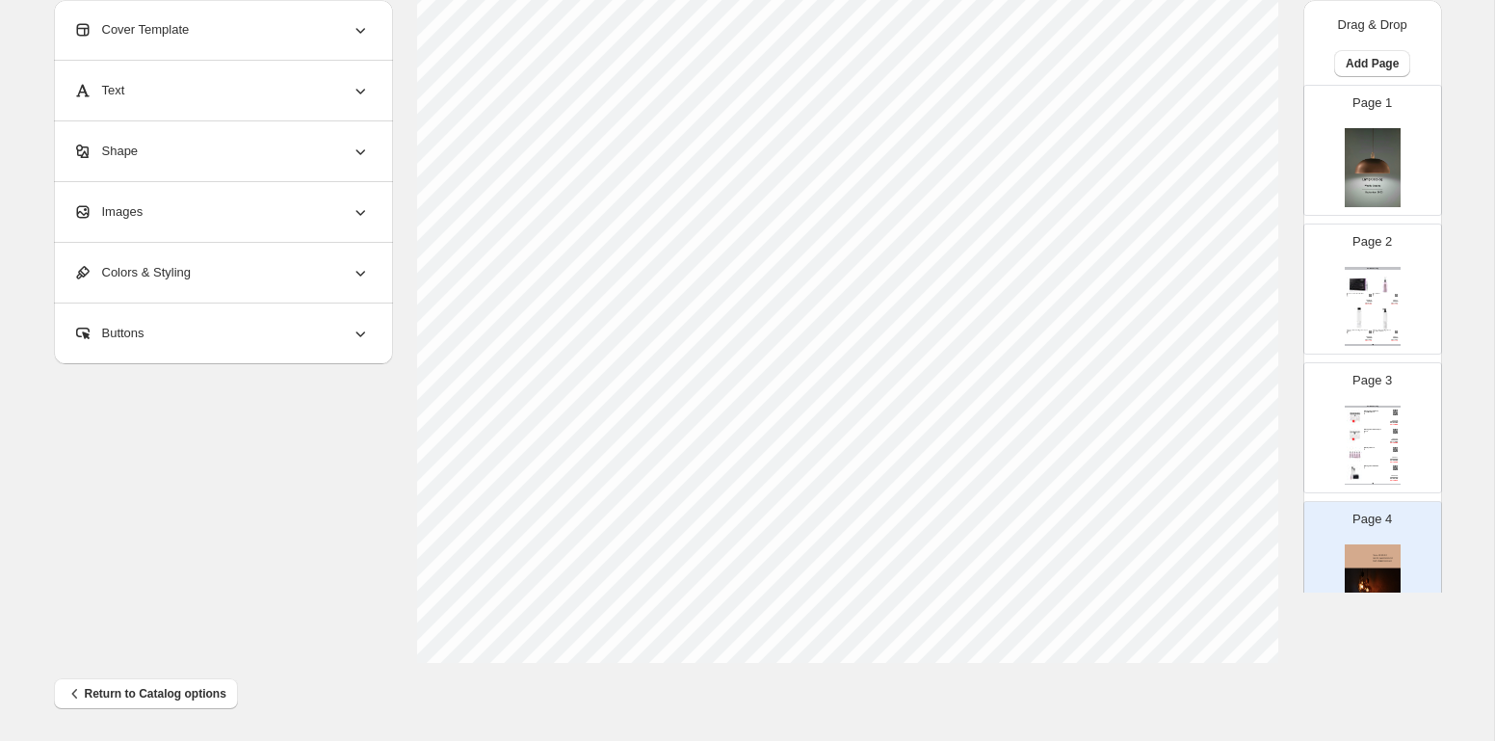
scroll to position [0, 0]
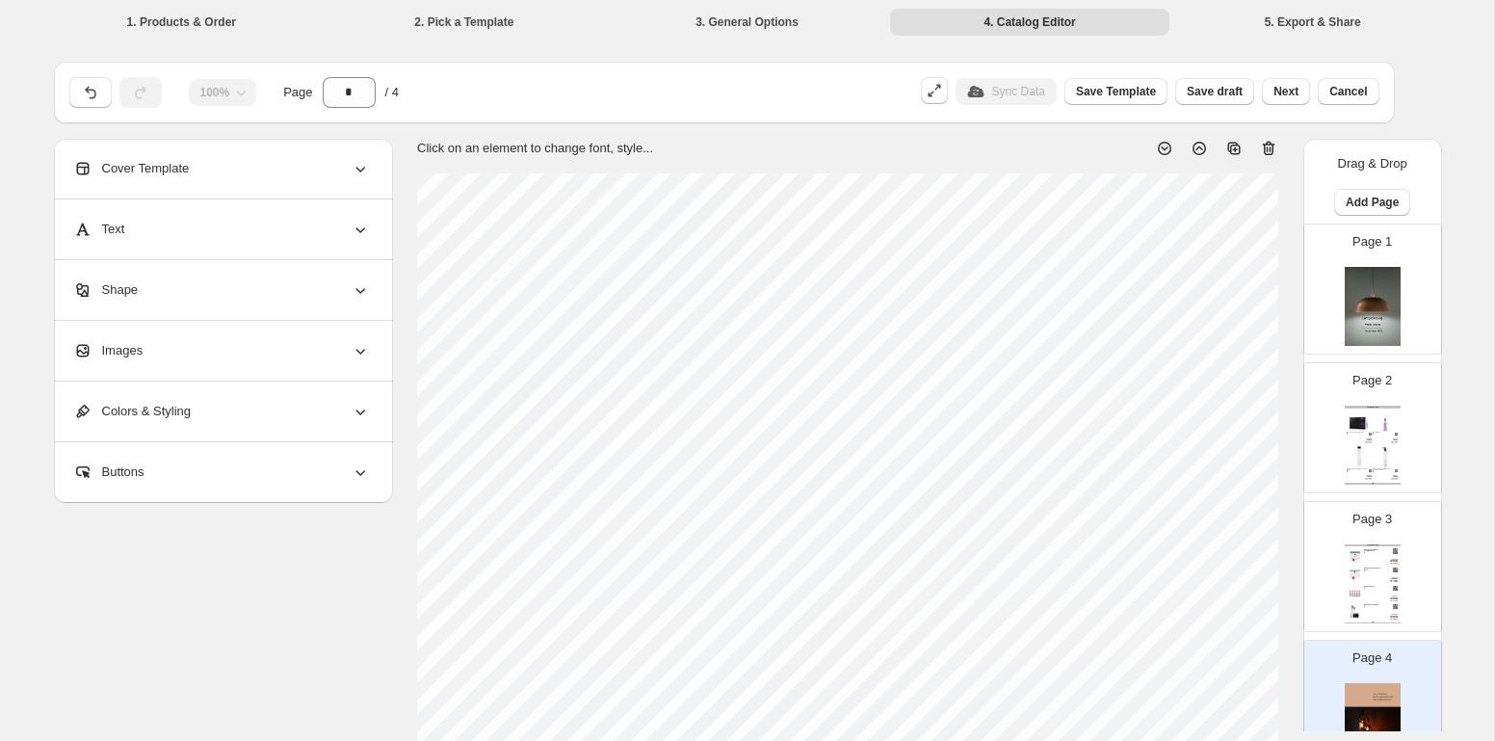
click at [1358, 307] on img at bounding box center [1373, 306] width 56 height 79
type input "*"
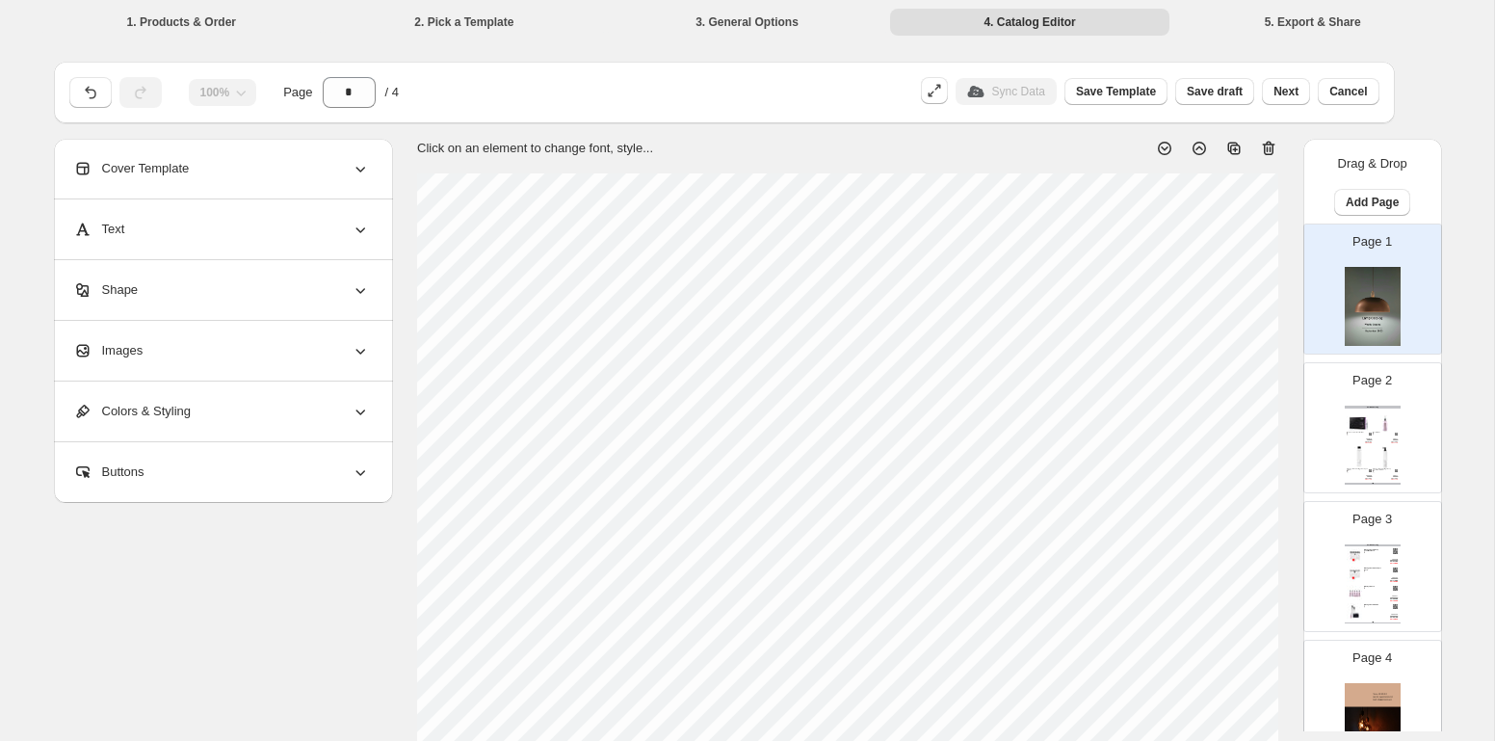
click at [555, 153] on p "Click on an element to change font, style..." at bounding box center [535, 148] width 236 height 19
click at [184, 348] on div "Images" at bounding box center [221, 351] width 297 height 60
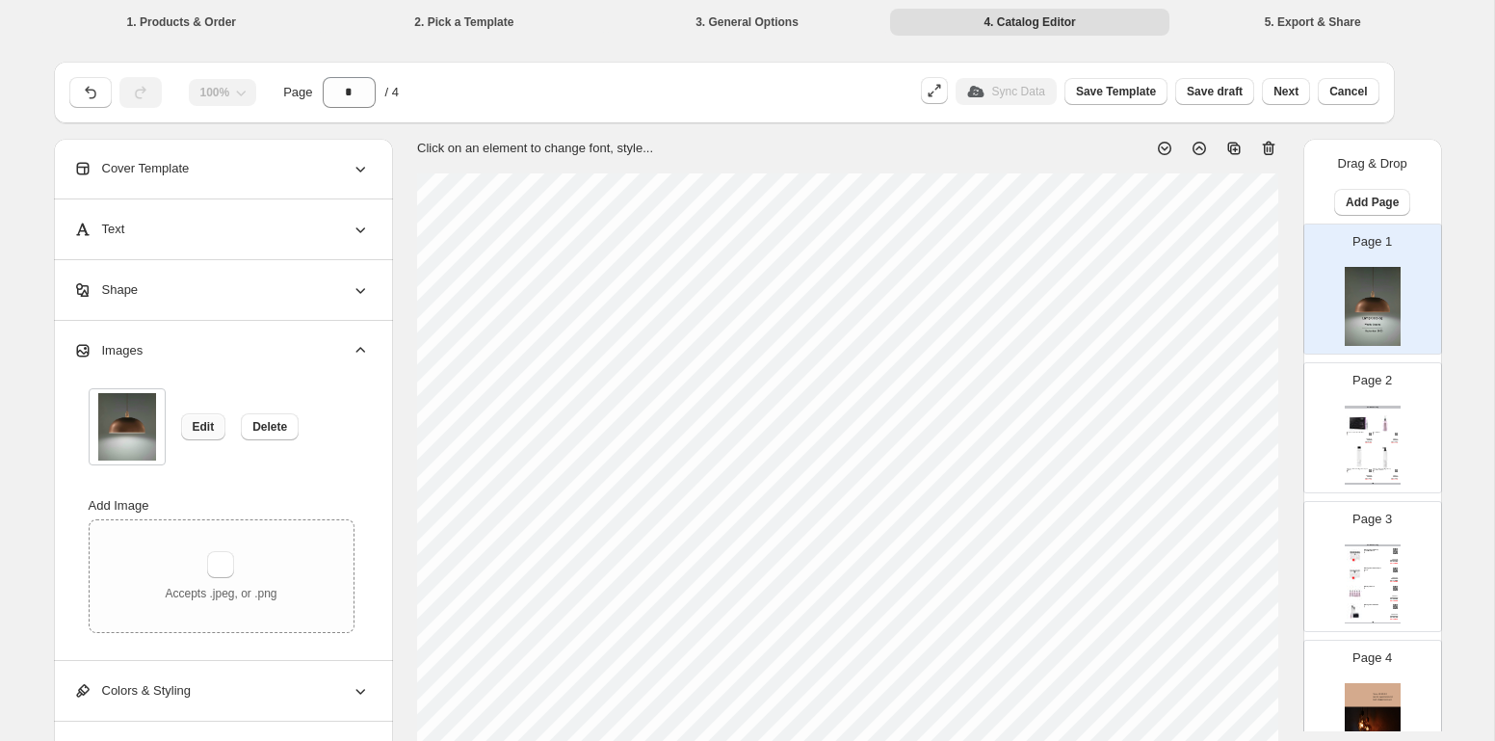
click at [205, 427] on span "Edit" at bounding box center [204, 426] width 22 height 15
click at [1280, 101] on button "Next" at bounding box center [1286, 91] width 48 height 27
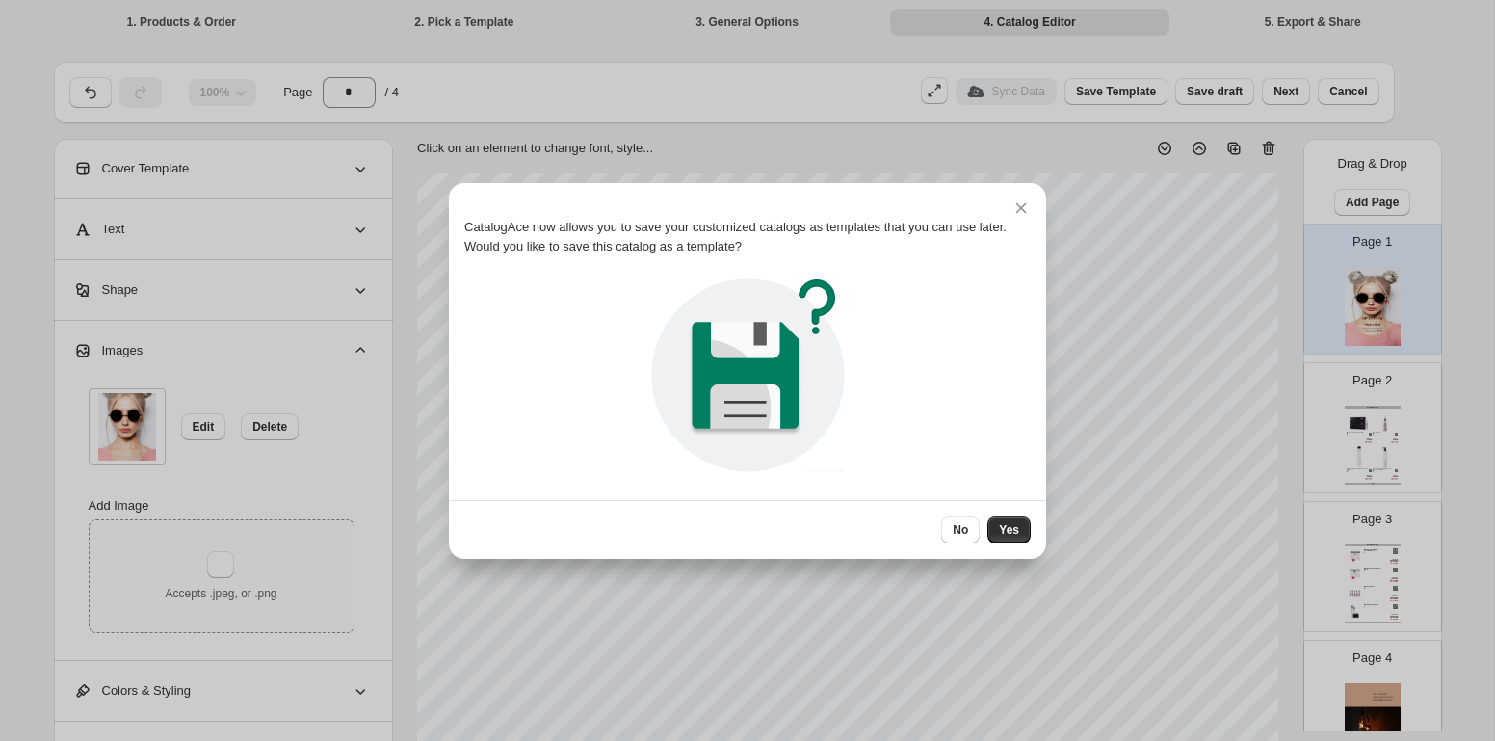
drag, startPoint x: 1008, startPoint y: 525, endPoint x: 802, endPoint y: 482, distance: 209.7
click at [800, 484] on div "CatalogAce now allows you to save your customized catalogs as templates that yo…" at bounding box center [747, 371] width 597 height 376
click at [1008, 527] on span "Yes" at bounding box center [1009, 529] width 20 height 15
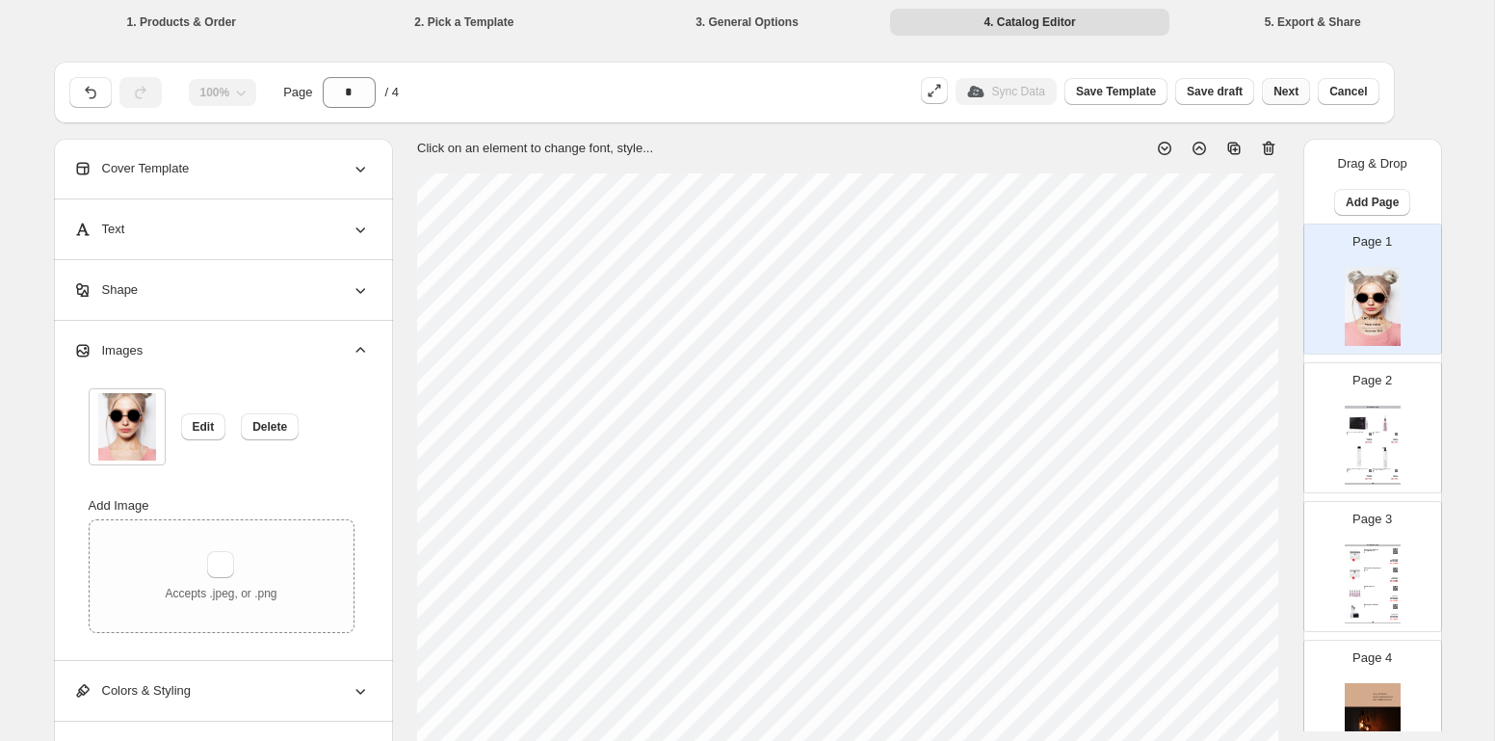
click at [1296, 90] on span "Next" at bounding box center [1285, 91] width 25 height 15
select select "**"
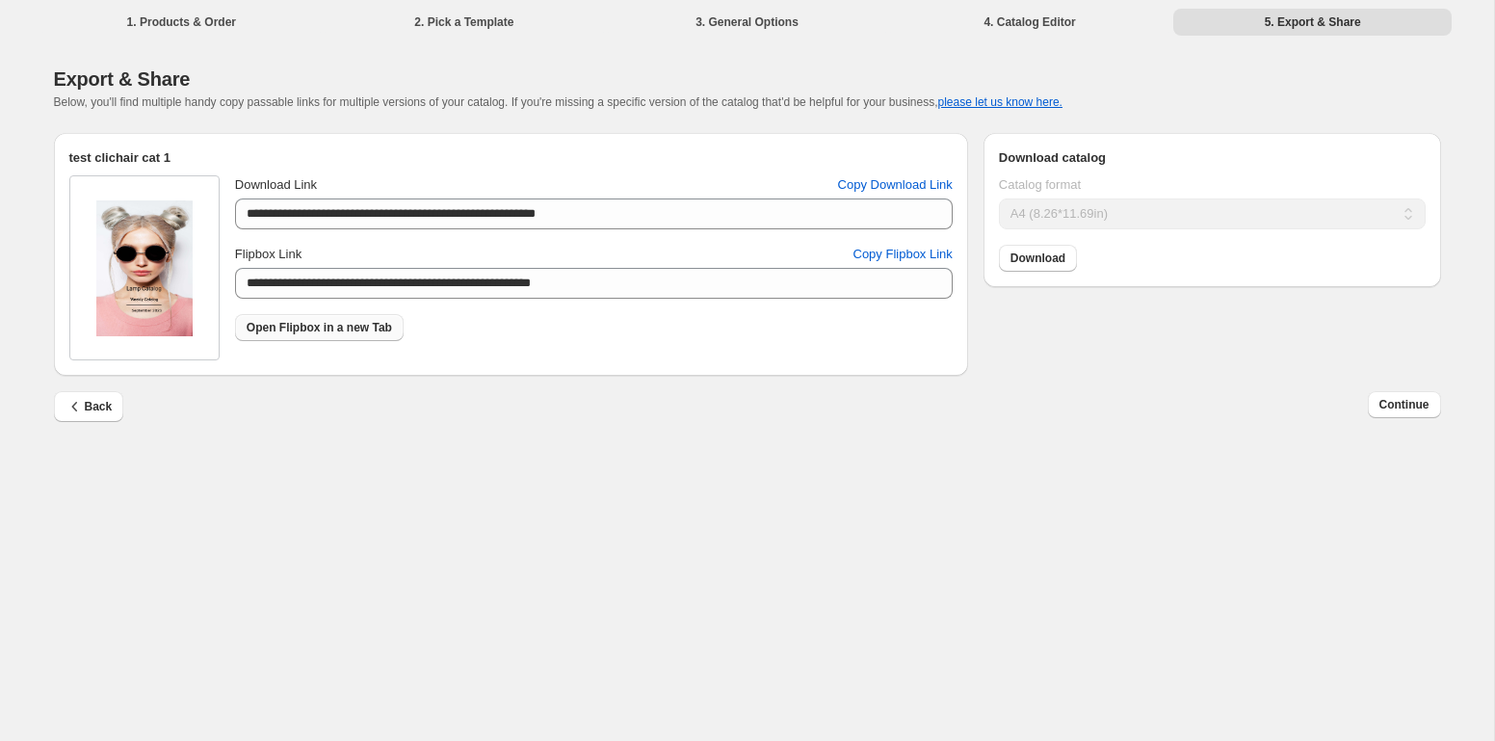
click at [324, 324] on span "Open Flipbox in a new Tab" at bounding box center [319, 327] width 145 height 15
